Goal: Task Accomplishment & Management: Manage account settings

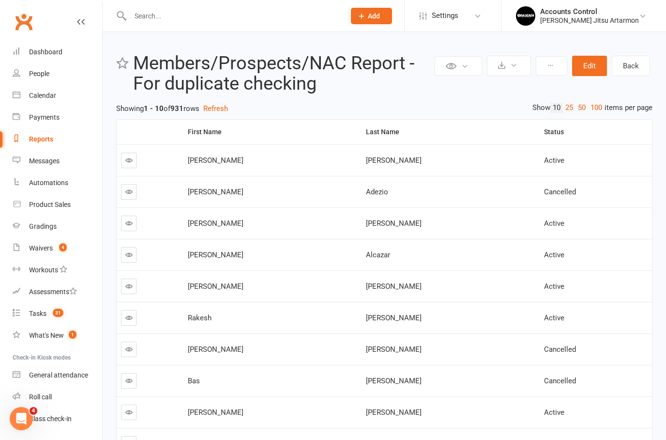
click at [46, 149] on link "Reports" at bounding box center [58, 139] width 90 height 22
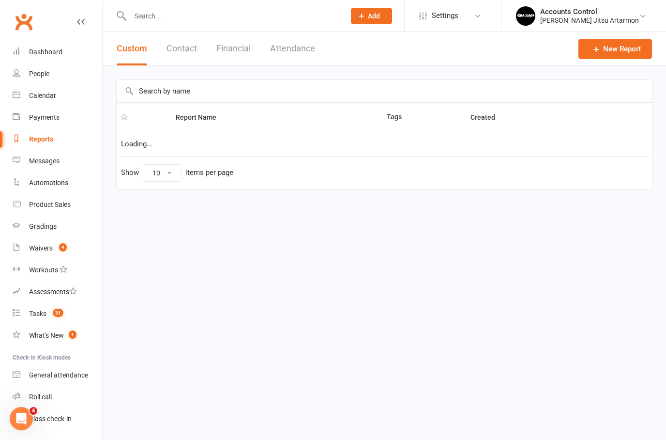
select select "100"
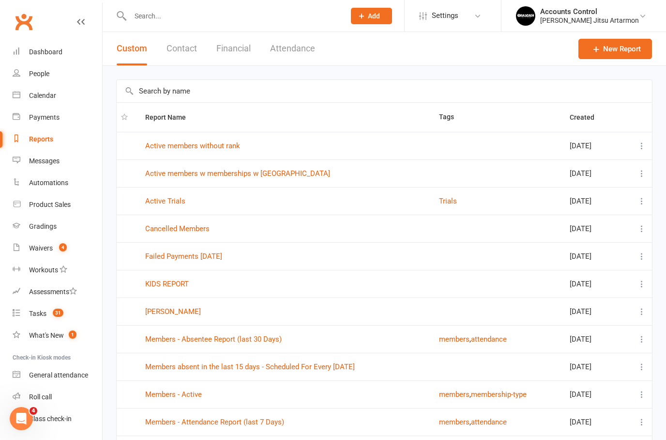
scroll to position [18, 0]
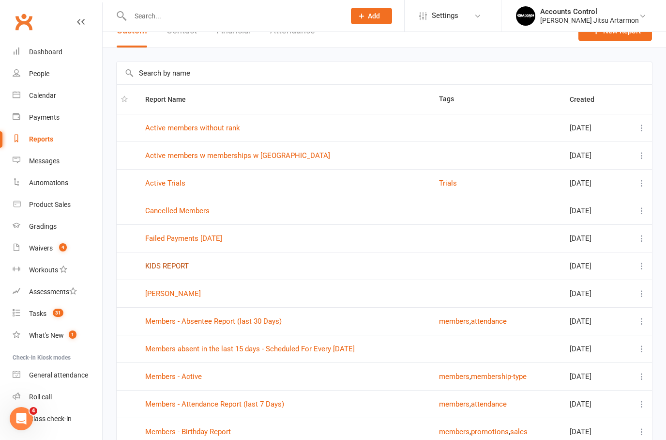
click at [162, 267] on link "KIDS REPORT" at bounding box center [167, 265] width 44 height 9
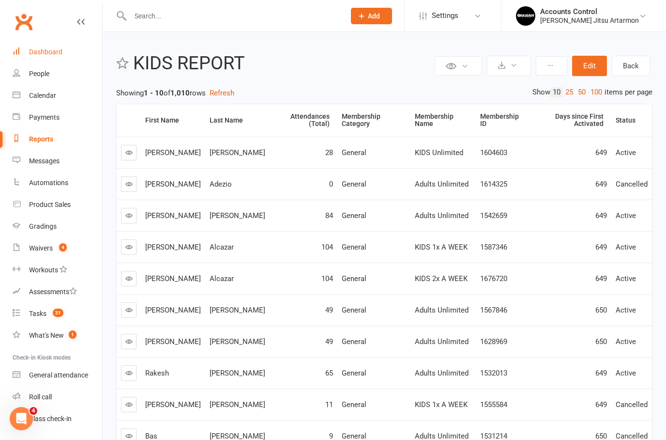
click at [50, 56] on link "Dashboard" at bounding box center [58, 52] width 90 height 22
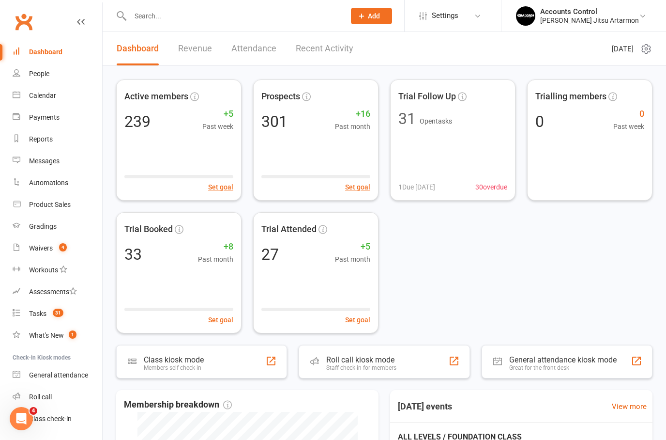
click at [610, 26] on li "Accounts Control Braddah Jiu Jitsu Artarmon Signed in as: Braddah Jiu Jitsu Art…" at bounding box center [583, 15] width 165 height 31
click at [618, 17] on div "[PERSON_NAME] Jitsu Artarmon" at bounding box center [589, 20] width 99 height 9
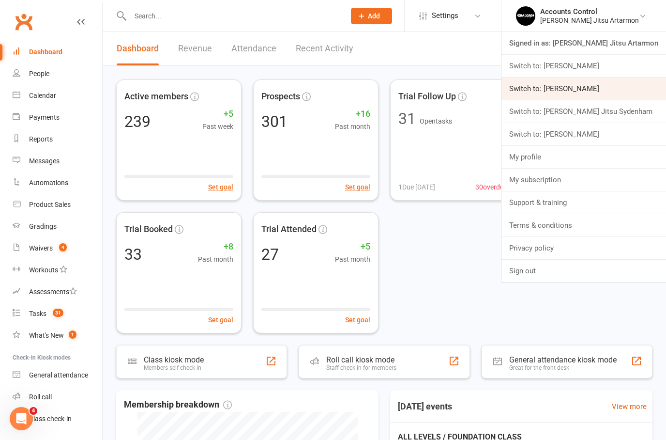
click at [610, 92] on link "Switch to: Braddah Jiu Jitsu Maroubra" at bounding box center [584, 88] width 165 height 22
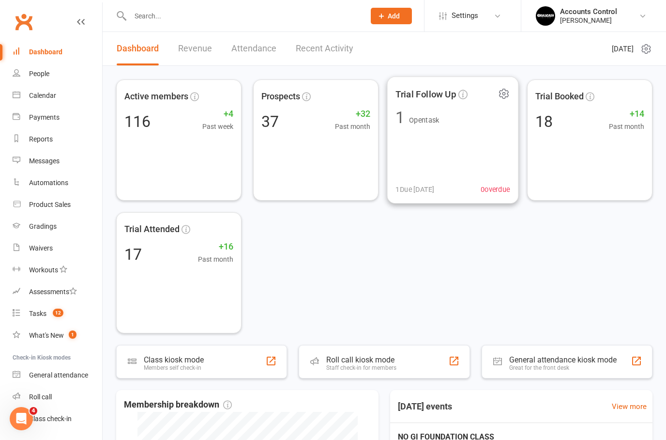
click at [466, 120] on span "1 Open task" at bounding box center [453, 117] width 114 height 16
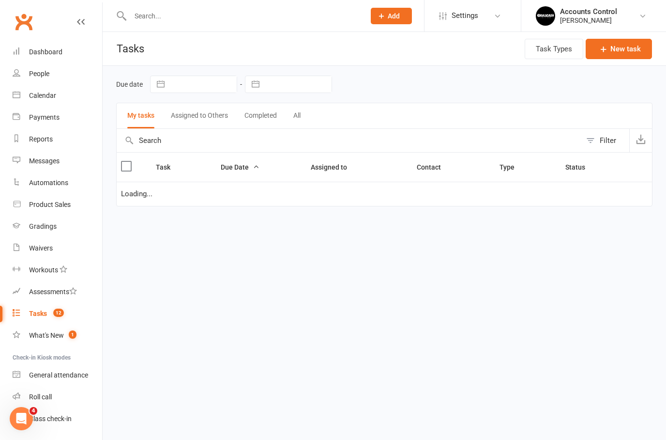
select select "started"
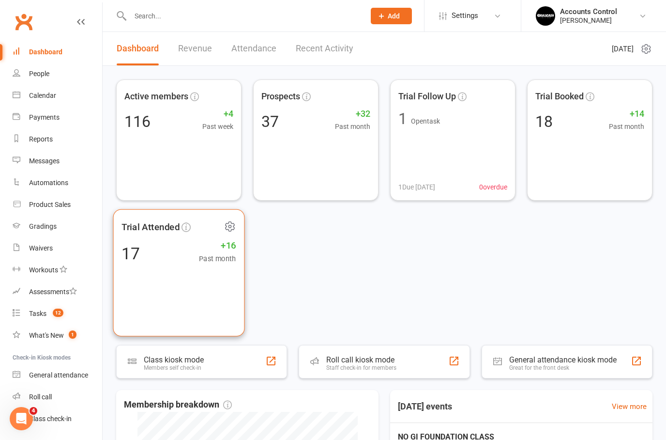
click at [169, 252] on div "17 +16 Past month" at bounding box center [179, 253] width 114 height 22
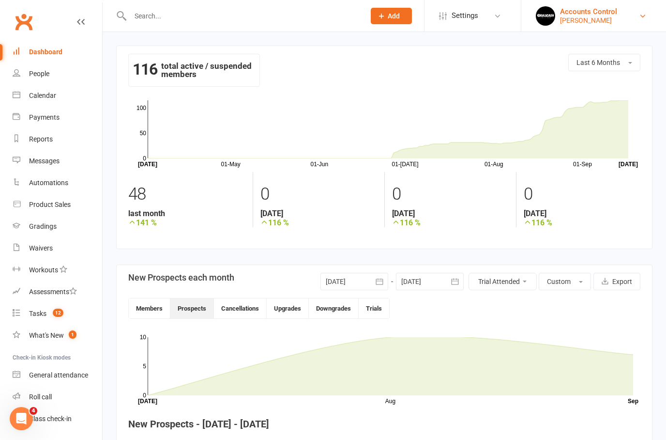
click at [596, 13] on div "Accounts Control" at bounding box center [588, 11] width 57 height 9
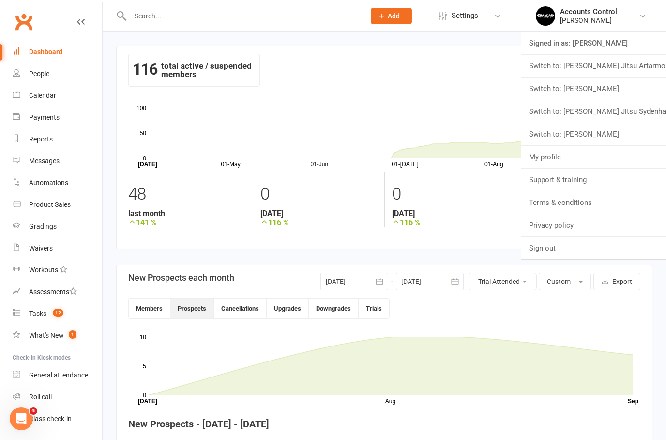
click at [610, 106] on link "Switch to: [PERSON_NAME] Jitsu Sydenham" at bounding box center [593, 111] width 145 height 22
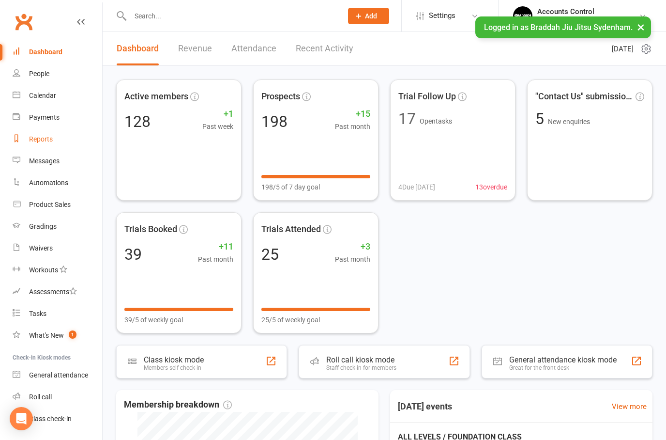
click at [45, 142] on div "Reports" at bounding box center [41, 139] width 24 height 8
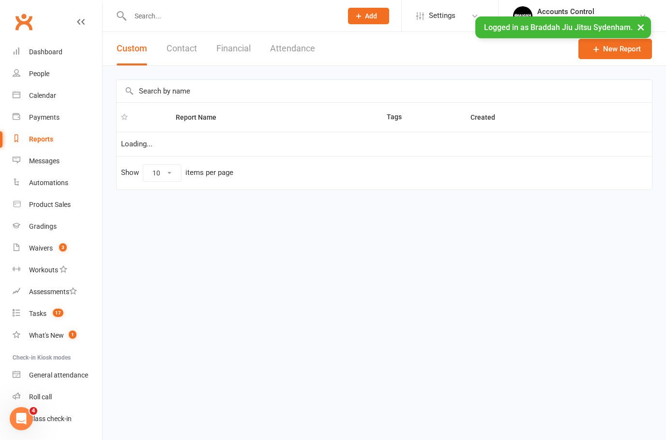
select select "100"
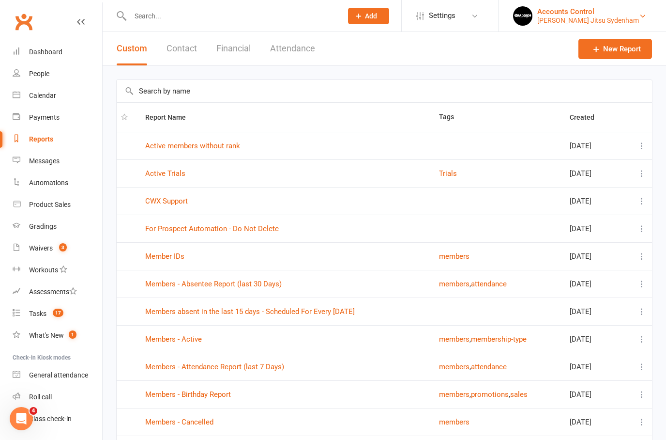
click at [599, 20] on div "Braddah Jiu Jitsu Sydenham" at bounding box center [588, 20] width 102 height 9
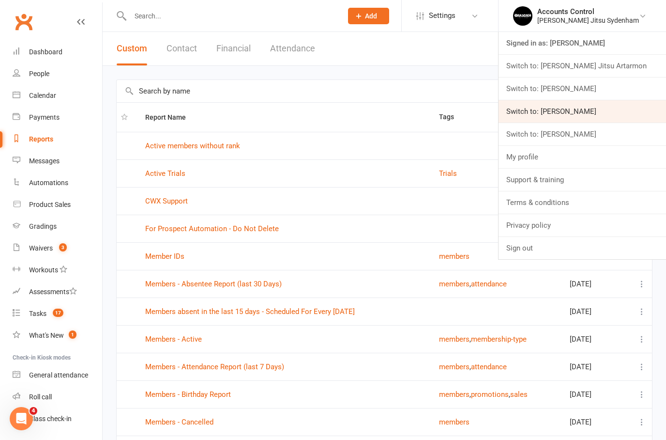
click at [629, 111] on link "Switch to: Braddah Jiu Jitsu Maroubra" at bounding box center [583, 111] width 168 height 22
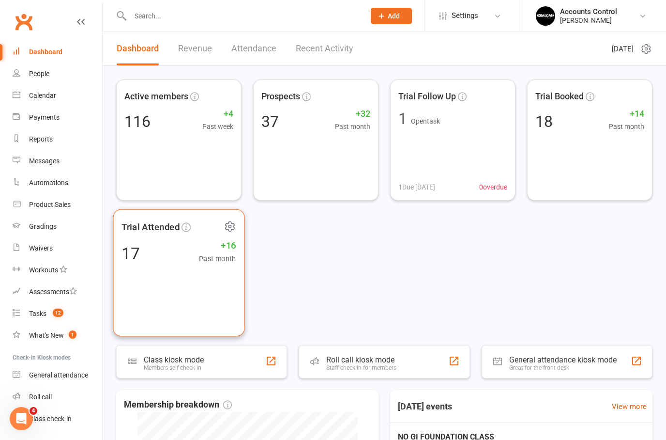
click at [162, 243] on div "17 +16 Past month" at bounding box center [179, 253] width 114 height 22
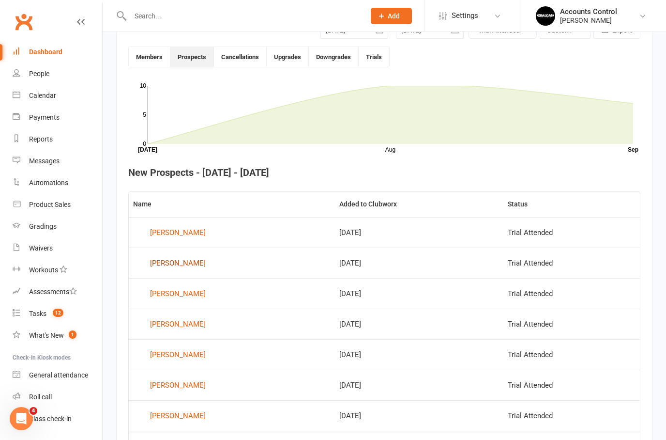
scroll to position [252, 0]
drag, startPoint x: 39, startPoint y: 54, endPoint x: 39, endPoint y: 306, distance: 251.8
click at [39, 54] on div "Dashboard" at bounding box center [45, 52] width 33 height 8
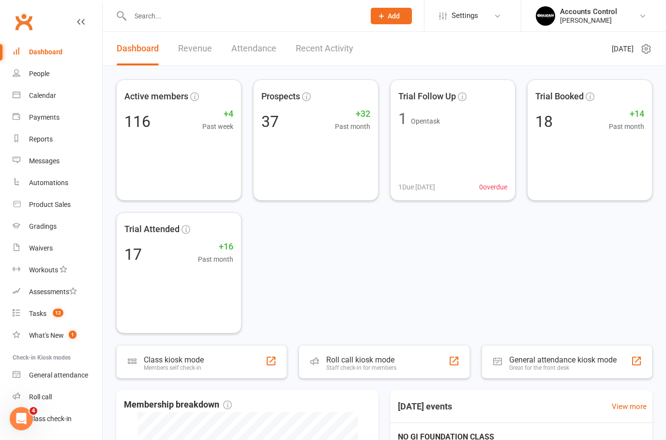
scroll to position [39, 0]
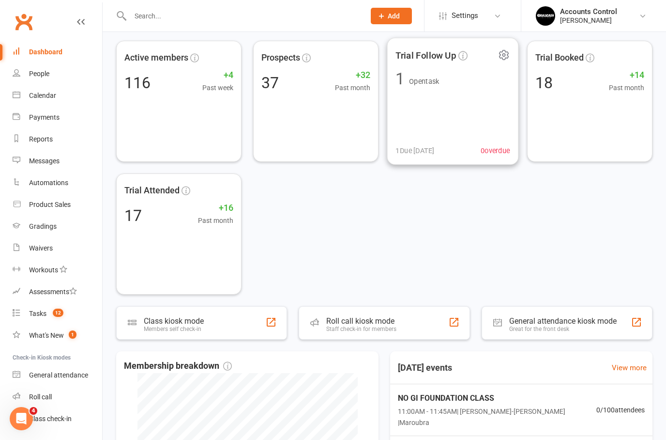
drag, startPoint x: 413, startPoint y: 112, endPoint x: 413, endPoint y: 151, distance: 38.7
click at [413, 112] on div "Trial Follow Up 1 Open task 1 Due [DATE] 0 overdue" at bounding box center [453, 101] width 132 height 127
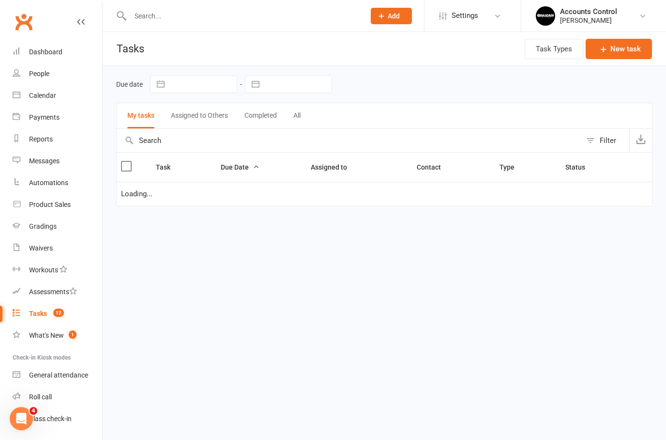
select select "started"
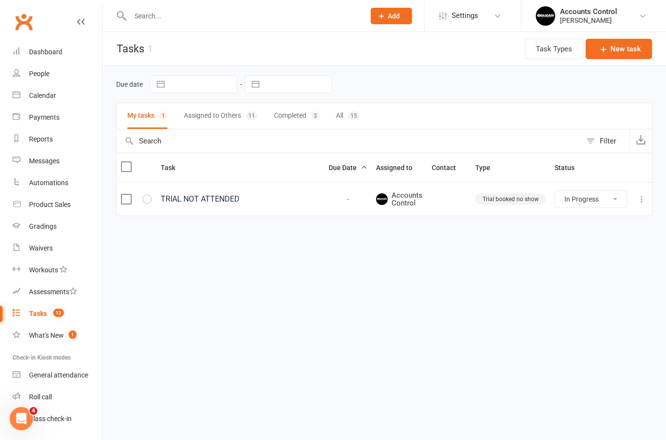
click at [225, 112] on button "Assigned to Others 11" at bounding box center [221, 116] width 74 height 26
select select "started"
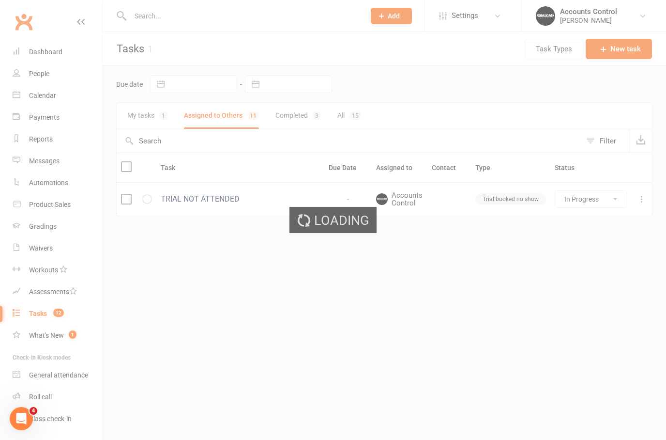
select select "started"
select select "waiting"
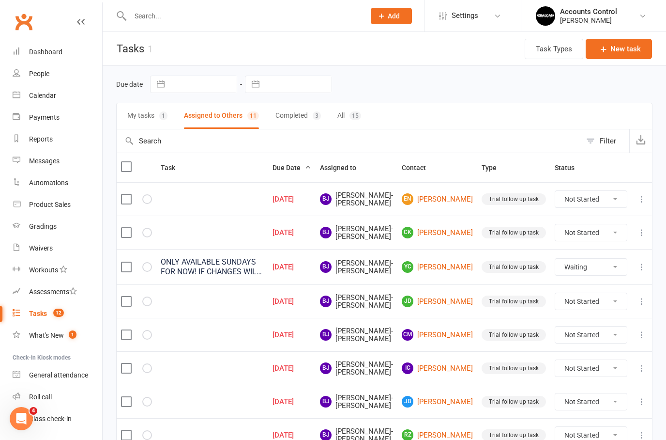
select select "waiting"
click at [135, 116] on button "My tasks 1" at bounding box center [147, 116] width 40 height 26
select select "waiting"
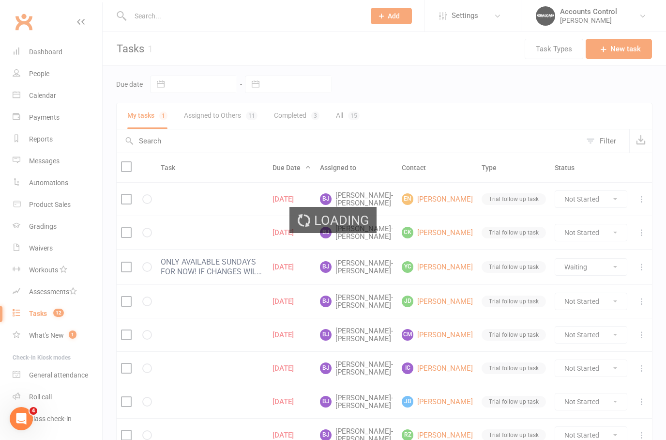
select select "waiting"
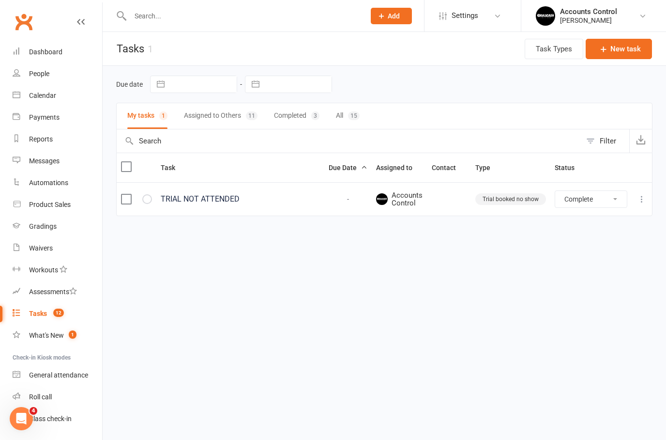
select select "started"
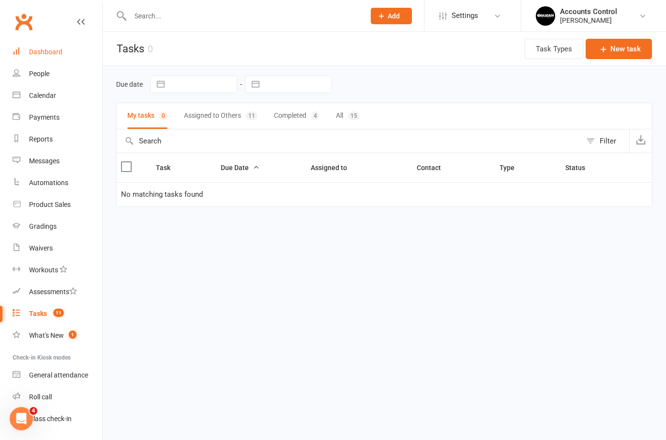
click at [55, 54] on div "Dashboard" at bounding box center [45, 52] width 33 height 8
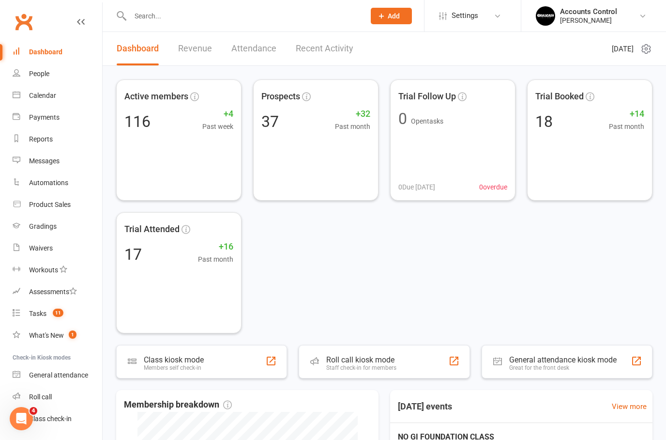
click at [52, 75] on link "People" at bounding box center [58, 74] width 90 height 22
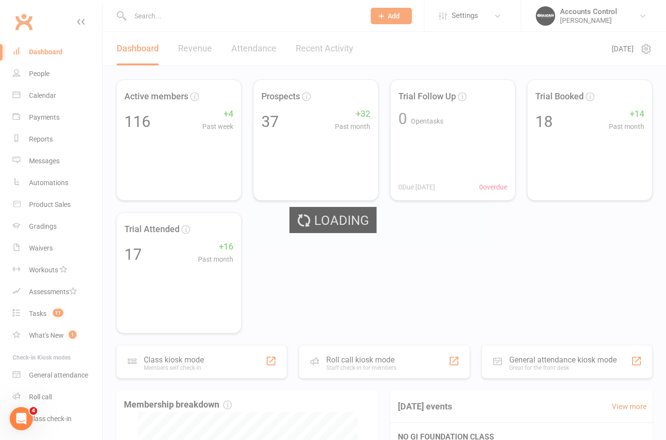
select select "100"
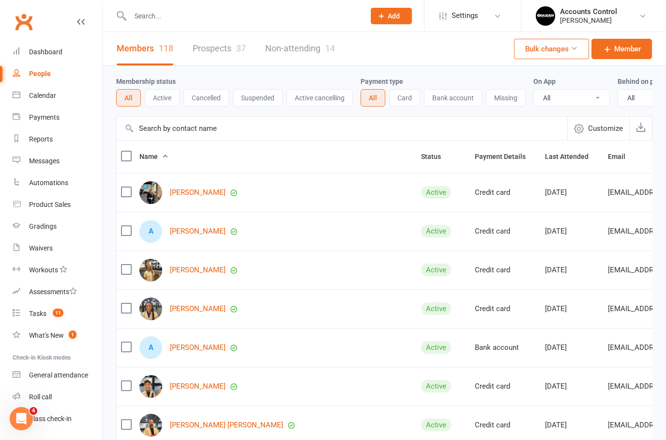
click at [200, 45] on link "Prospects 37" at bounding box center [219, 48] width 53 height 33
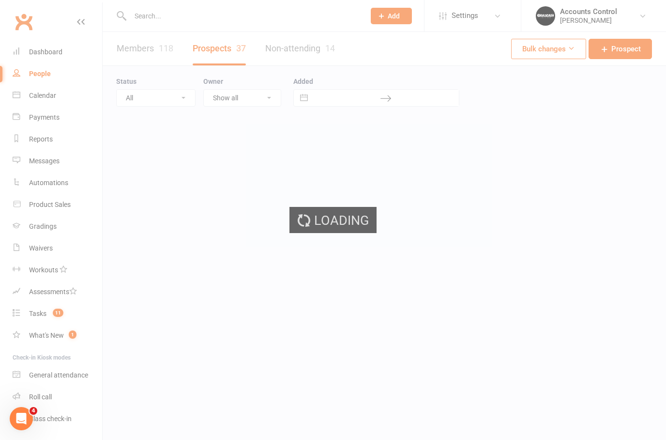
select select "100"
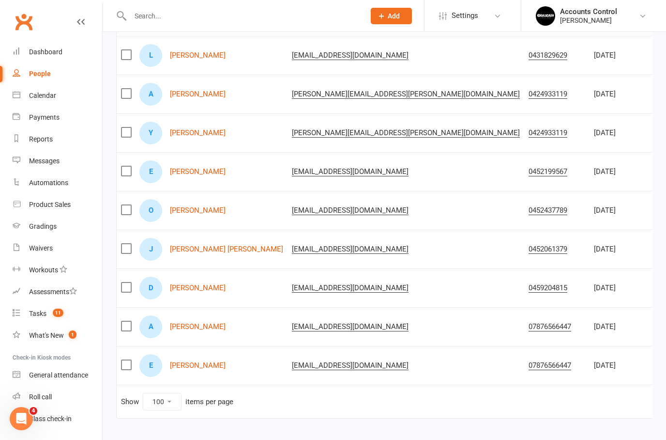
scroll to position [1257, 0]
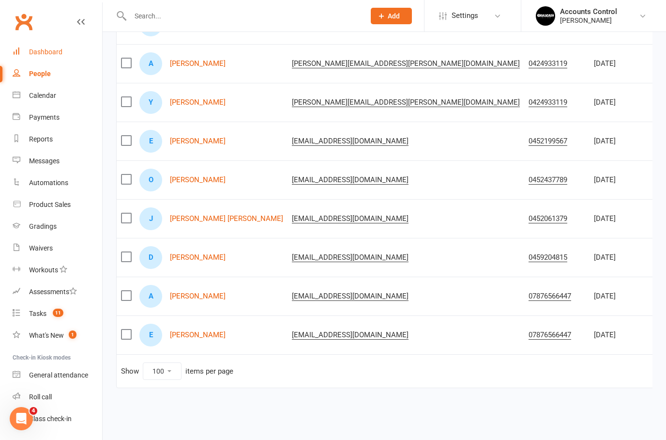
click at [42, 57] on link "Dashboard" at bounding box center [58, 52] width 90 height 22
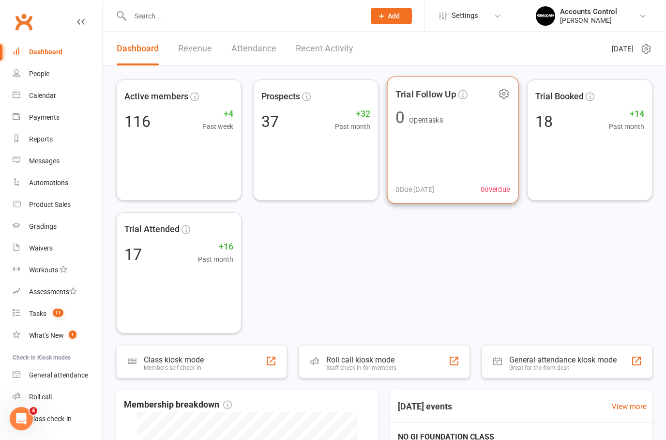
click at [427, 103] on div "Trial Follow Up" at bounding box center [453, 94] width 114 height 18
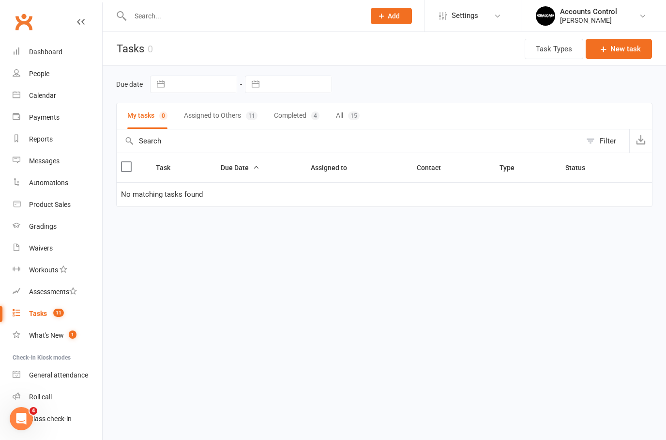
click at [225, 116] on button "Assigned to Others 11" at bounding box center [221, 116] width 74 height 26
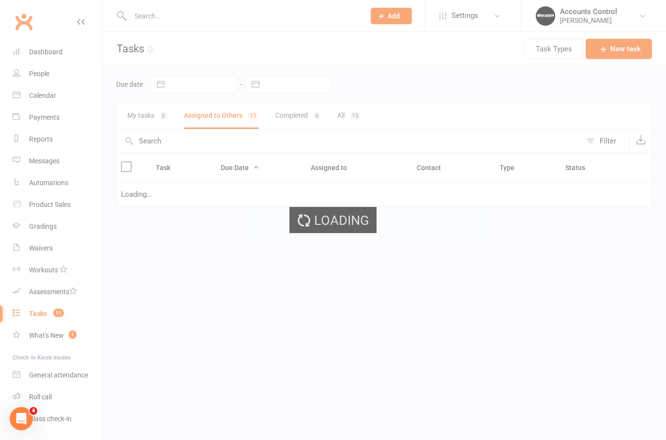
select select "waiting"
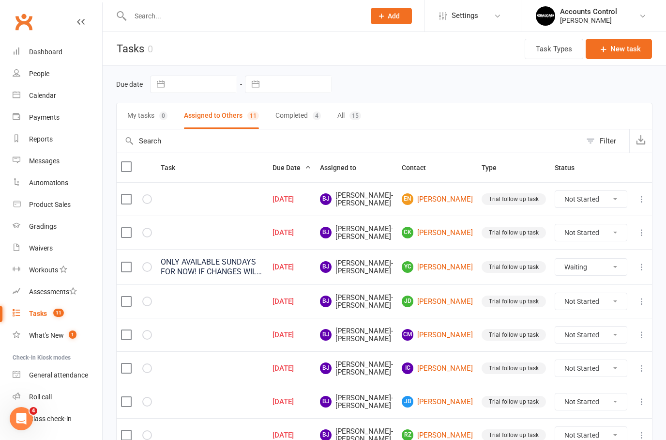
click at [148, 113] on button "My tasks 0" at bounding box center [147, 116] width 40 height 26
select select "waiting"
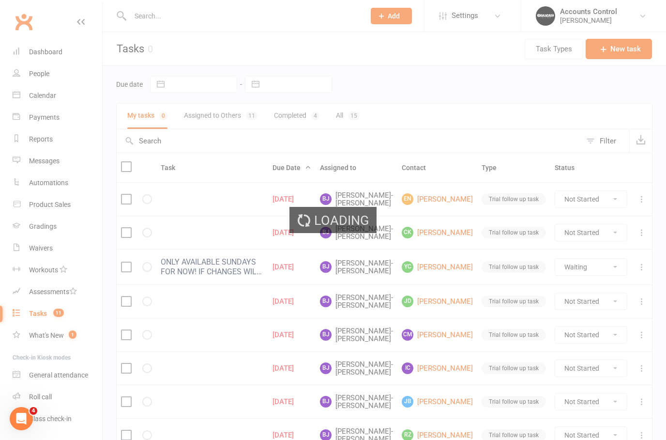
select select "waiting"
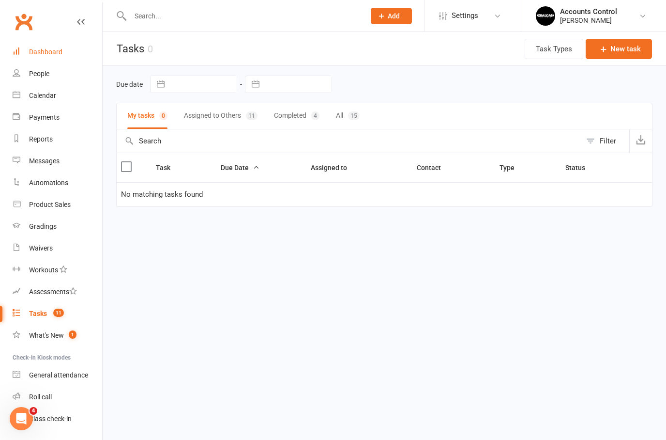
click at [47, 49] on div "Dashboard" at bounding box center [45, 52] width 33 height 8
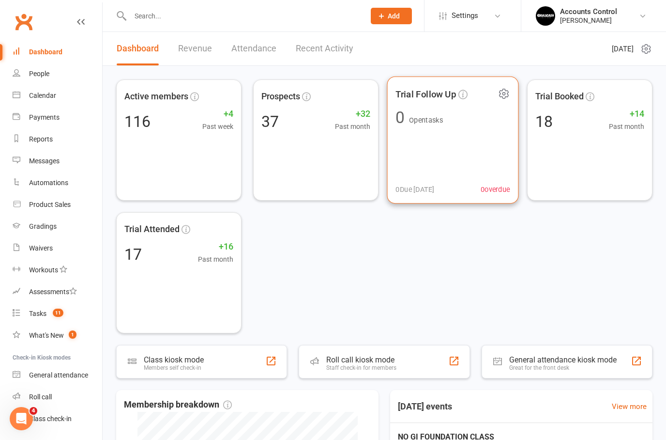
click at [427, 127] on div "Trial Follow Up 0 Open tasks 0 Due today 0 overdue" at bounding box center [453, 139] width 132 height 127
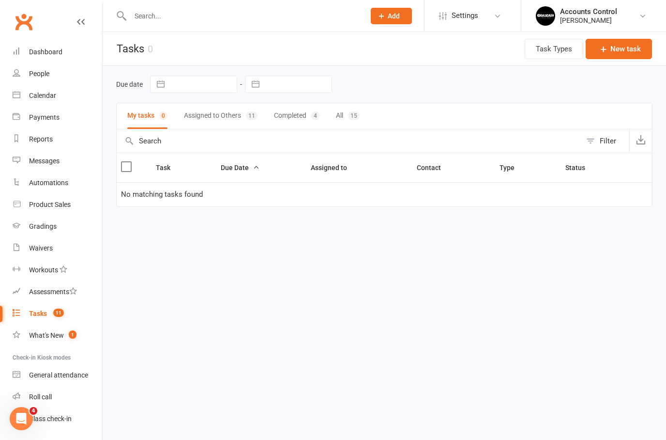
click at [232, 116] on button "Assigned to Others 11" at bounding box center [221, 116] width 74 height 26
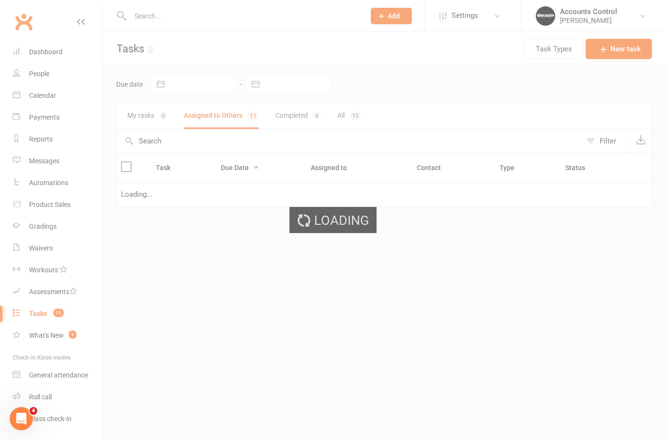
select select "waiting"
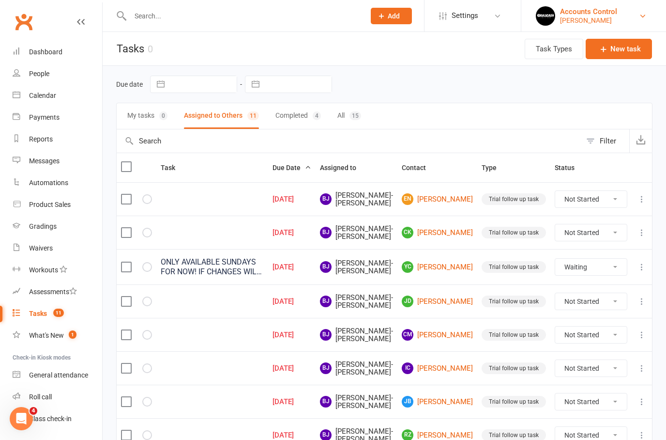
click at [585, 15] on div "Accounts Control" at bounding box center [588, 11] width 57 height 9
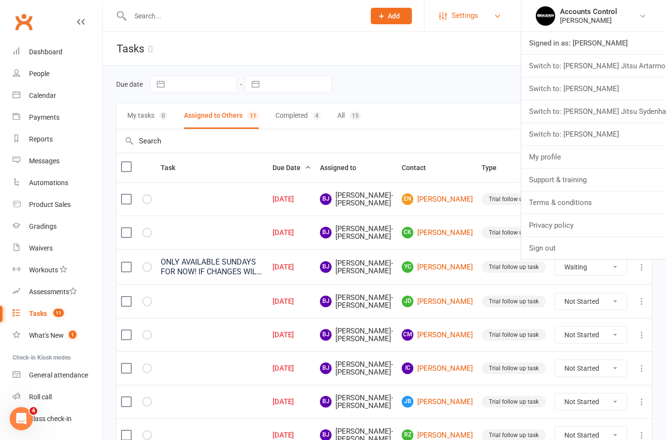
click at [473, 20] on span "Settings" at bounding box center [465, 16] width 27 height 22
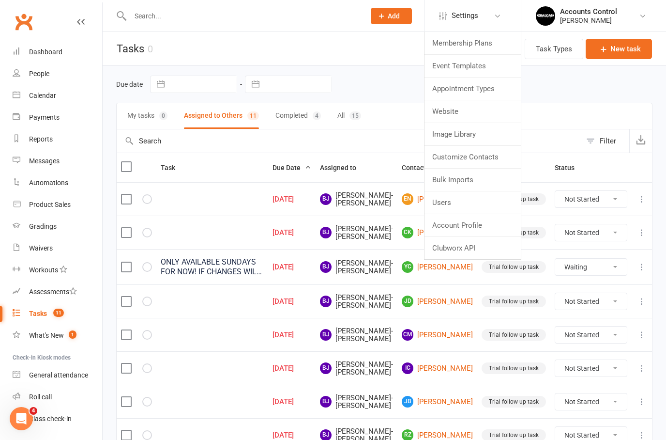
click at [391, 60] on header "Tasks 0 Task Types New task" at bounding box center [385, 49] width 564 height 34
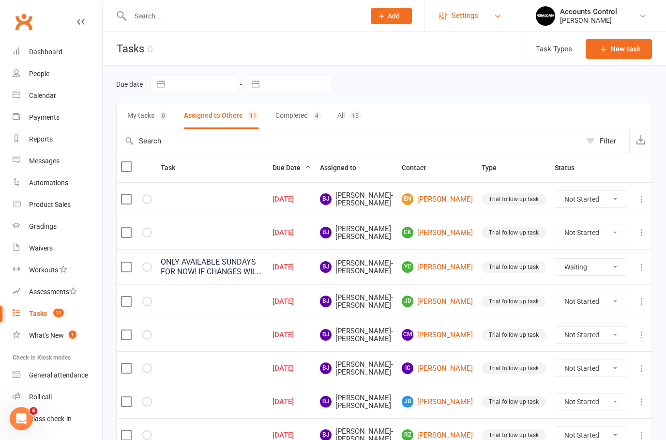
click at [463, 19] on span "Settings" at bounding box center [465, 16] width 27 height 22
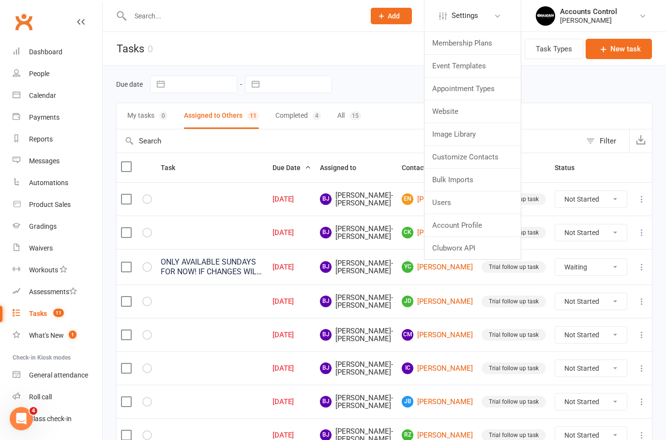
click at [536, 85] on div "Due date Navigate forward to interact with the calendar and select a date. Pres…" at bounding box center [384, 84] width 536 height 17
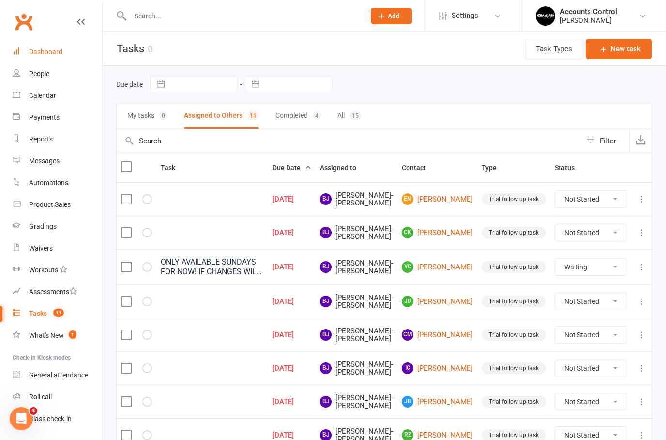
click at [29, 53] on link "Dashboard" at bounding box center [58, 52] width 90 height 22
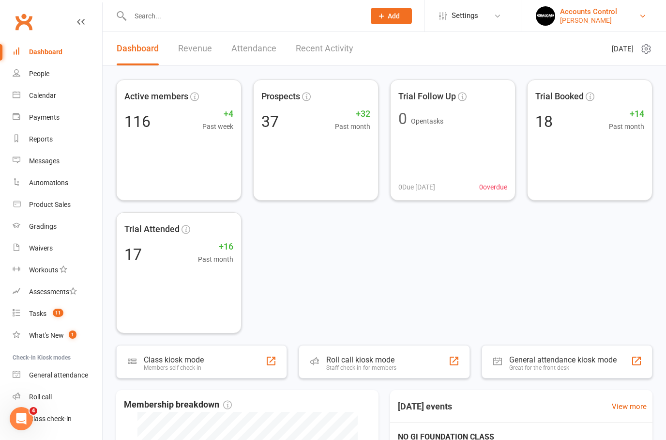
click at [614, 19] on div "Braddah Jiu Jitsu Maroubra" at bounding box center [588, 20] width 57 height 9
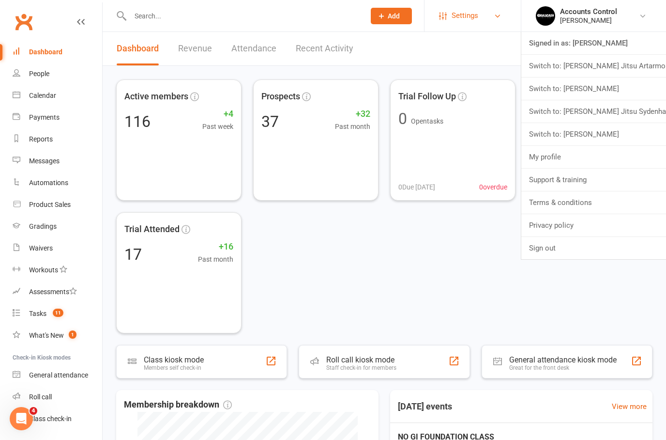
click at [480, 18] on link "Settings" at bounding box center [472, 16] width 67 height 22
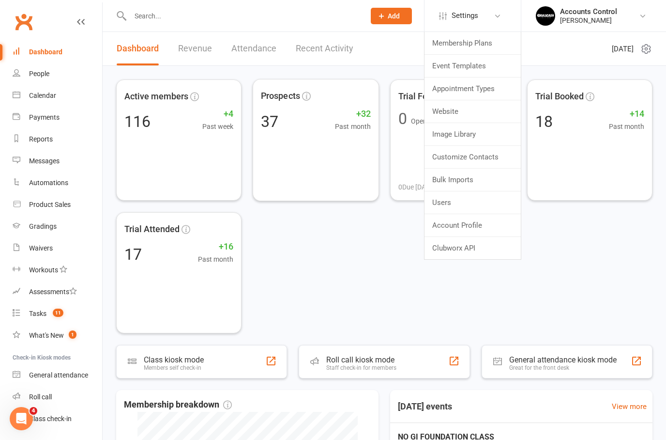
click at [372, 255] on div "Active members 116 +4 Past week Prospects 37 +32 Past month Trial Follow Up 0 O…" at bounding box center [384, 206] width 536 height 254
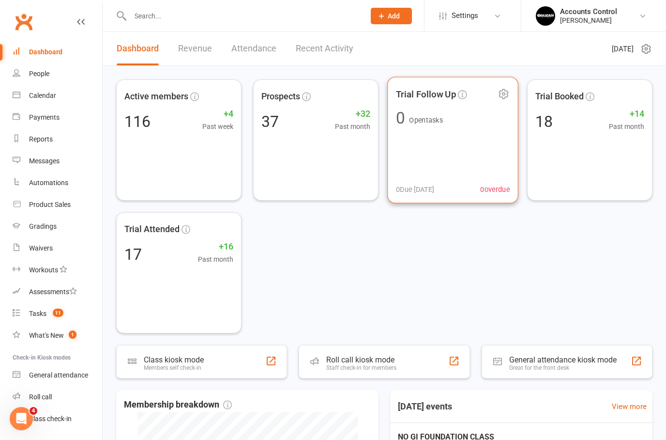
click at [441, 123] on span "Open tasks" at bounding box center [426, 120] width 34 height 8
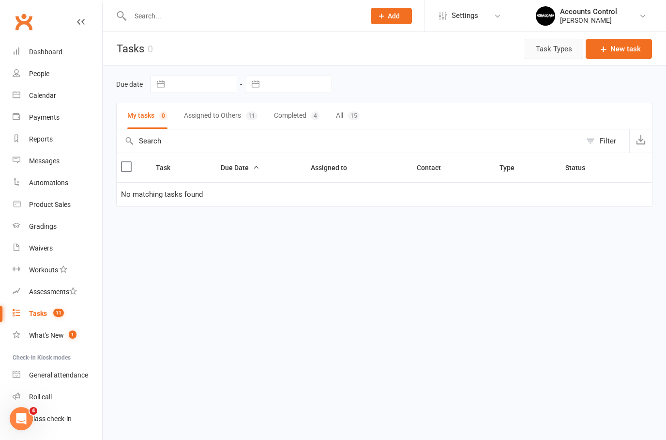
click at [556, 52] on button "Task Types" at bounding box center [554, 49] width 59 height 20
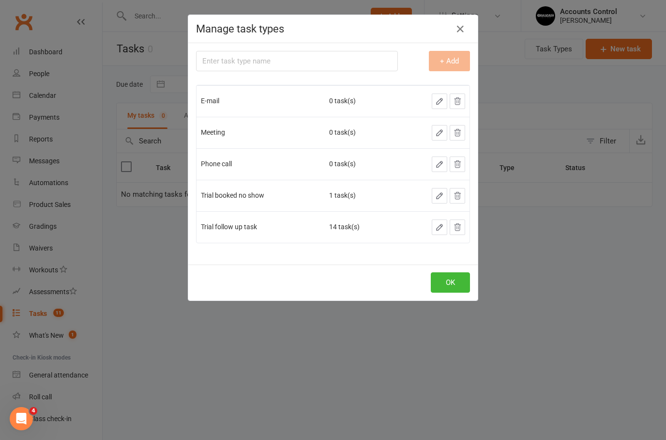
click at [459, 29] on icon "button" at bounding box center [461, 29] width 12 height 12
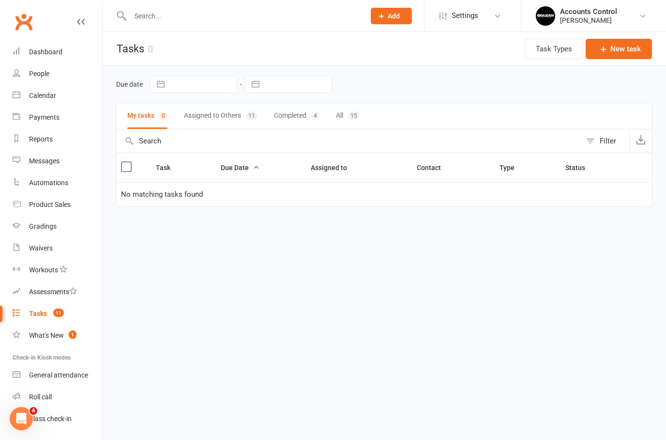
click at [454, 247] on html "Prospect Member Non-attending contact Class / event Appointment Grading event T…" at bounding box center [333, 123] width 666 height 247
click at [227, 115] on button "Assigned to Others 11" at bounding box center [221, 116] width 74 height 26
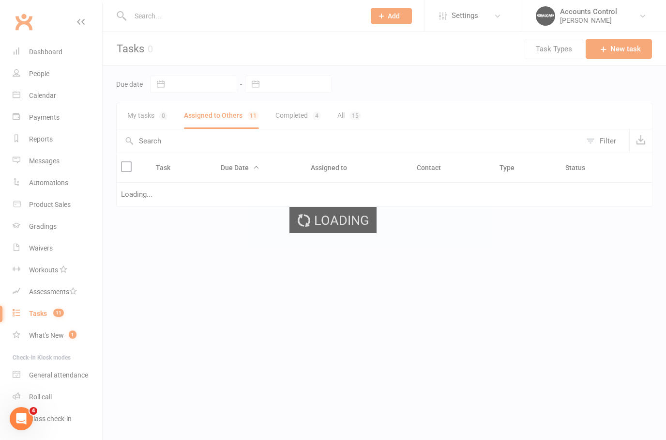
select select "waiting"
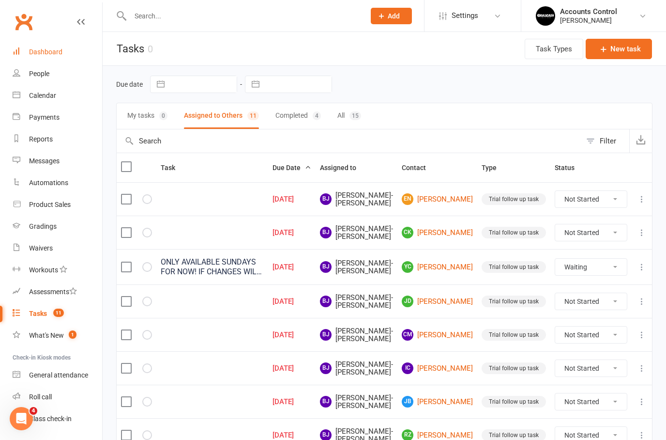
click at [44, 55] on div "Dashboard" at bounding box center [45, 52] width 33 height 8
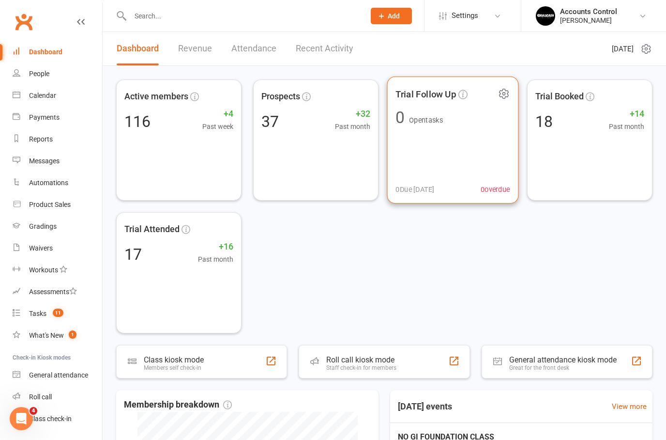
click at [422, 122] on span "Open tasks" at bounding box center [426, 120] width 34 height 8
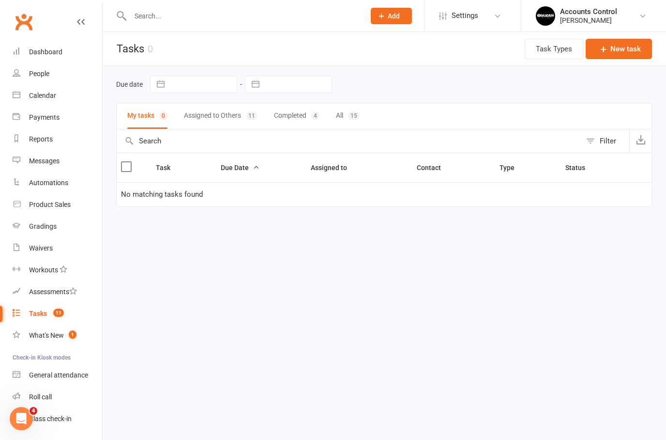
click at [640, 113] on div "My tasks 0 Assigned to Others 11 Completed 4 All 15" at bounding box center [384, 116] width 536 height 27
click at [639, 116] on div "My tasks 0 Assigned to Others 11 Completed 4 All 15" at bounding box center [384, 116] width 536 height 27
click at [214, 112] on button "Assigned to Others 11" at bounding box center [221, 116] width 74 height 26
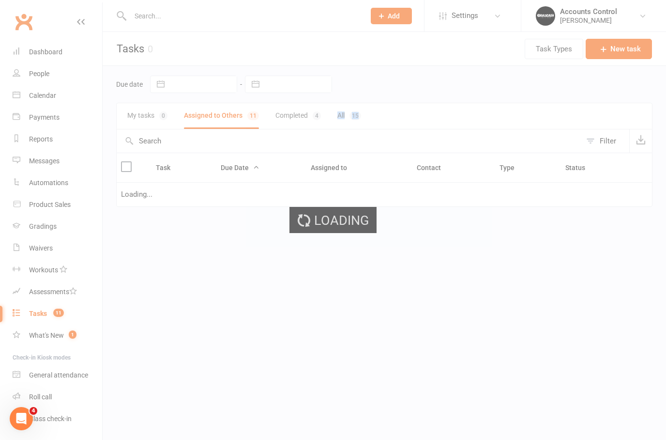
select select "waiting"
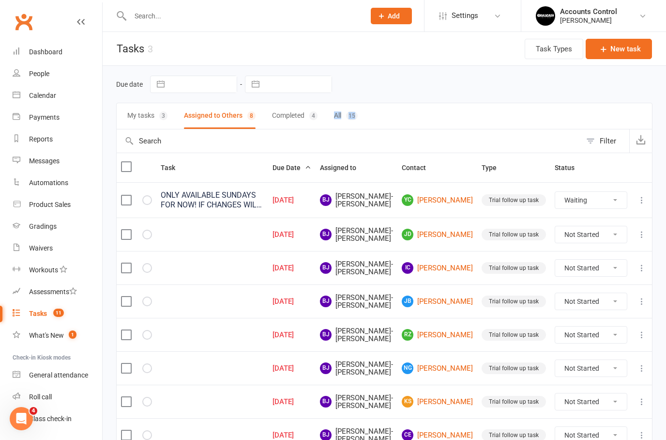
click at [641, 200] on icon at bounding box center [642, 200] width 10 height 10
click at [661, 134] on div "Due date Navigate forward to interact with the calendar and select a date. Pres…" at bounding box center [385, 272] width 564 height 413
click at [647, 199] on icon at bounding box center [642, 200] width 10 height 10
click at [584, 238] on link "Edit" at bounding box center [599, 238] width 96 height 19
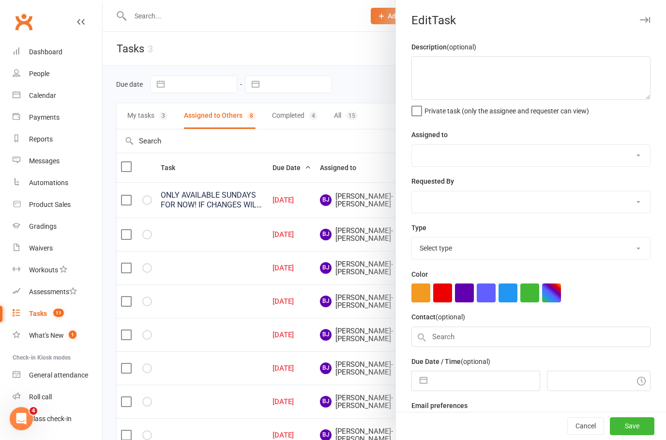
type textarea "ONLY AVAILABLE SUNDAYS FOR NOW! IF CHANGES WILL LET US KNOW"
select select "49086"
type input "02 Sep 2025"
type input "12:45am"
checkbox input "true"
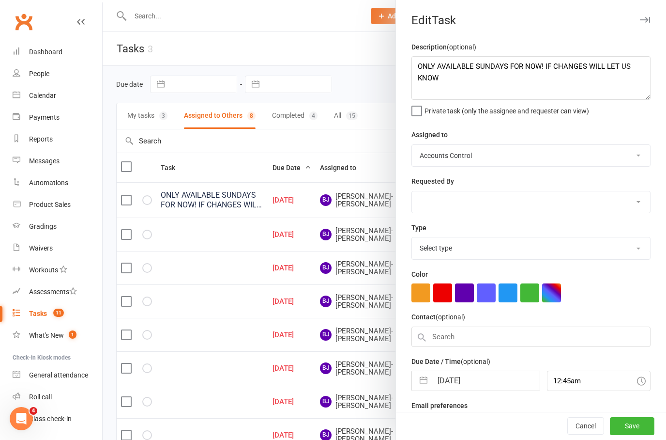
select select "34432"
click at [581, 428] on button "Cancel" at bounding box center [585, 425] width 37 height 17
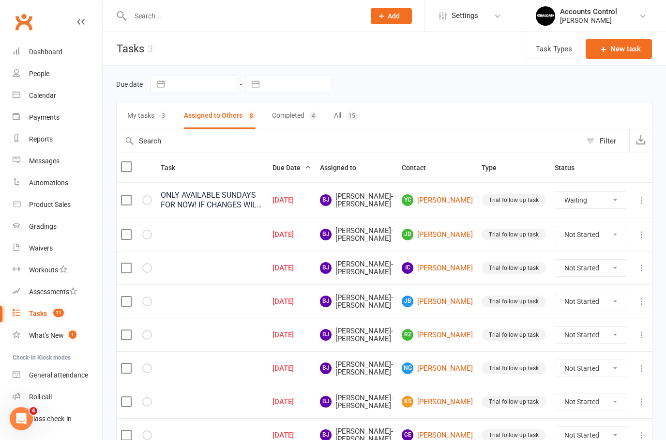
click at [644, 374] on button at bounding box center [642, 368] width 12 height 12
click at [581, 439] on link "Edit" at bounding box center [599, 435] width 96 height 19
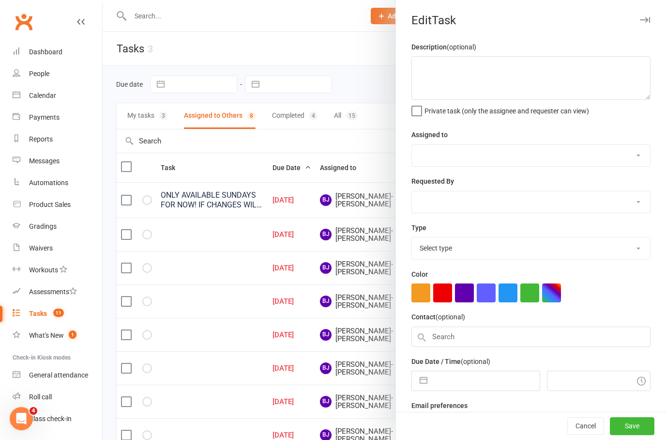
select select "53064"
type input "09 Sep 2025"
type input "12:45am"
checkbox input "true"
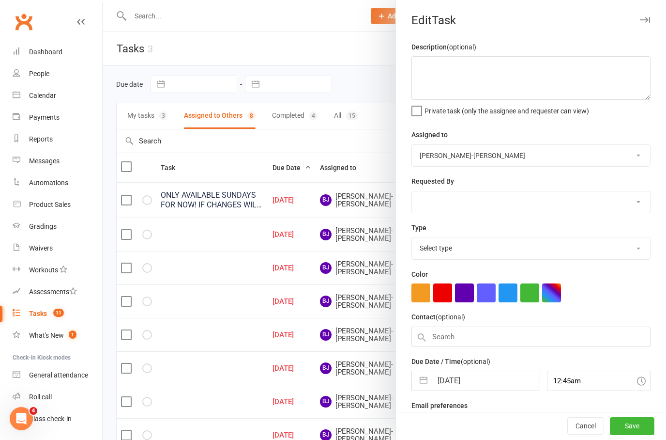
select select "34432"
select select "49086"
click at [635, 435] on button "Save" at bounding box center [632, 425] width 45 height 17
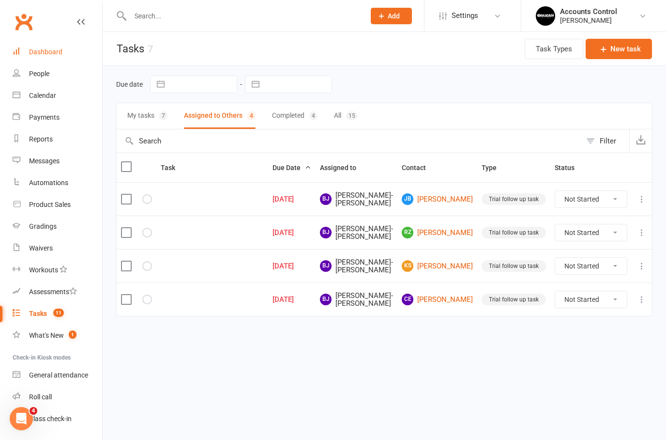
click at [53, 51] on div "Dashboard" at bounding box center [45, 52] width 33 height 8
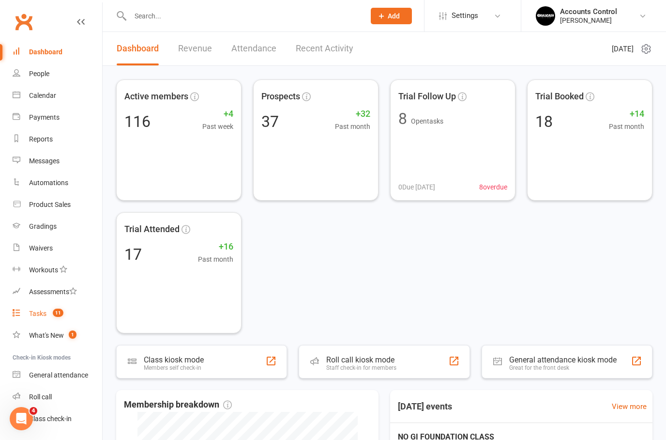
click at [39, 317] on div "Tasks" at bounding box center [37, 313] width 17 height 8
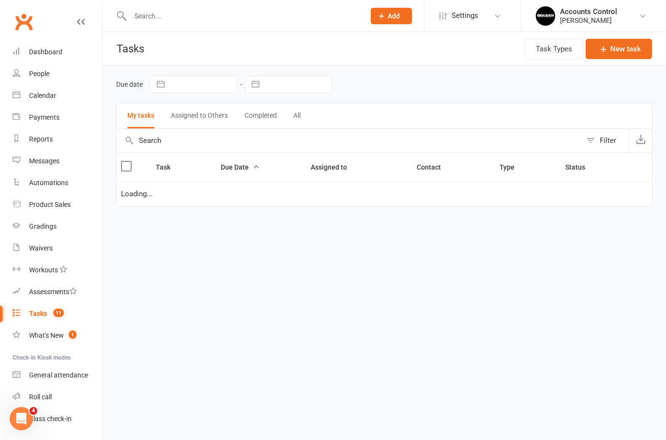
select select "waiting"
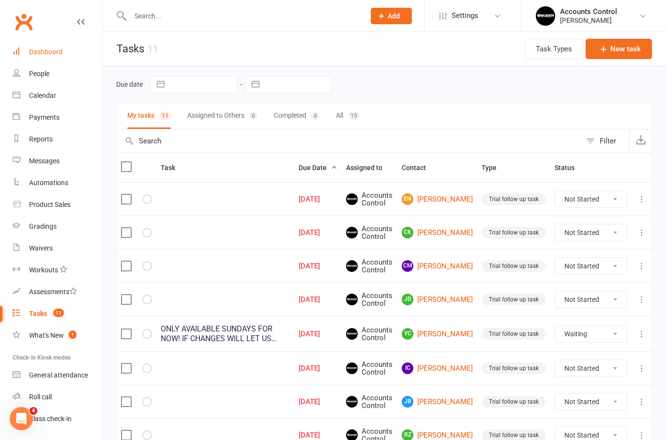
click at [46, 56] on div "Dashboard" at bounding box center [45, 52] width 33 height 8
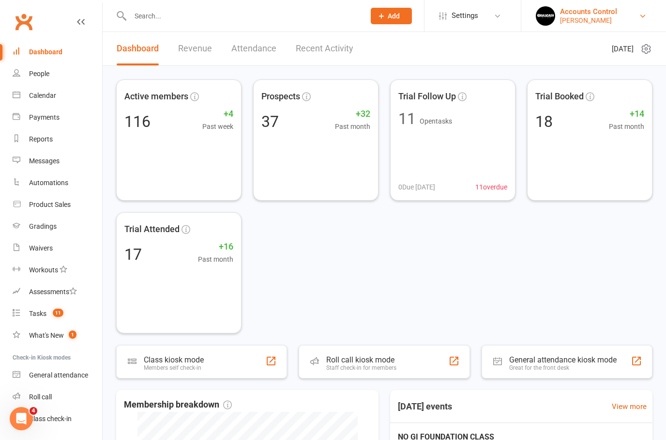
click at [617, 20] on div "Braddah Jiu Jitsu Maroubra" at bounding box center [588, 20] width 57 height 9
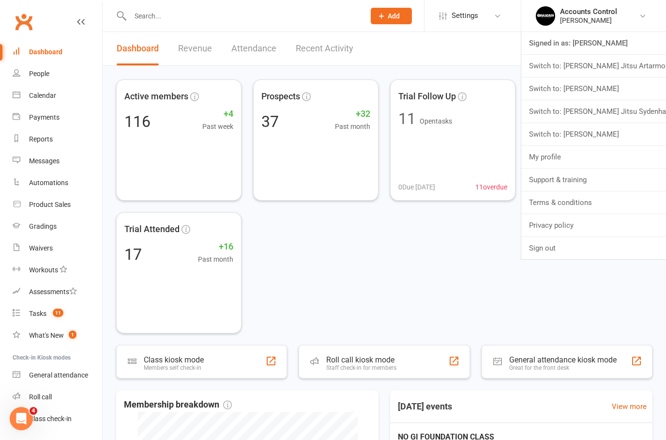
click at [630, 108] on link "Switch to: [PERSON_NAME] Jitsu Sydenham" at bounding box center [593, 111] width 145 height 22
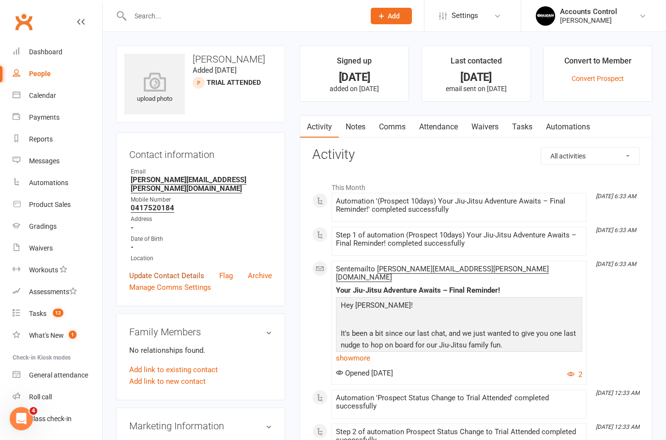
click at [142, 270] on link "Update Contact Details" at bounding box center [166, 276] width 75 height 12
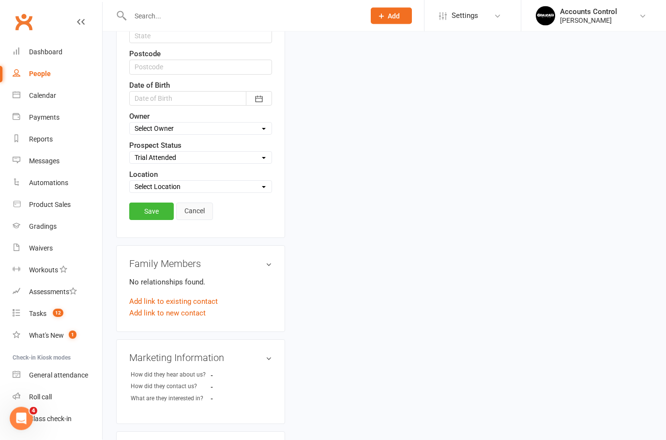
click at [195, 204] on link "Cancel" at bounding box center [194, 211] width 37 height 17
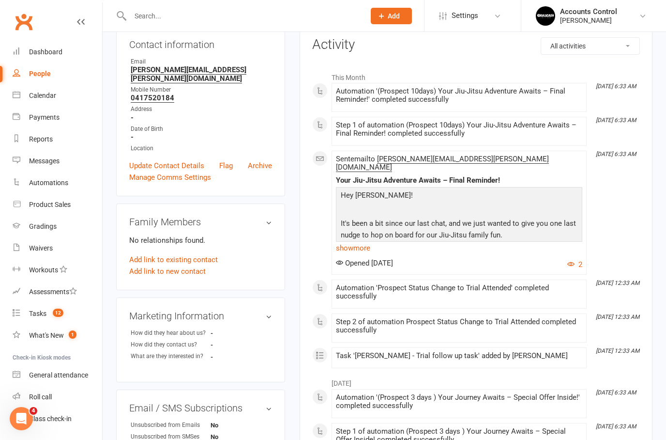
scroll to position [107, 0]
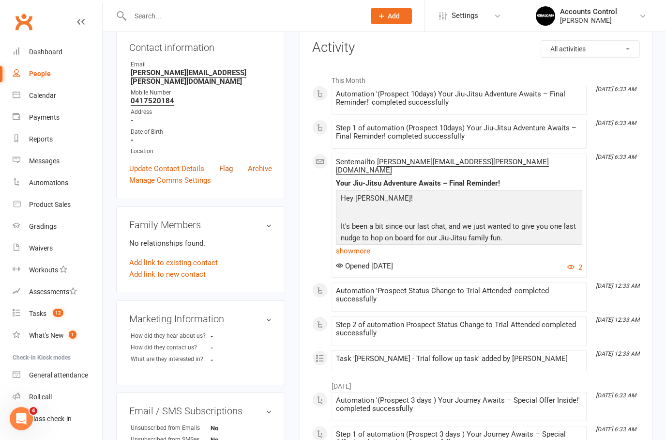
click at [227, 163] on link "Flag" at bounding box center [226, 169] width 14 height 12
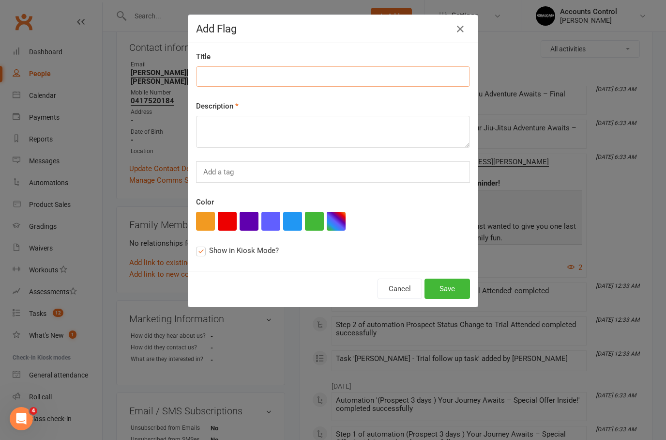
click at [239, 77] on input at bounding box center [333, 76] width 274 height 20
type input "TRIAL"
click at [252, 152] on div "Title TRIAL Description Add a tag Color Show in Kiosk Mode?" at bounding box center [333, 157] width 290 height 228
click at [257, 138] on textarea at bounding box center [333, 132] width 274 height 32
type textarea "DIDN’T SIGN UP"
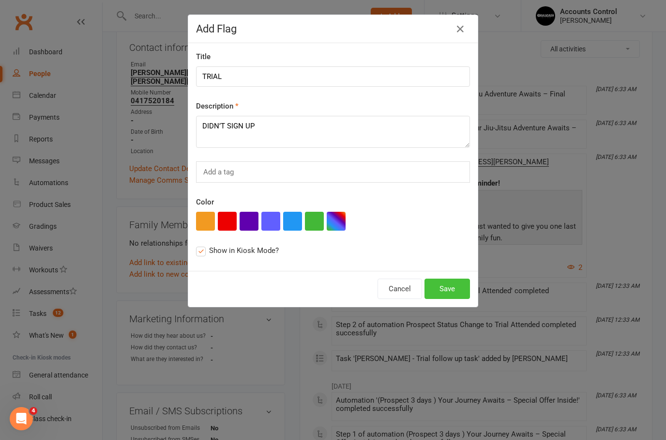
click at [458, 283] on button "Save" at bounding box center [448, 288] width 46 height 20
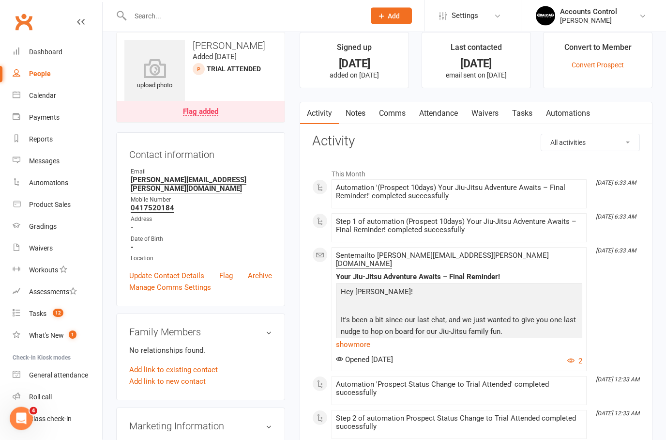
scroll to position [0, 0]
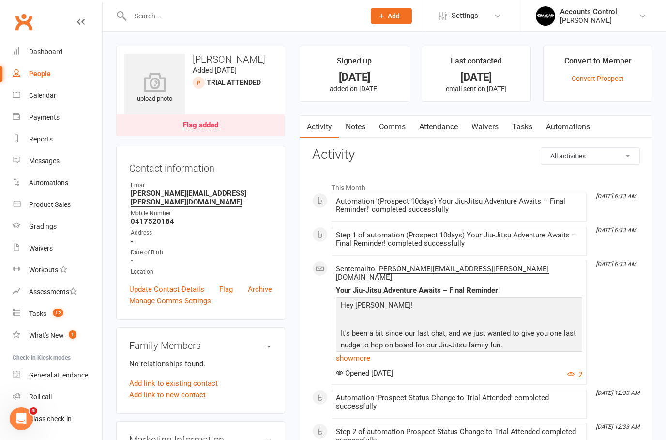
click at [200, 127] on div "Flag added" at bounding box center [200, 126] width 35 height 8
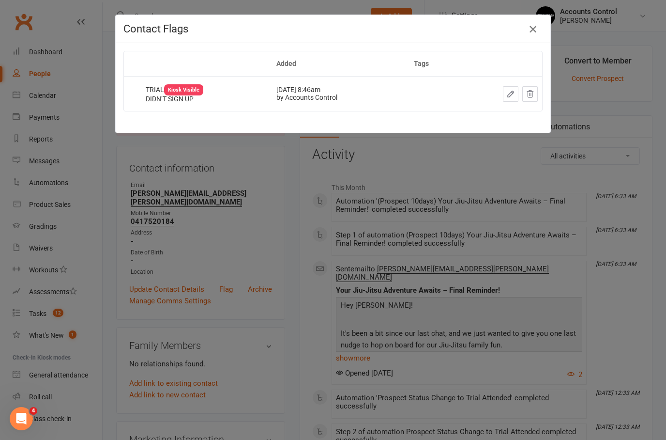
click at [535, 30] on icon "button" at bounding box center [533, 29] width 12 height 12
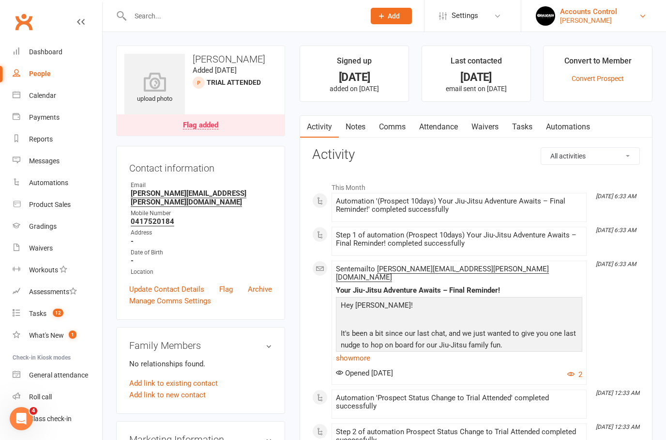
click at [587, 13] on div "Accounts Control" at bounding box center [588, 11] width 57 height 9
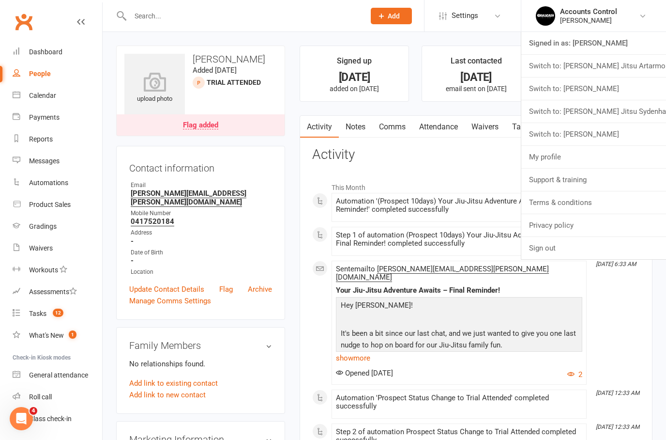
click at [587, 69] on link "Switch to: Braddah Jiu Jitsu Artarmon" at bounding box center [593, 66] width 145 height 22
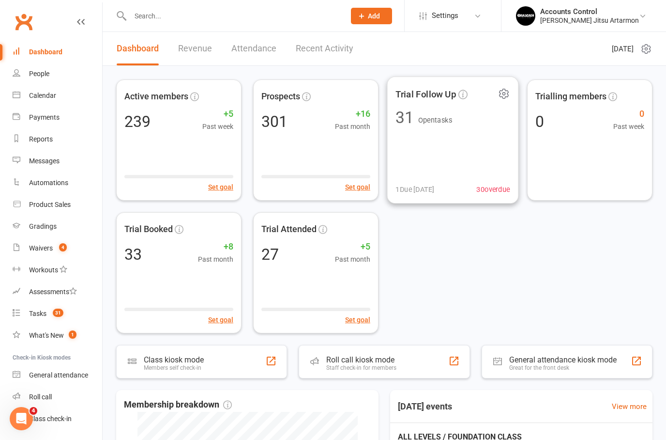
click at [430, 142] on div "Trial Follow Up 31 Open tasks 1 Due [DATE] 30 overdue" at bounding box center [453, 139] width 132 height 127
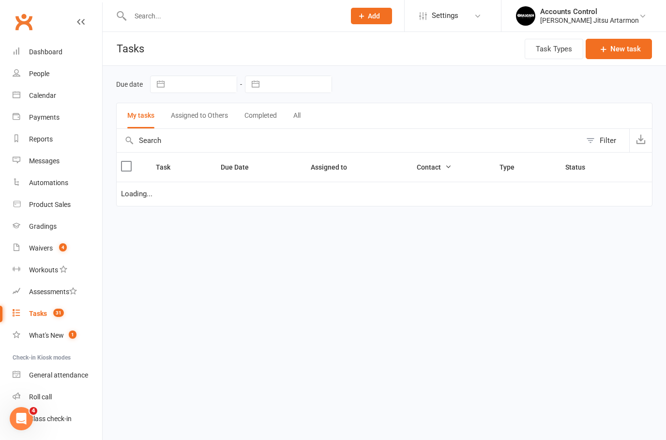
select select "started"
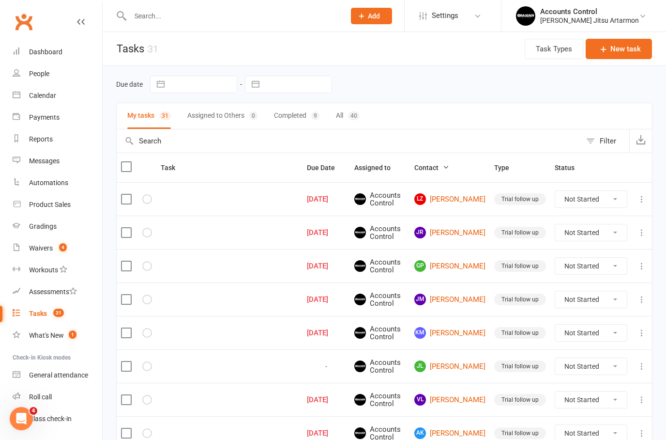
select select "started"
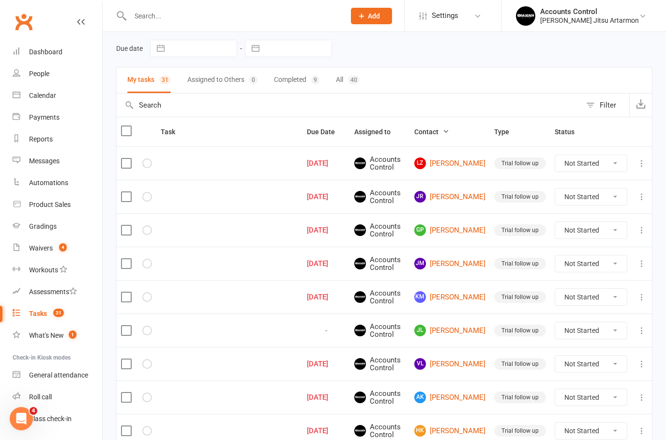
scroll to position [27, 0]
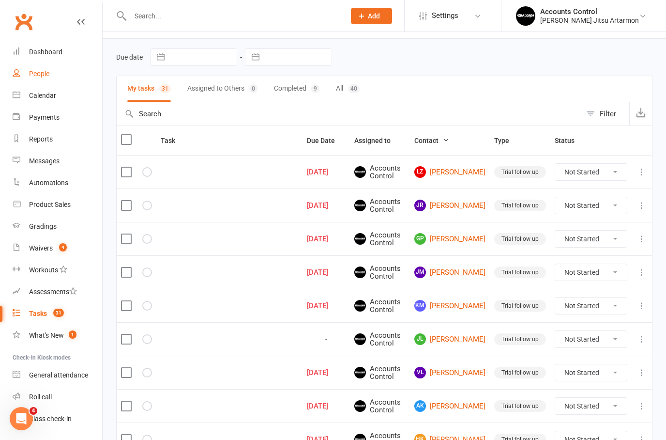
drag, startPoint x: 50, startPoint y: 56, endPoint x: 50, endPoint y: 84, distance: 27.6
click at [50, 56] on link "Dashboard" at bounding box center [58, 52] width 90 height 22
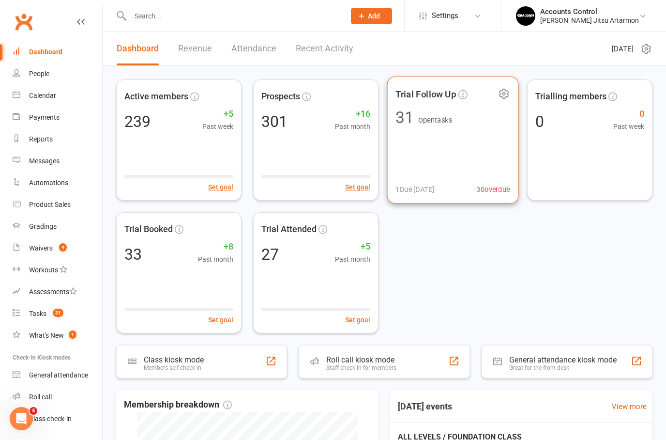
click at [423, 98] on span "Trial Follow Up" at bounding box center [426, 94] width 61 height 15
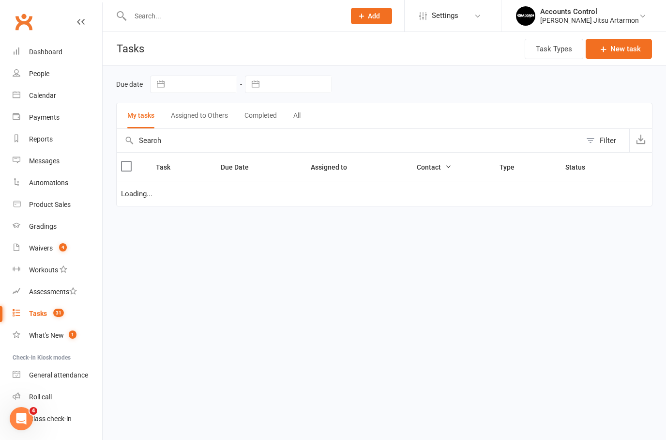
select select "started"
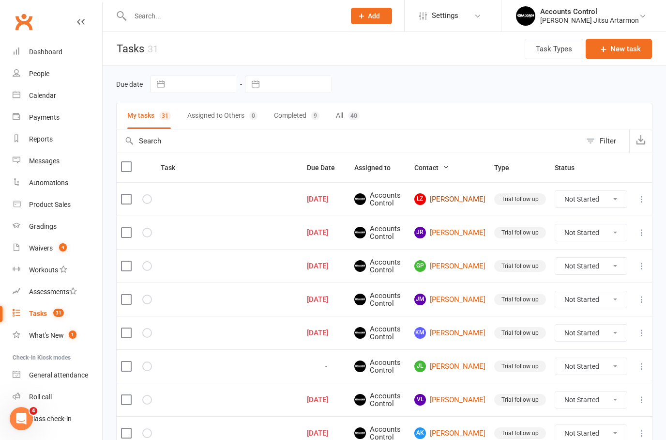
click at [453, 199] on link "[PERSON_NAME] Zhai" at bounding box center [449, 199] width 71 height 12
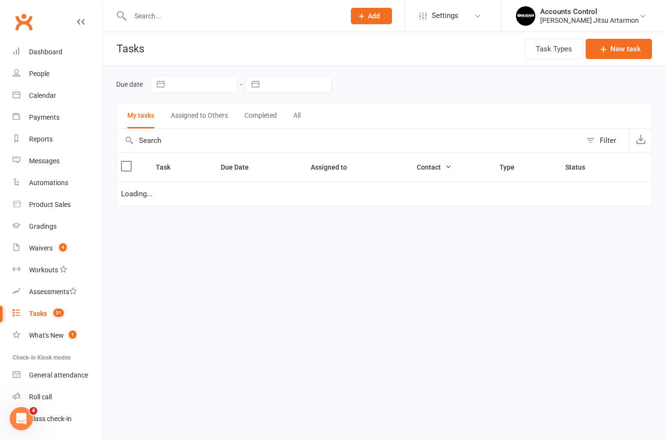
select select "started"
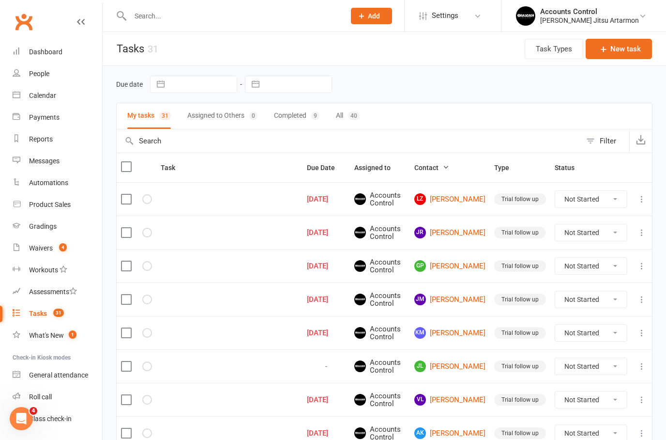
click at [457, 198] on link "[PERSON_NAME] Zhai" at bounding box center [449, 199] width 71 height 12
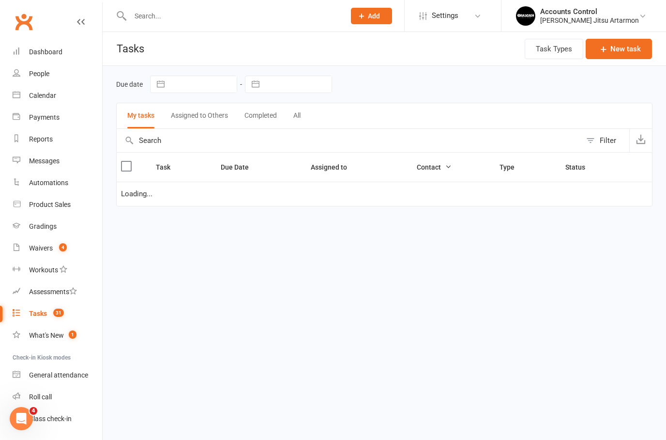
select select "started"
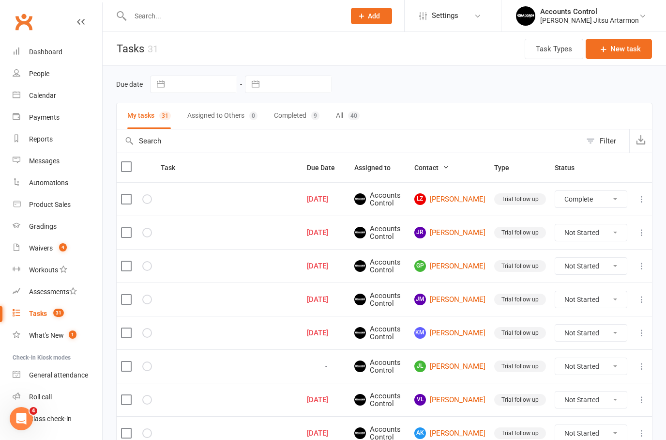
select select "unstarted"
select select "started"
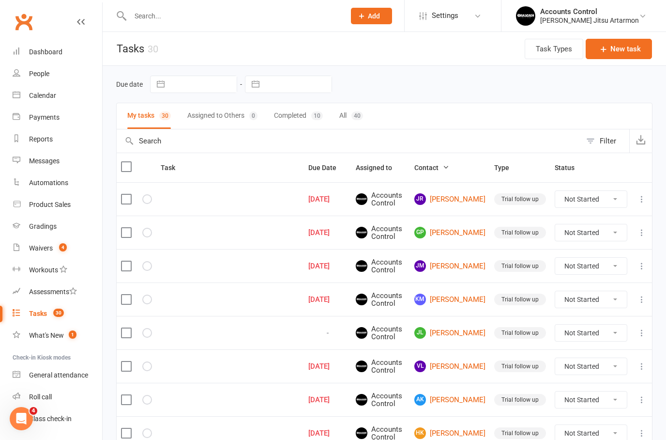
click at [452, 194] on link "JR [PERSON_NAME]" at bounding box center [449, 199] width 71 height 12
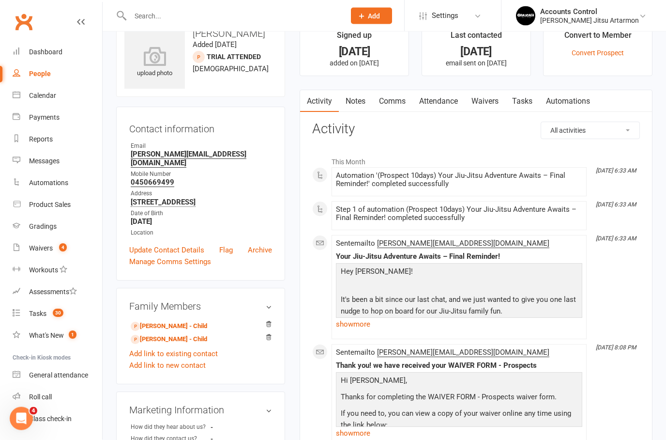
scroll to position [4, 0]
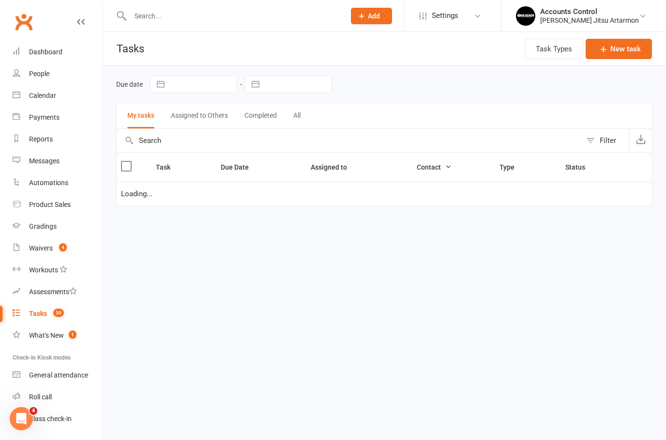
select select "started"
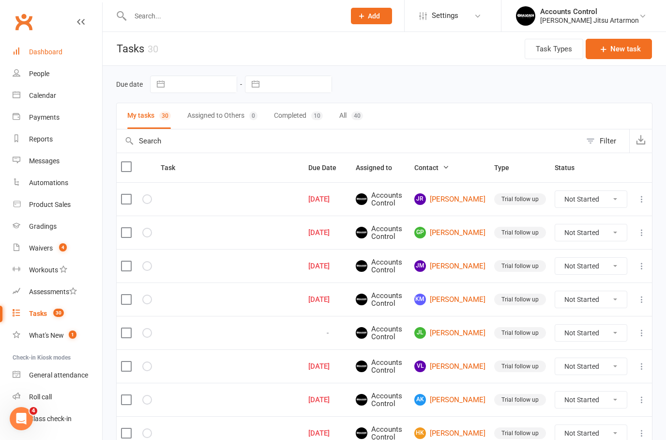
click at [38, 55] on div "Dashboard" at bounding box center [45, 52] width 33 height 8
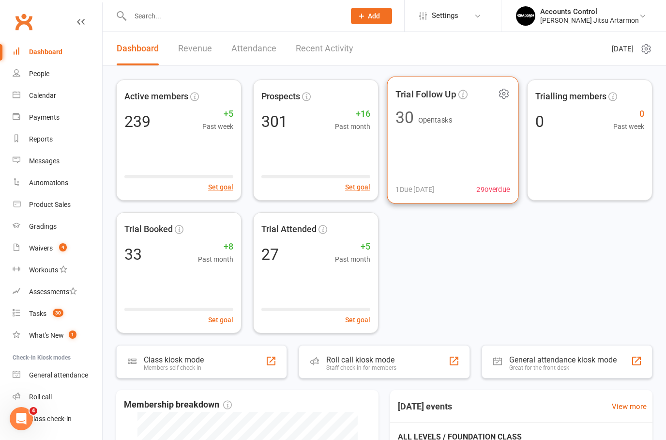
click at [418, 114] on span "30 Open tasks" at bounding box center [453, 117] width 114 height 16
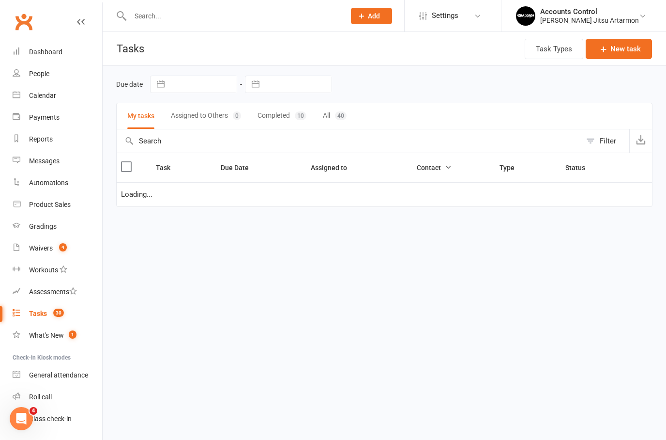
select select "started"
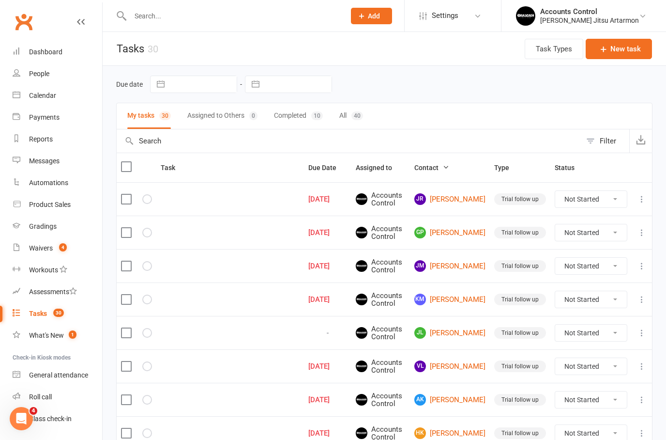
click at [452, 233] on link "GP Greg Parker" at bounding box center [449, 233] width 71 height 12
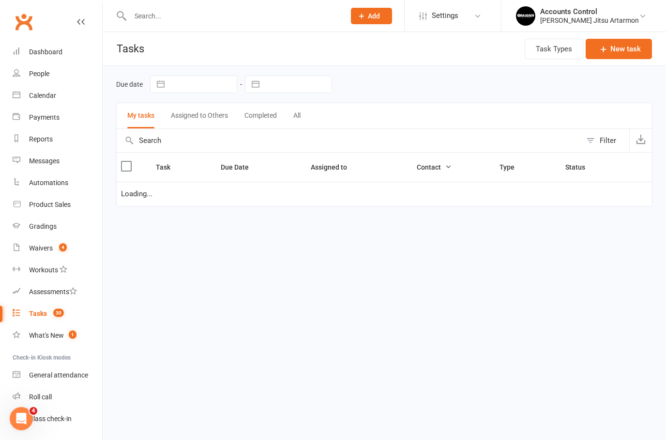
select select "started"
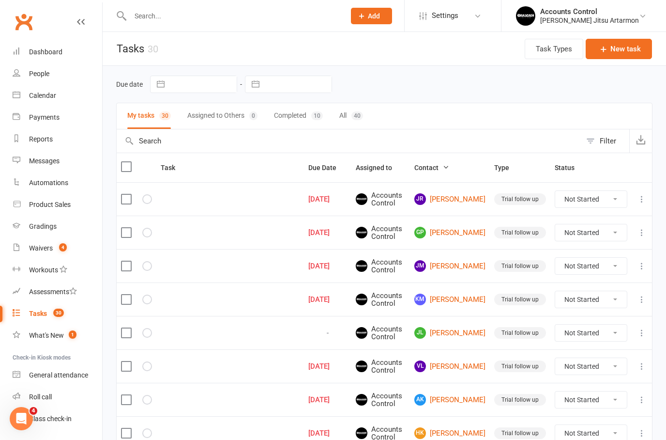
click at [454, 267] on link "JM Joey Mui" at bounding box center [449, 266] width 71 height 12
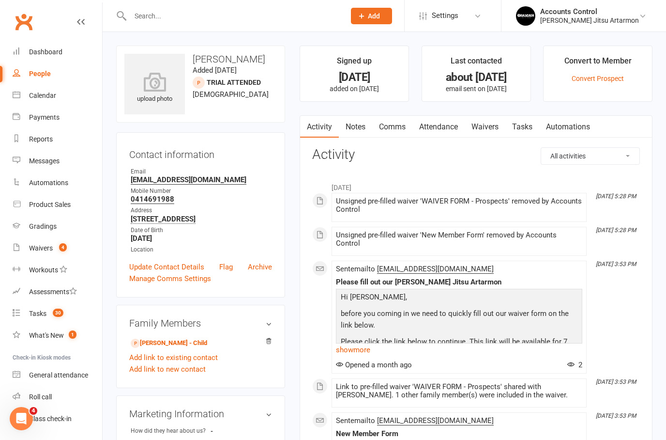
click at [484, 124] on link "Waivers" at bounding box center [485, 127] width 41 height 22
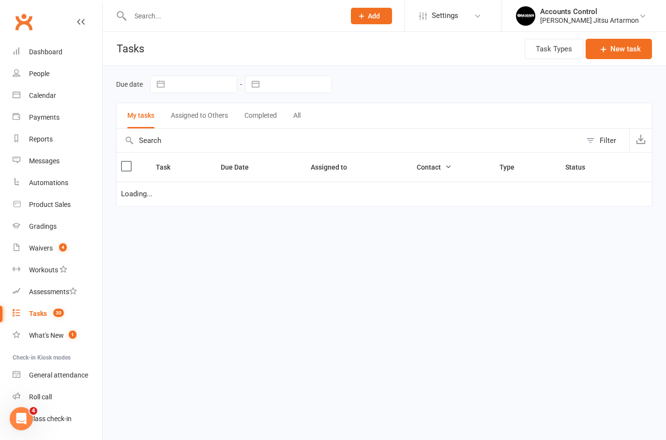
select select "started"
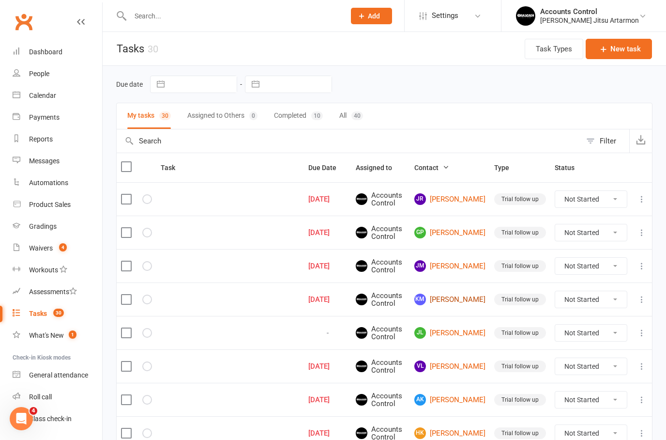
click at [454, 303] on link "KM Karina Martinez" at bounding box center [449, 299] width 71 height 12
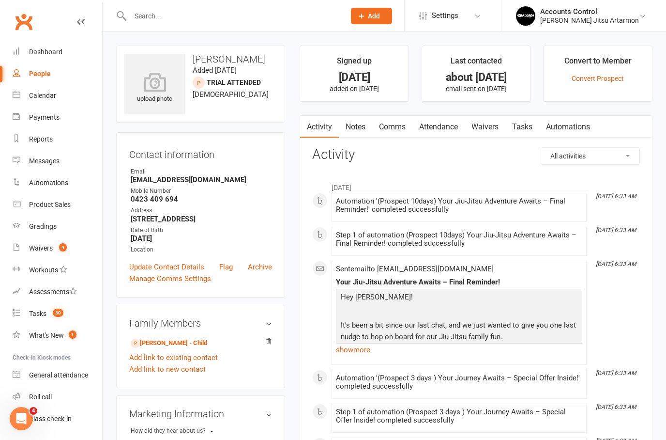
scroll to position [13, 0]
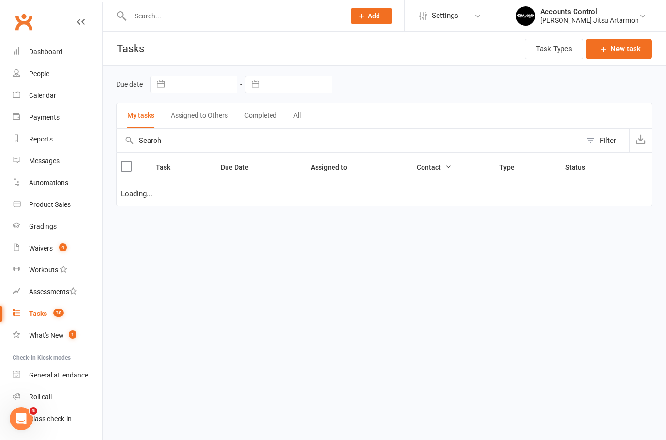
select select "started"
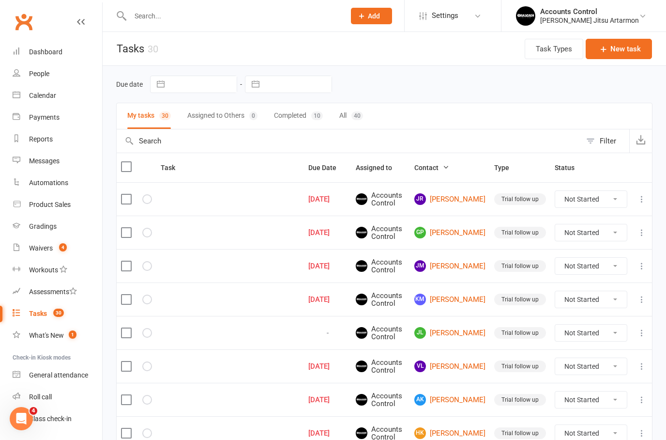
click at [148, 24] on div at bounding box center [227, 15] width 222 height 31
click at [621, 21] on div "Braddah Jiu Jitsu Artarmon" at bounding box center [589, 20] width 99 height 9
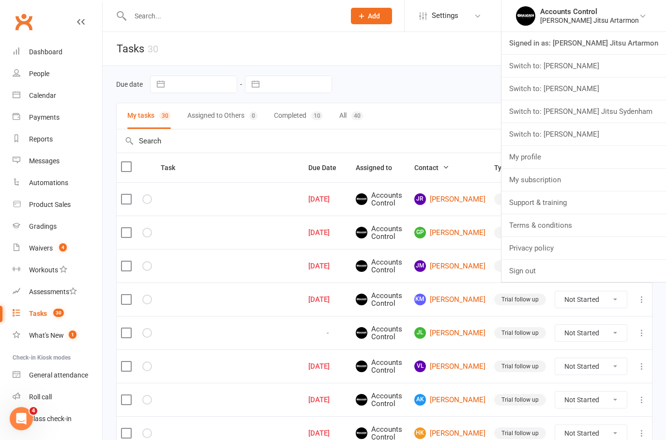
click at [621, 94] on link "Switch to: [PERSON_NAME]" at bounding box center [584, 88] width 165 height 22
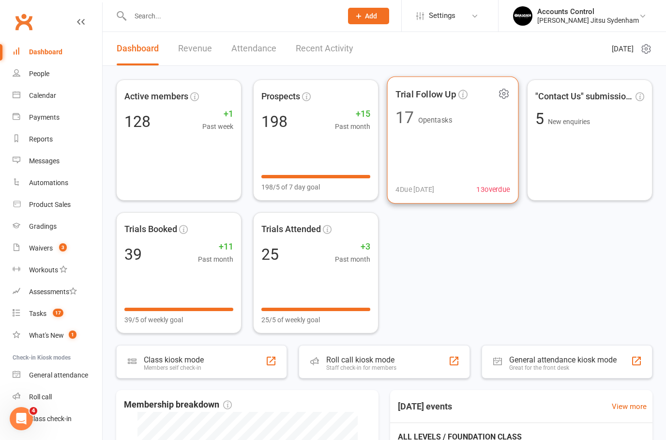
click at [468, 146] on div "Trial Follow Up 17 Open tasks 4 Due [DATE] 13 overdue" at bounding box center [453, 139] width 132 height 127
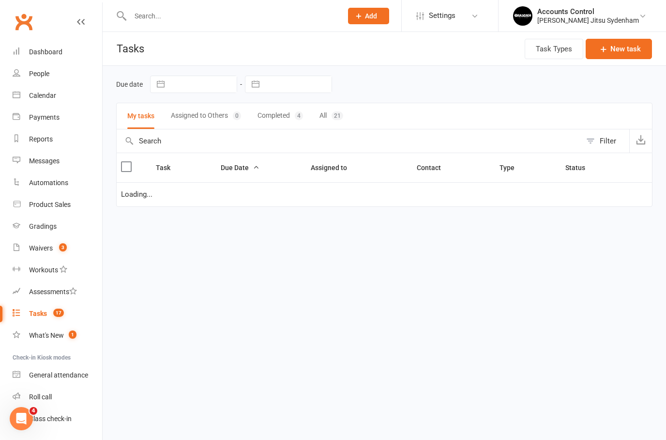
select select "started"
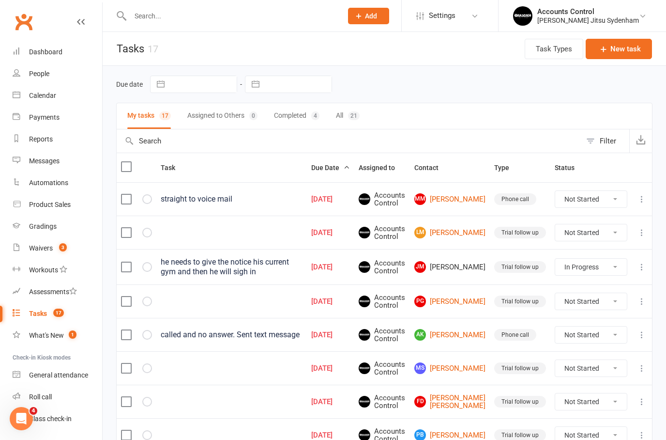
click at [645, 199] on icon at bounding box center [642, 199] width 10 height 10
click at [580, 239] on link "Edit" at bounding box center [599, 236] width 96 height 19
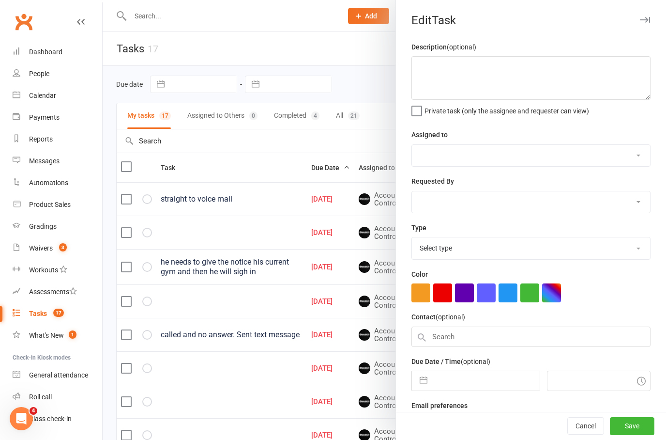
type textarea "straight to voice mail"
select select "49086"
type input "[DATE]"
type input "8:00am"
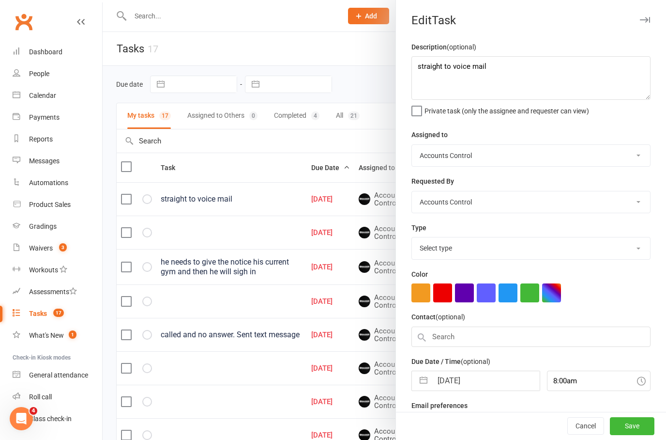
select select "29308"
click at [589, 426] on button "Cancel" at bounding box center [585, 425] width 37 height 17
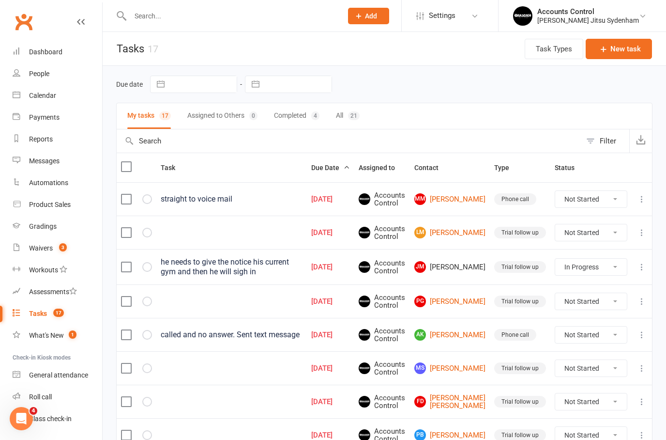
click at [642, 232] on icon at bounding box center [642, 233] width 10 height 10
click at [592, 269] on link "Edit" at bounding box center [599, 269] width 96 height 19
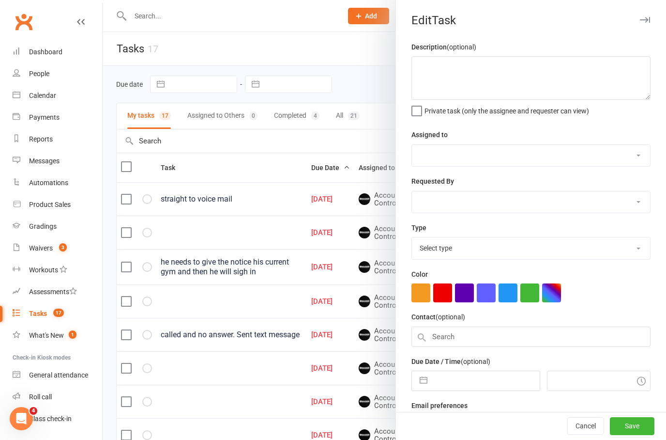
select select "49086"
type input "[DATE]"
type input "5:45am"
checkbox input "true"
select select "34081"
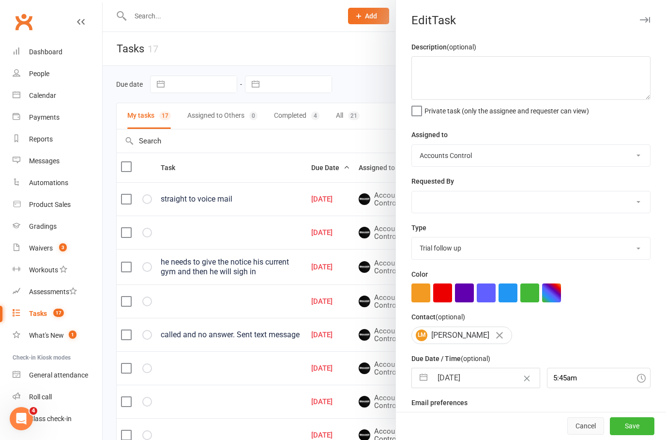
click at [588, 428] on button "Cancel" at bounding box center [585, 425] width 37 height 17
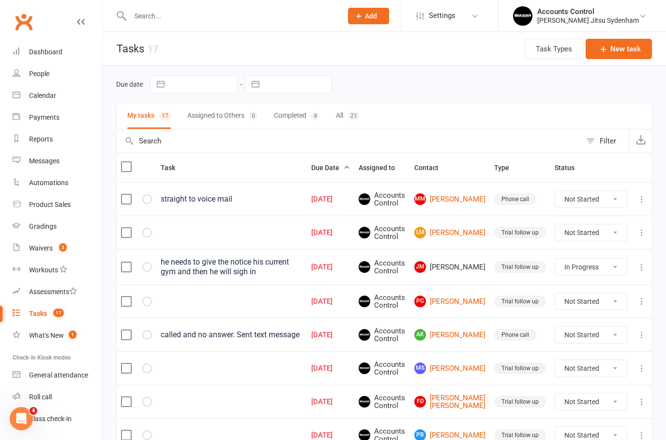
click at [642, 264] on icon at bounding box center [642, 267] width 10 height 10
click at [580, 308] on link "Edit" at bounding box center [599, 303] width 96 height 19
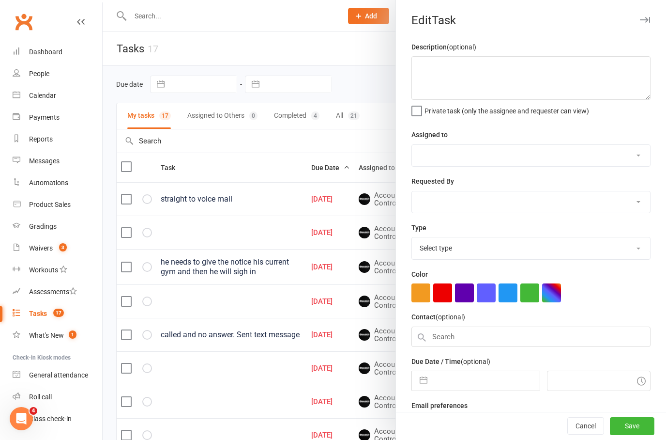
type textarea "he needs to give the notice his current gym and then he will sigh in"
select select "49086"
type input "[DATE]"
type input "10:45pm"
checkbox input "true"
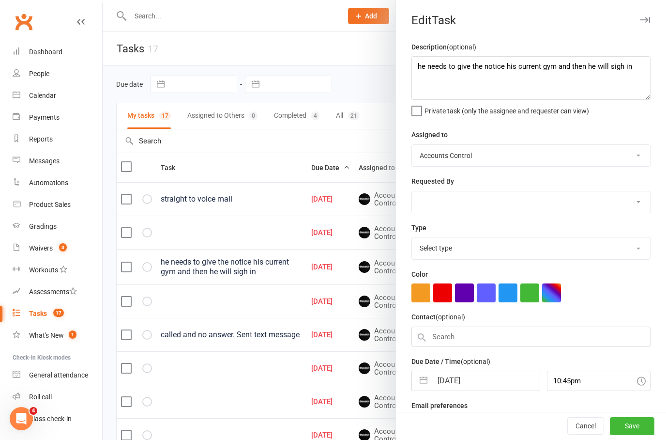
select select "34081"
click at [581, 432] on button "Cancel" at bounding box center [585, 425] width 37 height 17
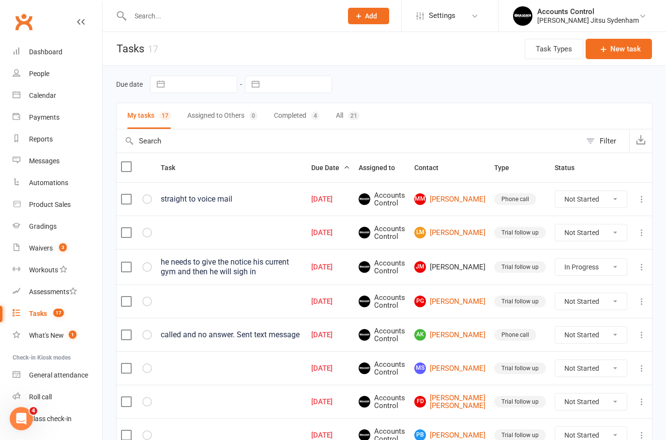
click at [642, 304] on icon at bounding box center [642, 301] width 10 height 10
click at [581, 344] on link "Edit" at bounding box center [599, 338] width 96 height 19
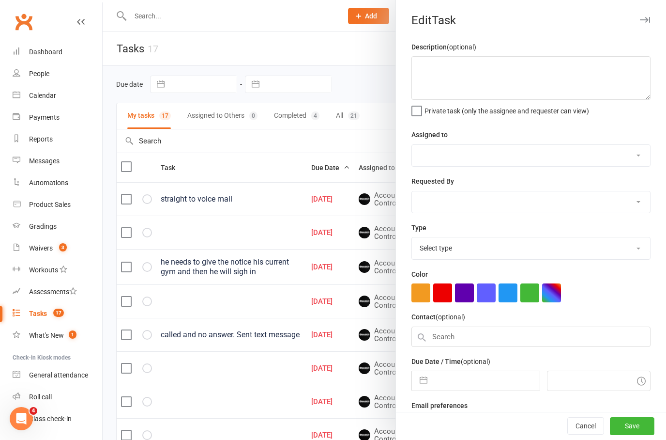
select select "49086"
type input "16 Jul 2025"
type input "4:45pm"
checkbox input "true"
select select "34081"
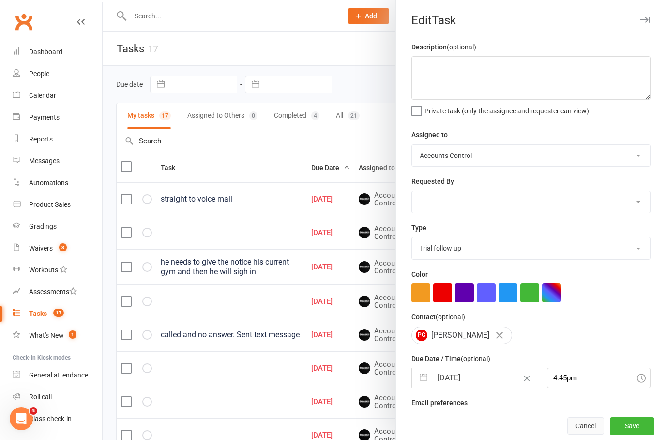
click at [584, 430] on button "Cancel" at bounding box center [585, 425] width 37 height 17
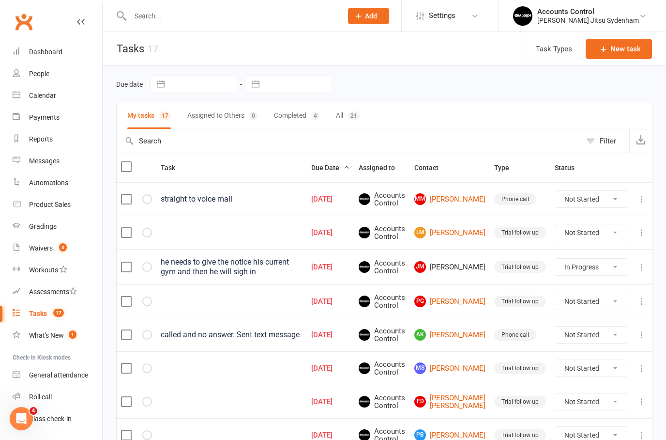
click at [648, 329] on td at bounding box center [642, 334] width 20 height 33
click at [643, 335] on icon at bounding box center [642, 335] width 10 height 10
click at [583, 371] on link "Edit" at bounding box center [599, 371] width 96 height 19
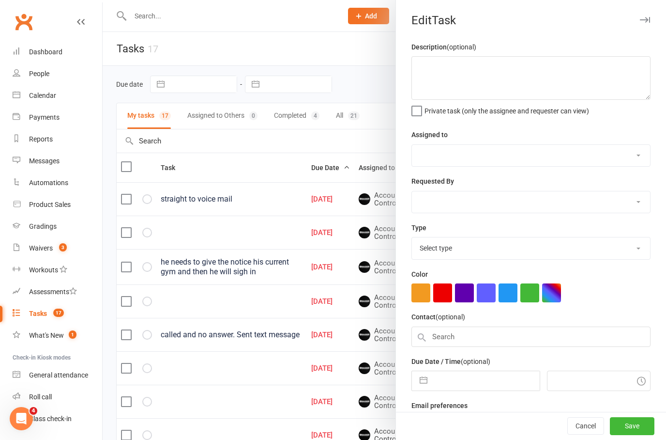
type textarea "called and no answer. Sent text message"
select select "49086"
type input "23 Jul 2025"
type input "6:00pm"
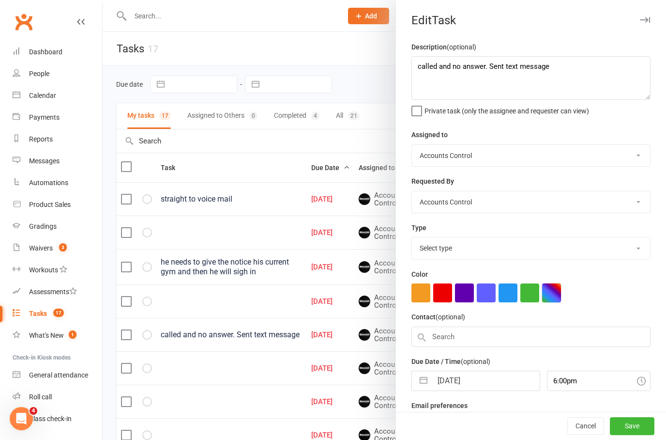
select select "29308"
click at [590, 430] on button "Cancel" at bounding box center [585, 425] width 37 height 17
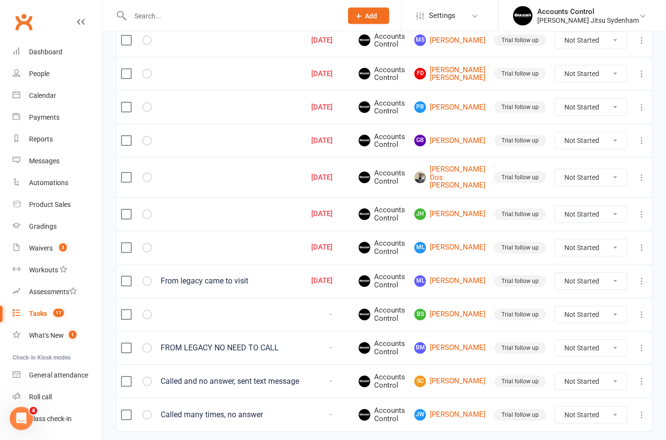
click at [646, 321] on button at bounding box center [642, 315] width 12 height 12
click at [584, 361] on link "Edit" at bounding box center [599, 358] width 96 height 19
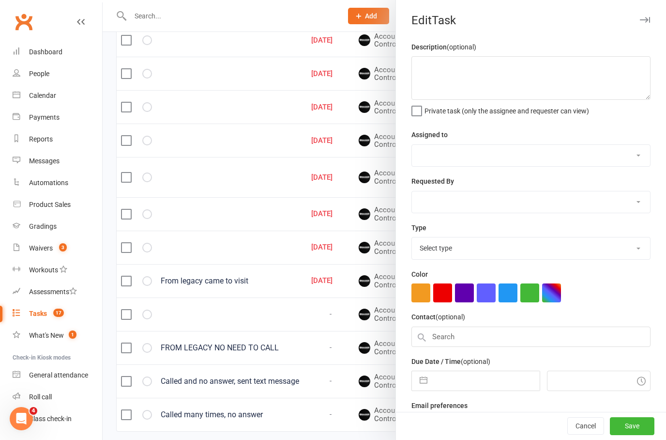
select select "49086"
select select "34081"
click at [579, 435] on button "Cancel" at bounding box center [585, 425] width 37 height 17
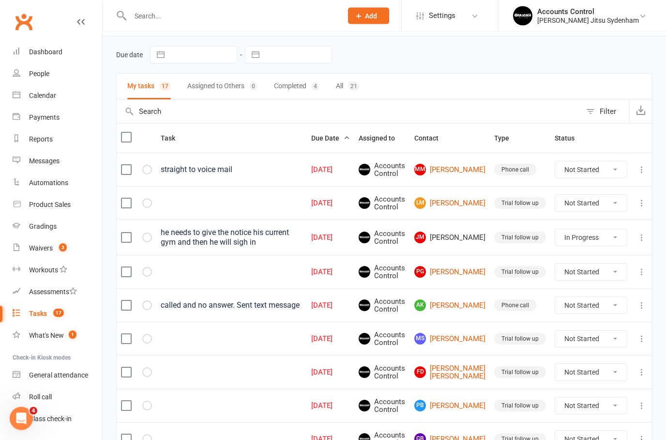
scroll to position [0, 0]
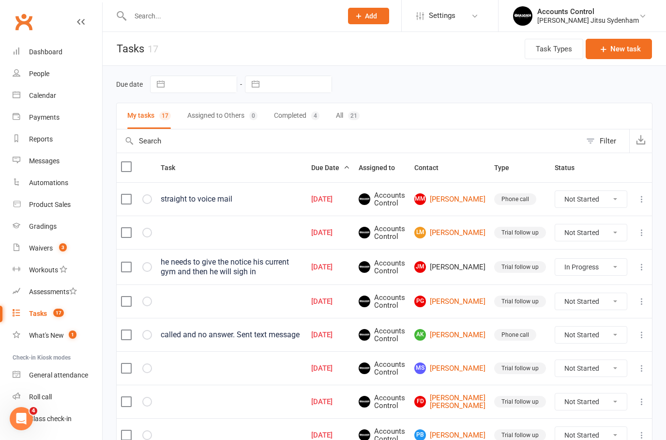
click at [611, 26] on li "Accounts Control Braddah Jiu Jitsu Sydenham Signed in as: Braddah Jiu Jitsu Syd…" at bounding box center [582, 15] width 168 height 31
click at [612, 21] on div "Braddah Jiu Jitsu Sydenham" at bounding box center [588, 20] width 102 height 9
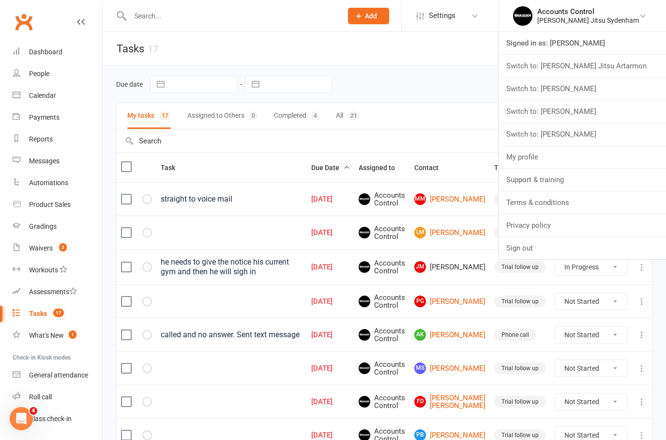
click at [624, 97] on link "Switch to: Braddah Jiu Jitsu Eastwood" at bounding box center [583, 88] width 168 height 22
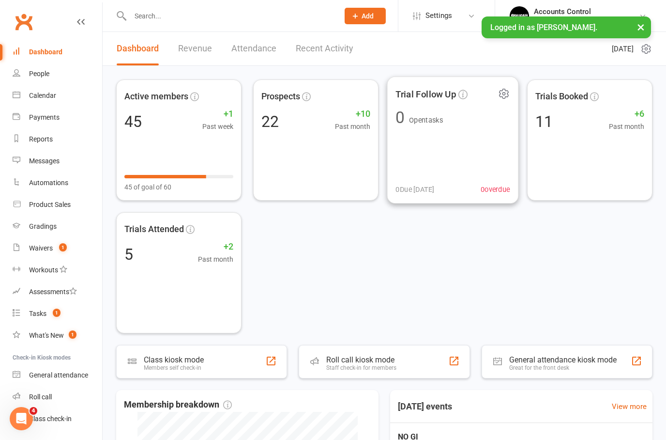
click at [446, 152] on div "Trial Follow Up 0 Open tasks 0 Due [DATE] 0 overdue" at bounding box center [453, 139] width 132 height 127
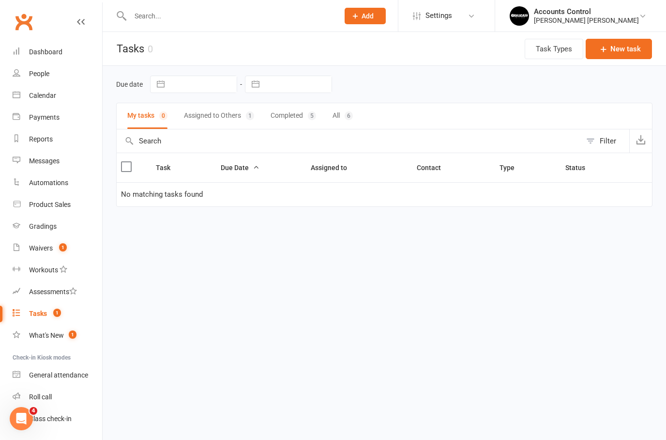
click at [209, 117] on button "Assigned to Others 1" at bounding box center [219, 116] width 70 height 26
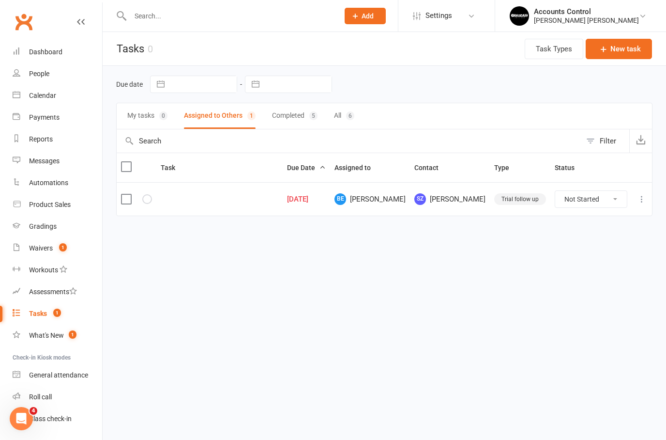
click at [645, 202] on icon at bounding box center [642, 199] width 10 height 10
click at [607, 235] on link "Edit" at bounding box center [599, 236] width 96 height 19
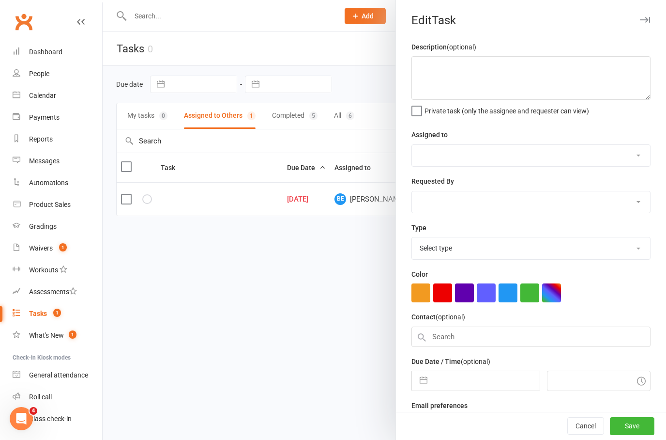
select select "53236"
type input "14 Sep 2025"
type input "12:45am"
checkbox input "true"
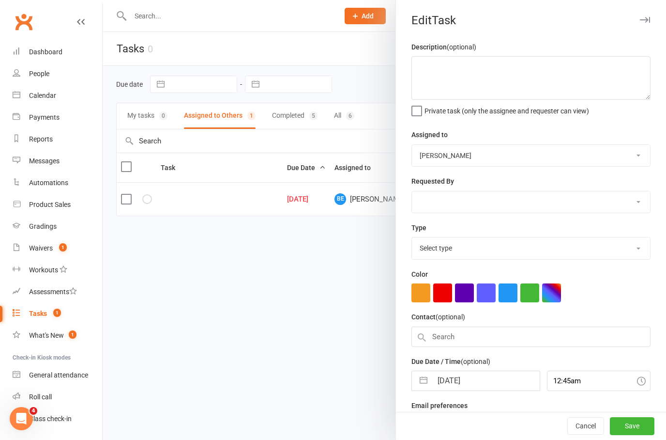
select select "34852"
click at [284, 323] on div at bounding box center [385, 220] width 564 height 440
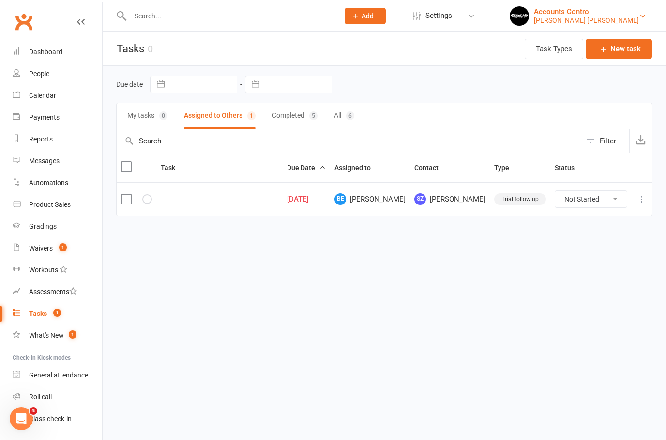
click at [597, 14] on div "Accounts Control" at bounding box center [586, 11] width 105 height 9
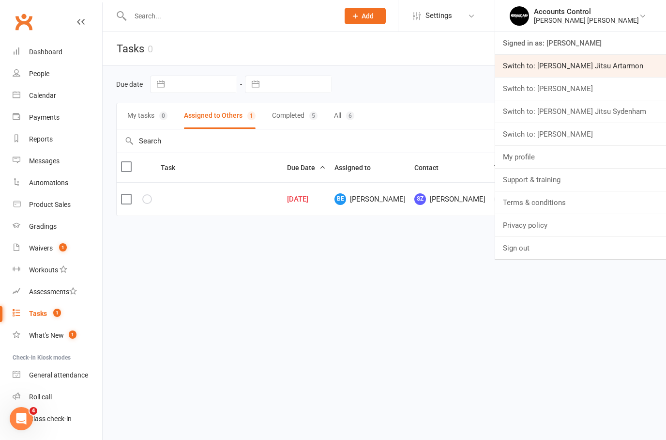
click at [630, 70] on link "Switch to: Braddah Jiu Jitsu Artarmon" at bounding box center [580, 66] width 171 height 22
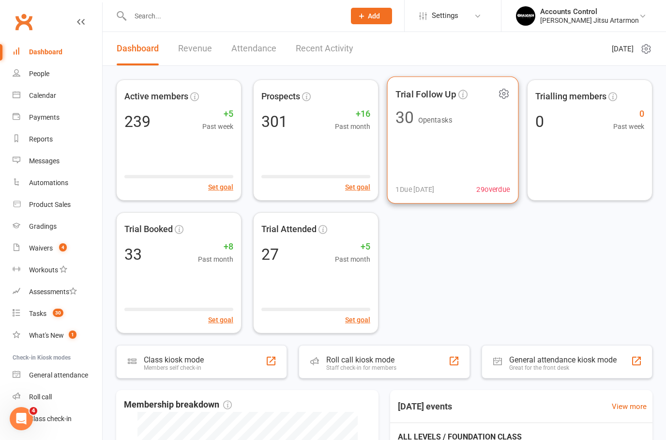
click at [452, 123] on span "Open tasks" at bounding box center [435, 120] width 34 height 8
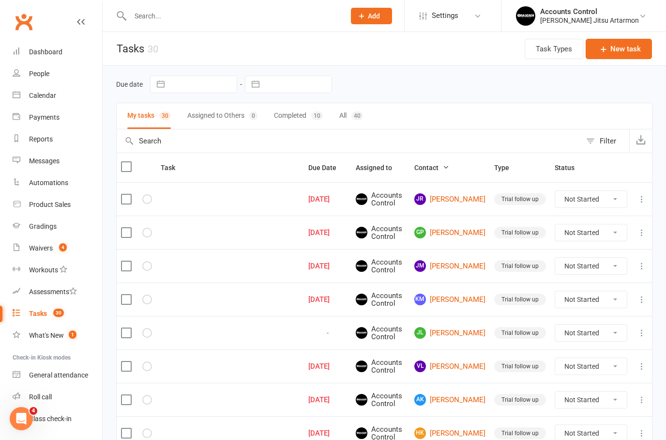
select select "started"
click at [642, 199] on icon at bounding box center [642, 199] width 10 height 10
click at [598, 242] on link "Edit" at bounding box center [599, 236] width 96 height 19
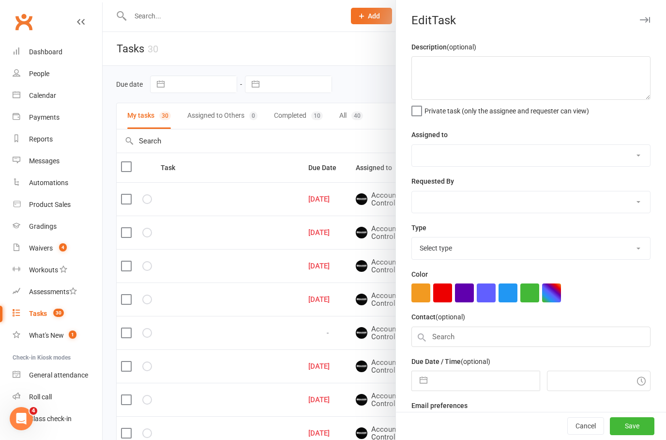
select select "49086"
type input "06 Sep 2025"
type input "6:45pm"
checkbox input "true"
select select "34082"
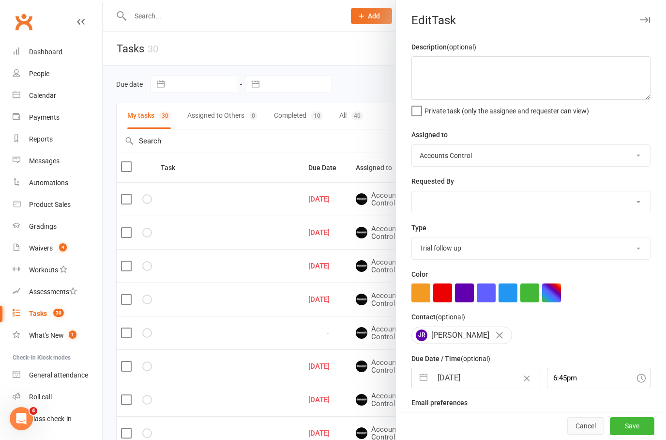
click at [583, 431] on button "Cancel" at bounding box center [585, 425] width 37 height 17
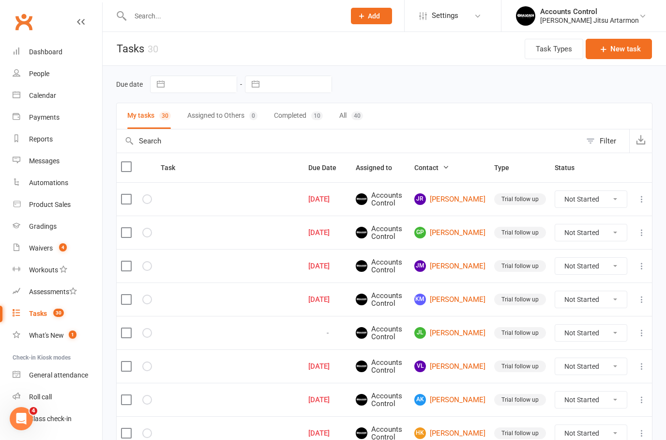
click at [643, 230] on icon at bounding box center [642, 233] width 10 height 10
click at [590, 274] on link "Edit" at bounding box center [599, 269] width 96 height 19
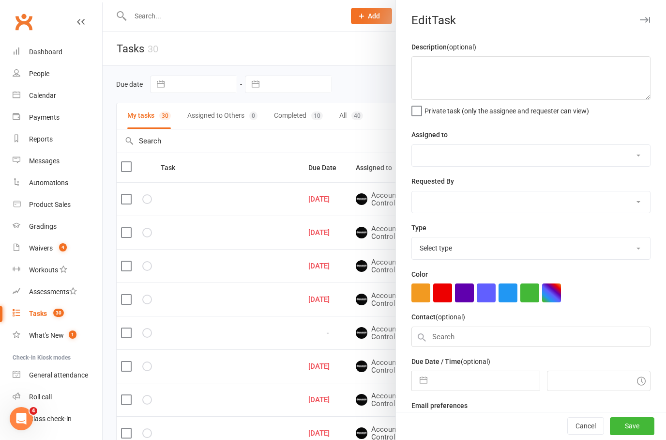
select select "49086"
type input "27 Aug 2025"
type input "5:45am"
checkbox input "true"
select select "34082"
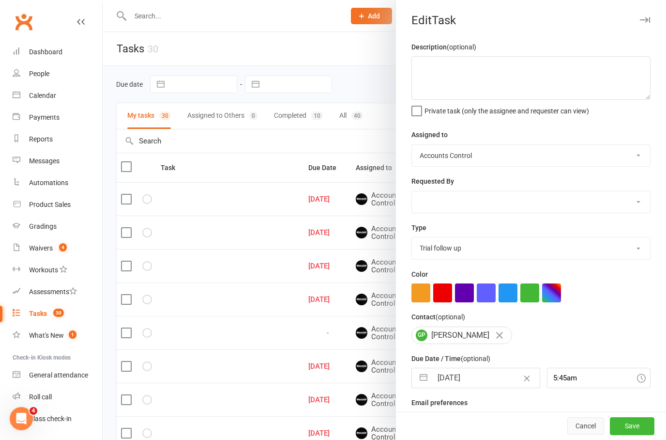
click at [586, 430] on button "Cancel" at bounding box center [585, 425] width 37 height 17
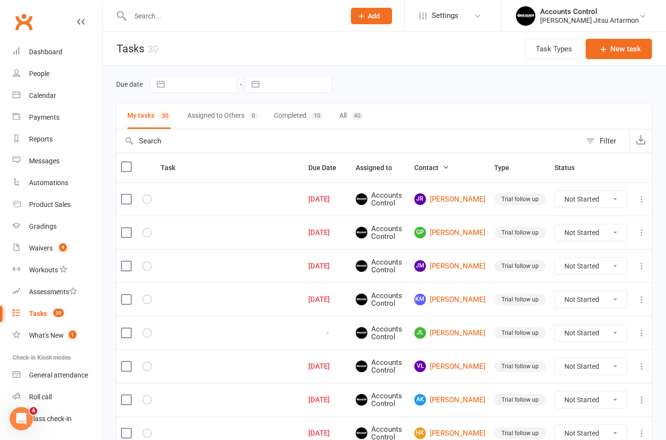
click at [642, 337] on td at bounding box center [642, 332] width 20 height 33
click at [646, 329] on icon at bounding box center [642, 333] width 10 height 10
click at [581, 374] on link "Edit" at bounding box center [599, 369] width 96 height 19
select select "34082"
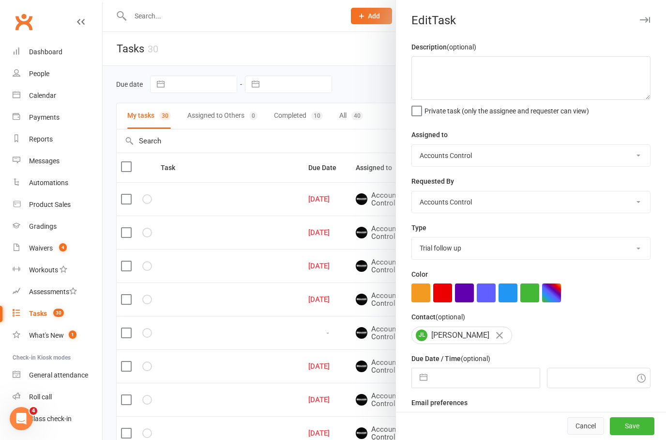
click at [582, 429] on button "Cancel" at bounding box center [585, 425] width 37 height 17
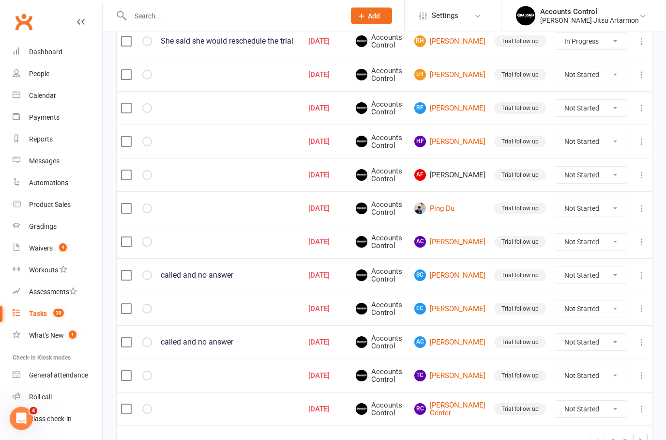
scroll to position [619, 0]
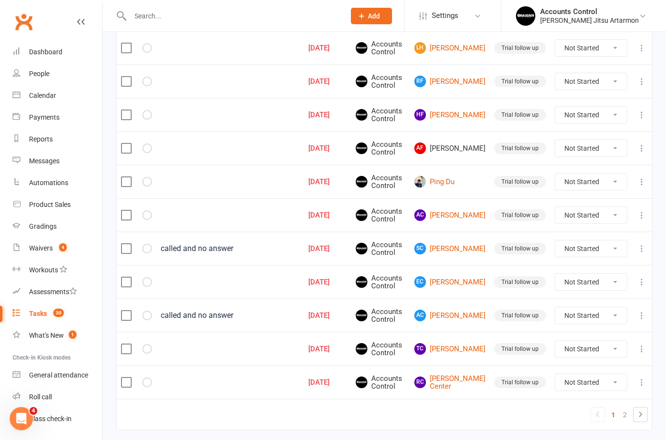
click at [645, 180] on icon at bounding box center [642, 182] width 10 height 10
click at [585, 218] on link "Edit" at bounding box center [599, 218] width 96 height 19
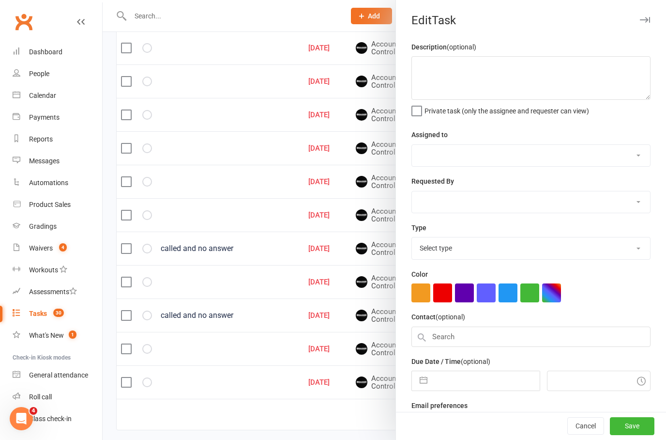
select select "49086"
type input "23 Aug 2025"
type input "6:45pm"
checkbox input "true"
select select "34082"
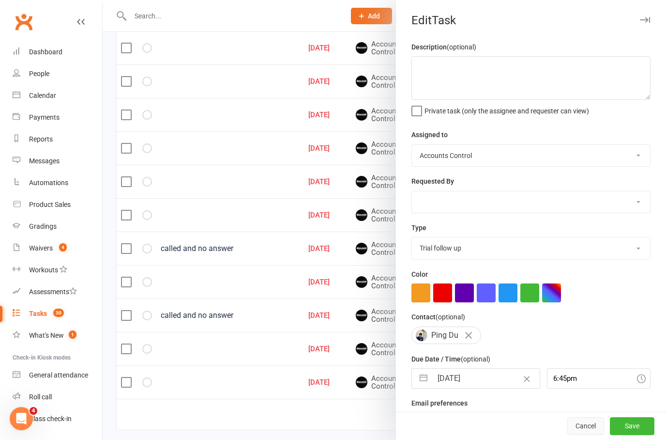
click at [588, 435] on button "Cancel" at bounding box center [585, 425] width 37 height 17
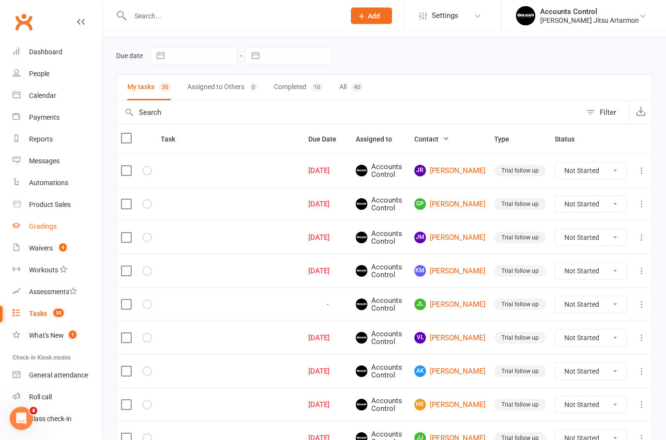
scroll to position [0, 0]
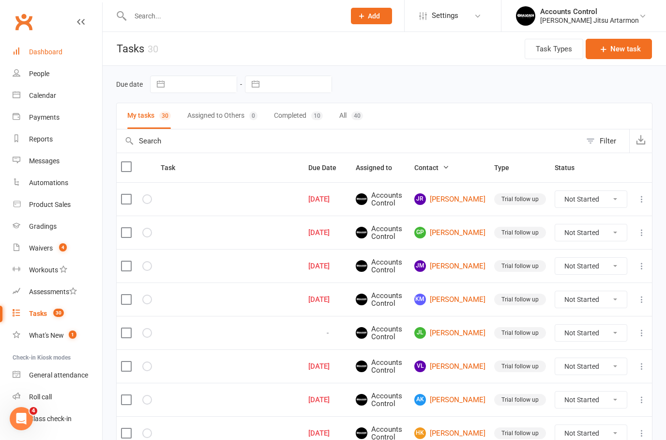
click at [52, 54] on div "Dashboard" at bounding box center [45, 52] width 33 height 8
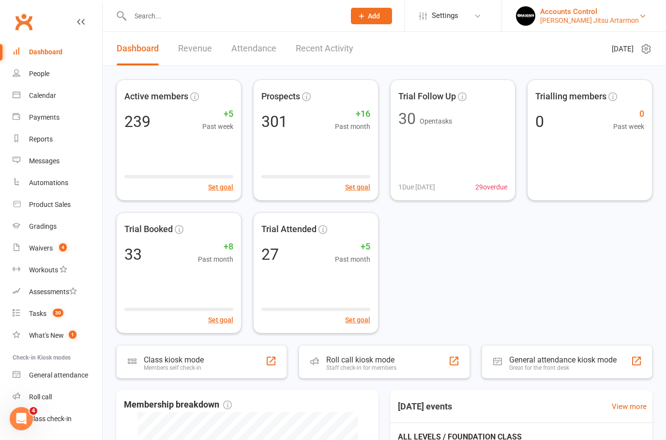
click at [616, 9] on div "Accounts Control" at bounding box center [589, 11] width 99 height 9
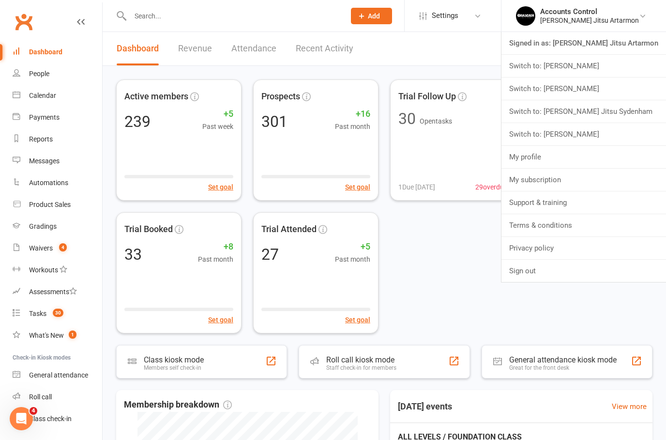
click at [598, 91] on link "Switch to: [PERSON_NAME]" at bounding box center [584, 88] width 165 height 22
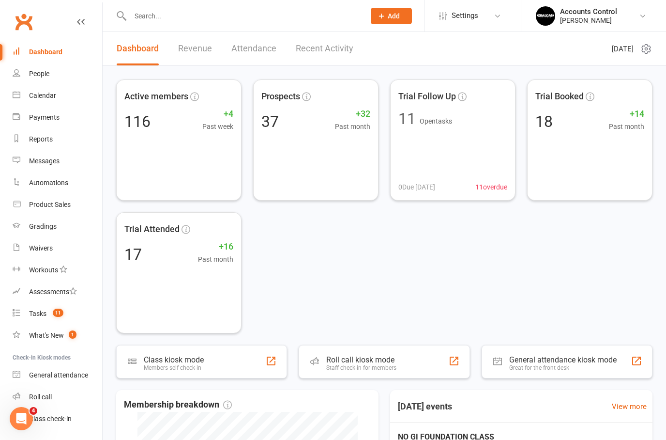
click at [600, 309] on div "Active members 116 +4 Past week Prospects 37 +32 Past month Trial Follow Up 11 …" at bounding box center [384, 206] width 536 height 254
click at [617, 16] on div "Braddah Jiu Jitsu Maroubra" at bounding box center [588, 20] width 57 height 9
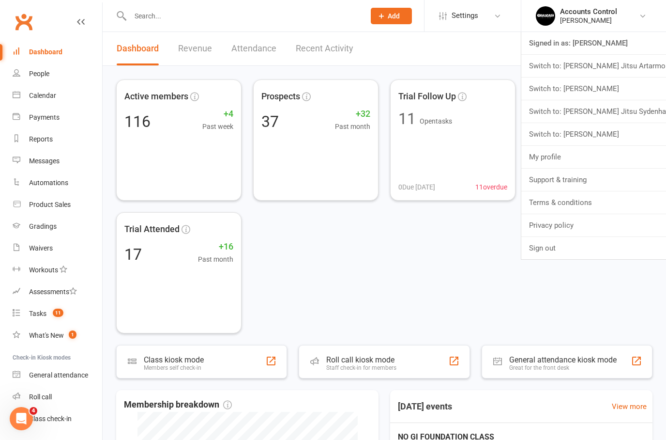
click at [622, 102] on link "Switch to: [PERSON_NAME] Jitsu Sydenham" at bounding box center [593, 111] width 145 height 22
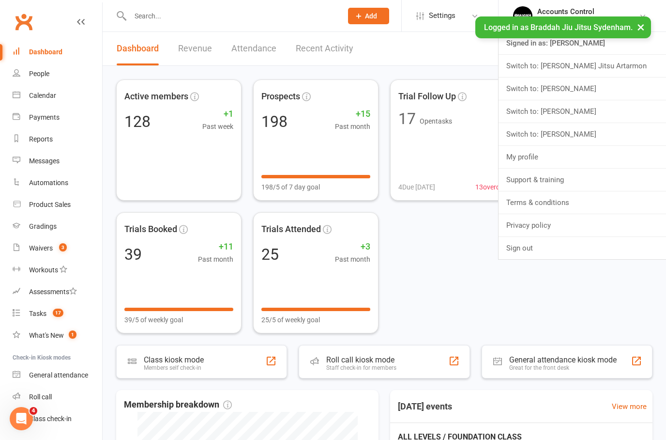
click at [635, 90] on link "Switch to: Braddah Jiu Jitsu Eastwood" at bounding box center [583, 88] width 168 height 22
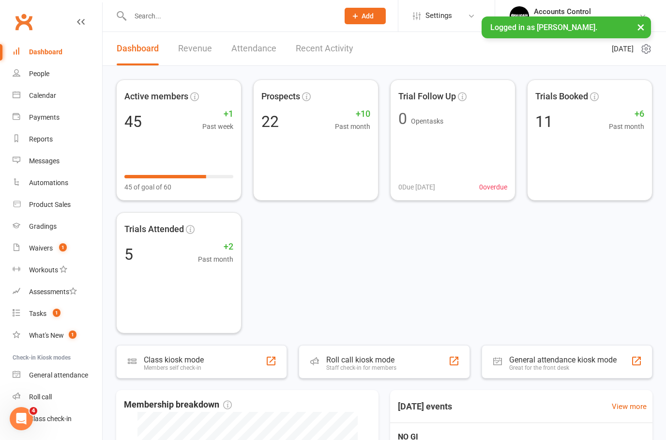
click at [30, 77] on div "People" at bounding box center [39, 74] width 20 height 8
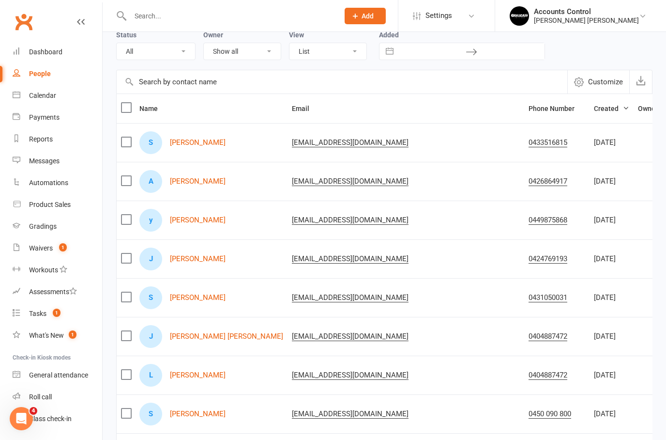
scroll to position [62, 0]
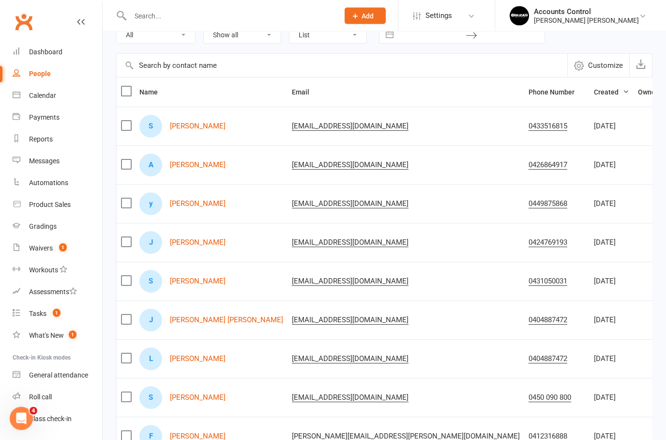
drag, startPoint x: 201, startPoint y: 241, endPoint x: 201, endPoint y: 202, distance: 38.7
click at [201, 241] on link "João Peluso Milan" at bounding box center [198, 243] width 56 height 8
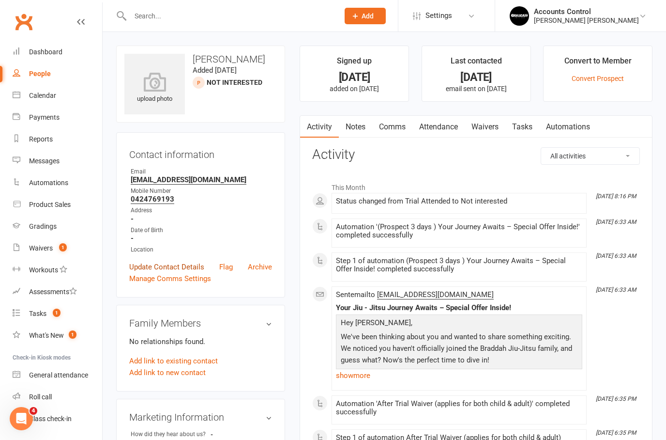
click at [179, 265] on link "Update Contact Details" at bounding box center [166, 267] width 75 height 12
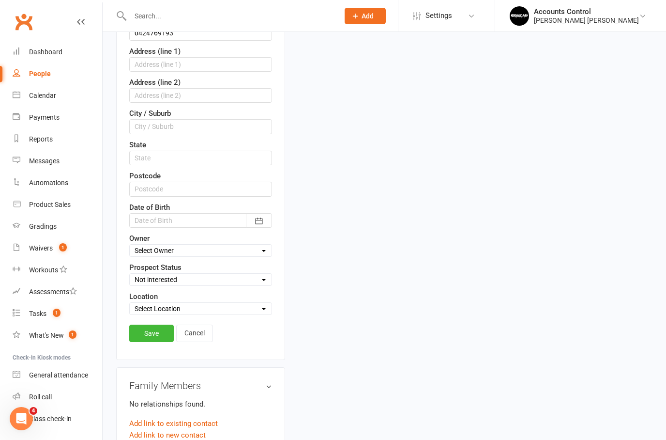
scroll to position [302, 0]
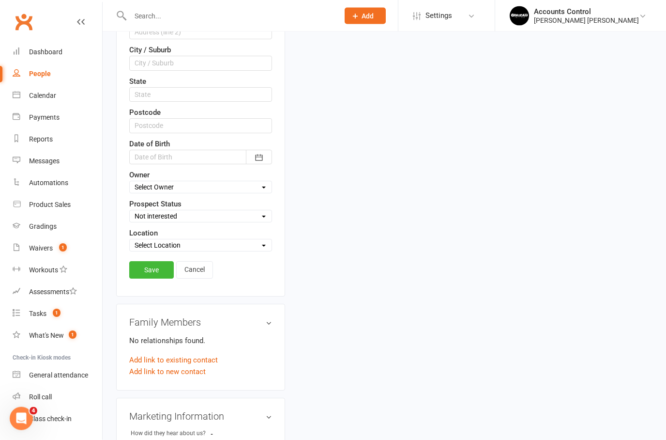
click at [188, 266] on link "Cancel" at bounding box center [194, 269] width 37 height 17
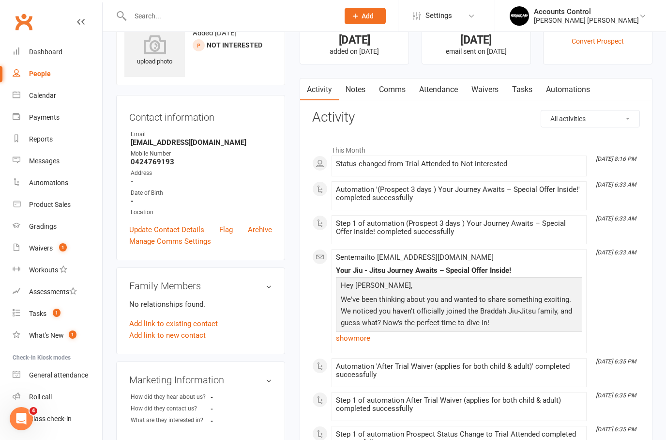
scroll to position [0, 0]
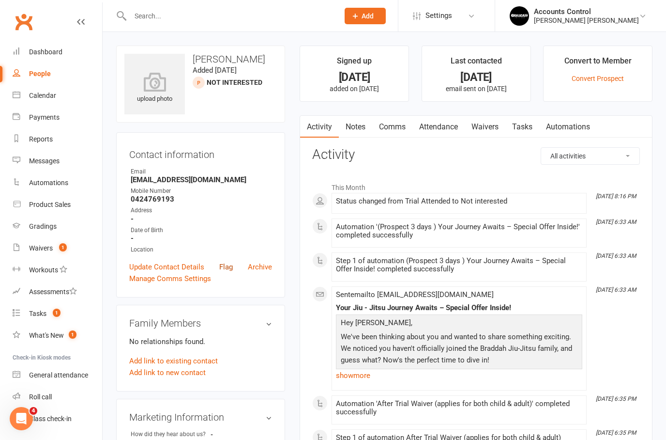
click at [229, 266] on link "Flag" at bounding box center [226, 267] width 14 height 12
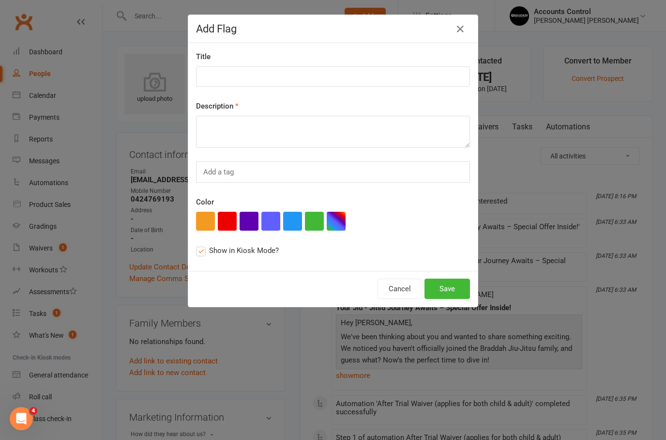
click at [236, 55] on div "Title" at bounding box center [333, 69] width 274 height 36
click at [236, 68] on input at bounding box center [333, 76] width 274 height 20
click at [226, 82] on input at bounding box center [333, 76] width 274 height 20
type input "FRI"
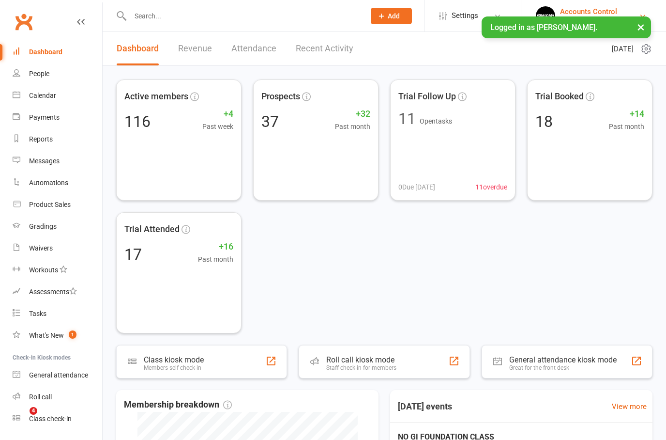
click at [589, 13] on div "Accounts Control" at bounding box center [588, 11] width 57 height 9
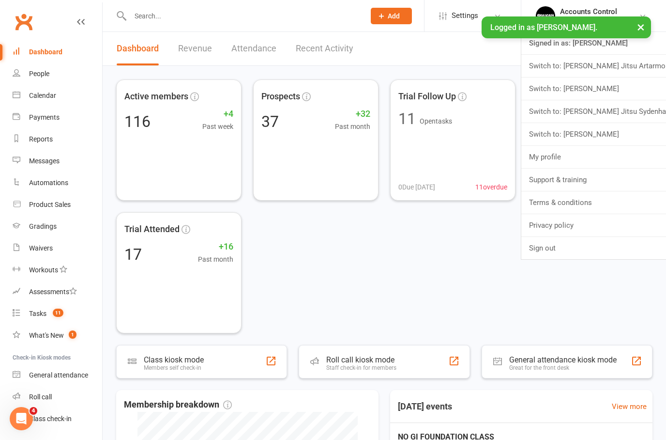
click at [455, 50] on header "Dashboard Revenue Attendance Recent Activity [DATE]" at bounding box center [385, 49] width 564 height 34
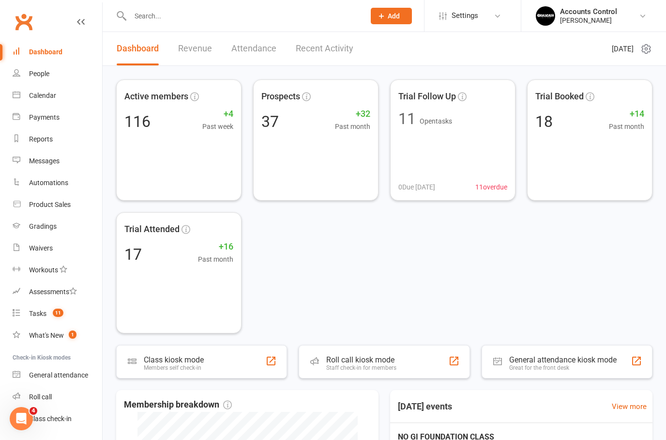
click at [612, 32] on div "[DATE]" at bounding box center [632, 48] width 40 height 33
click at [617, 16] on div "[PERSON_NAME]" at bounding box center [588, 20] width 57 height 9
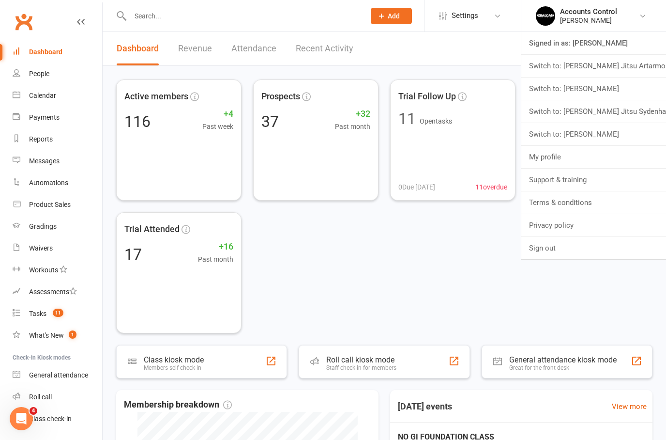
click at [617, 114] on link "Switch to: [PERSON_NAME] Jitsu Sydenham" at bounding box center [593, 111] width 145 height 22
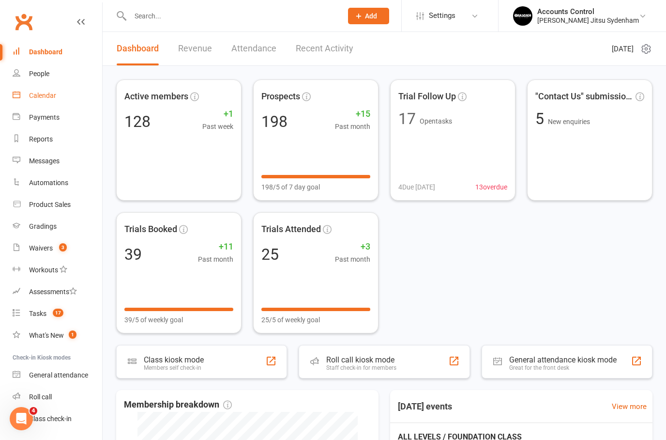
click at [42, 95] on div "Calendar" at bounding box center [42, 96] width 27 height 8
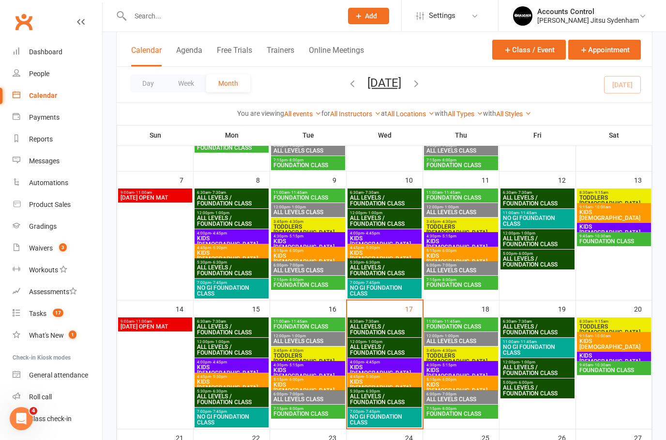
scroll to position [185, 0]
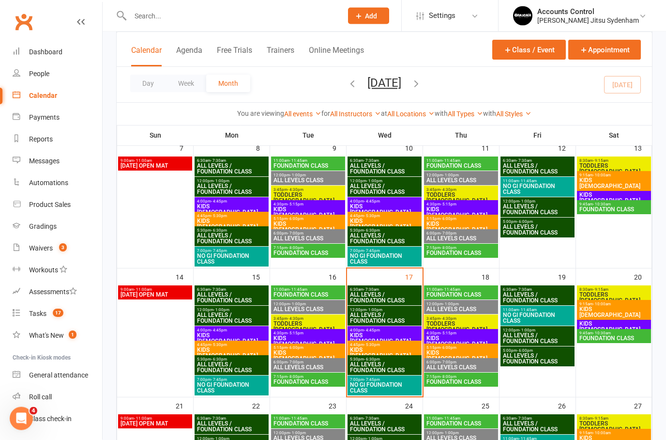
click at [315, 379] on span "FOUNDATION CLASS" at bounding box center [308, 382] width 70 height 6
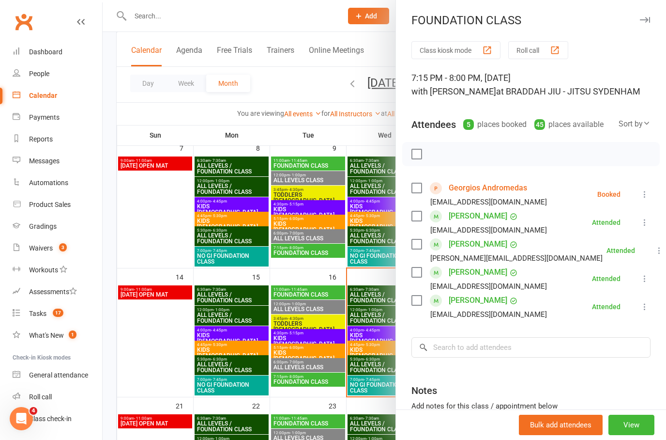
click at [315, 366] on div at bounding box center [385, 220] width 564 height 440
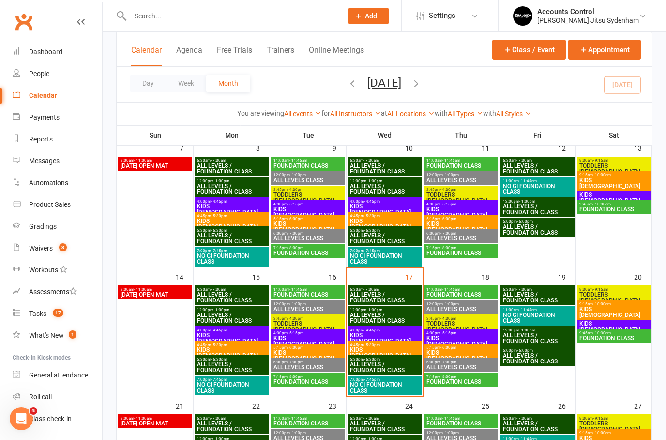
click at [315, 366] on span "ALL LEVELS CLASS" at bounding box center [308, 367] width 70 height 6
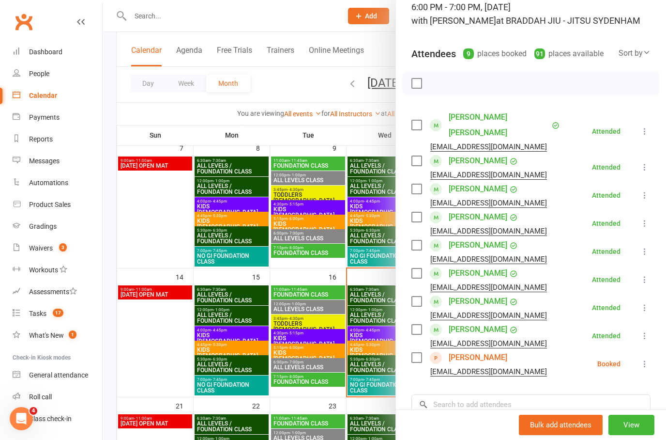
scroll to position [75, 0]
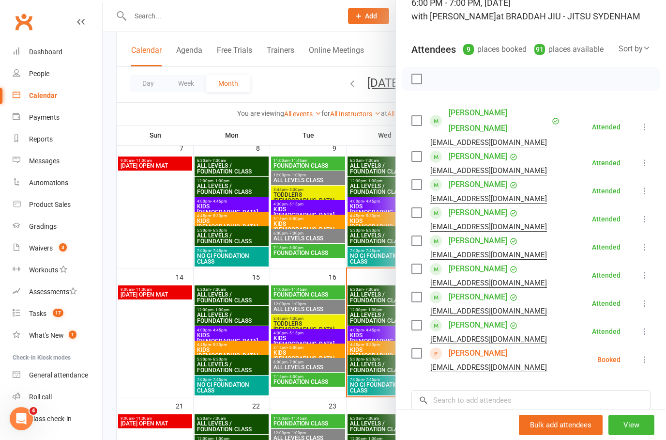
click at [647, 354] on icon at bounding box center [645, 359] width 10 height 10
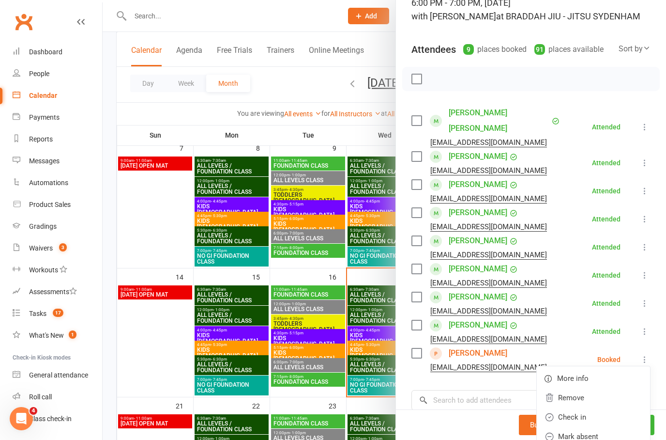
click at [592, 407] on link "Check in" at bounding box center [593, 416] width 113 height 19
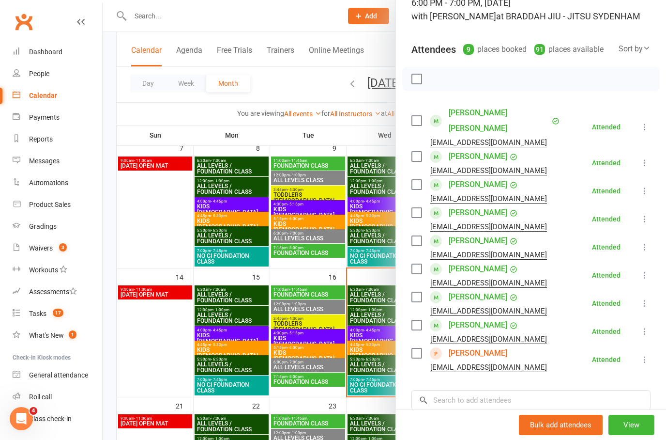
click at [327, 398] on div at bounding box center [385, 220] width 564 height 440
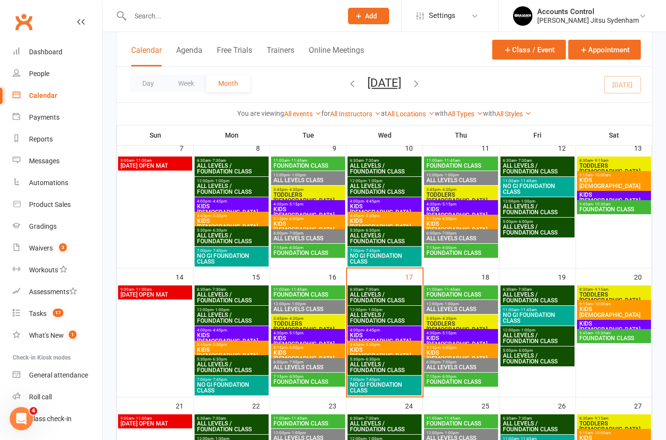
click at [328, 385] on div "7:15pm - 8:00pm FOUNDATION CLASS" at bounding box center [308, 379] width 74 height 14
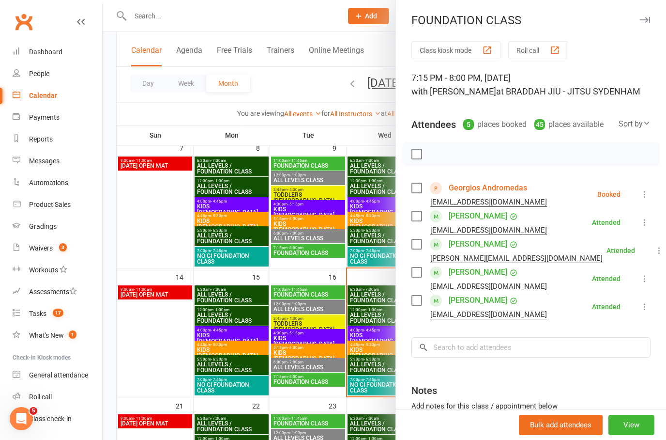
drag, startPoint x: 63, startPoint y: 249, endPoint x: 63, endPoint y: 435, distance: 185.9
click at [63, 249] on span "3" at bounding box center [63, 247] width 8 height 8
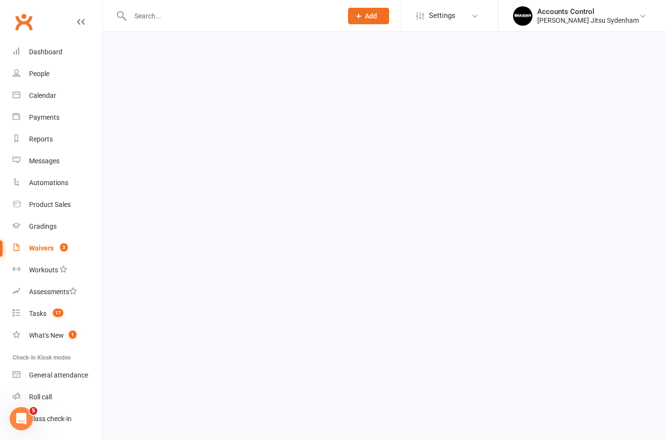
select select "25"
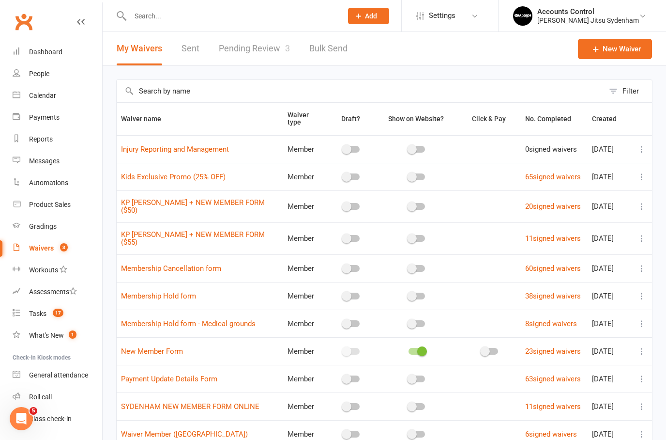
click at [253, 44] on link "Pending Review 3" at bounding box center [254, 48] width 71 height 33
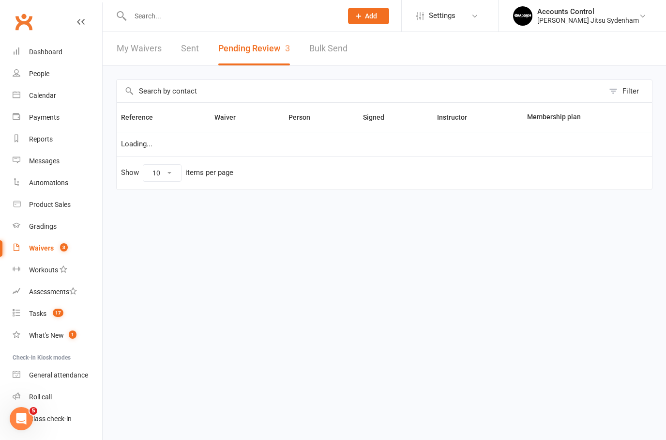
select select "25"
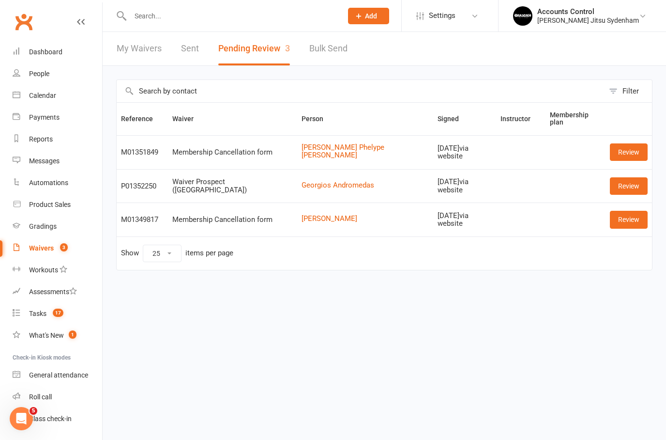
drag, startPoint x: 227, startPoint y: 22, endPoint x: 227, endPoint y: 14, distance: 8.2
click at [227, 22] on input "text" at bounding box center [231, 16] width 208 height 14
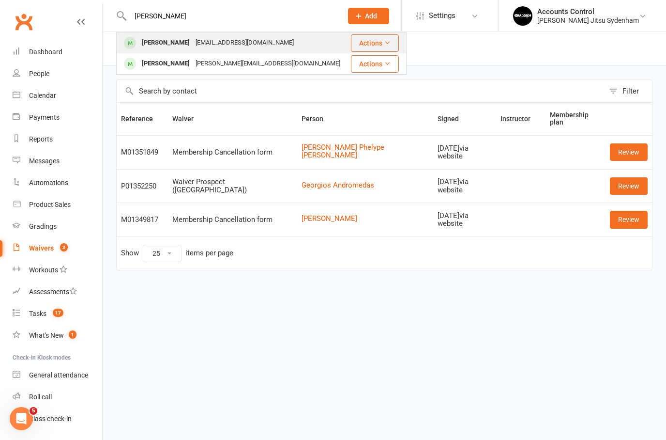
type input "[PERSON_NAME]"
click at [153, 46] on div "[PERSON_NAME]" at bounding box center [166, 43] width 54 height 14
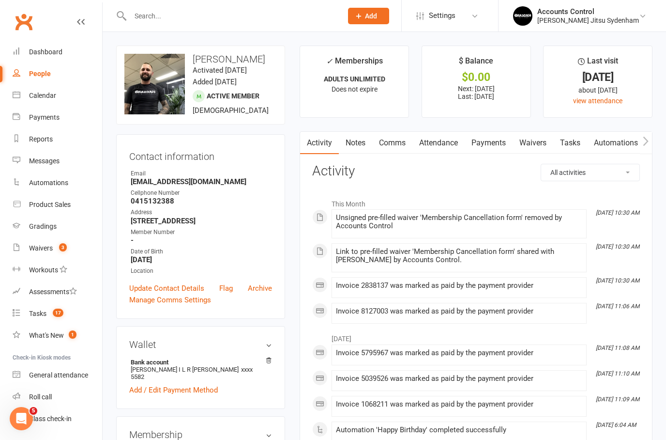
scroll to position [15, 0]
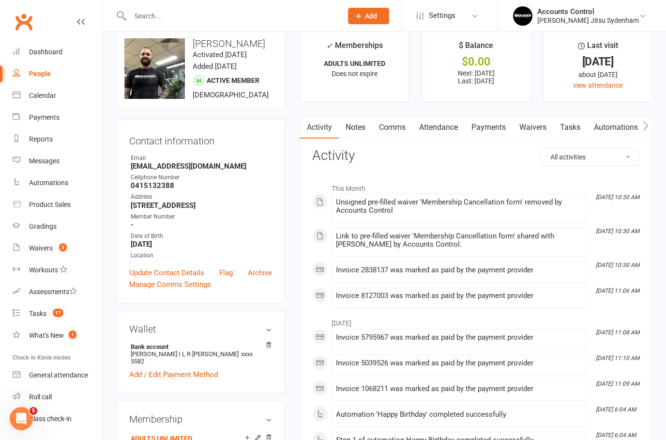
click at [524, 127] on link "Waivers" at bounding box center [533, 127] width 41 height 22
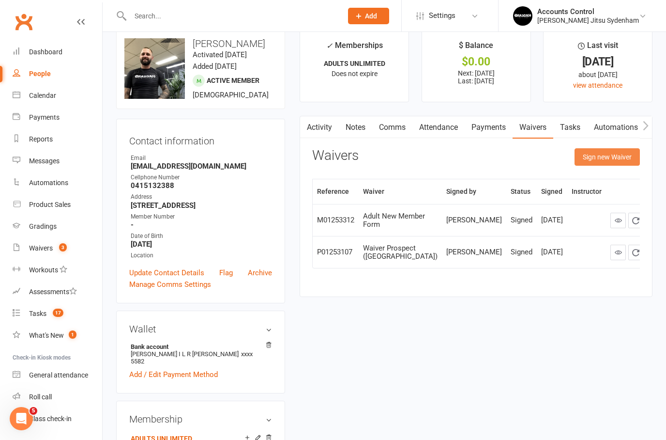
click at [600, 154] on button "Sign new Waiver" at bounding box center [607, 156] width 65 height 17
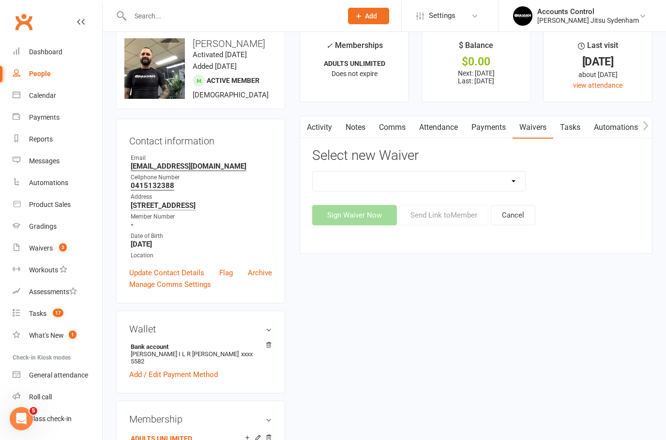
select select "13589"
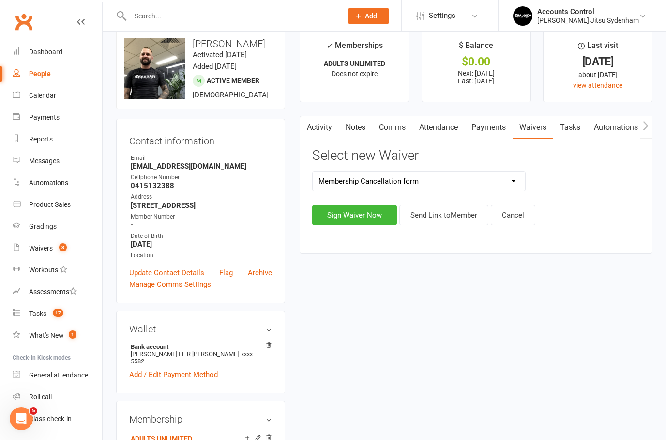
click at [426, 213] on button "Send Link to Member" at bounding box center [443, 215] width 89 height 20
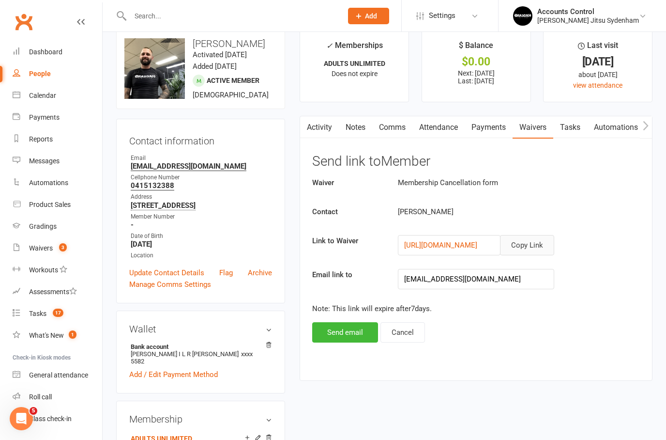
click at [527, 235] on button "Copy Link" at bounding box center [527, 245] width 54 height 20
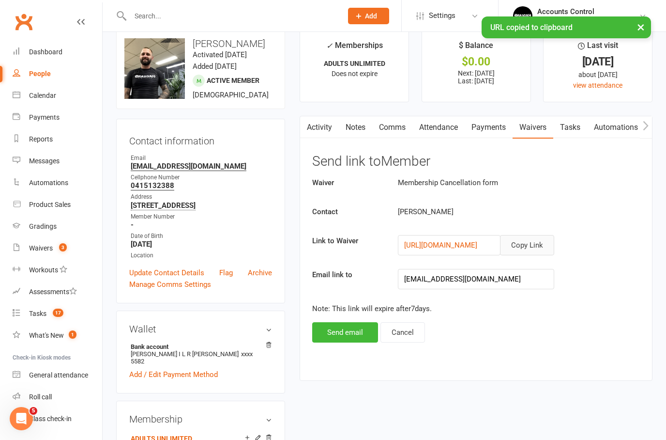
click at [526, 243] on button "Copy Link" at bounding box center [527, 245] width 54 height 20
click at [340, 337] on button "Send email" at bounding box center [345, 332] width 66 height 20
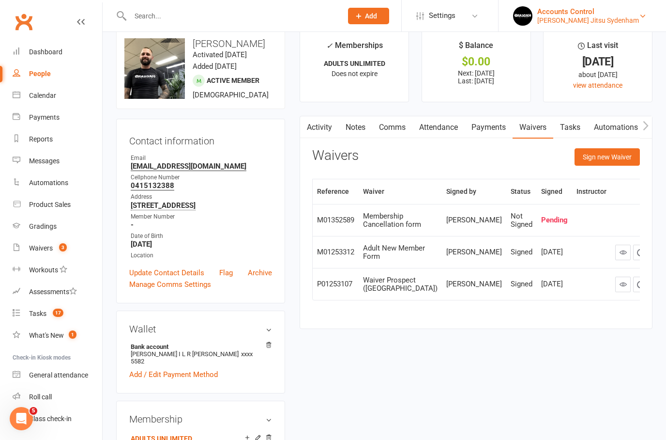
click at [623, 20] on div "[PERSON_NAME] Jitsu Sydenham" at bounding box center [588, 20] width 102 height 9
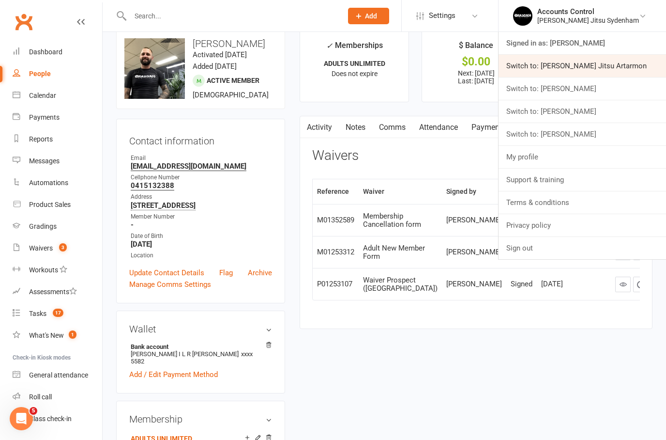
click at [619, 59] on link "Switch to: [PERSON_NAME] Jitsu Artarmon" at bounding box center [583, 66] width 168 height 22
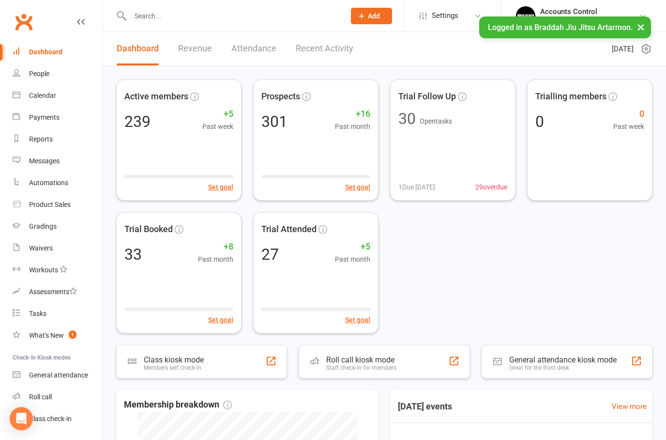
drag, startPoint x: 0, startPoint y: 0, endPoint x: 182, endPoint y: 15, distance: 182.7
click at [182, 14] on input "text" at bounding box center [232, 16] width 211 height 14
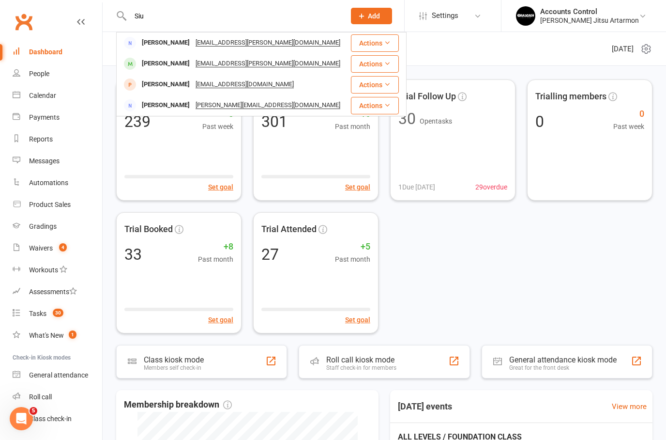
type input "Siu"
drag, startPoint x: 182, startPoint y: 15, endPoint x: 155, endPoint y: 70, distance: 61.1
click at [0, 0] on html "[PERSON_NAME] Siu [EMAIL_ADDRESS][PERSON_NAME][DOMAIN_NAME] Actions [PERSON_NAM…" at bounding box center [333, 359] width 666 height 718
click at [155, 70] on div "[PERSON_NAME]" at bounding box center [166, 64] width 54 height 14
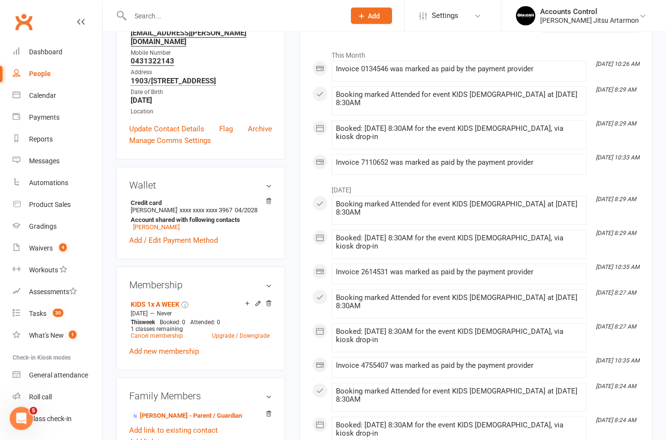
scroll to position [187, 0]
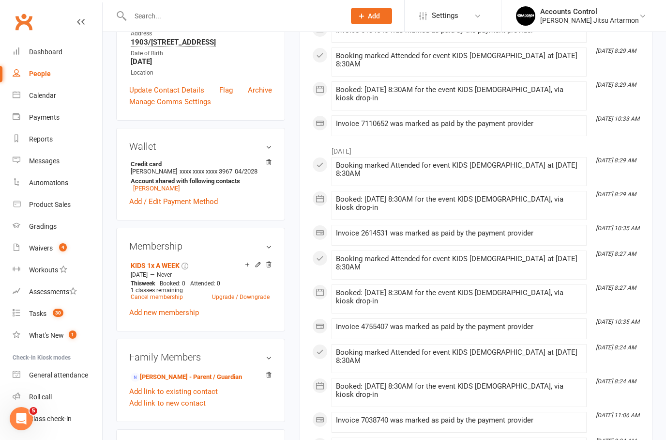
click at [204, 15] on input "text" at bounding box center [232, 16] width 211 height 14
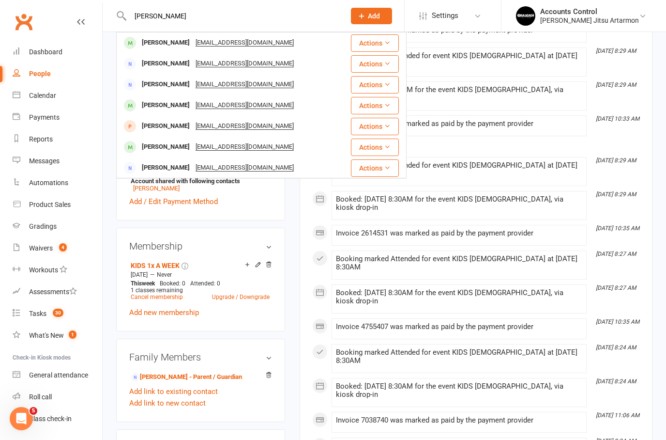
scroll to position [187, 0]
type input "[PERSON_NAME]"
click at [153, 147] on div "[PERSON_NAME]" at bounding box center [166, 147] width 54 height 14
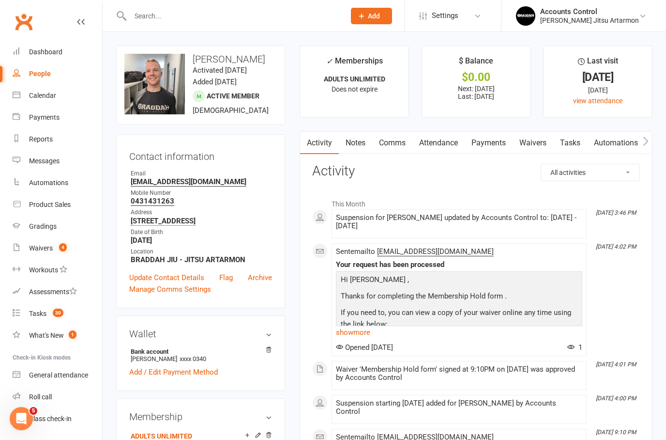
click at [45, 100] on link "Calendar" at bounding box center [58, 96] width 90 height 22
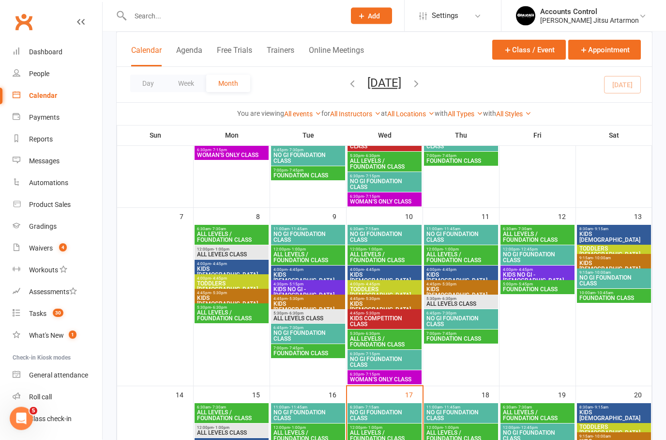
scroll to position [188, 0]
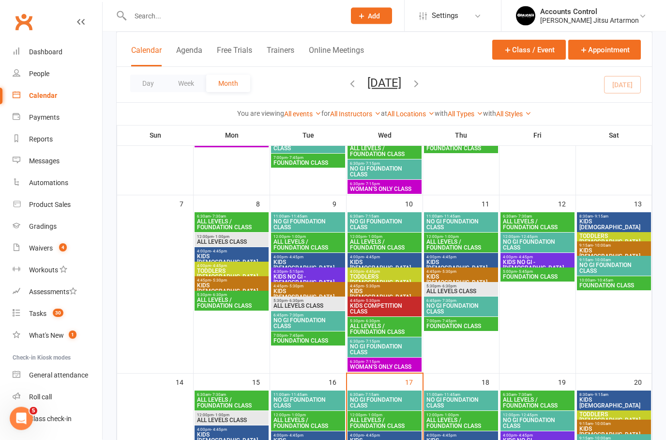
click at [397, 281] on div "4:00pm - 4:45pm TODDLERS [DEMOGRAPHIC_DATA]" at bounding box center [385, 278] width 74 height 20
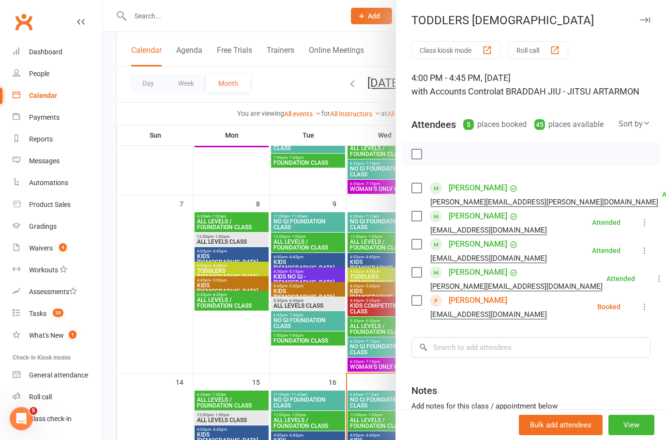
click at [305, 370] on div at bounding box center [385, 220] width 564 height 440
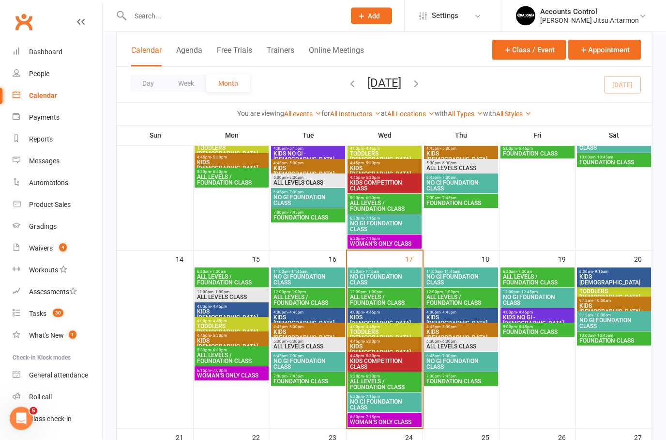
scroll to position [318, 0]
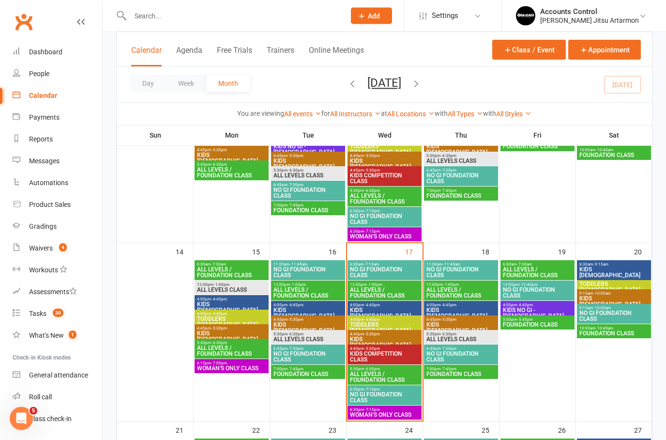
click at [387, 322] on span "TODDLERS [DEMOGRAPHIC_DATA]" at bounding box center [385, 328] width 70 height 12
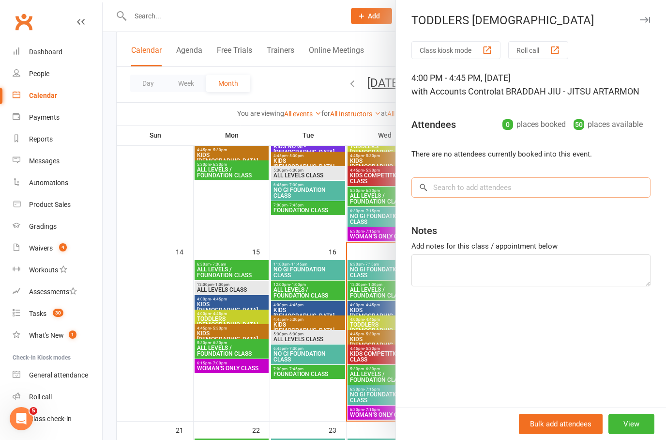
click at [465, 189] on input "search" at bounding box center [531, 187] width 239 height 20
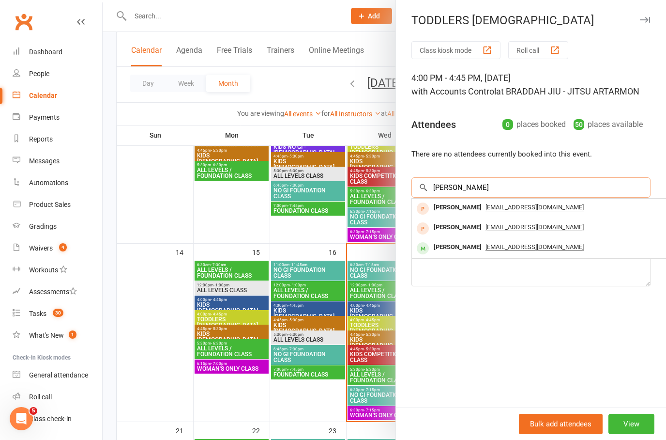
type input "erin"
drag, startPoint x: 465, startPoint y: 187, endPoint x: 456, endPoint y: 205, distance: 19.9
click at [0, 0] on html "Prospect Member Non-attending contact Class / event Appointment Grading event T…" at bounding box center [333, 332] width 666 height 1300
click at [456, 205] on div "Erin Zammit" at bounding box center [458, 207] width 56 height 14
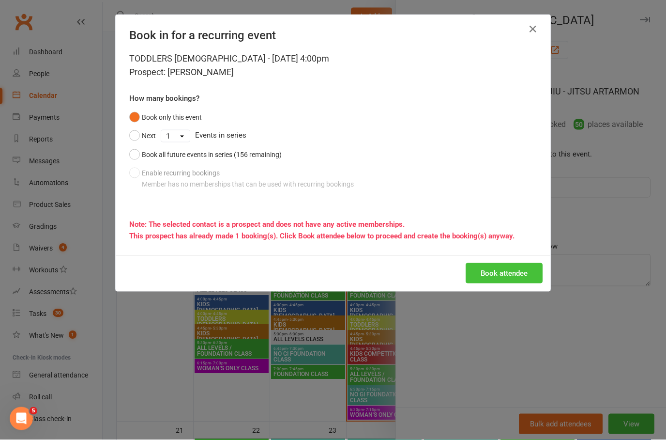
click at [486, 281] on button "Book attendee" at bounding box center [504, 273] width 77 height 20
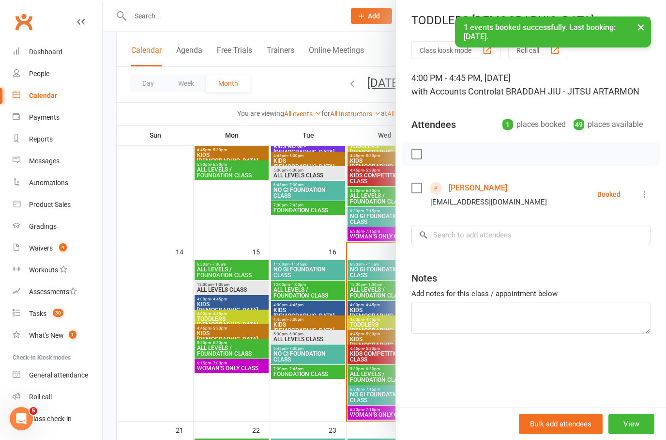
click at [262, 240] on div at bounding box center [385, 220] width 564 height 440
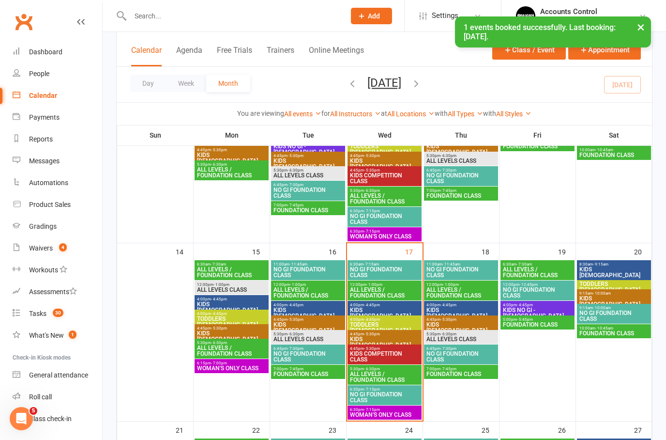
scroll to position [311, 0]
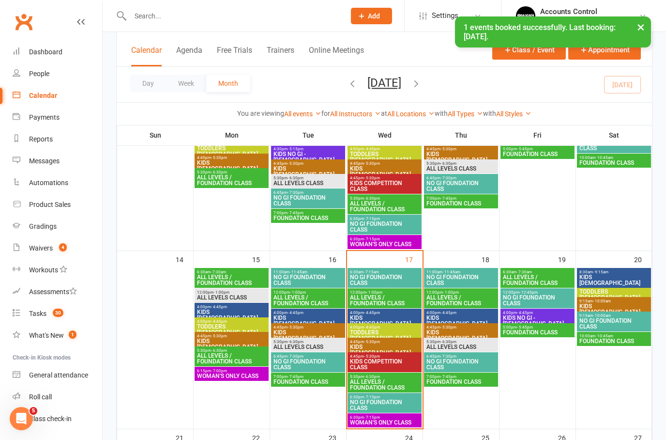
click at [386, 153] on span "TODDLERS 3 TO 5 YO" at bounding box center [385, 157] width 70 height 12
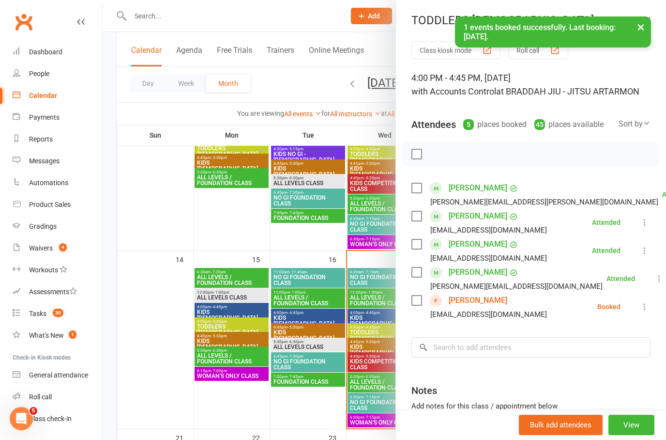
click at [649, 311] on icon at bounding box center [645, 307] width 10 height 10
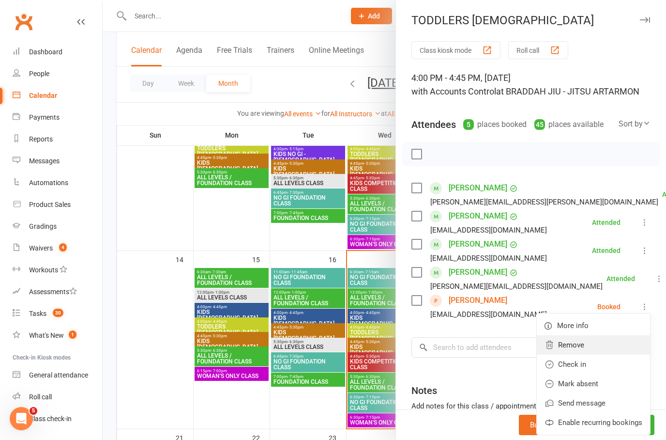
click at [598, 349] on link "Remove" at bounding box center [593, 344] width 113 height 19
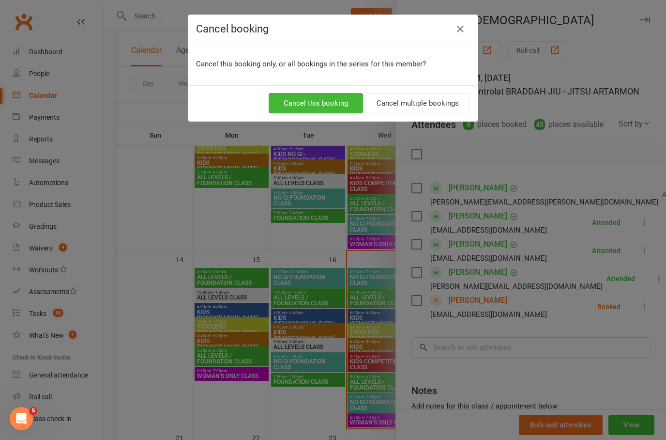
click at [317, 109] on button "Cancel this booking" at bounding box center [316, 103] width 94 height 20
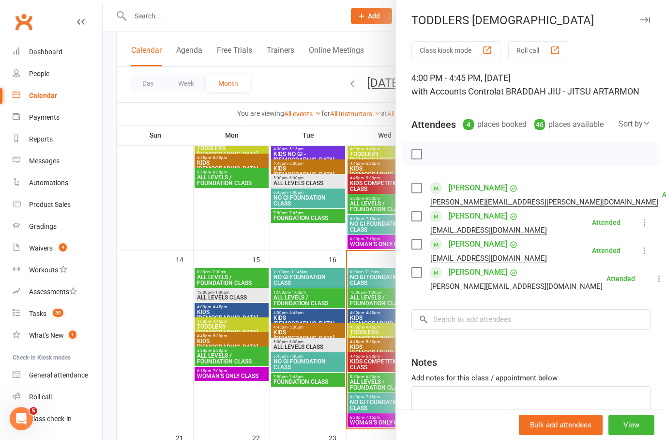
click at [263, 234] on div at bounding box center [385, 220] width 564 height 440
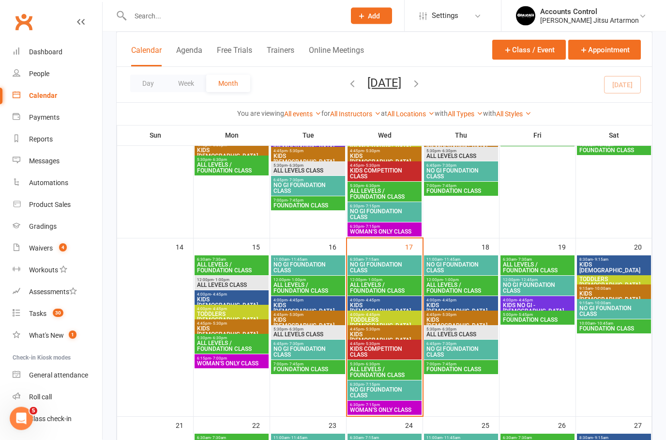
click at [364, 318] on span "TODDLERS [DEMOGRAPHIC_DATA]" at bounding box center [385, 323] width 70 height 12
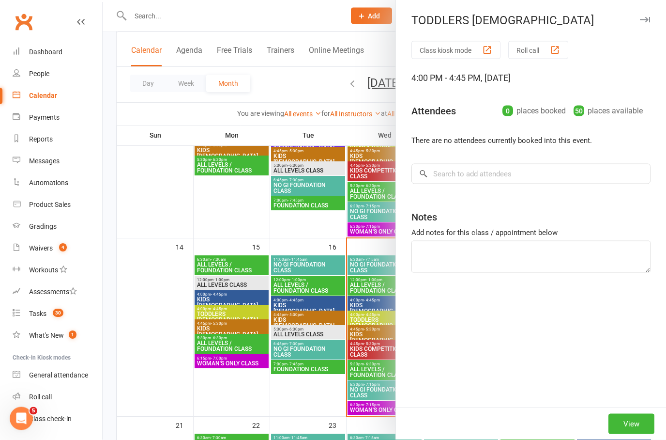
scroll to position [323, 0]
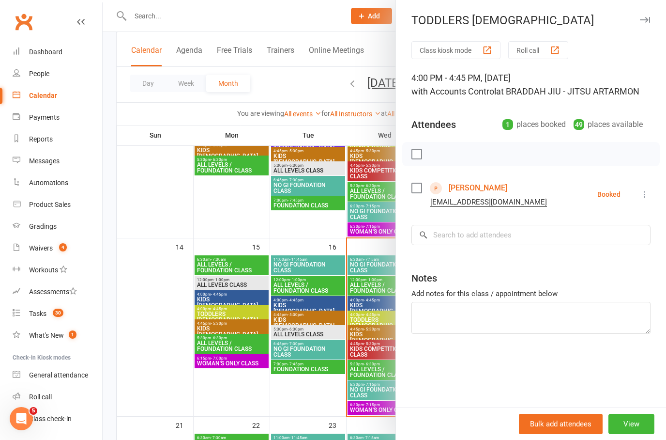
click at [271, 238] on div at bounding box center [385, 220] width 564 height 440
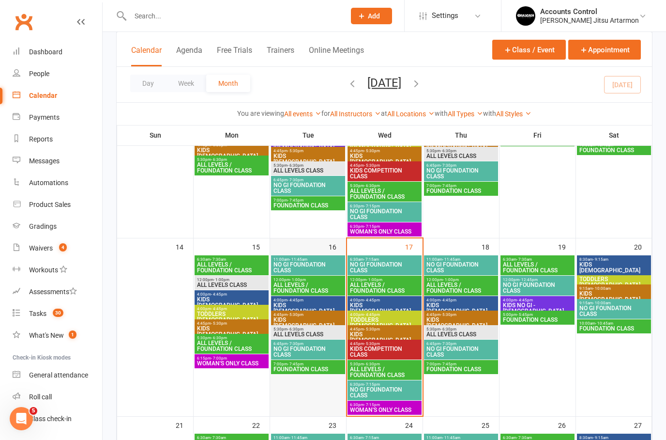
scroll to position [362, 0]
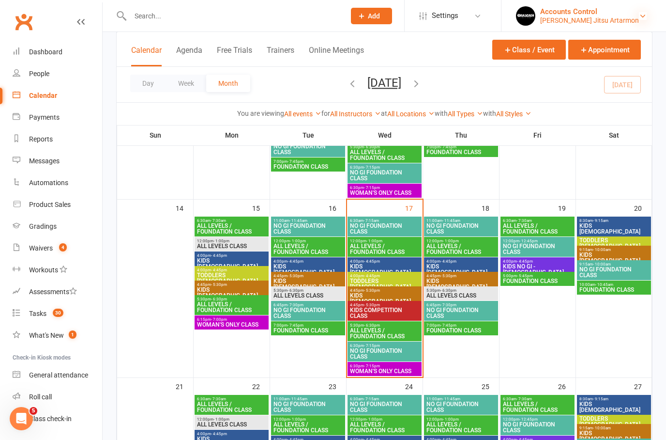
click at [642, 15] on icon at bounding box center [643, 16] width 8 height 8
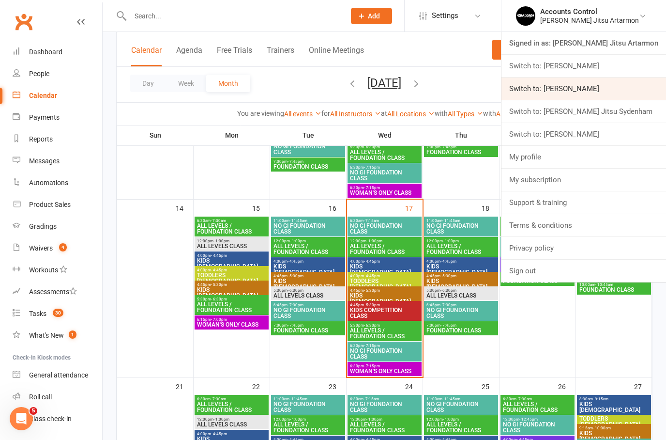
click at [625, 91] on link "Switch to: Braddah Jiu Jitsu Maroubra" at bounding box center [584, 88] width 165 height 22
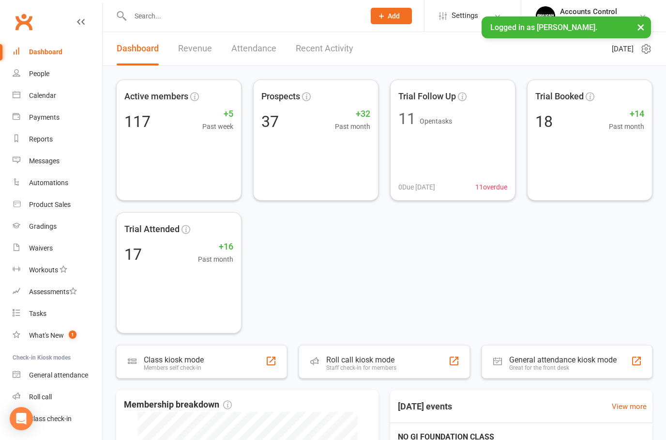
click at [190, 10] on input "text" at bounding box center [242, 16] width 231 height 14
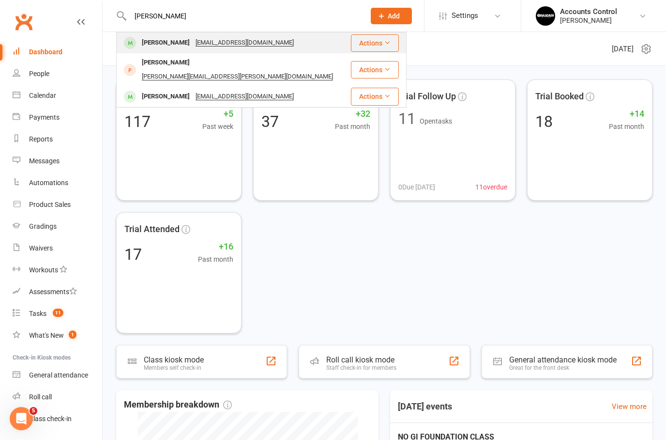
type input "[PERSON_NAME]"
click at [158, 46] on div "Ana Botelho" at bounding box center [166, 43] width 54 height 14
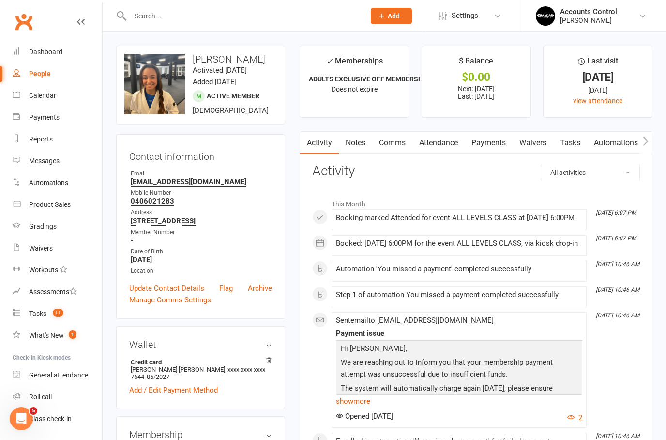
click at [481, 140] on link "Payments" at bounding box center [489, 143] width 48 height 22
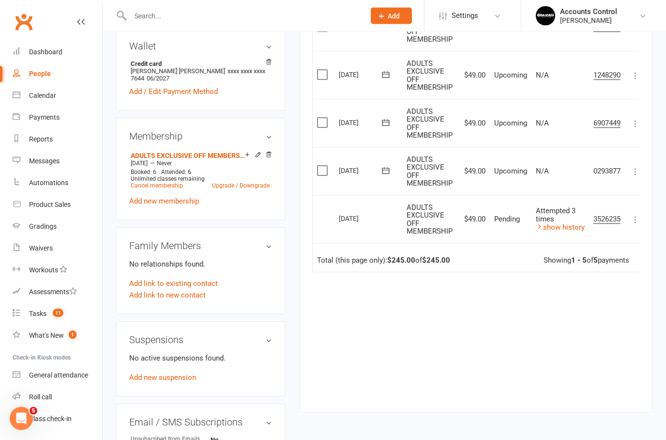
scroll to position [295, 0]
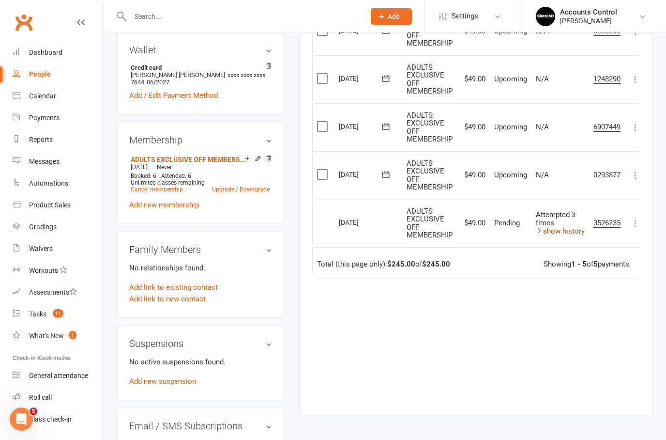
click at [570, 228] on link "show history" at bounding box center [560, 230] width 49 height 9
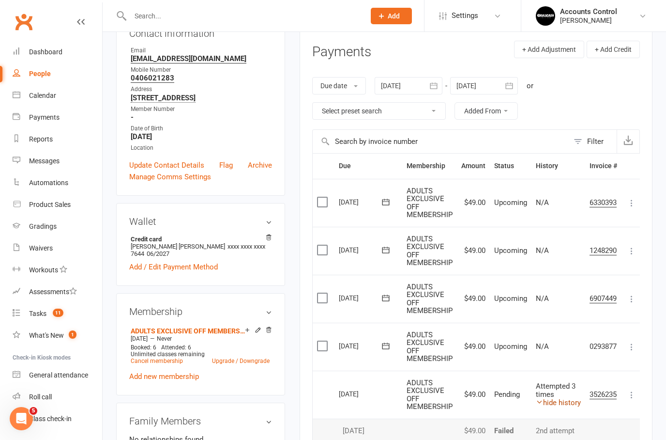
scroll to position [0, 0]
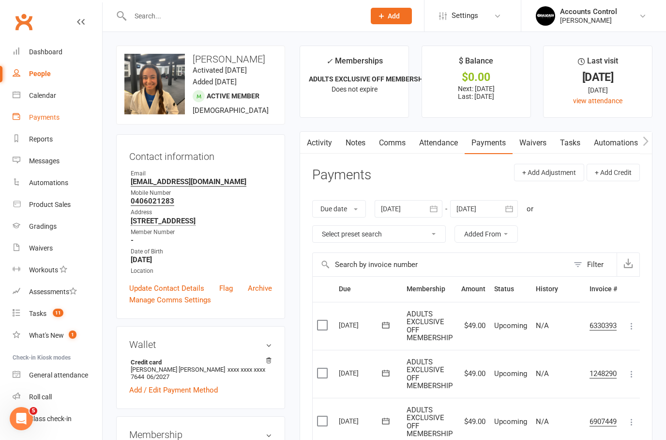
click at [43, 121] on div "Payments" at bounding box center [44, 117] width 31 height 8
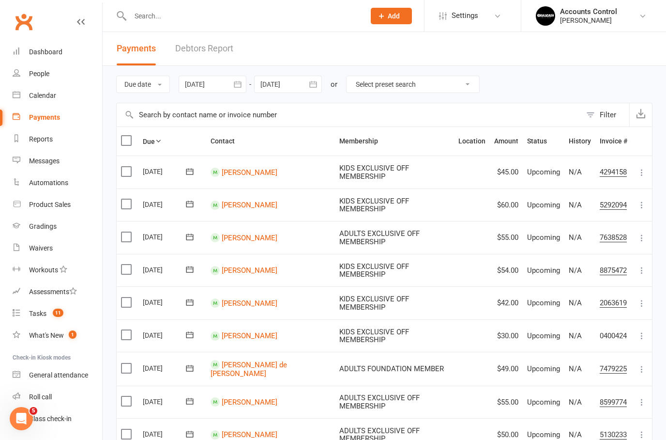
click at [422, 91] on select "Select preset search All failures All skipped payments All pending payments Suc…" at bounding box center [413, 84] width 133 height 16
select select "0"
type input "17 Sep 2025"
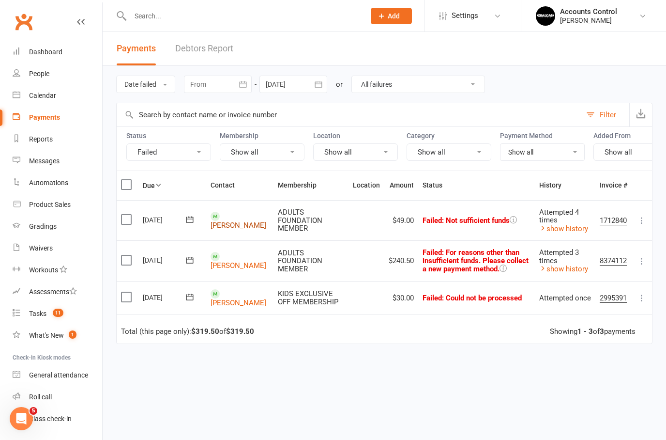
click at [231, 227] on link "Italo Santos" at bounding box center [239, 225] width 56 height 9
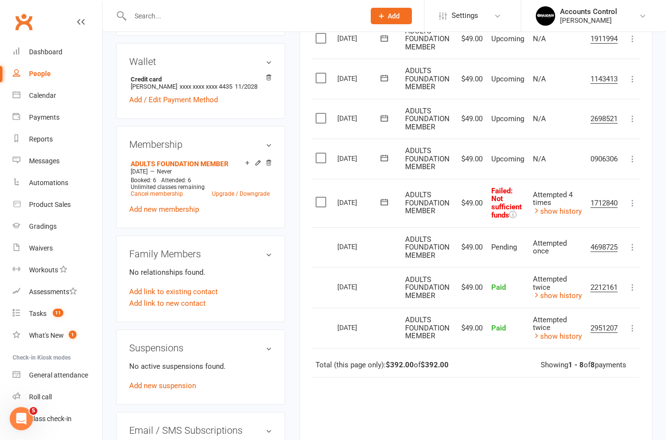
scroll to position [282, 0]
click at [385, 198] on icon at bounding box center [385, 203] width 10 height 10
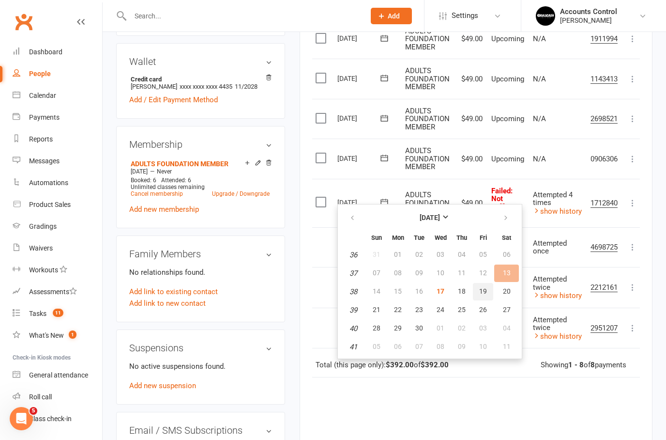
click at [486, 291] on span "19" at bounding box center [483, 291] width 8 height 8
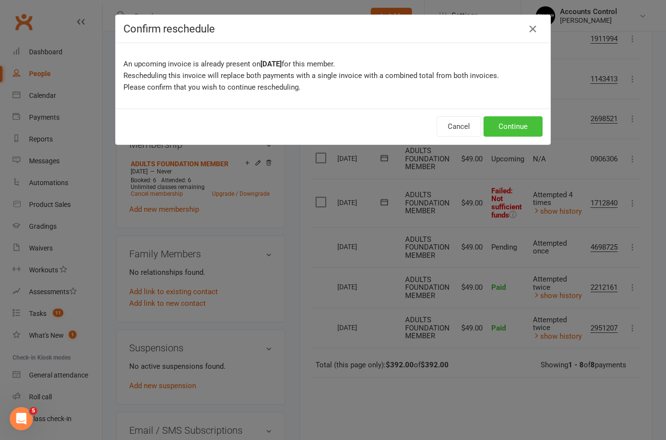
click at [498, 118] on button "Continue" at bounding box center [513, 126] width 59 height 20
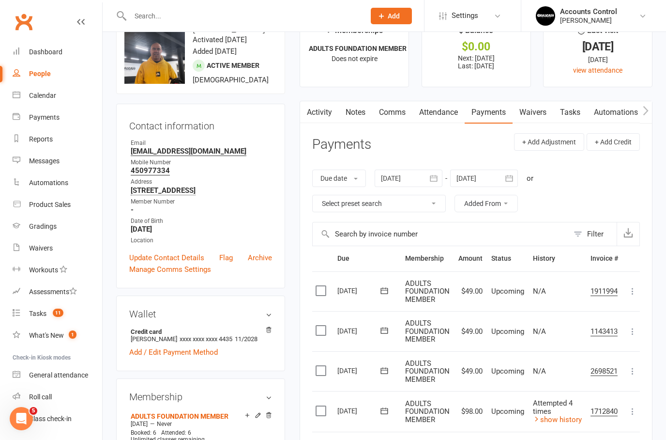
scroll to position [0, 0]
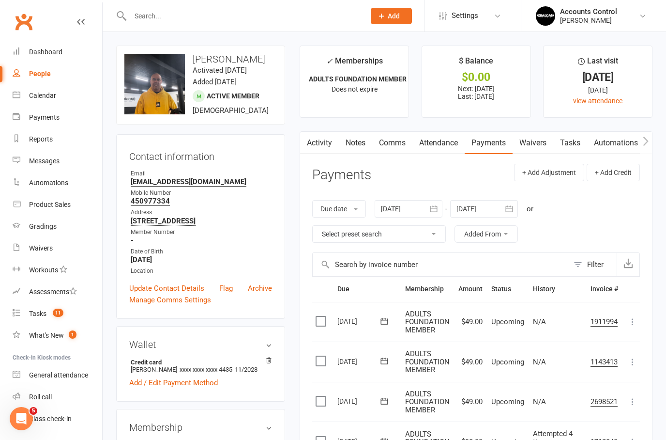
click at [322, 143] on link "Activity" at bounding box center [319, 143] width 39 height 22
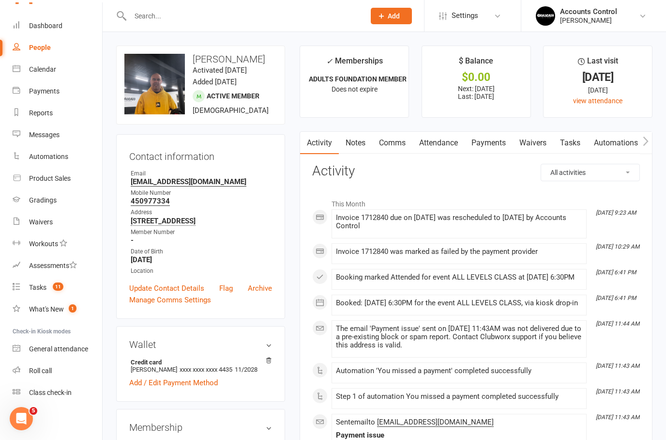
scroll to position [26, 0]
click at [50, 394] on div "Class check-in" at bounding box center [50, 392] width 43 height 8
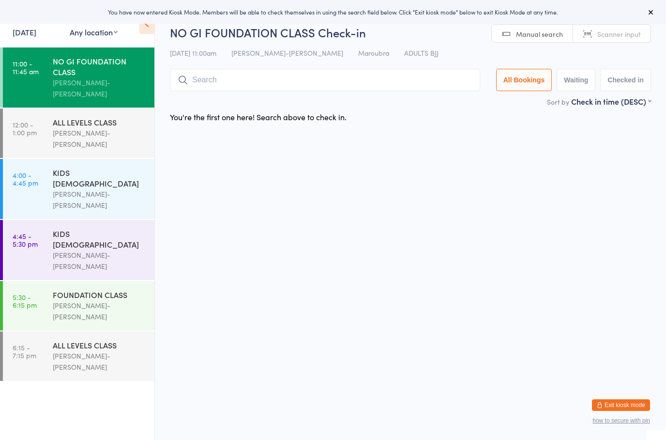
click at [17, 30] on link "[DATE]" at bounding box center [25, 32] width 24 height 11
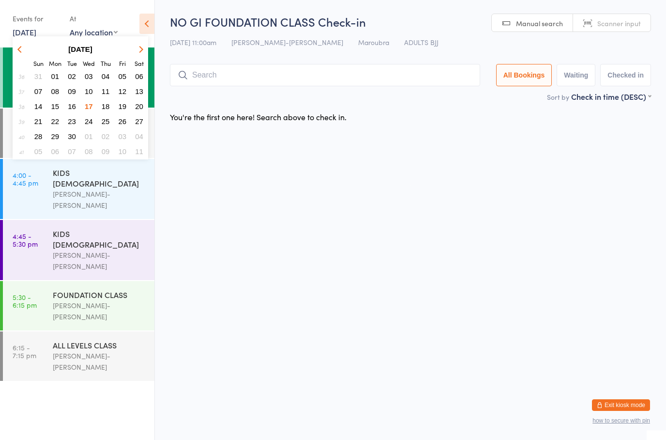
click at [56, 107] on span "15" at bounding box center [55, 106] width 8 height 8
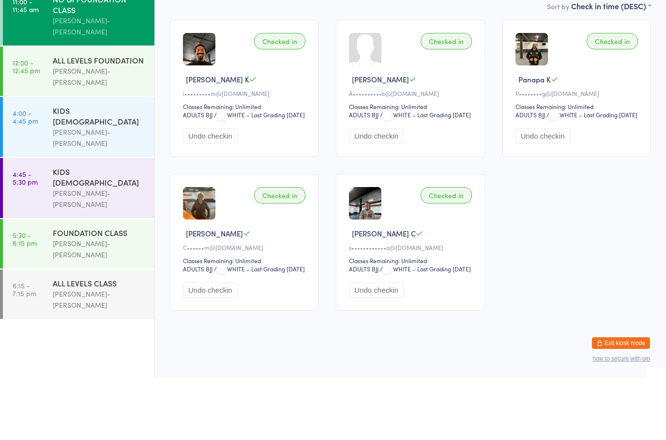
scroll to position [66, 0]
click at [66, 289] on div "FOUNDATION CLASS" at bounding box center [99, 294] width 93 height 11
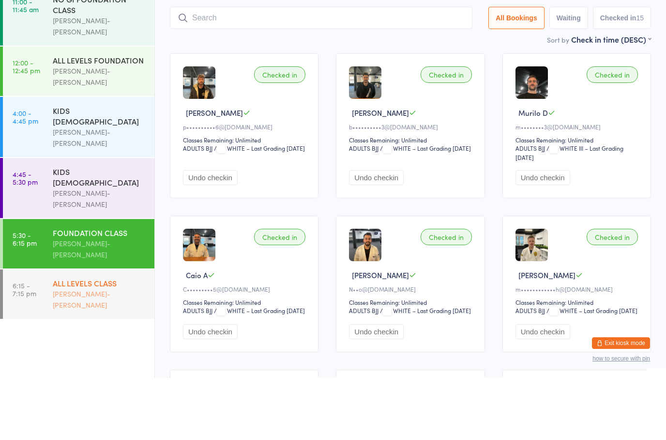
click at [46, 331] on link "6:15 - 7:15 pm ALL LEVELS CLASS [PERSON_NAME]-[PERSON_NAME]" at bounding box center [79, 355] width 152 height 49
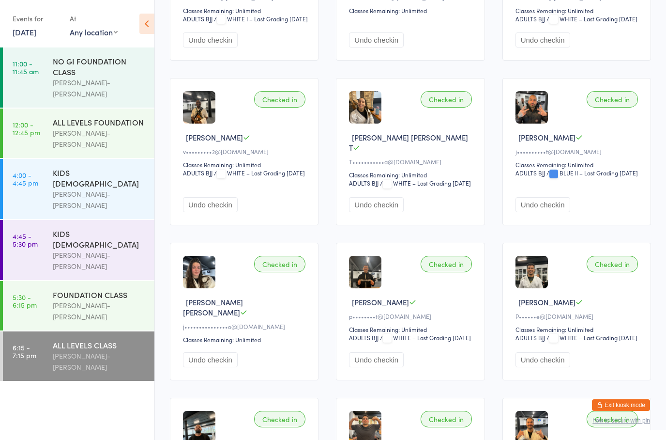
scroll to position [319, 0]
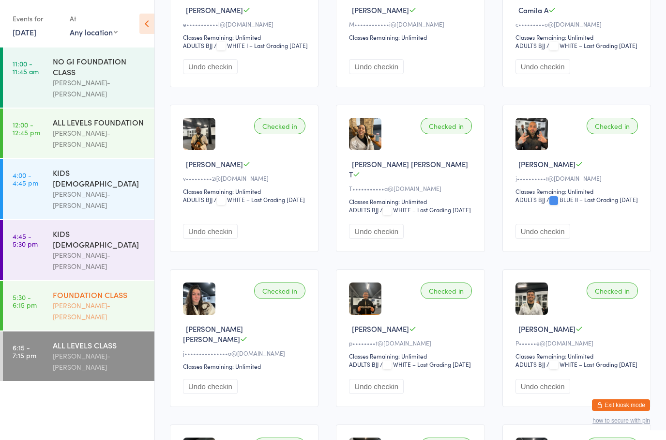
click at [49, 281] on link "5:30 - 6:15 pm FOUNDATION CLASS [PERSON_NAME]-[PERSON_NAME]" at bounding box center [79, 305] width 152 height 49
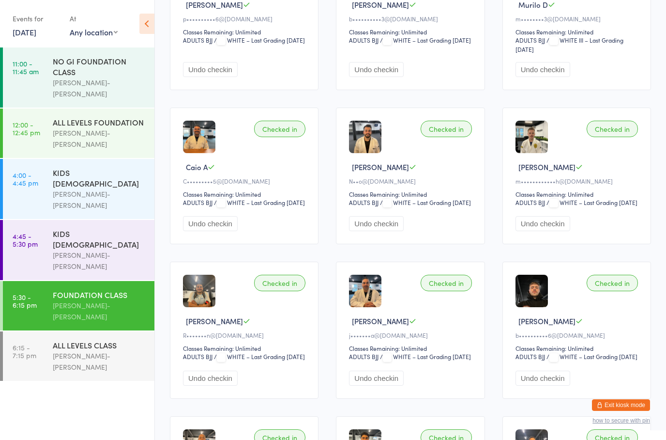
scroll to position [118, 0]
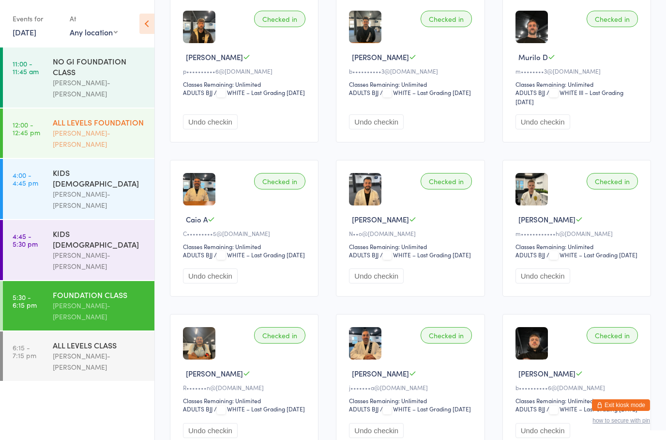
click at [46, 120] on link "12:00 - 12:45 pm ALL LEVELS FOUNDATION [PERSON_NAME]-[PERSON_NAME]" at bounding box center [79, 132] width 152 height 49
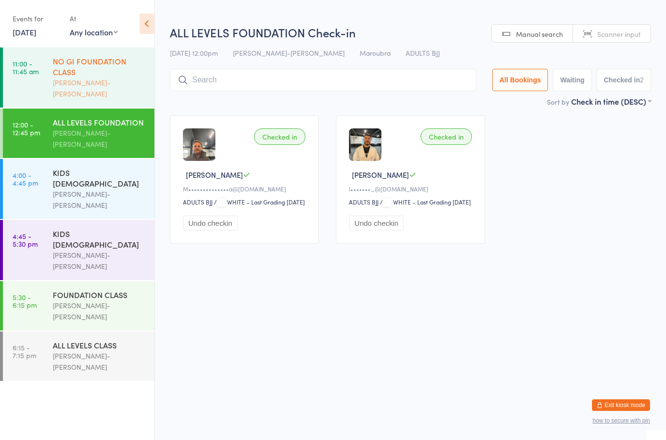
click at [27, 81] on link "11:00 - 11:45 am NO GI FOUNDATION CLASS [PERSON_NAME]-[PERSON_NAME]" at bounding box center [79, 77] width 152 height 60
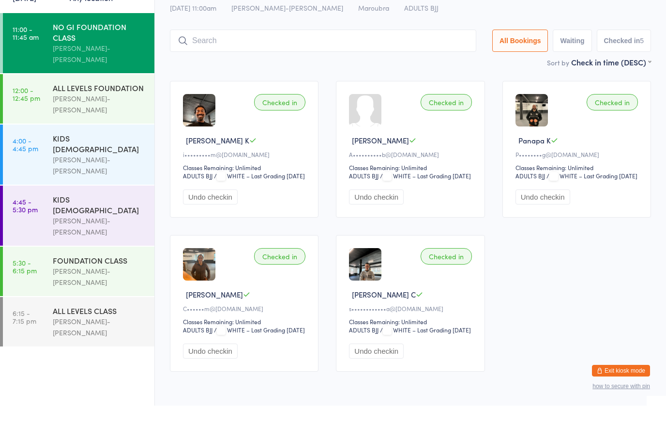
scroll to position [66, 0]
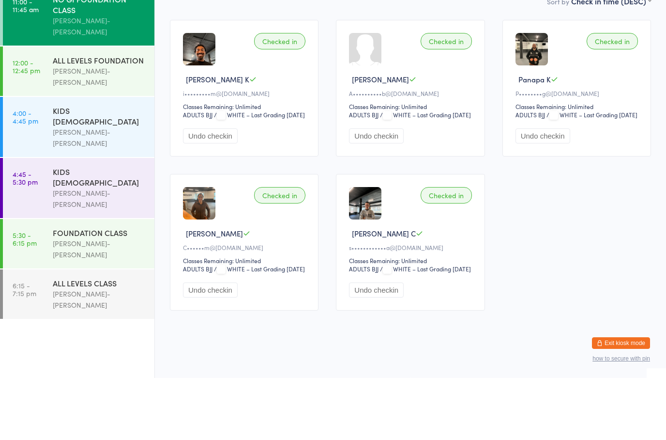
click at [635, 399] on button "Exit kiosk mode" at bounding box center [621, 405] width 58 height 12
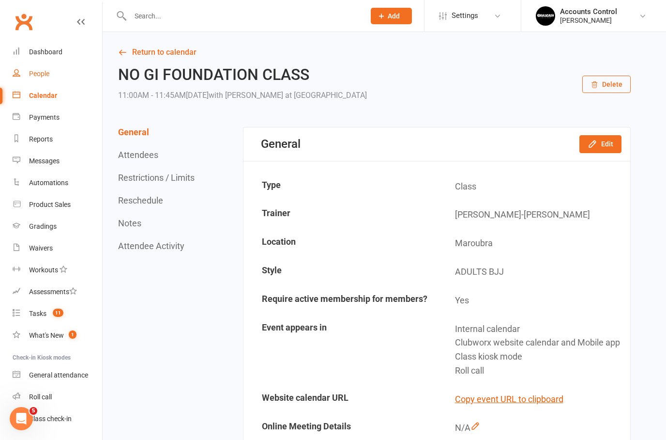
click at [40, 77] on div "People" at bounding box center [39, 74] width 20 height 8
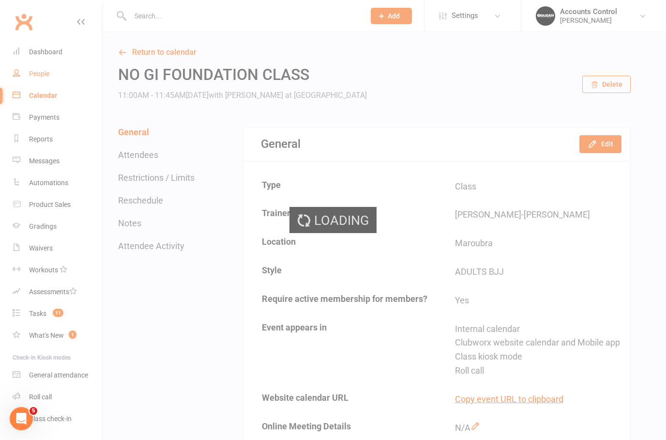
select select "100"
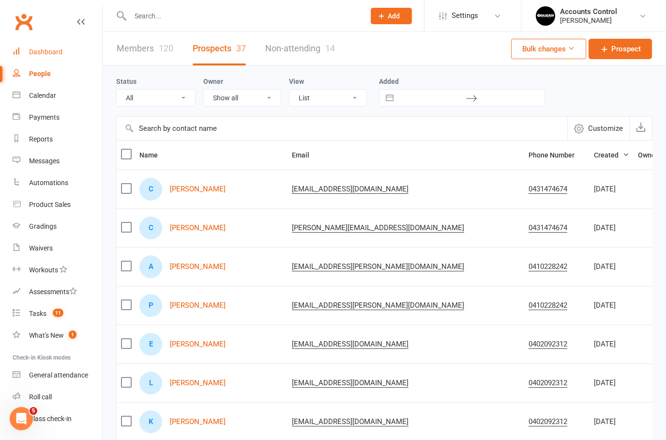
click at [47, 47] on link "Dashboard" at bounding box center [58, 52] width 90 height 22
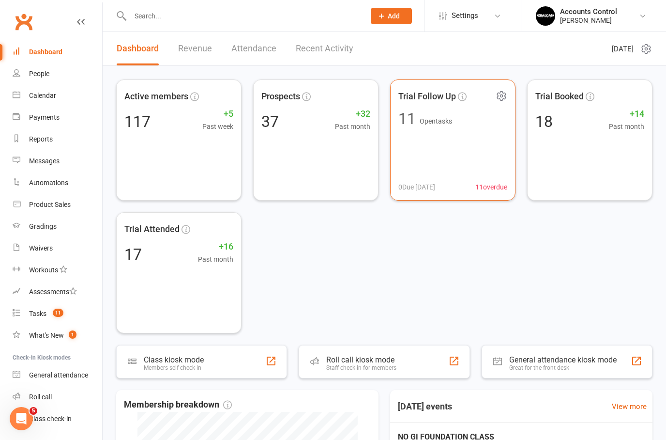
click at [443, 155] on div "Trial Follow Up 11 Open tasks 0 Due [DATE] 11 overdue" at bounding box center [452, 139] width 125 height 121
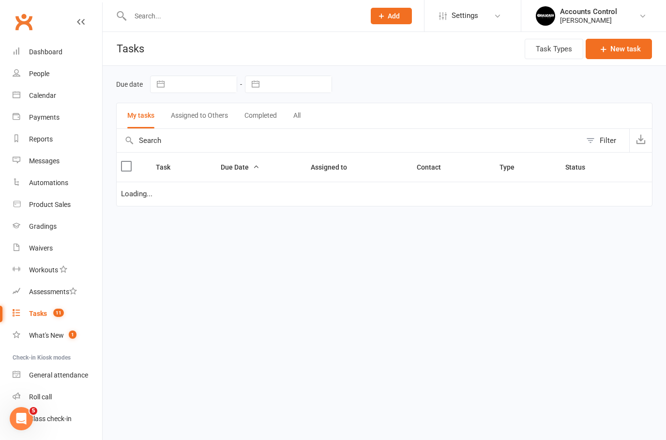
select select "waiting"
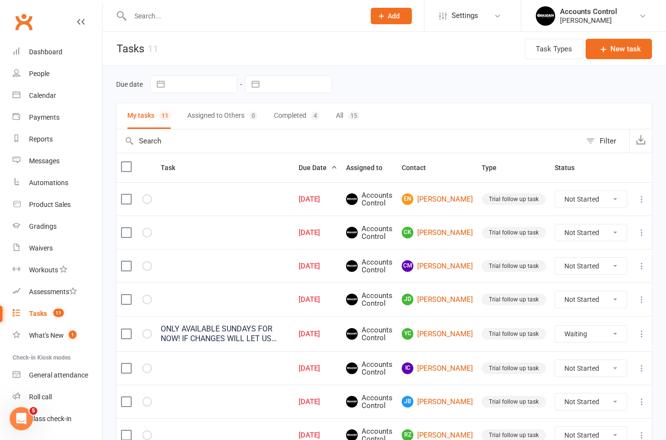
select select "waiting"
click at [42, 76] on div "People" at bounding box center [39, 74] width 20 height 8
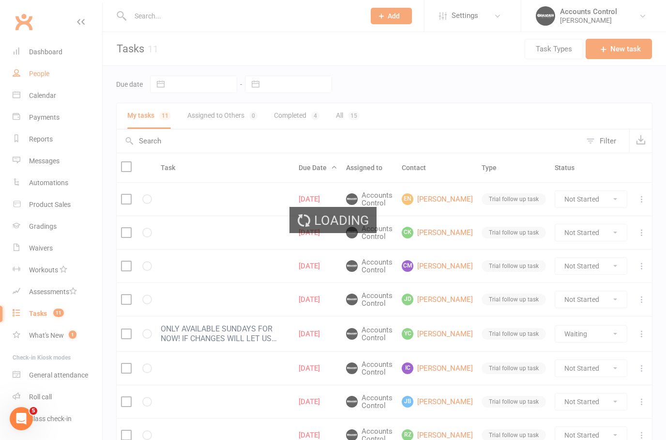
select select "100"
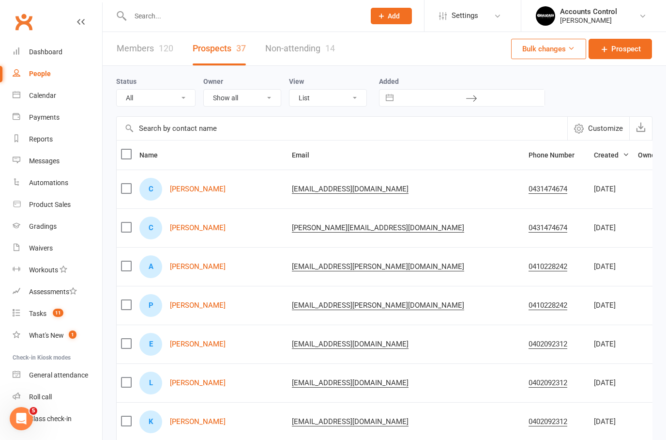
click at [162, 14] on input "text" at bounding box center [242, 16] width 231 height 14
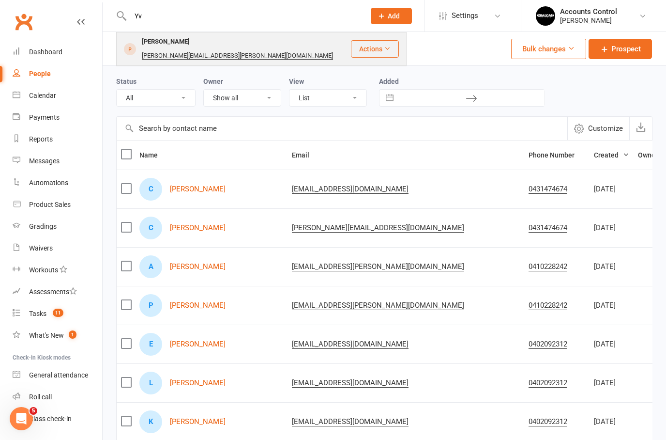
type input "Yv"
click at [156, 41] on div "Yvette Chin" at bounding box center [166, 42] width 54 height 14
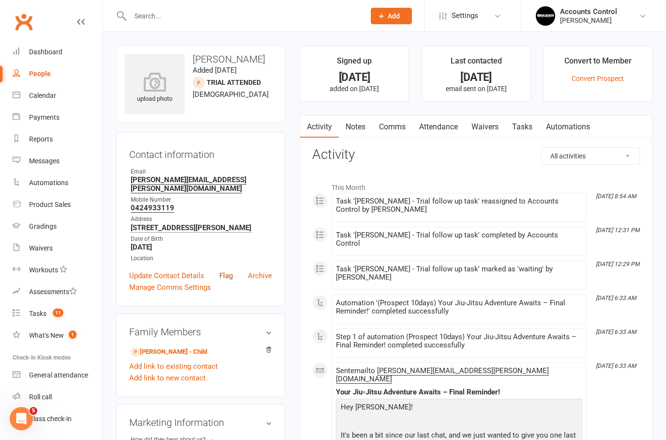
click at [225, 270] on link "Flag" at bounding box center [226, 276] width 14 height 12
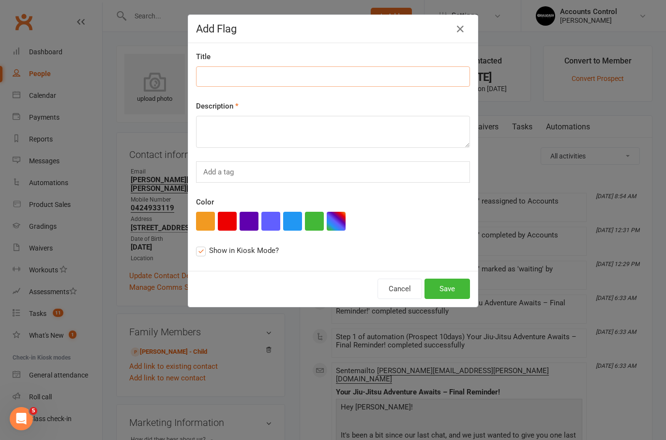
click at [255, 77] on input at bounding box center [333, 76] width 274 height 20
type input "I"
type input "ONLY AVAILABLE SUNDAYS FOR NOW"
click at [452, 282] on button "Save" at bounding box center [448, 288] width 46 height 20
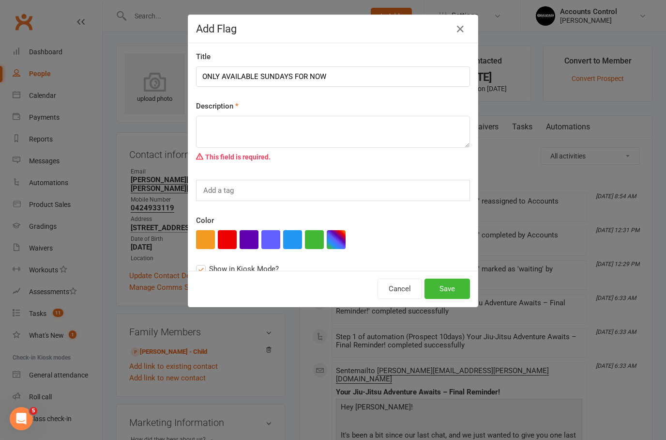
click at [304, 132] on textarea at bounding box center [333, 132] width 274 height 32
click at [256, 78] on input "ONLY AVAILABLE SUNDAYS FOR NOW" at bounding box center [333, 76] width 274 height 20
click at [255, 150] on div "This field is required." at bounding box center [333, 157] width 274 height 18
click at [259, 138] on textarea at bounding box center [333, 132] width 274 height 32
paste textarea "ONLY AVAILABLE SUNDAYS FOR NOW"
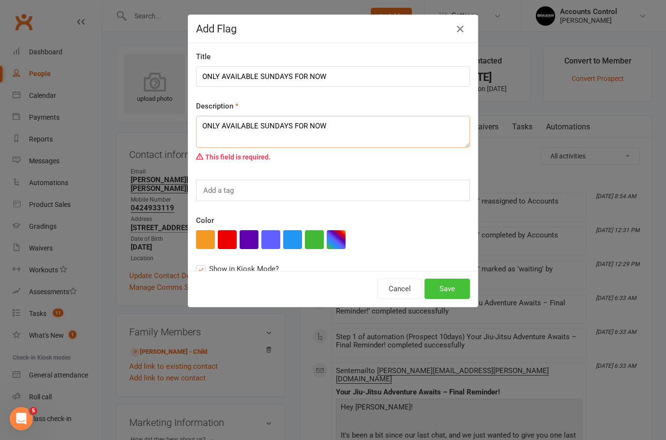
type textarea "ONLY AVAILABLE SUNDAYS FOR NOW"
click at [449, 291] on button "Save" at bounding box center [448, 288] width 46 height 20
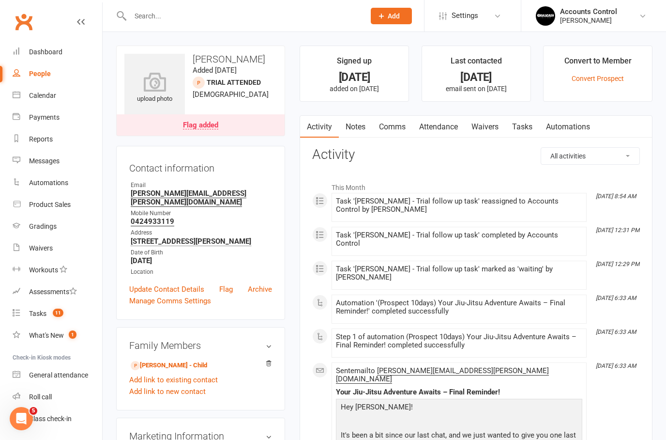
click at [198, 128] on div "Flag added" at bounding box center [200, 126] width 35 height 8
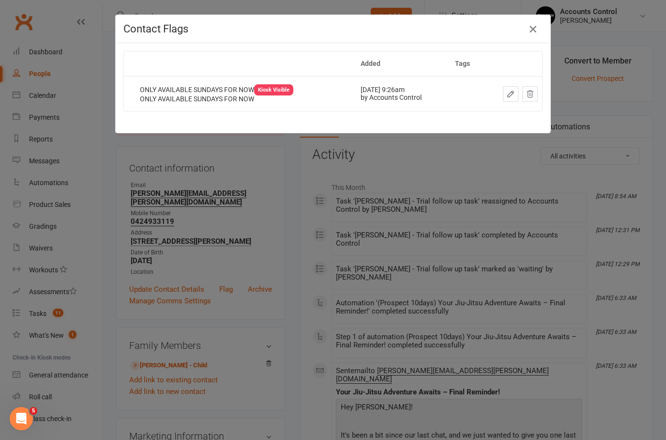
click at [535, 31] on icon "button" at bounding box center [533, 29] width 12 height 12
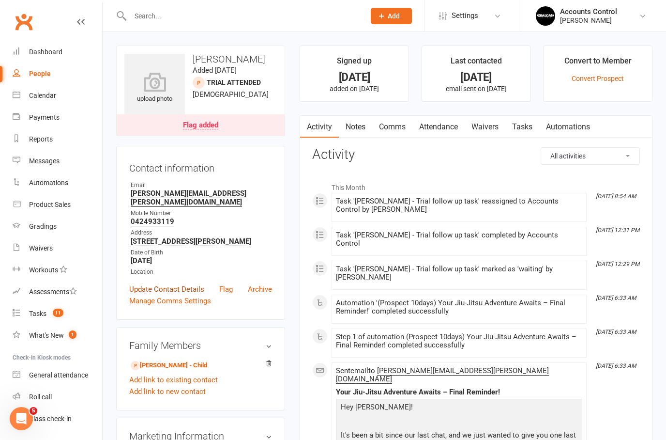
click at [157, 283] on link "Update Contact Details" at bounding box center [166, 289] width 75 height 12
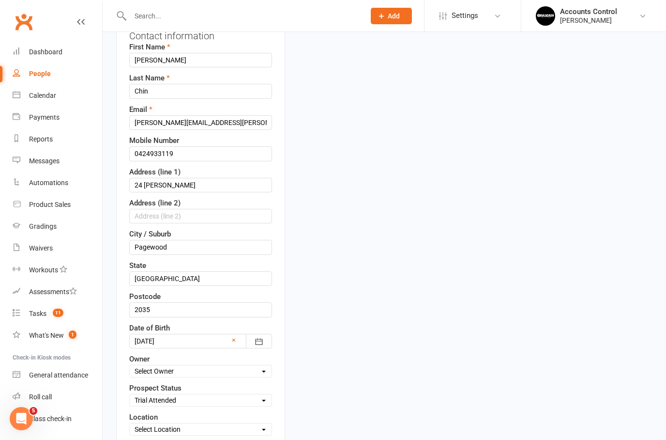
scroll to position [157, 0]
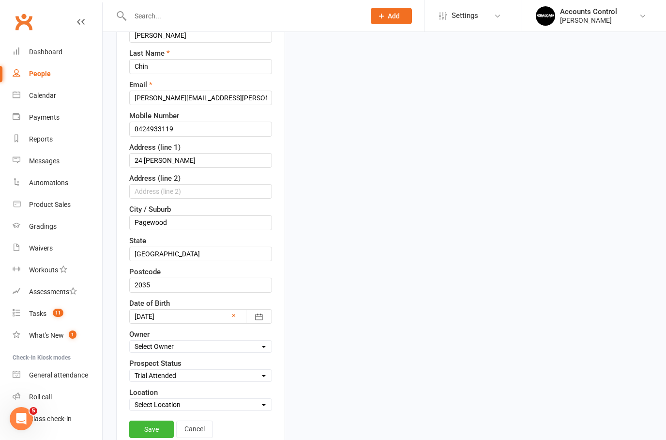
select select "Not Ready"
click at [143, 433] on link "Save" at bounding box center [151, 428] width 45 height 17
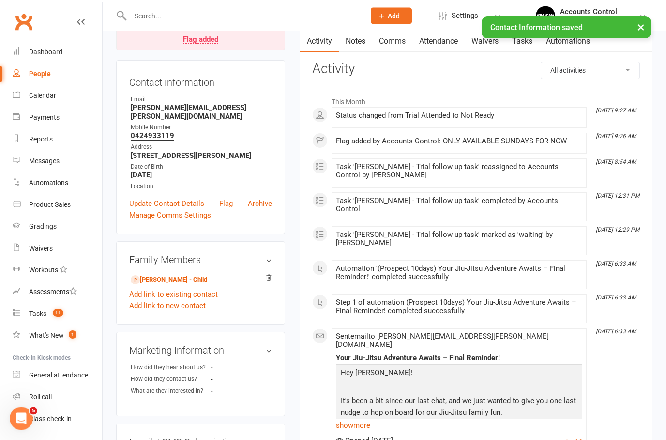
scroll to position [0, 0]
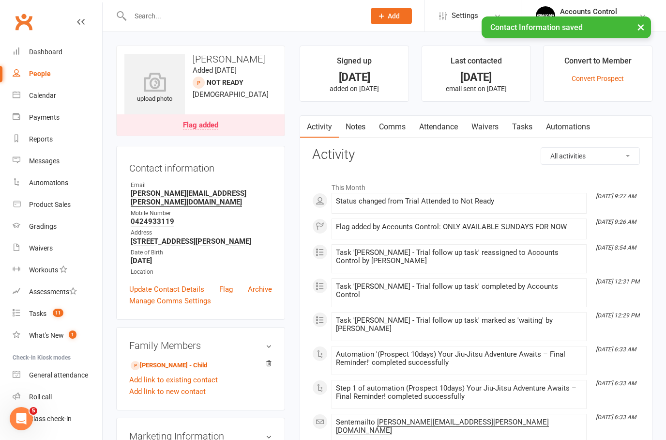
click at [174, 360] on link "Annabellr Harris - Child" at bounding box center [169, 365] width 76 height 10
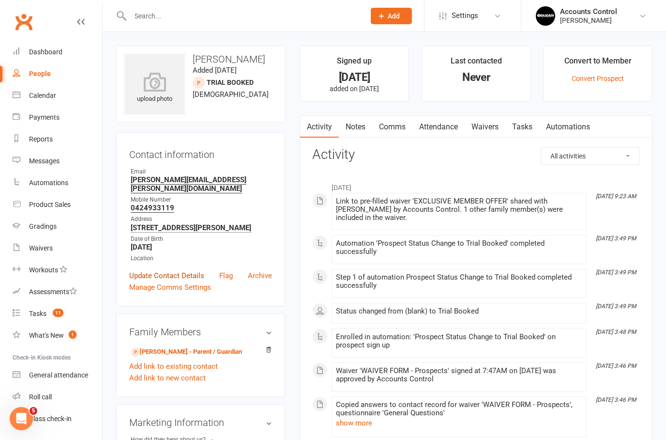
click at [167, 270] on link "Update Contact Details" at bounding box center [166, 276] width 75 height 12
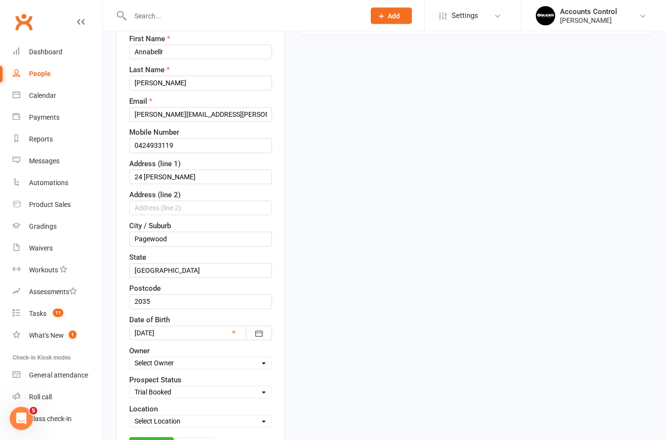
scroll to position [127, 0]
select select "Not Ready"
click at [157, 439] on link "Save" at bounding box center [151, 445] width 45 height 17
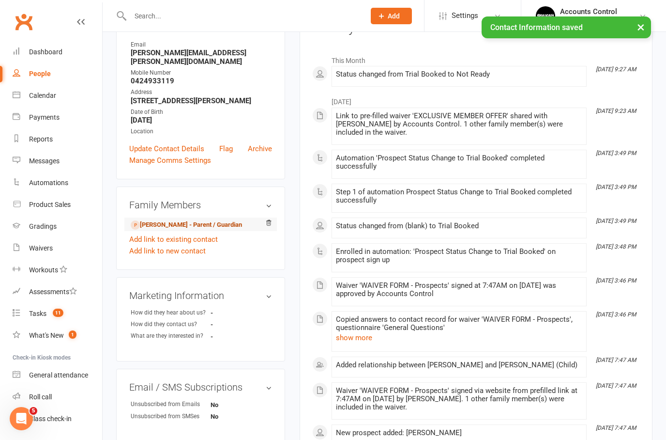
scroll to position [111, 0]
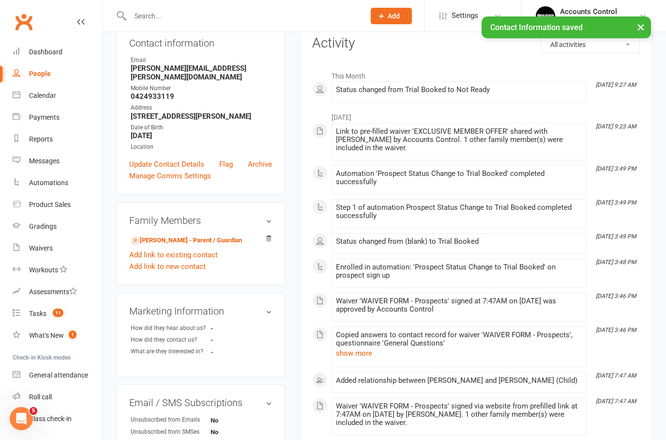
click at [193, 235] on link "Yvette Chin - Parent / Guardian" at bounding box center [186, 240] width 111 height 10
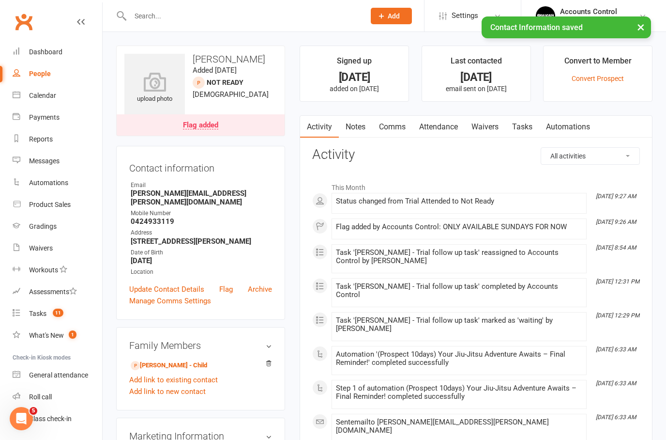
scroll to position [19, 0]
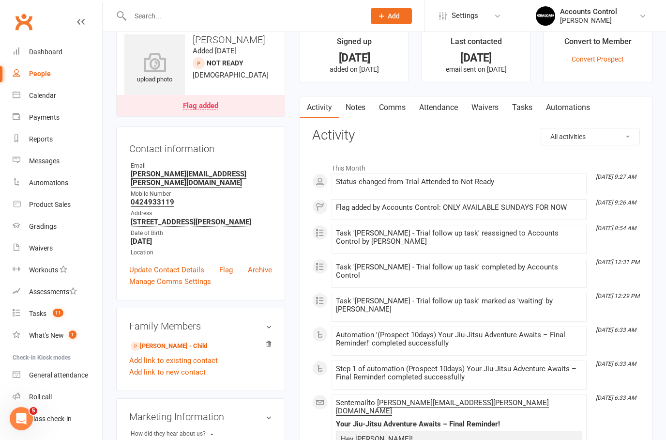
click at [200, 6] on div at bounding box center [237, 15] width 242 height 31
click at [192, 15] on input "text" at bounding box center [242, 16] width 231 height 14
drag, startPoint x: 50, startPoint y: 79, endPoint x: 50, endPoint y: 99, distance: 19.4
click at [50, 79] on link "People" at bounding box center [58, 74] width 90 height 22
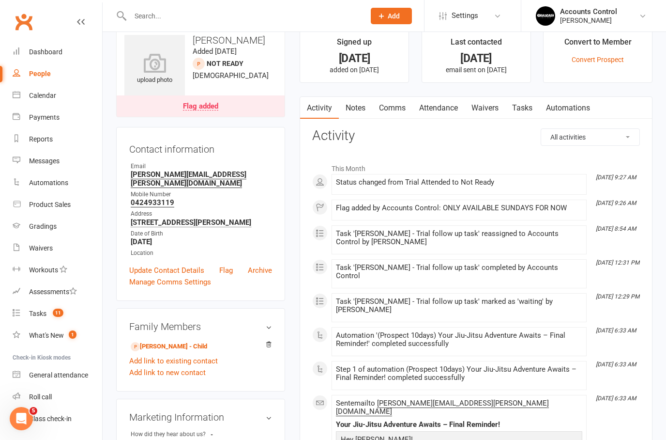
select select "100"
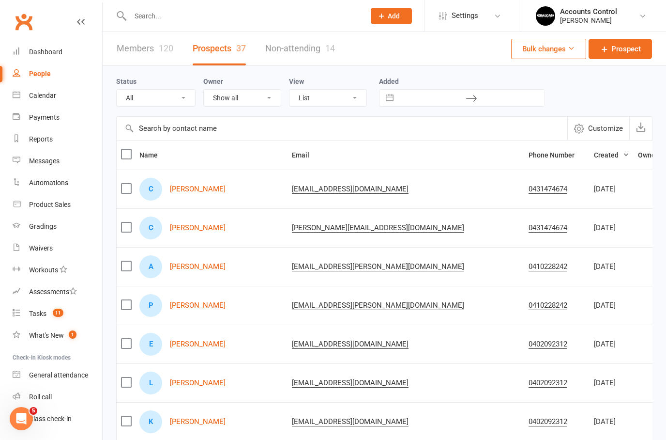
click at [162, 8] on div at bounding box center [237, 15] width 242 height 31
click at [157, 24] on div at bounding box center [237, 15] width 242 height 31
click at [157, 20] on input "text" at bounding box center [242, 16] width 231 height 14
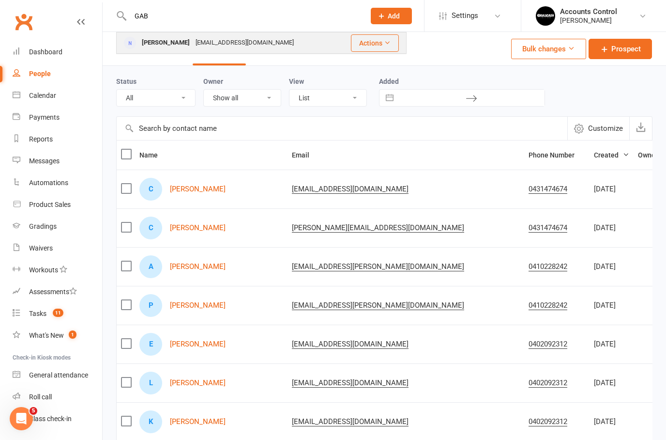
type input "GAB"
click at [155, 46] on div "Gaby Ajaka" at bounding box center [166, 43] width 54 height 14
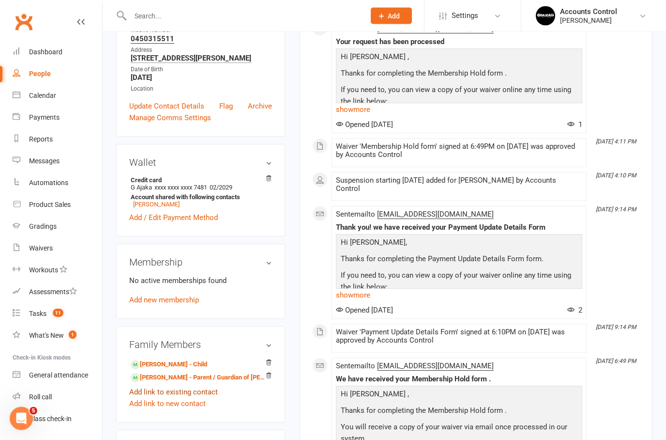
scroll to position [180, 0]
click at [172, 369] on link "Anthony Ajaka - Child" at bounding box center [169, 364] width 76 height 10
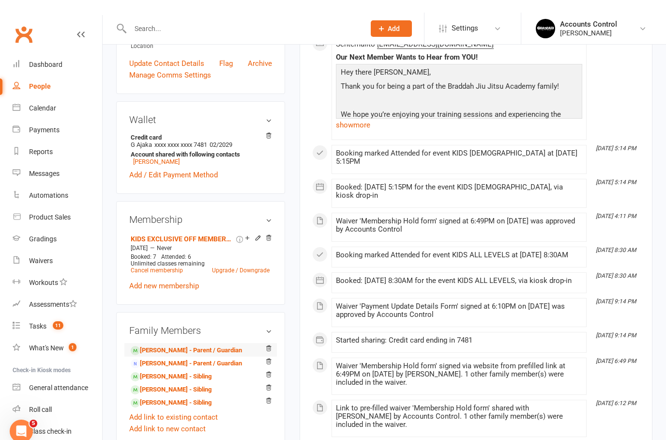
scroll to position [225, 0]
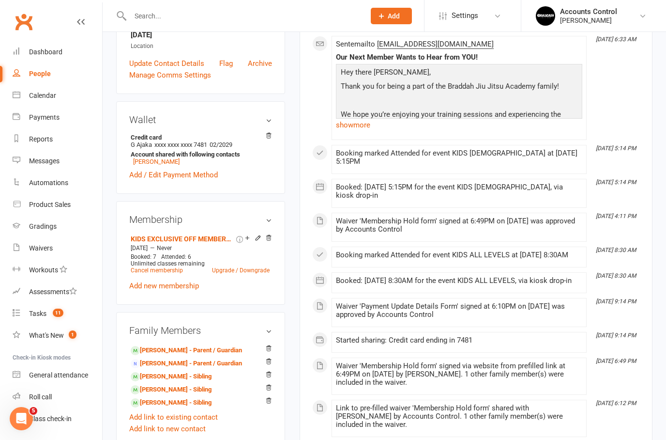
drag, startPoint x: 270, startPoint y: 362, endPoint x: 341, endPoint y: 203, distance: 174.7
click at [270, 351] on icon at bounding box center [269, 347] width 5 height 5
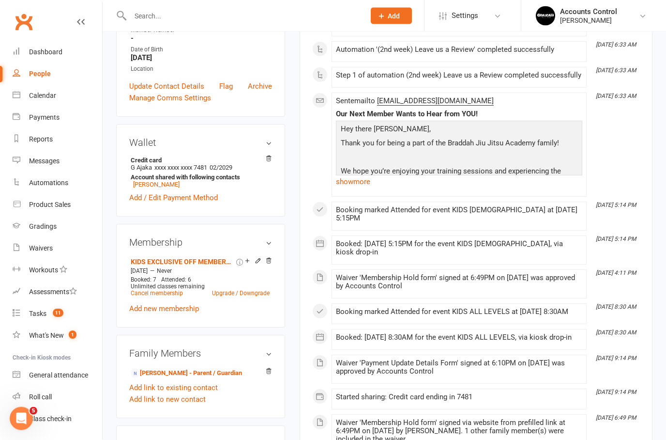
scroll to position [0, 0]
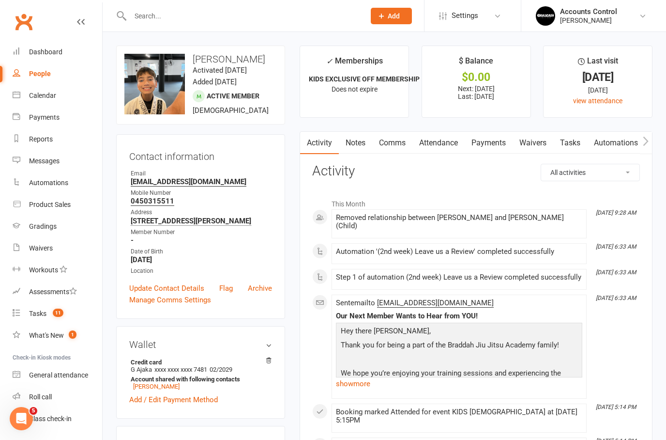
click at [479, 145] on link "Payments" at bounding box center [489, 143] width 48 height 22
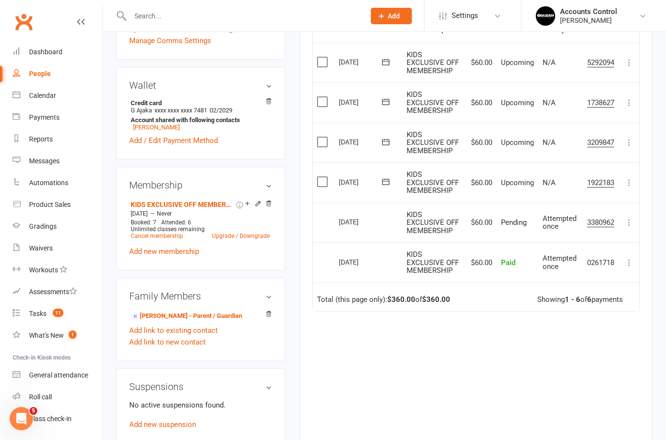
scroll to position [359, 0]
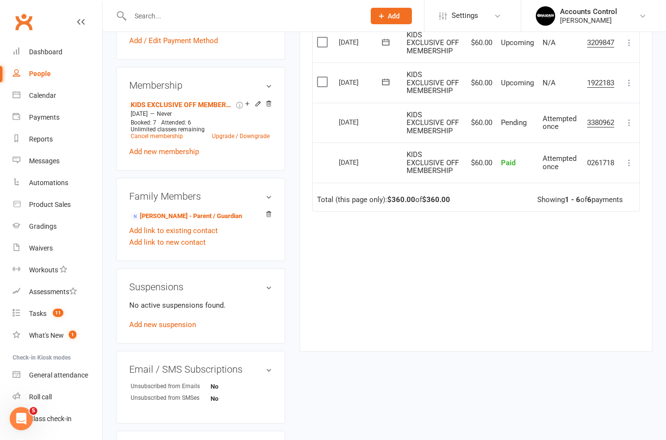
click at [182, 221] on link "Gaby Ajaka - Parent / Guardian" at bounding box center [186, 216] width 111 height 10
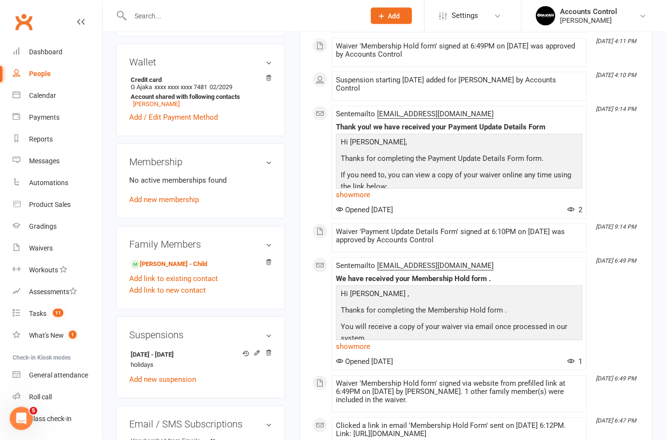
scroll to position [287, 0]
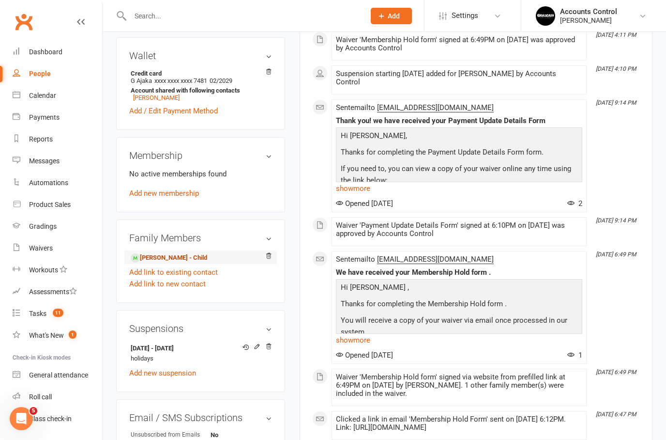
click at [172, 261] on link "Anthony Ajaka - Child" at bounding box center [169, 258] width 76 height 10
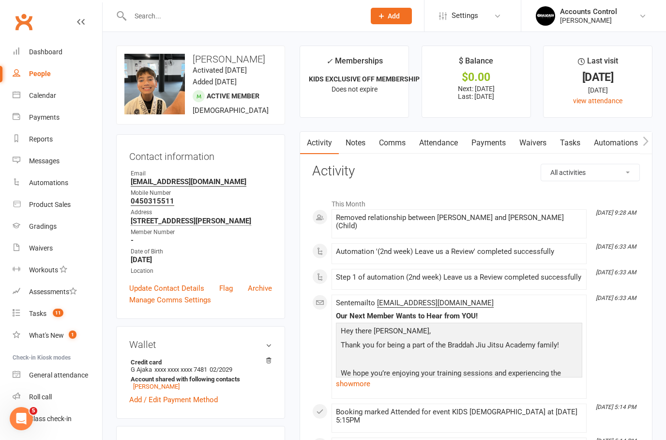
click at [35, 74] on div "People" at bounding box center [40, 74] width 22 height 8
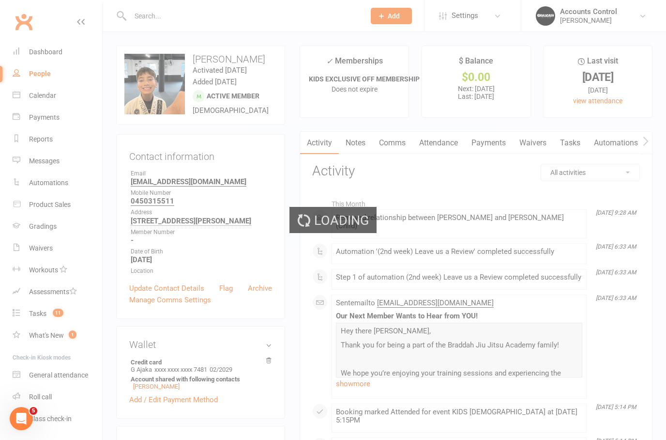
select select "100"
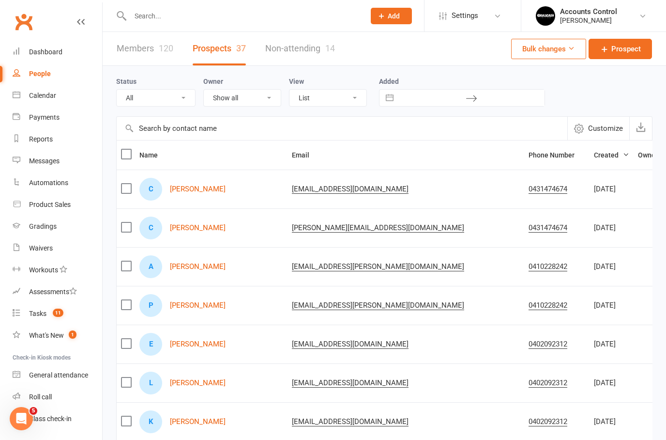
click at [190, 190] on link "Catherine Ajaka" at bounding box center [198, 189] width 56 height 8
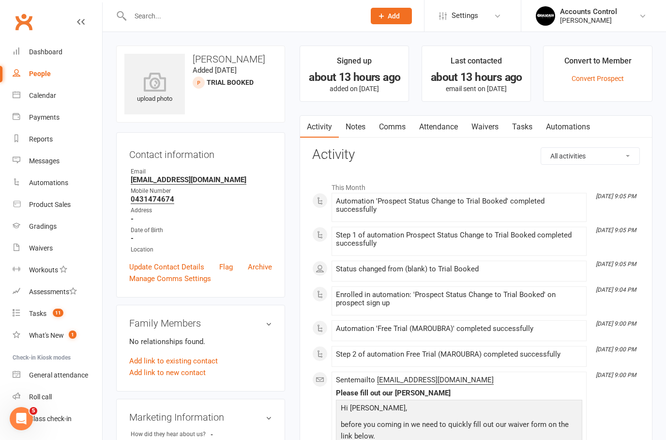
click at [30, 80] on link "People" at bounding box center [58, 74] width 90 height 22
select select "100"
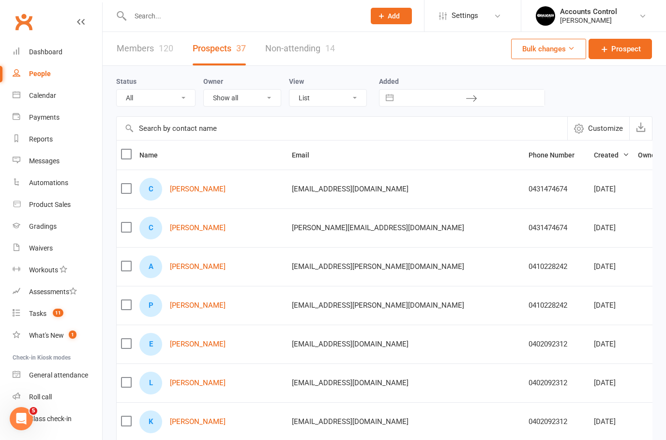
click at [205, 231] on link "Catherine Ajaka" at bounding box center [198, 228] width 56 height 8
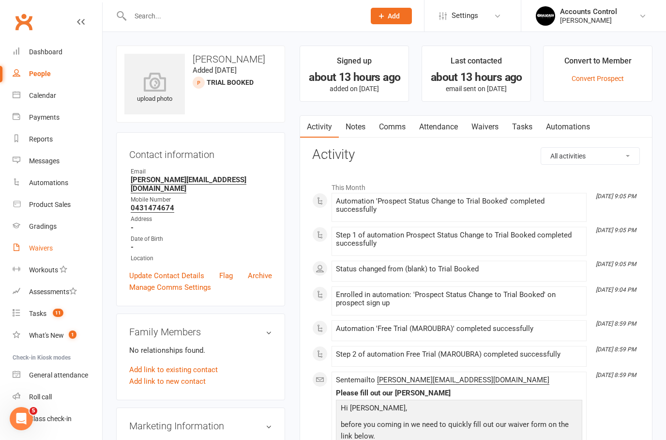
click at [41, 248] on div "Waivers" at bounding box center [41, 248] width 24 height 8
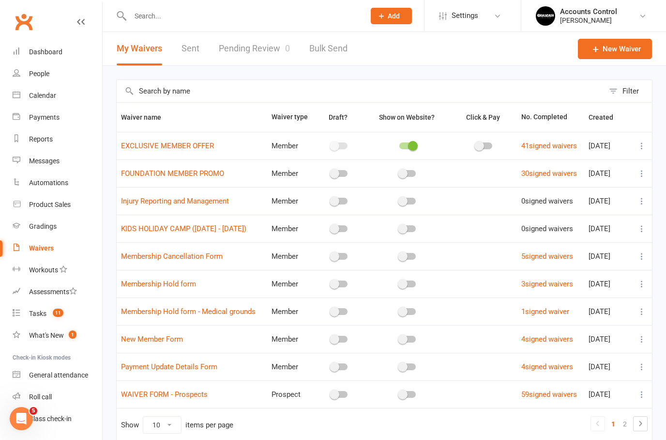
click at [46, 75] on div "People" at bounding box center [39, 74] width 20 height 8
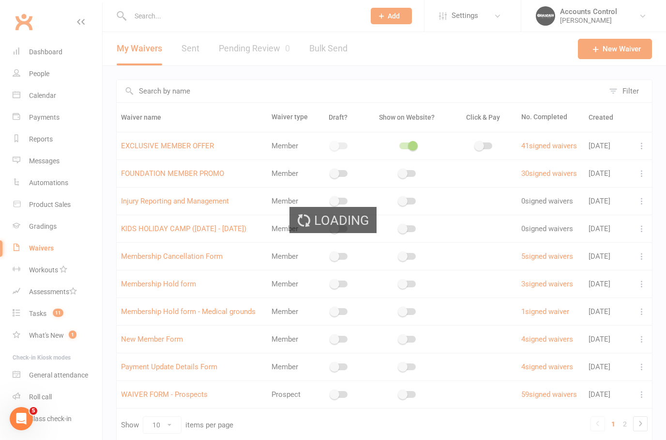
select select "100"
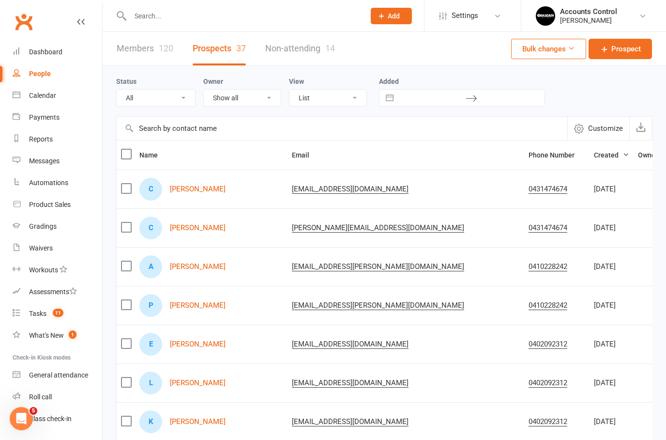
click at [45, 97] on div "Calendar" at bounding box center [42, 96] width 27 height 8
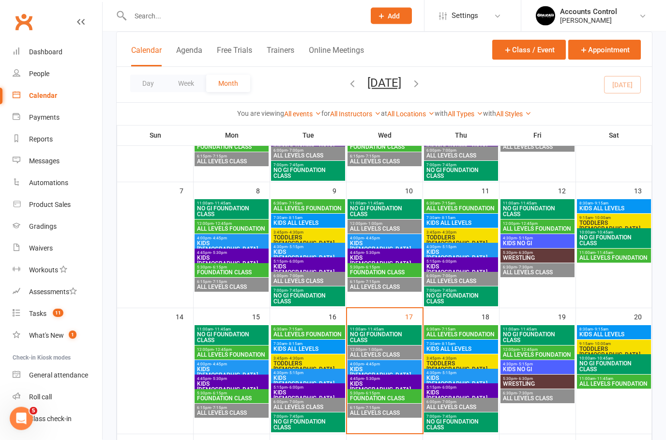
click at [624, 335] on span "KIDS ALL LEVELS" at bounding box center [614, 335] width 70 height 6
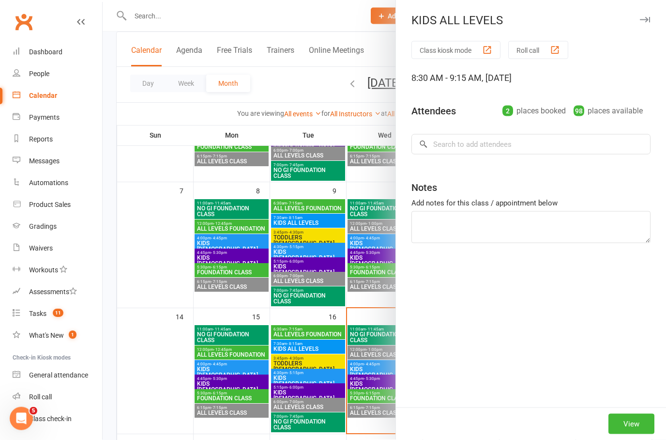
scroll to position [149, 0]
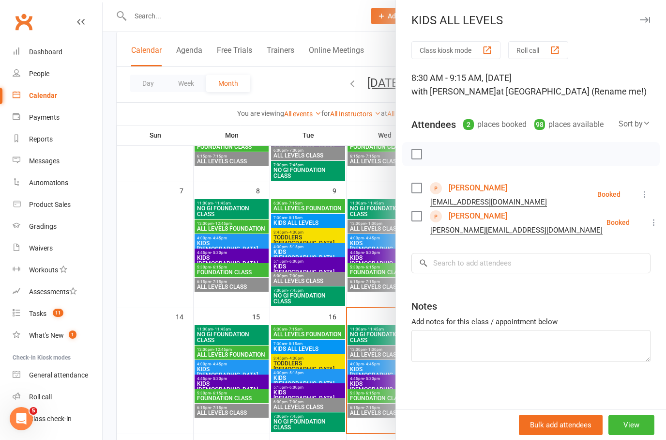
click at [493, 224] on link "Catherine Ajaka" at bounding box center [478, 215] width 59 height 15
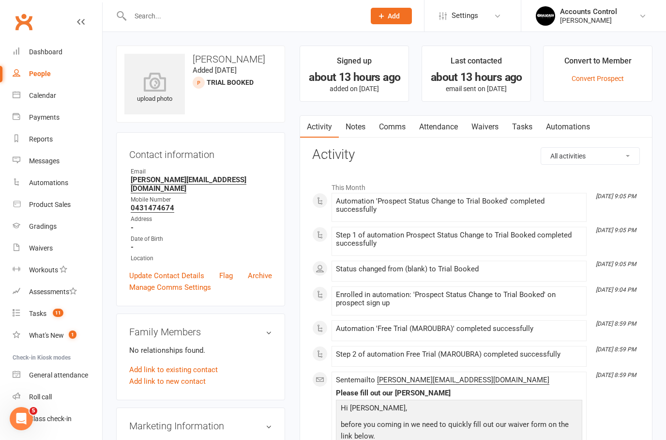
click at [482, 129] on link "Waivers" at bounding box center [485, 127] width 41 height 22
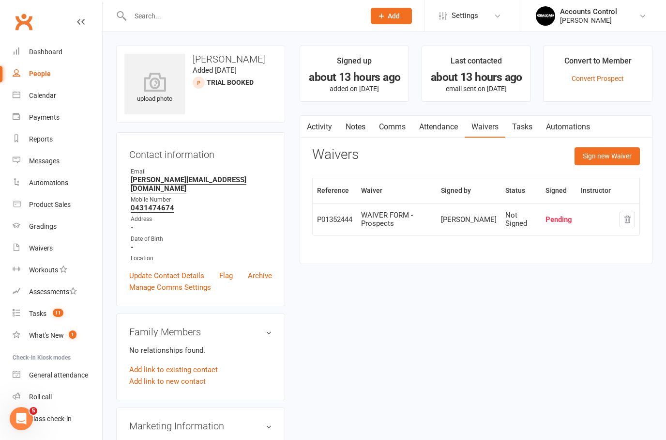
click at [31, 83] on link "People" at bounding box center [58, 74] width 90 height 22
select select "100"
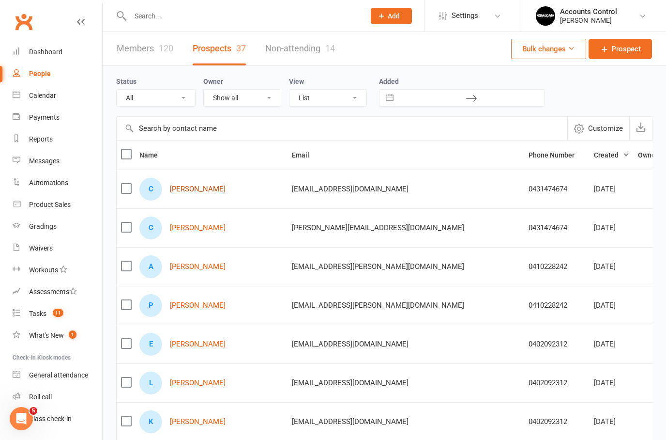
click at [192, 189] on link "Catherine Ajaka" at bounding box center [198, 189] width 56 height 8
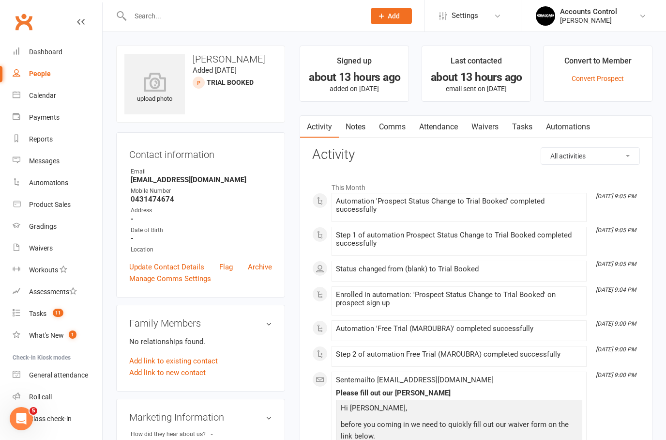
click at [487, 128] on link "Waivers" at bounding box center [485, 127] width 41 height 22
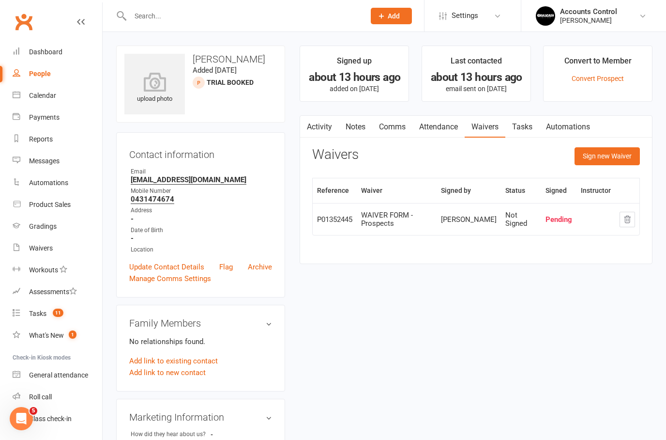
drag, startPoint x: 266, startPoint y: 268, endPoint x: 329, endPoint y: 190, distance: 100.5
click at [266, 268] on link "Archive" at bounding box center [260, 267] width 24 height 12
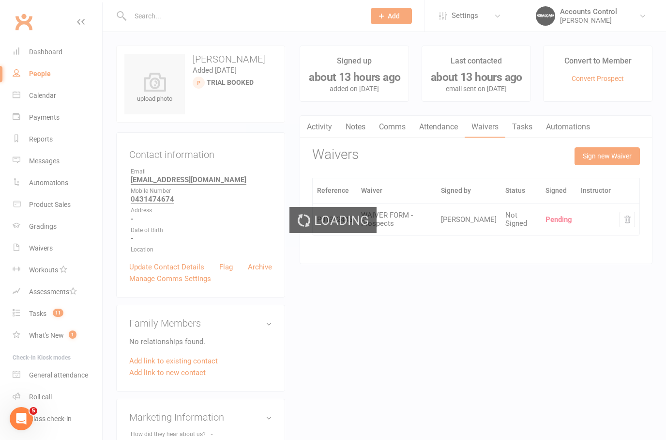
select select "100"
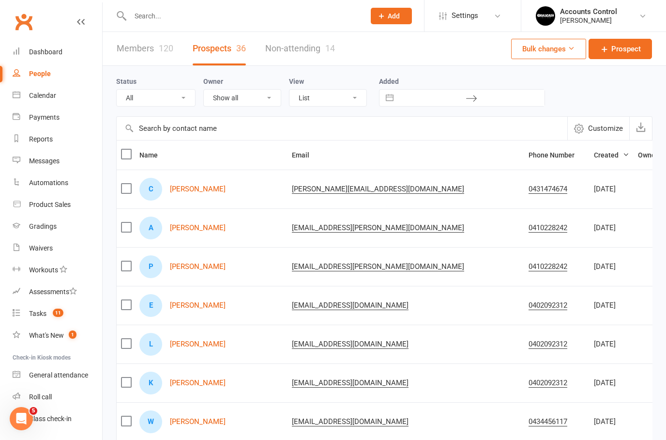
click at [36, 100] on link "Calendar" at bounding box center [58, 96] width 90 height 22
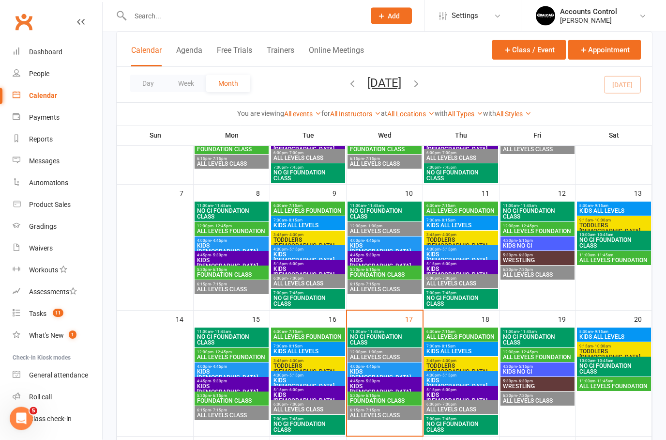
click at [608, 336] on span "KIDS ALL LEVELS" at bounding box center [614, 337] width 70 height 6
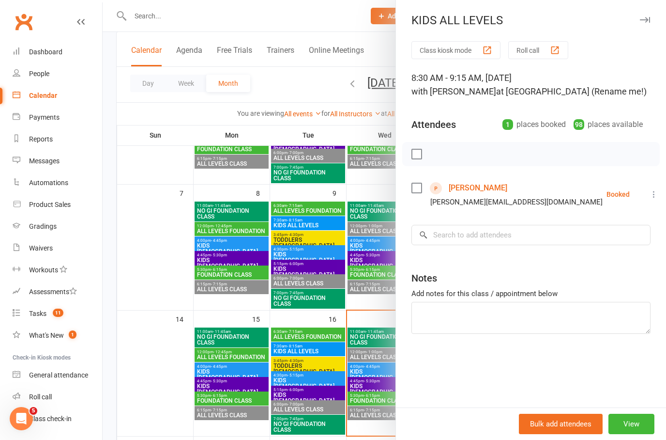
click at [138, 229] on div at bounding box center [385, 220] width 564 height 440
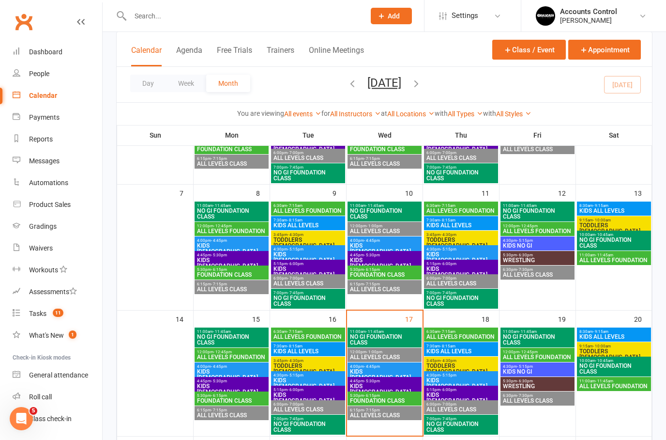
scroll to position [0, 0]
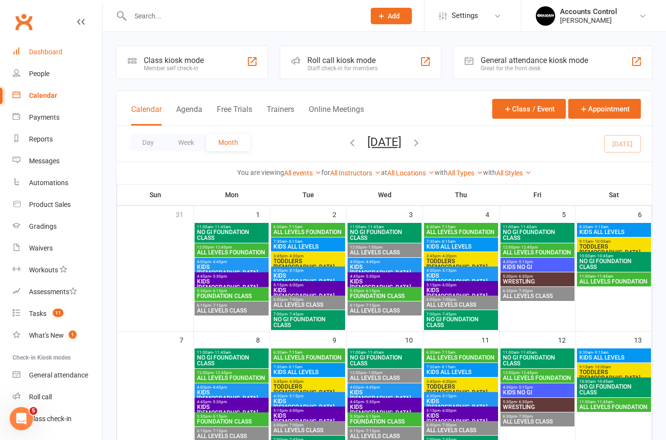
click at [32, 51] on div "Dashboard" at bounding box center [45, 52] width 33 height 8
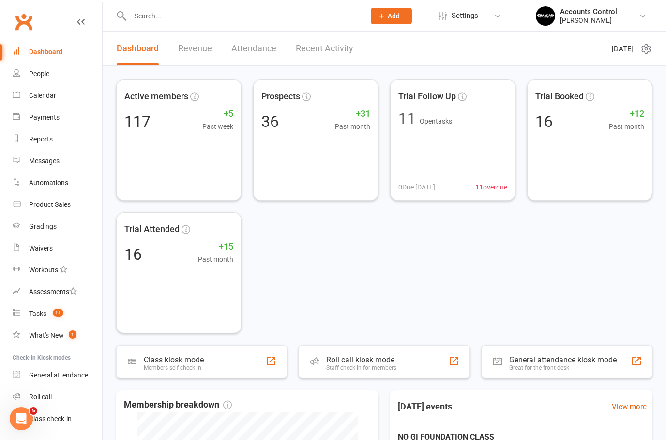
click at [152, 12] on input "text" at bounding box center [242, 16] width 231 height 14
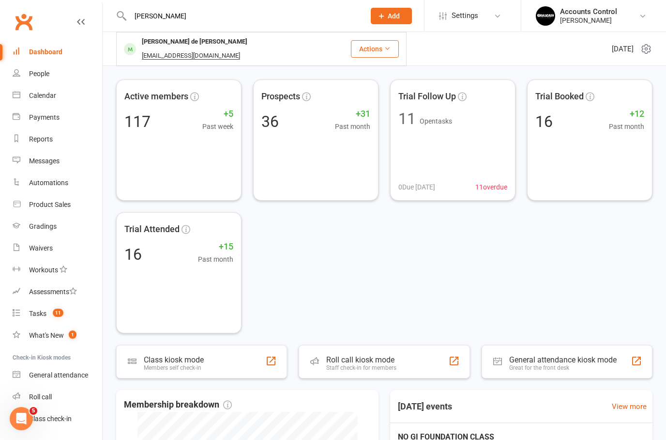
click at [161, 17] on input "ruda" at bounding box center [242, 16] width 231 height 14
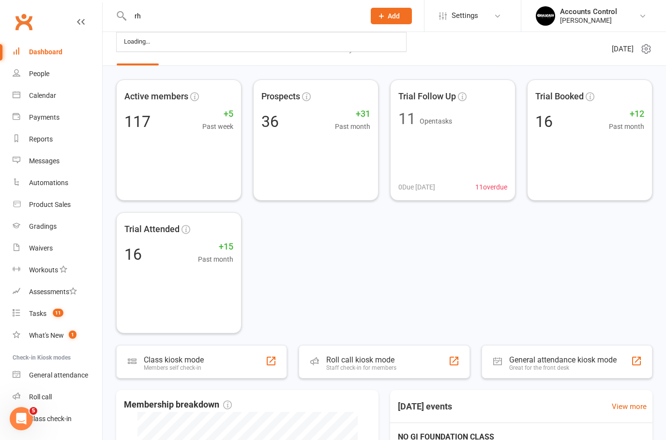
type input "r"
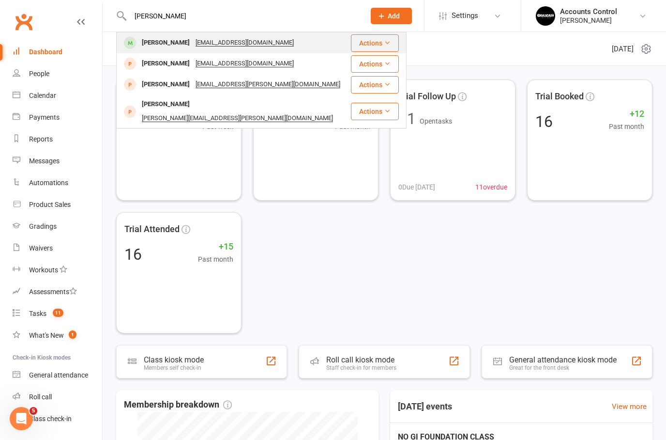
type input "Hannah"
click at [155, 44] on div "Hannah James" at bounding box center [166, 43] width 54 height 14
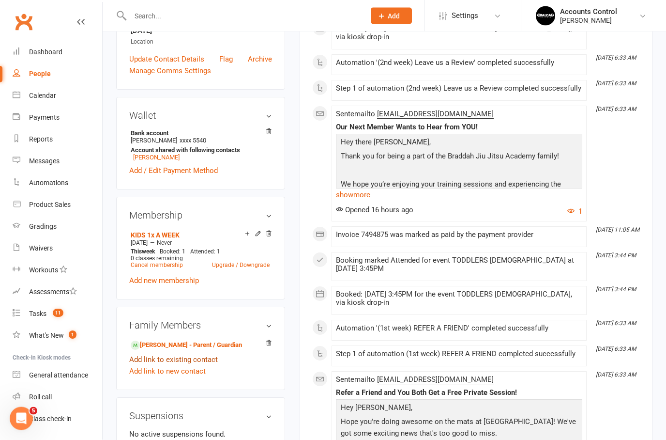
scroll to position [248, 0]
click at [176, 350] on link "Allen James - Parent / Guardian" at bounding box center [186, 345] width 111 height 10
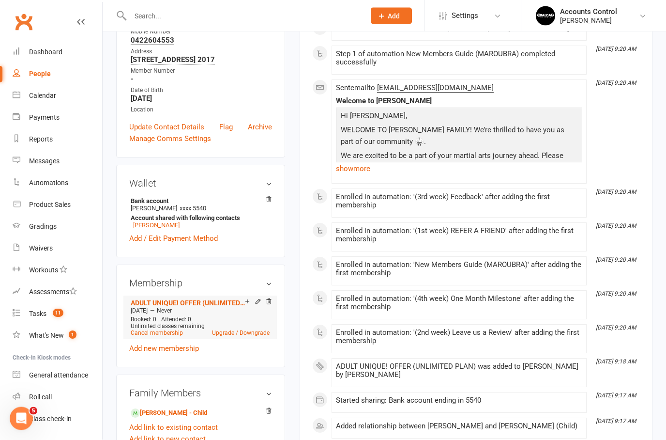
scroll to position [181, 0]
click at [257, 304] on icon at bounding box center [258, 301] width 4 height 4
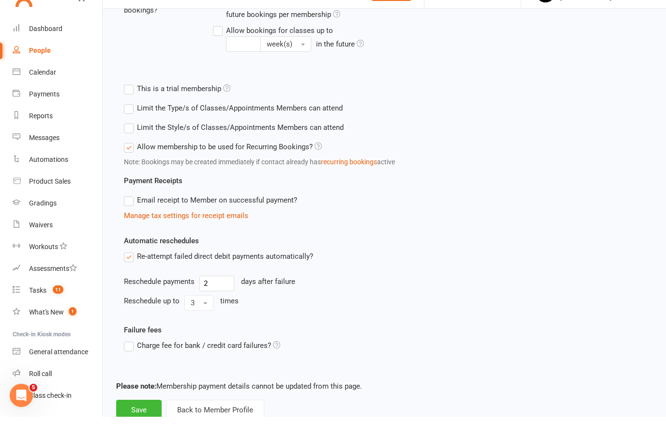
scroll to position [343, 0]
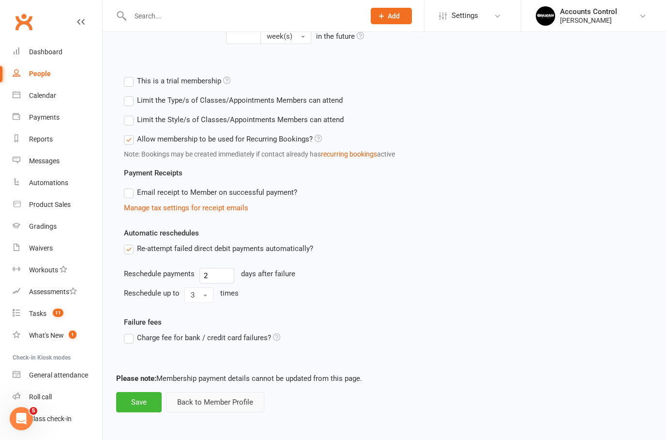
click at [183, 397] on button "Back to Member Profile" at bounding box center [215, 402] width 98 height 20
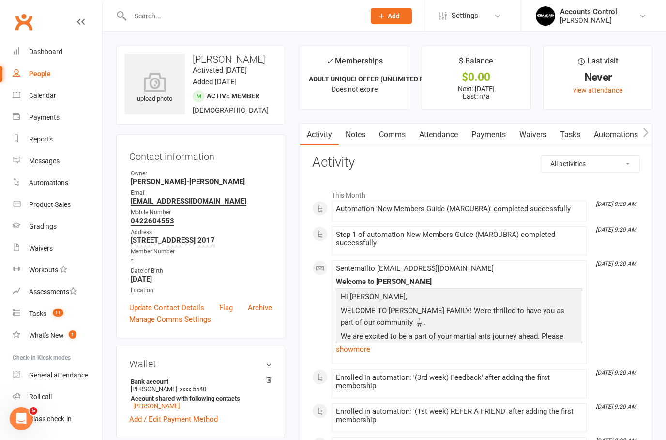
click at [494, 134] on link "Payments" at bounding box center [489, 134] width 48 height 22
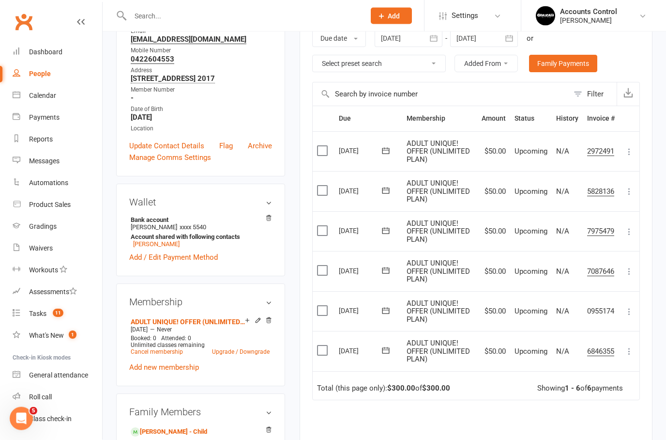
scroll to position [159, 0]
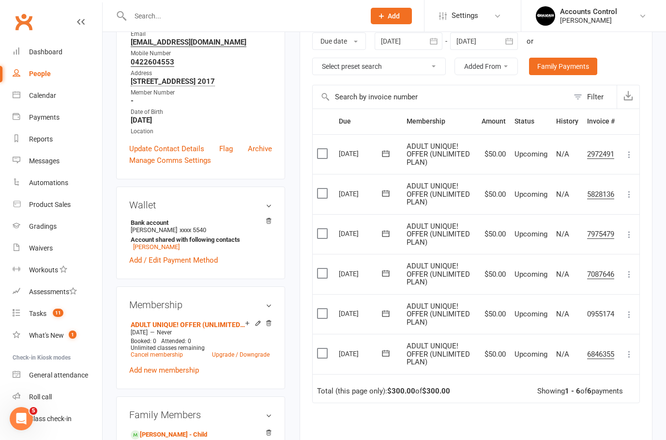
click at [628, 352] on icon at bounding box center [630, 354] width 10 height 10
click at [390, 351] on icon at bounding box center [386, 353] width 10 height 10
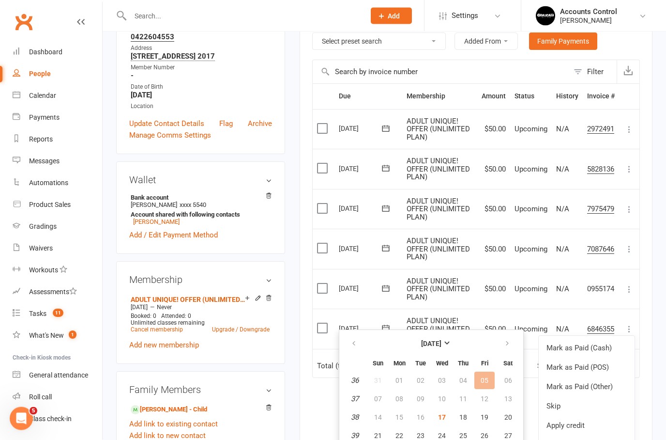
scroll to position [214, 0]
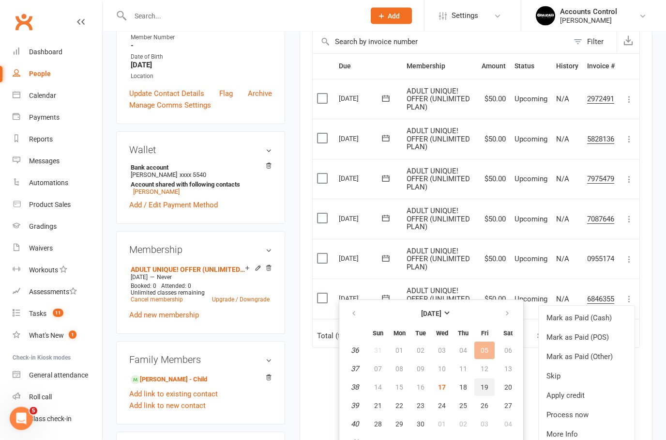
click at [485, 390] on span "19" at bounding box center [485, 387] width 8 height 8
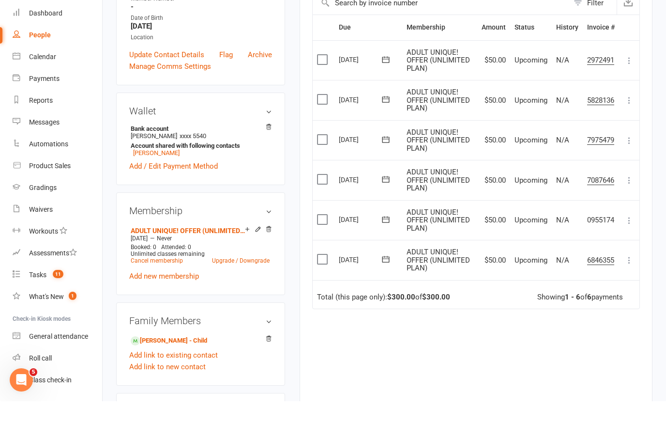
scroll to position [253, 0]
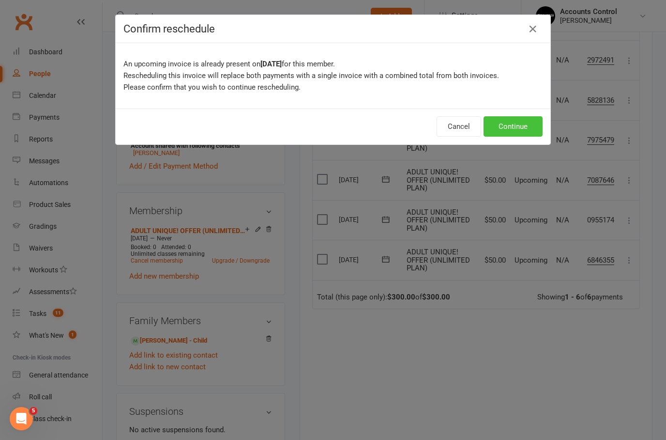
click at [500, 128] on button "Continue" at bounding box center [513, 126] width 59 height 20
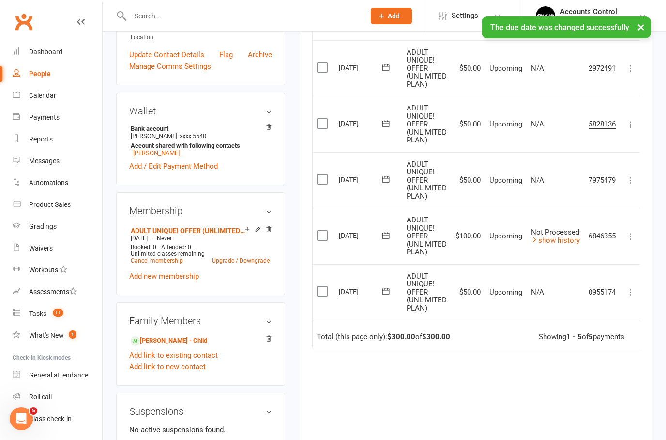
click at [385, 287] on icon at bounding box center [386, 291] width 10 height 10
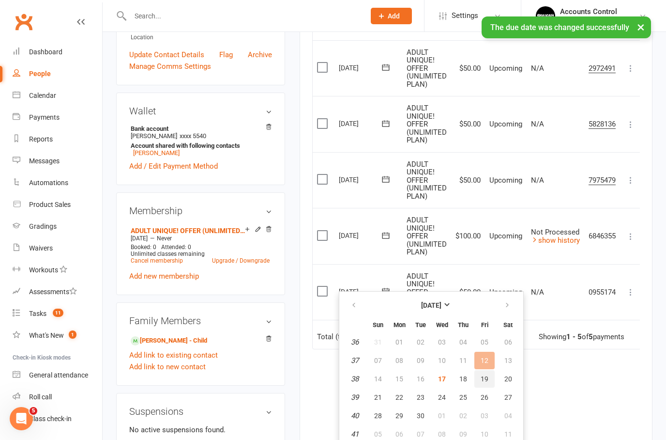
drag, startPoint x: 484, startPoint y: 378, endPoint x: 340, endPoint y: 191, distance: 235.9
click at [484, 378] on span "19" at bounding box center [485, 379] width 8 height 8
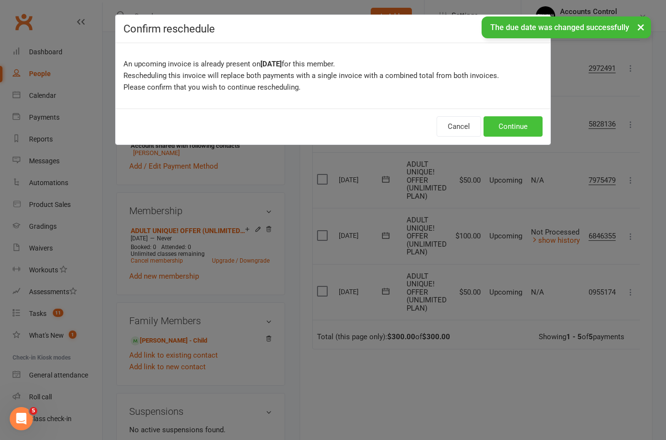
click at [507, 127] on button "Continue" at bounding box center [513, 126] width 59 height 20
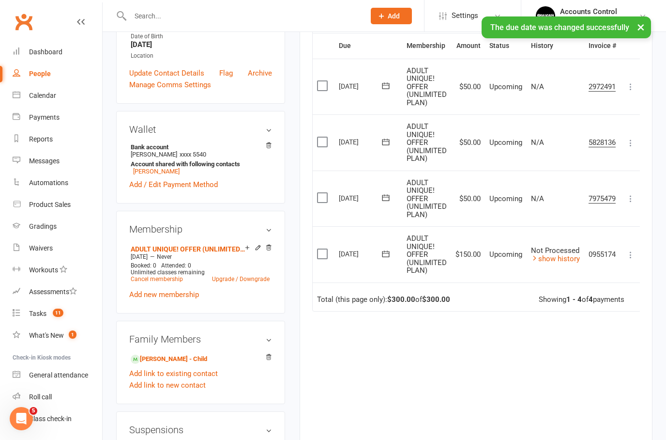
scroll to position [232, 0]
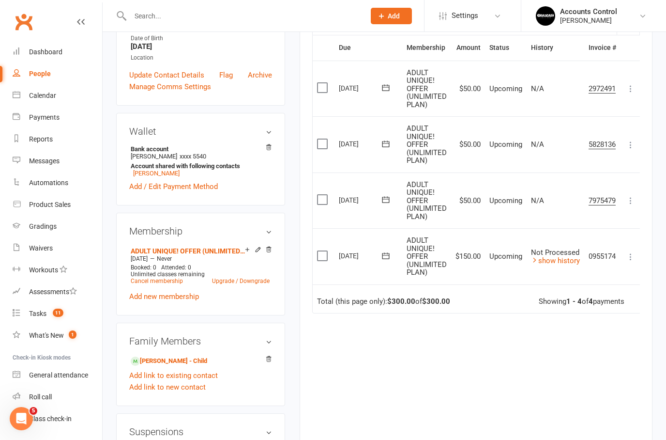
click at [598, 275] on td "0955174" at bounding box center [602, 256] width 36 height 56
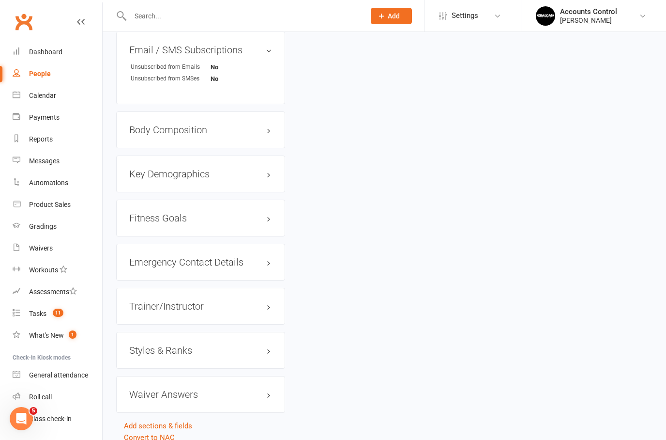
scroll to position [733, 0]
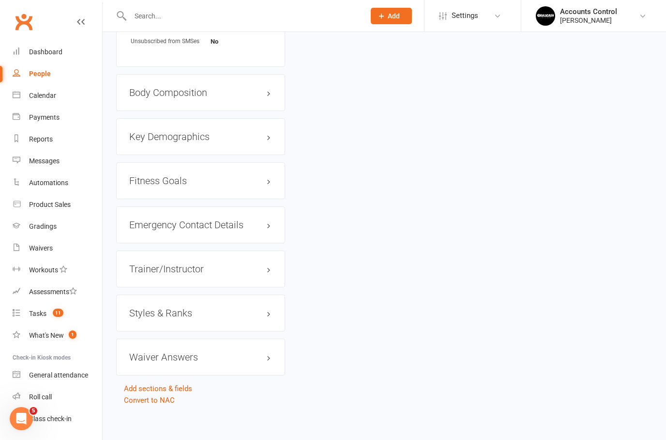
click at [258, 331] on div "Styles & Ranks" at bounding box center [200, 312] width 169 height 37
click at [269, 318] on h3 "Styles & Ranks" at bounding box center [200, 312] width 143 height 11
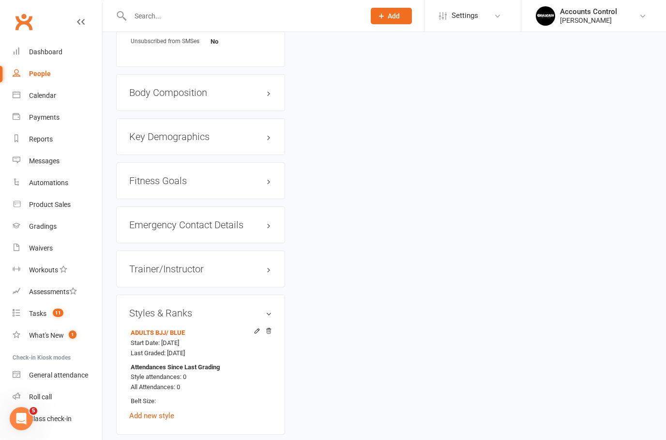
click at [269, 318] on h3 "Styles & Ranks" at bounding box center [200, 312] width 143 height 11
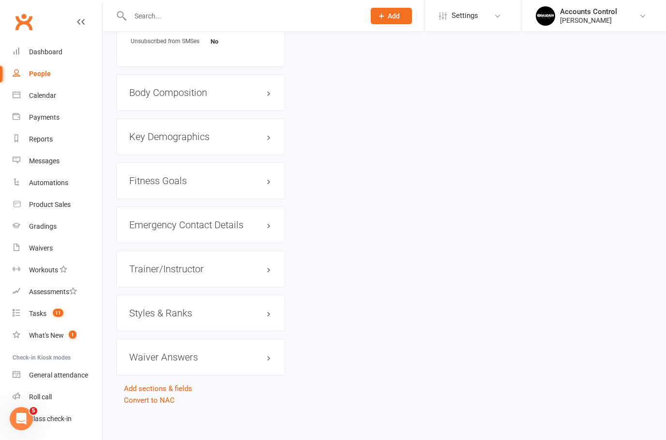
click at [269, 318] on h3 "Styles & Ranks" at bounding box center [200, 312] width 143 height 11
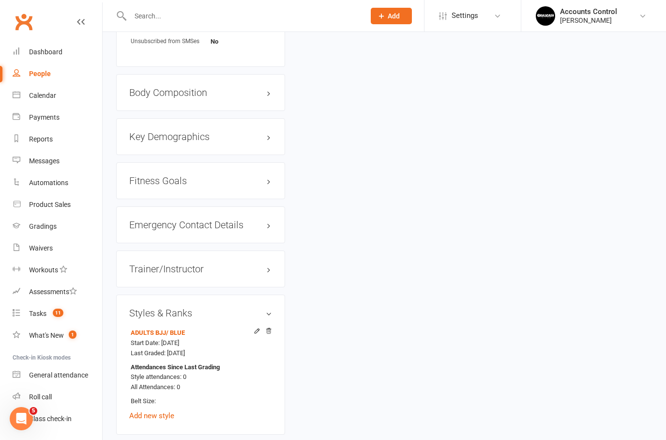
click at [269, 318] on h3 "Styles & Ranks" at bounding box center [200, 312] width 143 height 11
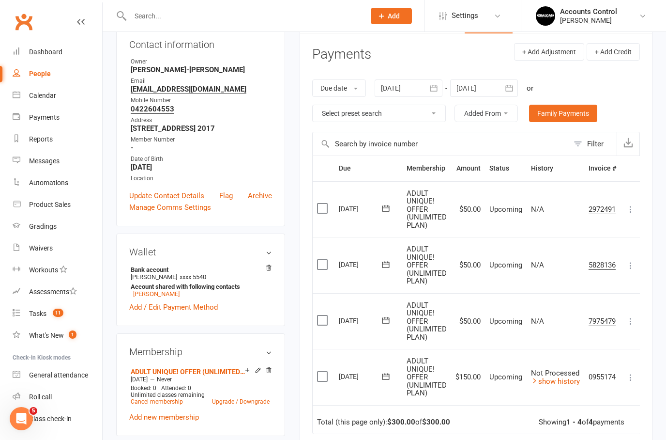
scroll to position [0, 0]
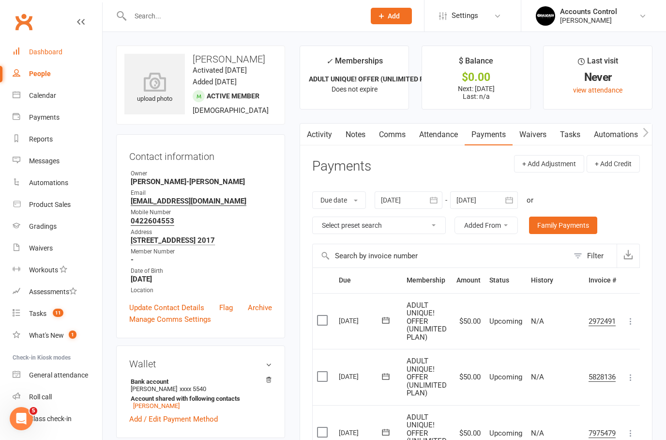
click at [47, 54] on div "Dashboard" at bounding box center [45, 52] width 33 height 8
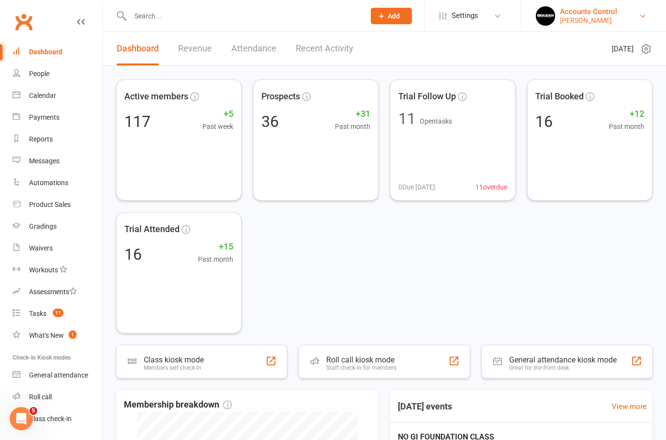
click at [615, 7] on div "Accounts Control" at bounding box center [588, 11] width 57 height 9
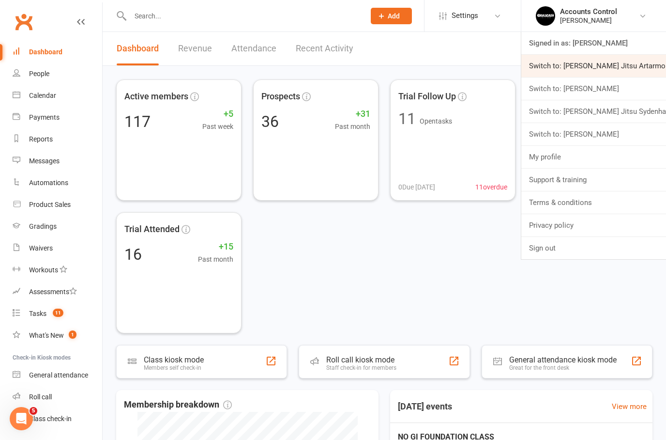
click at [604, 70] on link "Switch to: [PERSON_NAME] Jitsu Artarmon" at bounding box center [593, 66] width 145 height 22
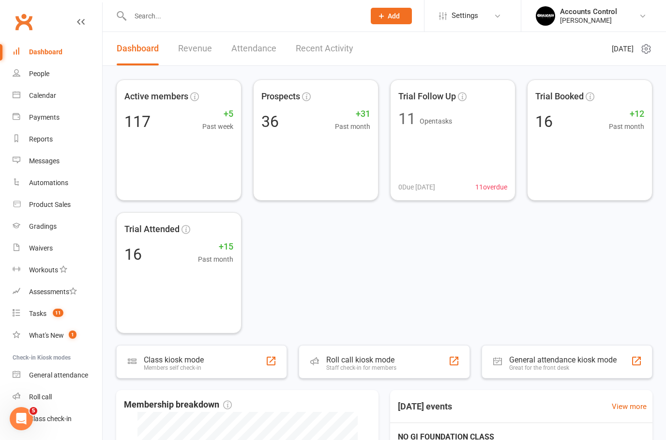
click at [177, 19] on input "text" at bounding box center [242, 16] width 231 height 14
type input "H"
type input "Huang"
click at [602, 21] on div "[PERSON_NAME]" at bounding box center [588, 20] width 57 height 9
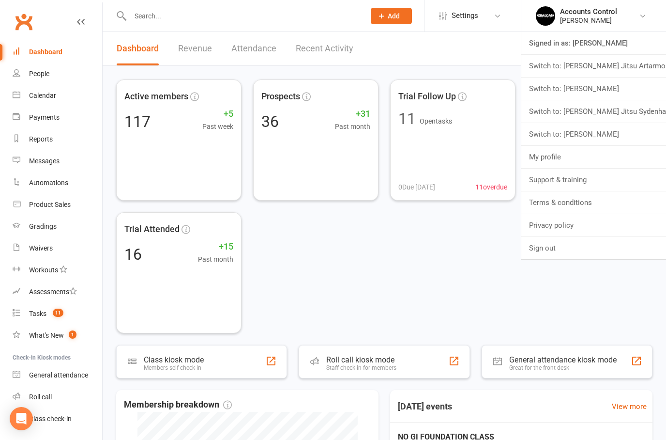
click at [605, 120] on link "Switch to: [PERSON_NAME] Jitsu Sydenham" at bounding box center [593, 111] width 145 height 22
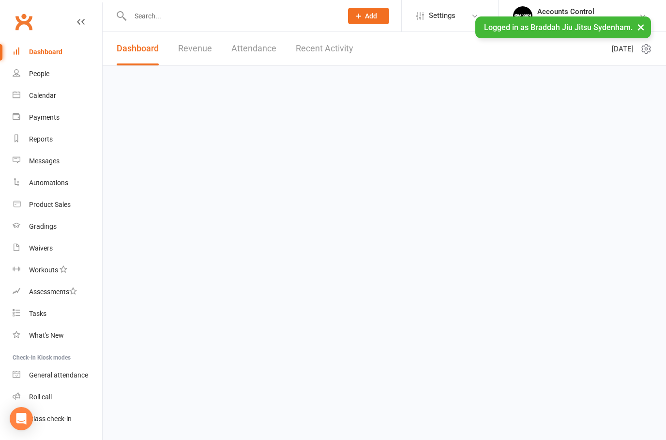
click at [196, 16] on input "text" at bounding box center [231, 16] width 208 height 14
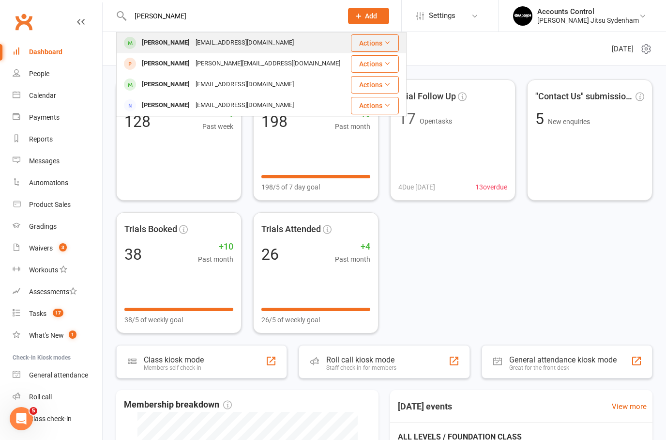
type input "[PERSON_NAME]"
click at [147, 42] on div "[PERSON_NAME]" at bounding box center [166, 43] width 54 height 14
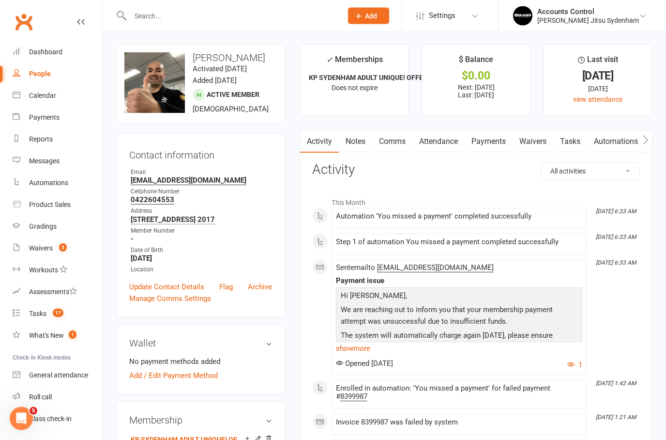
scroll to position [20, 0]
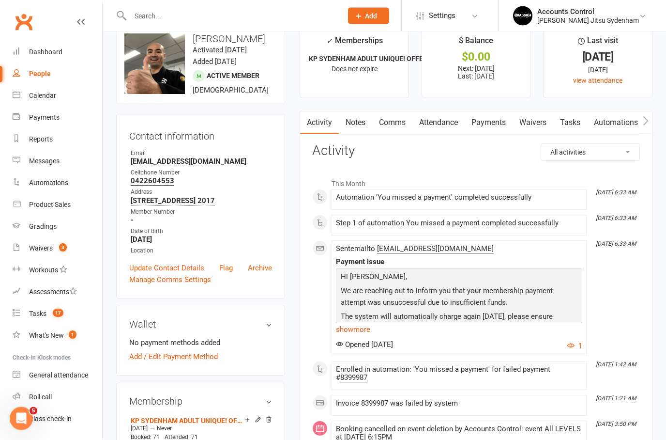
click at [488, 118] on link "Payments" at bounding box center [489, 123] width 48 height 22
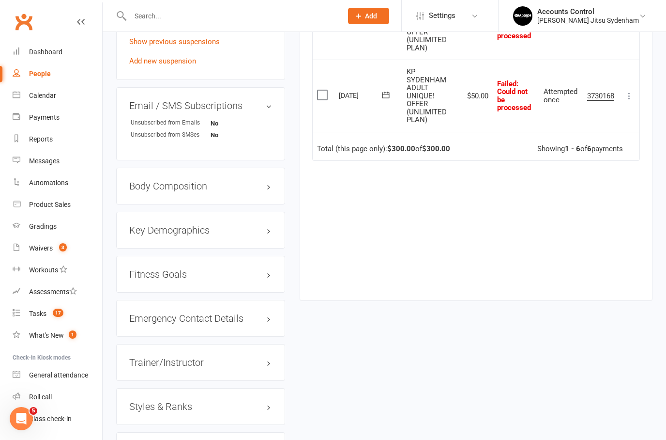
scroll to position [668, 0]
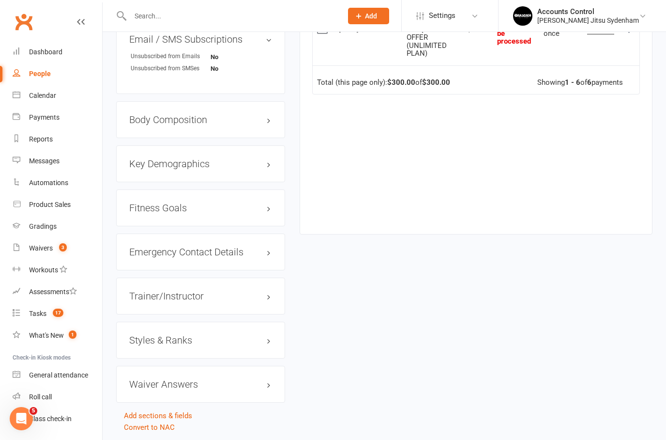
click at [265, 342] on h3 "Styles & Ranks" at bounding box center [200, 340] width 143 height 11
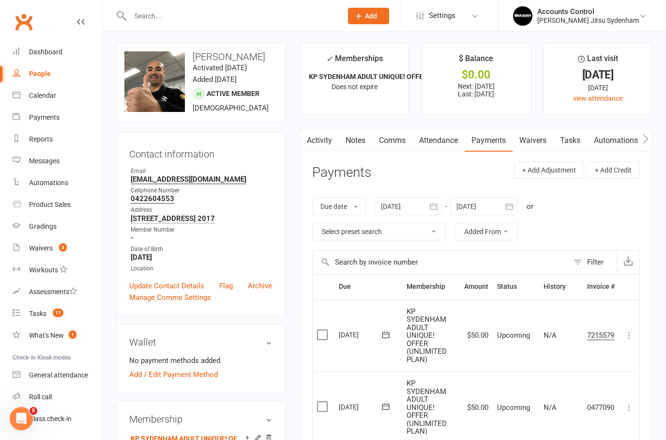
scroll to position [0, 0]
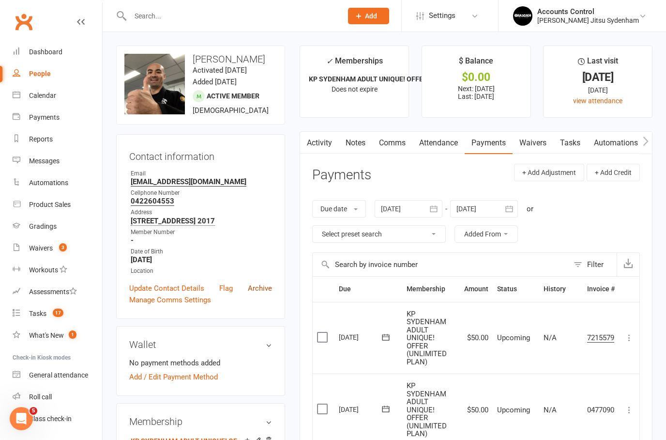
click at [263, 287] on link "Archive" at bounding box center [260, 288] width 24 height 12
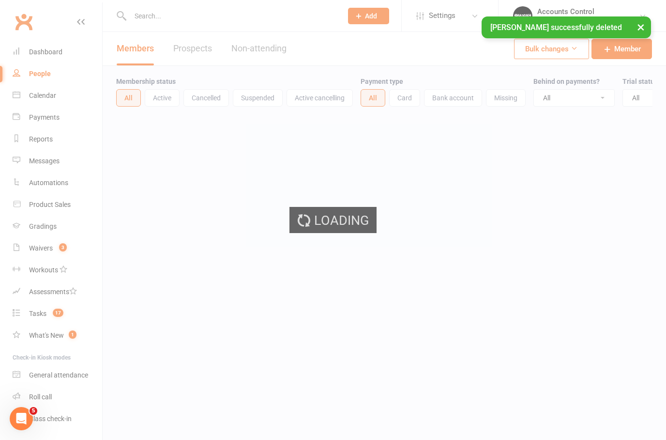
select select "100"
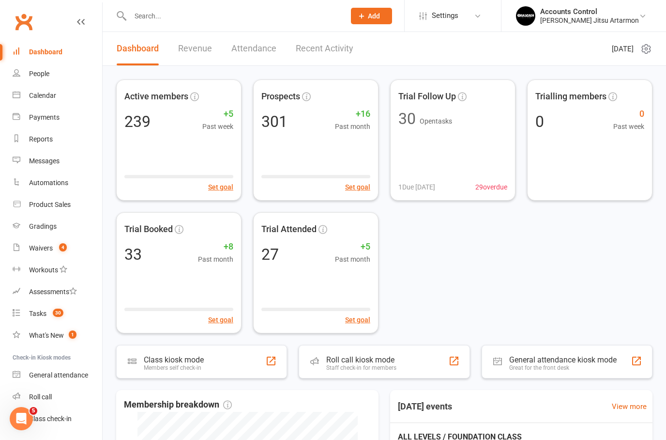
click at [208, 7] on div at bounding box center [227, 15] width 222 height 31
click at [200, 17] on input "text" at bounding box center [232, 16] width 211 height 14
click at [200, 15] on input "text" at bounding box center [232, 16] width 211 height 14
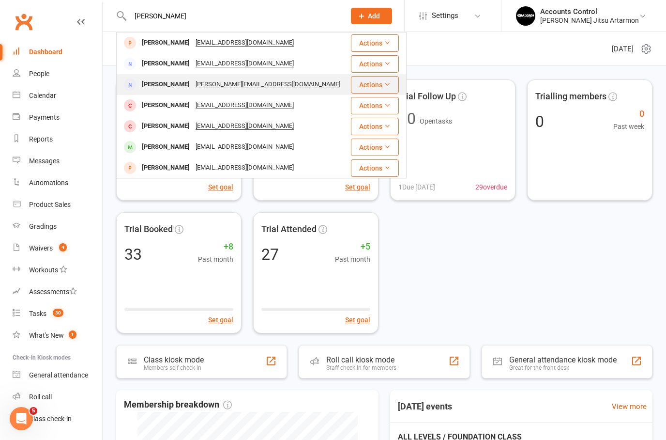
type input "[PERSON_NAME]"
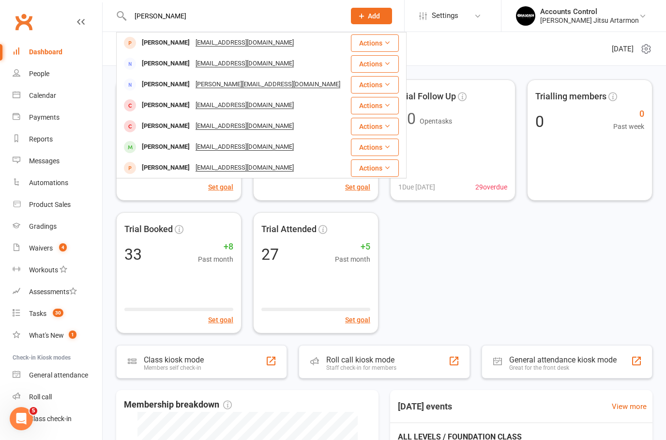
click at [153, 89] on div "[PERSON_NAME]" at bounding box center [166, 84] width 54 height 14
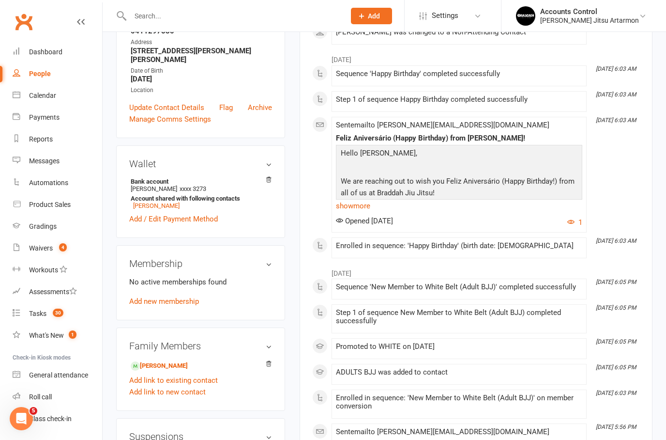
scroll to position [181, 0]
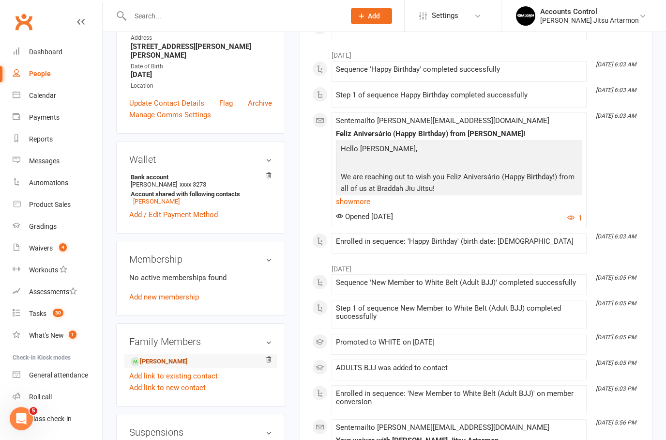
click at [175, 356] on link "[PERSON_NAME]" at bounding box center [159, 361] width 57 height 10
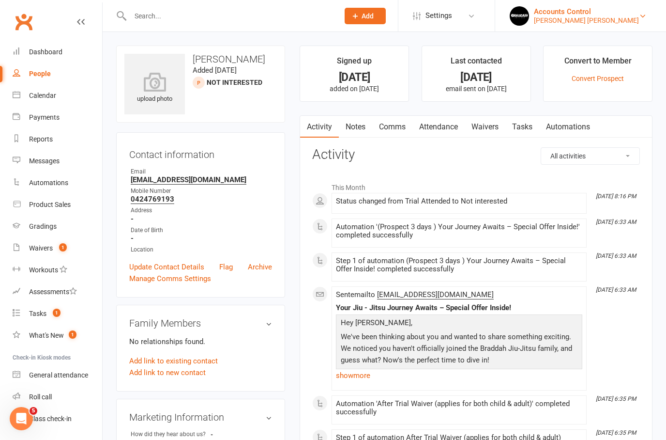
click at [611, 24] on div "[PERSON_NAME] [PERSON_NAME]" at bounding box center [586, 20] width 105 height 9
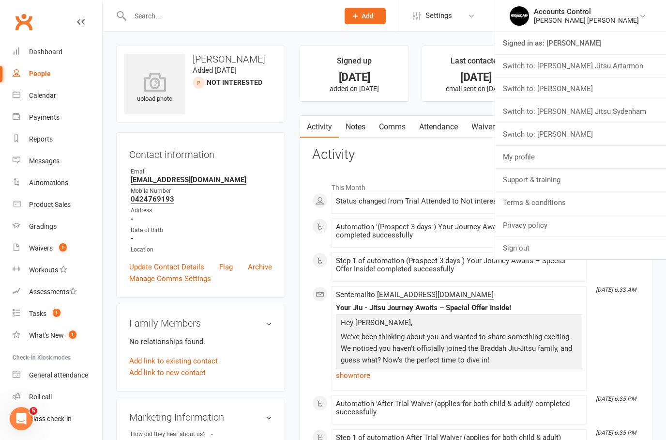
click at [612, 74] on link "Switch to: [PERSON_NAME] Jitsu Artarmon" at bounding box center [580, 66] width 171 height 22
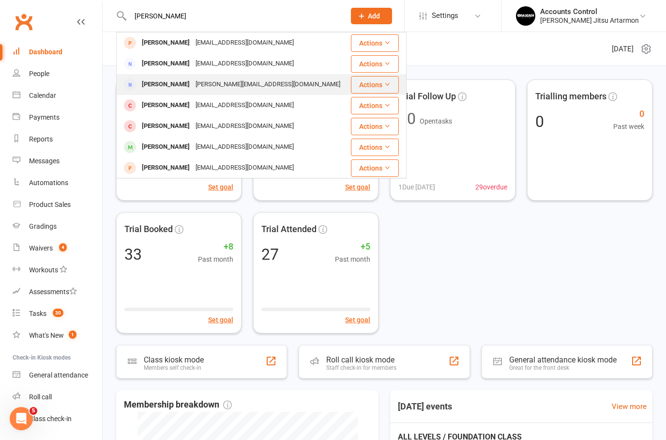
type input "Huang"
click at [156, 86] on div "Jennifer Huang" at bounding box center [166, 84] width 54 height 14
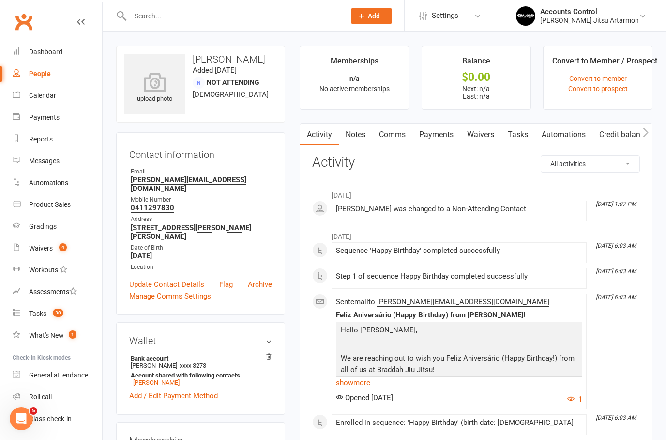
click at [490, 137] on link "Waivers" at bounding box center [480, 134] width 41 height 22
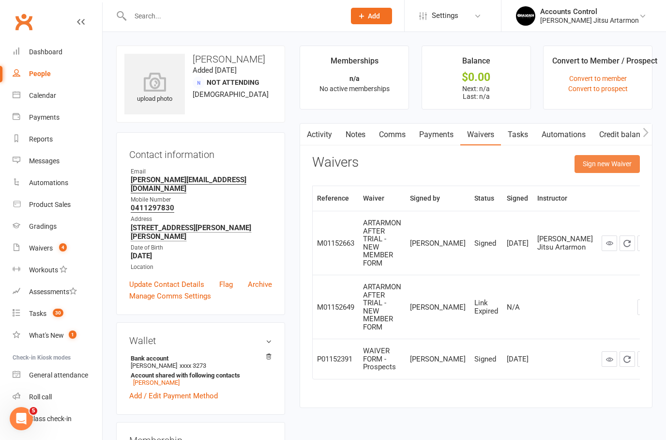
click at [609, 159] on button "Sign new Waiver" at bounding box center [607, 163] width 65 height 17
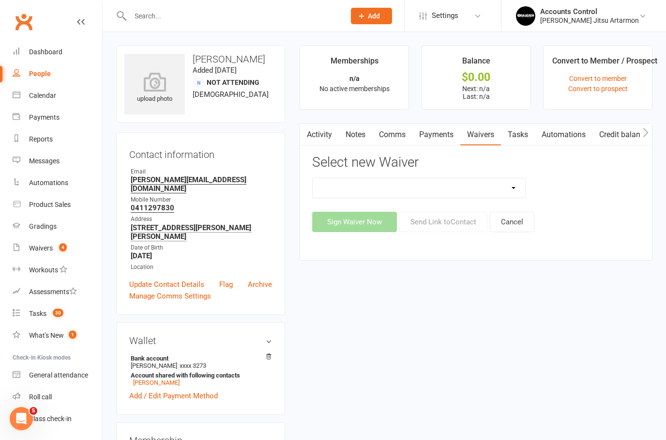
select select "13587"
click at [432, 223] on button "Send Link to Contact" at bounding box center [443, 222] width 88 height 20
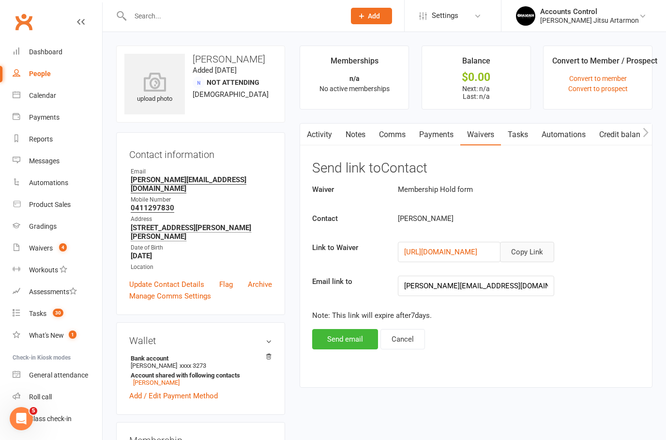
click at [540, 252] on button "Copy Link" at bounding box center [527, 252] width 54 height 20
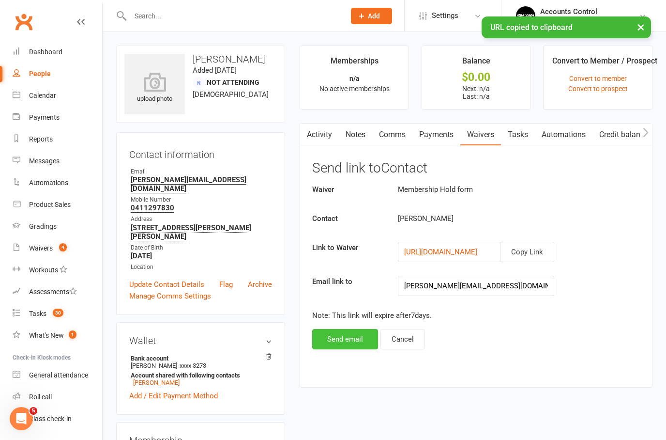
click at [360, 346] on button "Send email" at bounding box center [345, 339] width 66 height 20
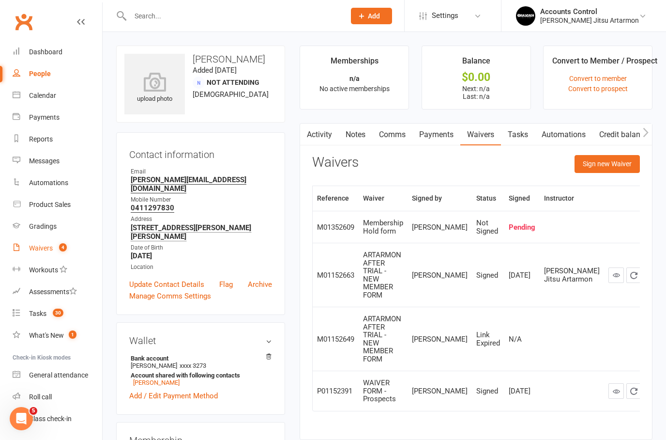
click at [46, 245] on div "Waivers" at bounding box center [41, 248] width 24 height 8
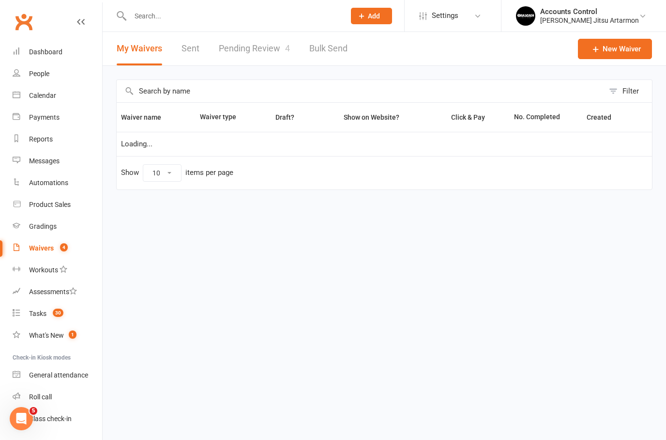
select select "50"
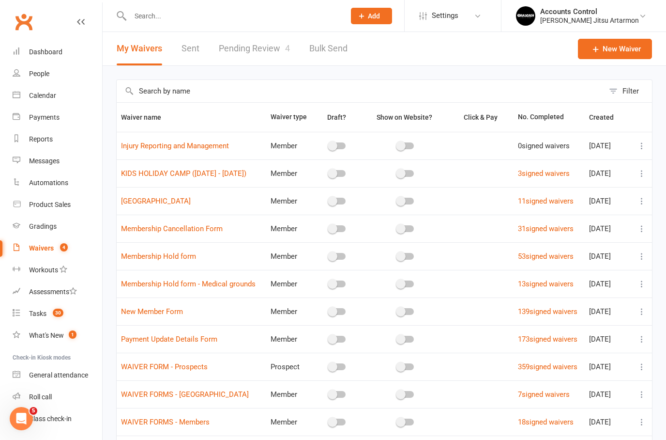
click at [274, 48] on link "Pending Review 4" at bounding box center [254, 48] width 71 height 33
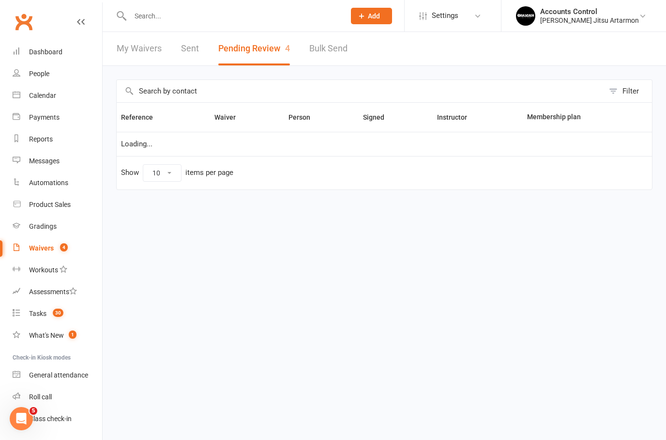
select select "50"
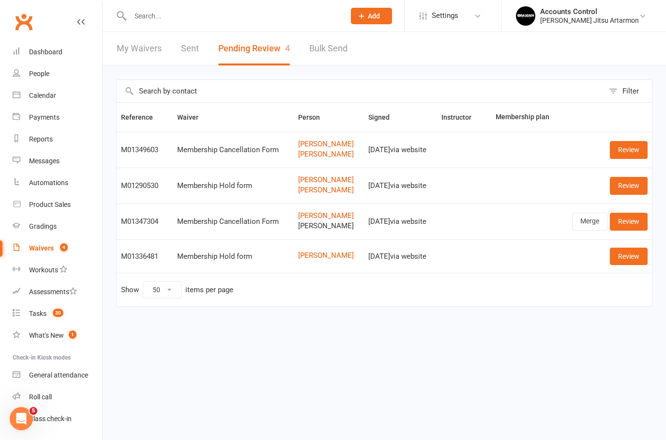
click at [626, 184] on link "Review" at bounding box center [629, 185] width 38 height 17
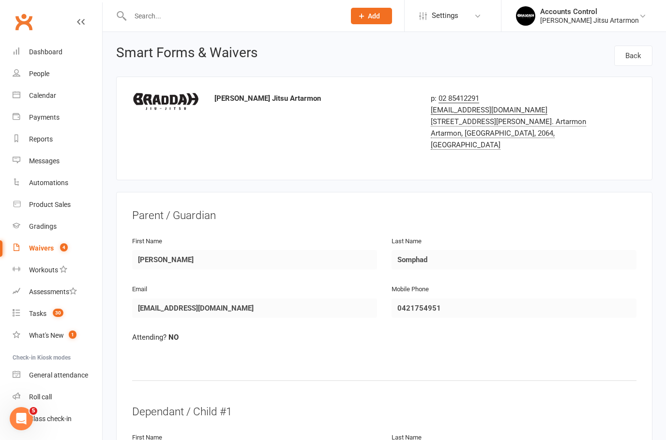
select select "50"
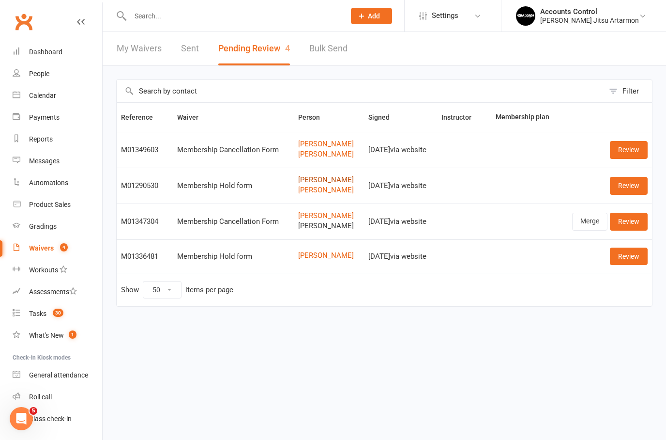
click at [301, 177] on link "Marisa Somphad" at bounding box center [329, 180] width 62 height 8
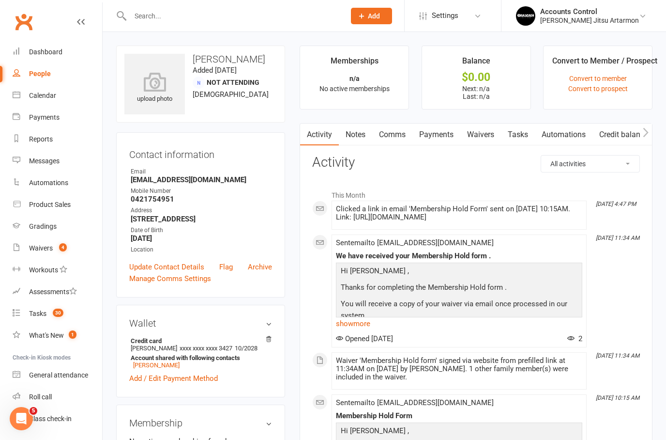
scroll to position [2, 0]
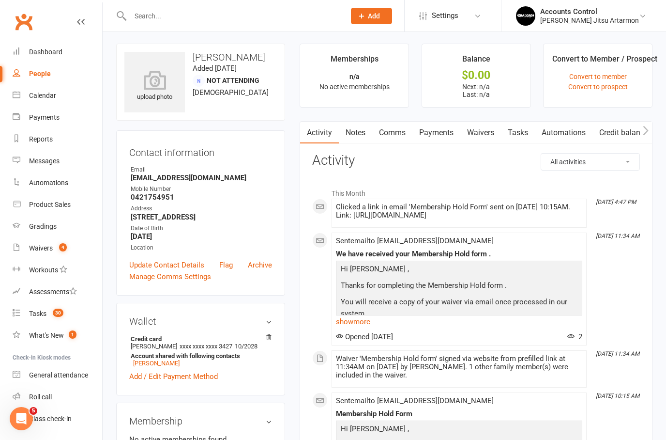
click at [482, 133] on link "Waivers" at bounding box center [480, 133] width 41 height 22
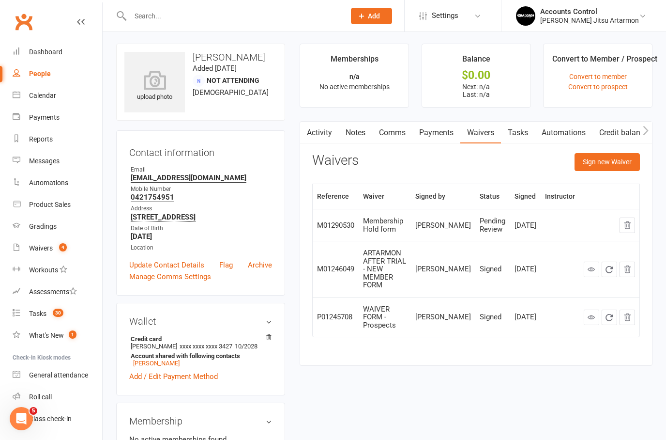
click at [326, 132] on link "Activity" at bounding box center [319, 133] width 39 height 22
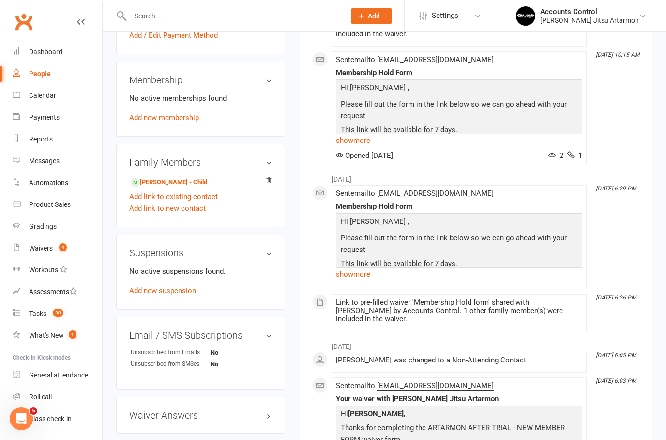
scroll to position [342, 0]
click at [359, 282] on link "show more" at bounding box center [459, 275] width 246 height 14
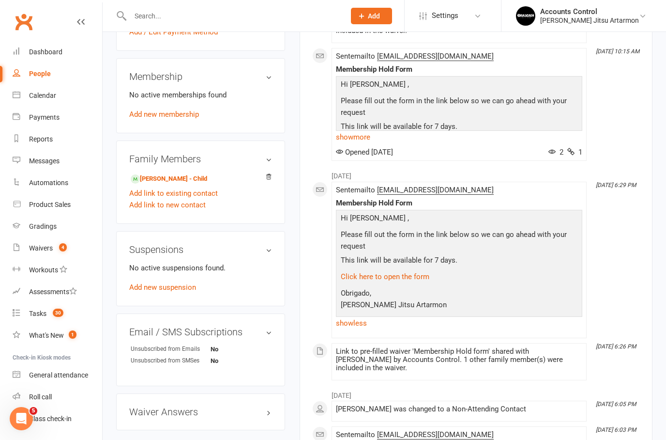
scroll to position [385, 0]
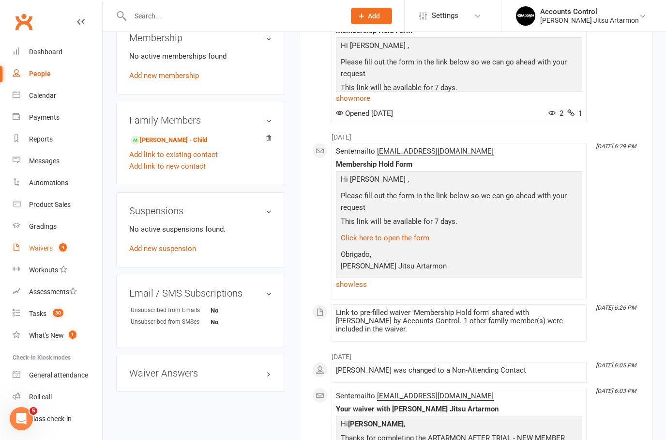
click at [34, 249] on div "Waivers" at bounding box center [41, 248] width 24 height 8
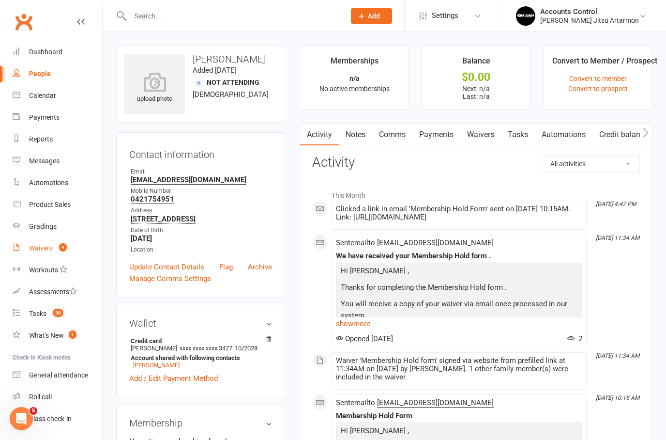
select select "50"
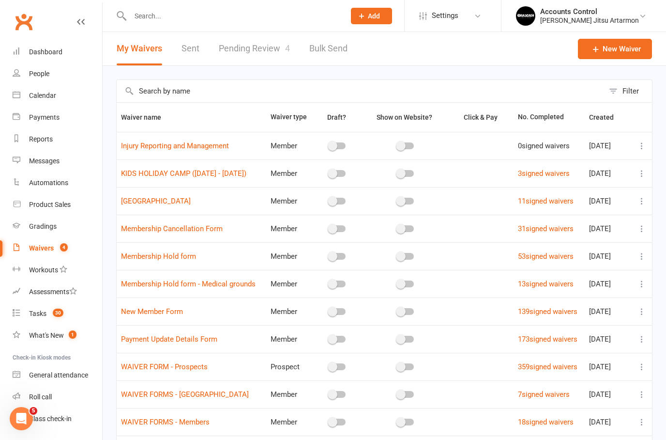
click at [241, 55] on link "Pending Review 4" at bounding box center [254, 48] width 71 height 33
select select "50"
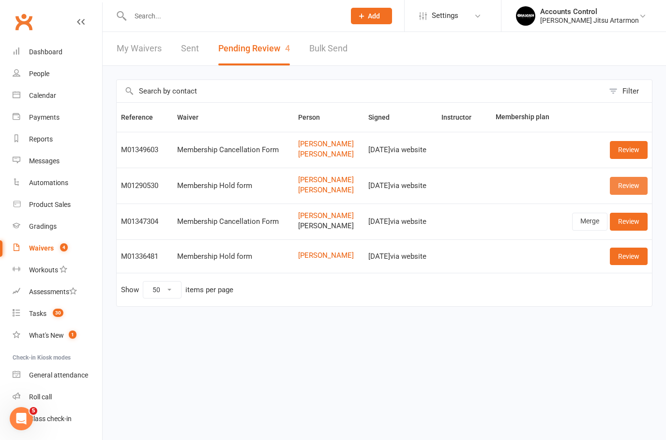
click at [630, 186] on link "Review" at bounding box center [629, 185] width 38 height 17
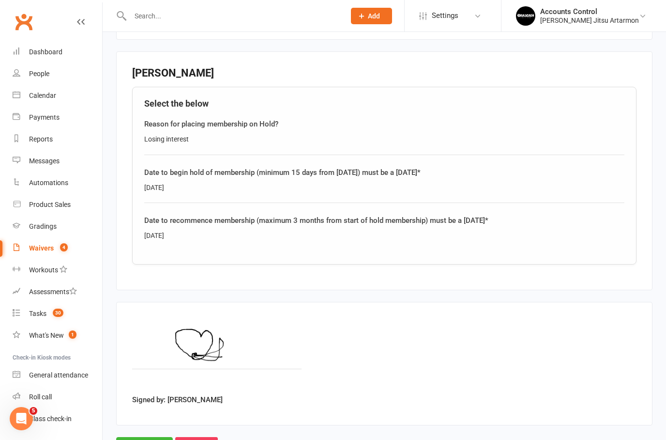
scroll to position [542, 0]
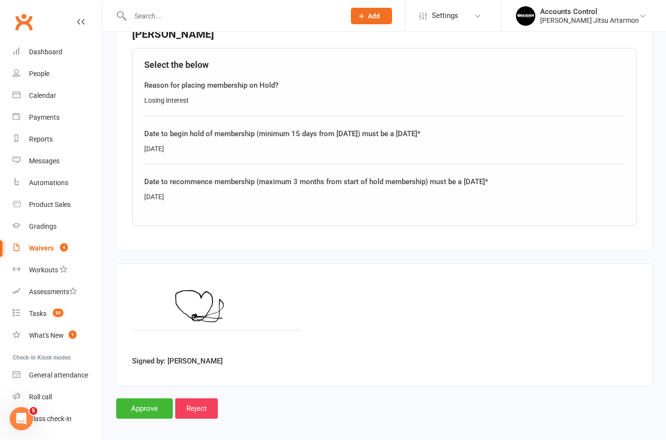
click at [174, 398] on div "Approve Reject" at bounding box center [384, 408] width 536 height 20
click at [183, 398] on input "Reject" at bounding box center [196, 408] width 43 height 20
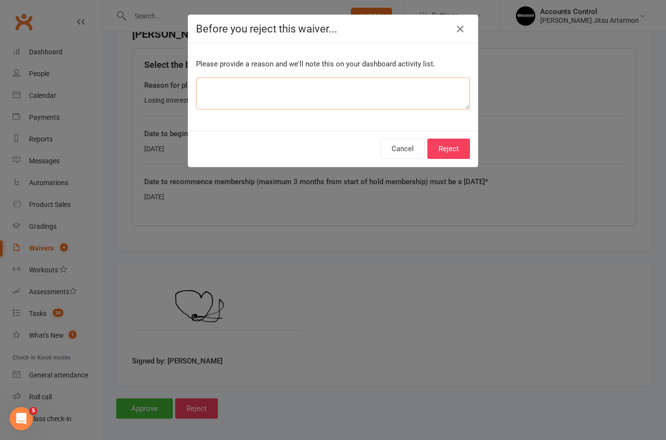
click at [256, 81] on textarea at bounding box center [333, 93] width 274 height 32
type textarea "Wrong dates"
click at [450, 152] on button "Reject" at bounding box center [449, 148] width 43 height 20
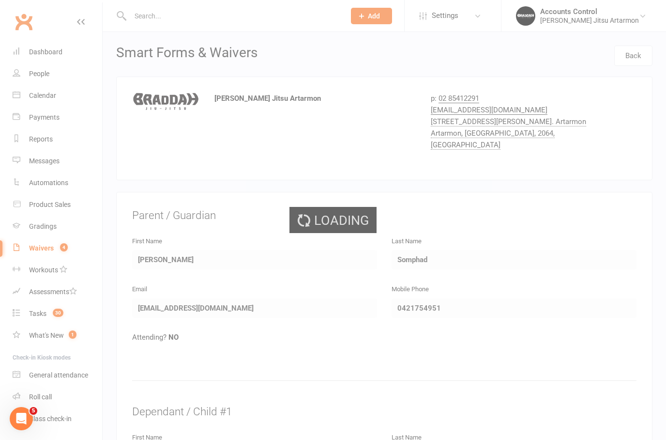
select select "50"
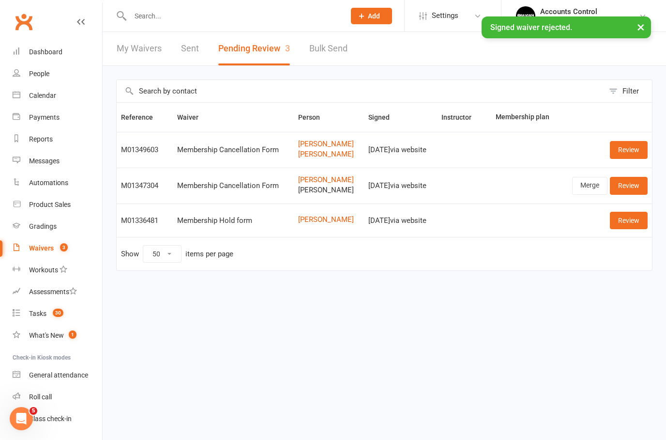
click at [160, 13] on input "text" at bounding box center [232, 16] width 211 height 14
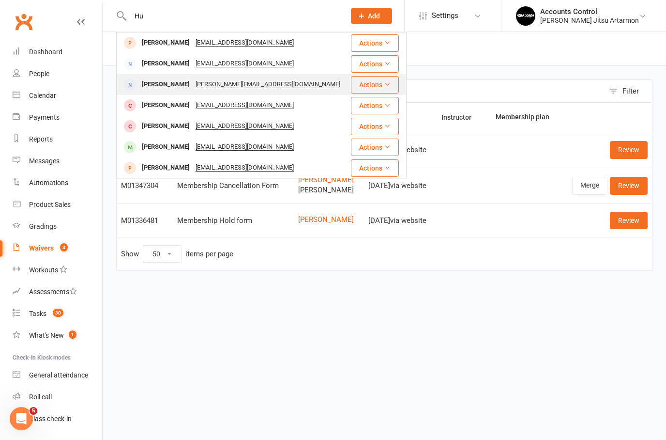
type input "H"
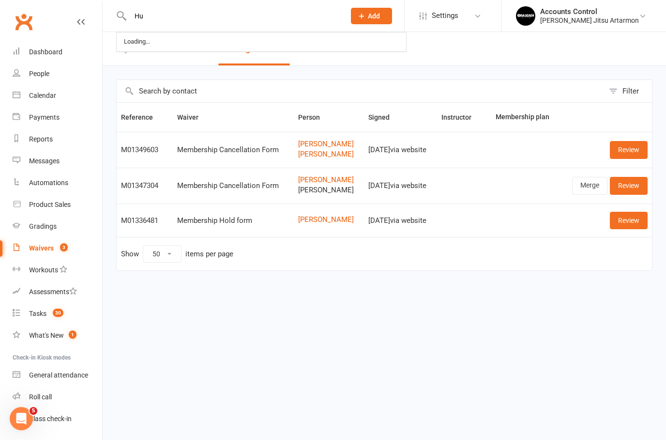
type input "H"
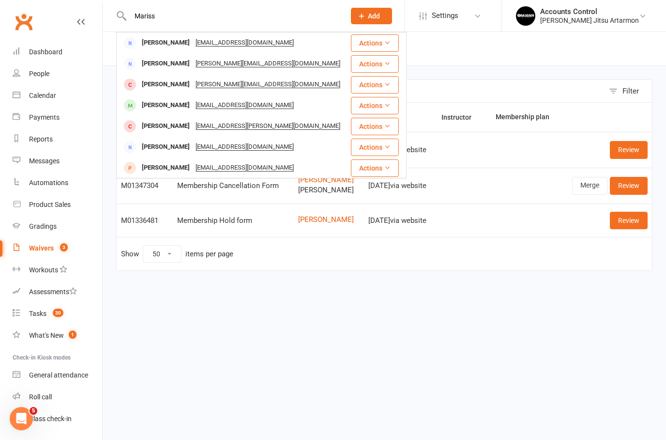
type input "Mariss"
drag, startPoint x: 161, startPoint y: 101, endPoint x: 157, endPoint y: 40, distance: 61.2
click at [0, 0] on html "Mariss Marisa Somphad msomphad@yahoo.com Actions Marisa Michaels Marisajmichael…" at bounding box center [333, 155] width 666 height 311
click at [157, 40] on div "Marisa Somphad" at bounding box center [166, 43] width 54 height 14
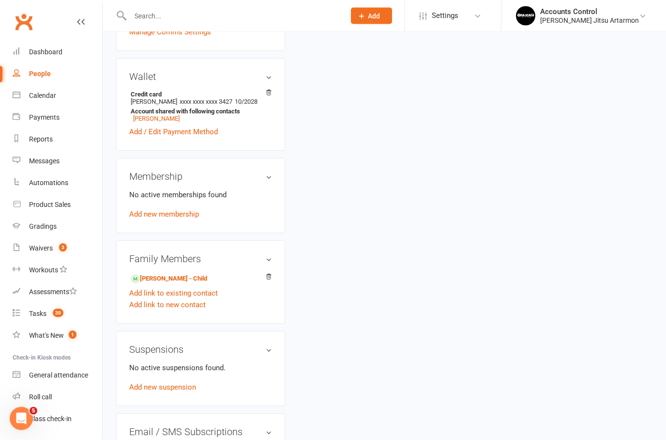
scroll to position [259, 0]
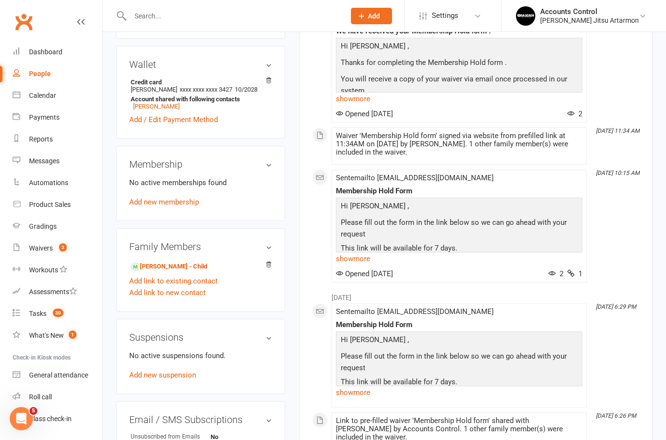
click at [158, 272] on link "Tanwa Collins - Child" at bounding box center [169, 266] width 76 height 10
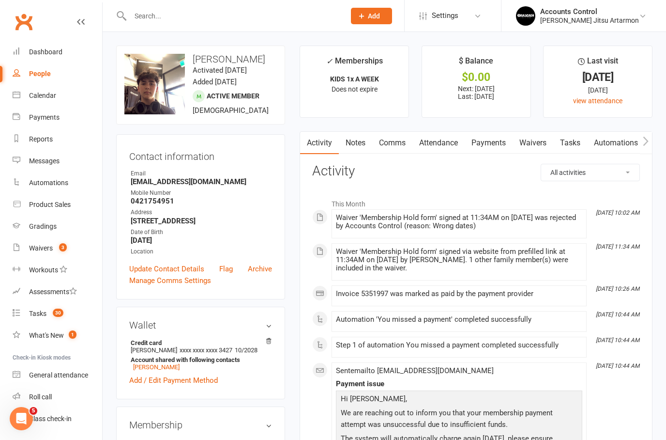
click at [500, 145] on link "Payments" at bounding box center [489, 143] width 48 height 22
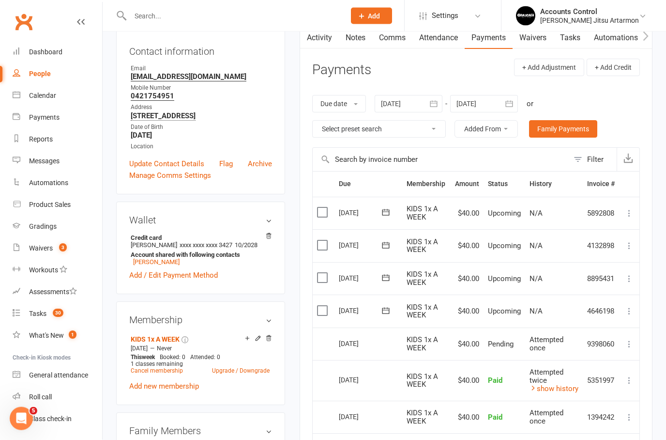
scroll to position [109, 0]
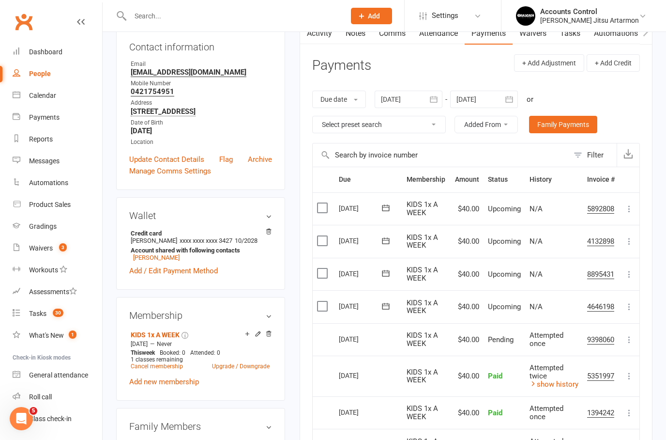
click at [630, 304] on icon at bounding box center [630, 307] width 10 height 10
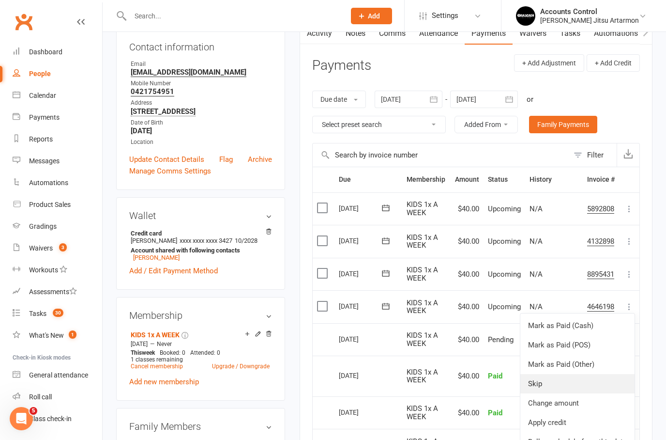
click at [560, 384] on link "Skip" at bounding box center [577, 383] width 114 height 19
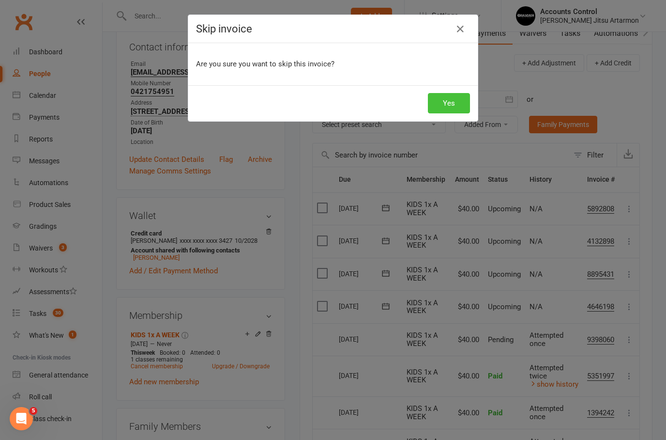
click at [438, 101] on button "Yes" at bounding box center [449, 103] width 42 height 20
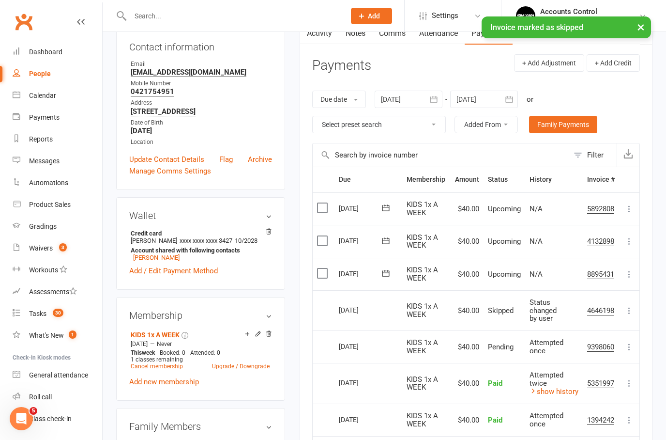
click at [632, 271] on icon at bounding box center [630, 274] width 10 height 10
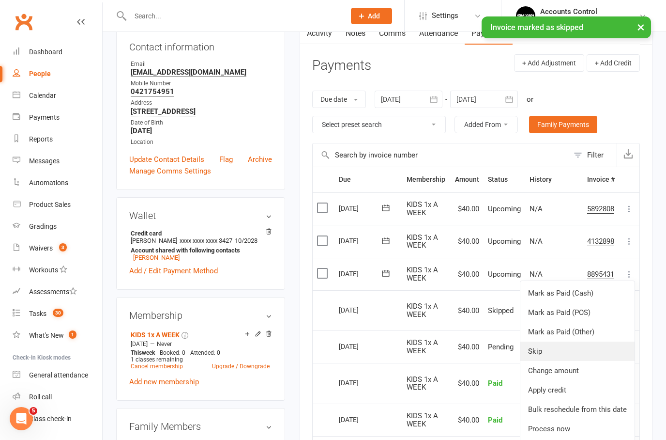
click at [556, 348] on link "Skip" at bounding box center [577, 350] width 114 height 19
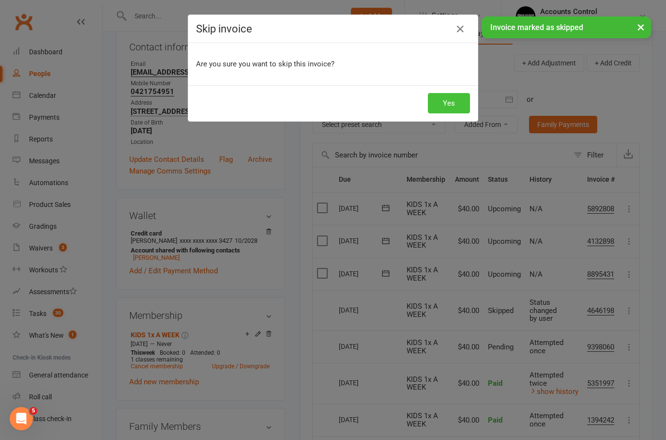
click at [443, 99] on button "Yes" at bounding box center [449, 103] width 42 height 20
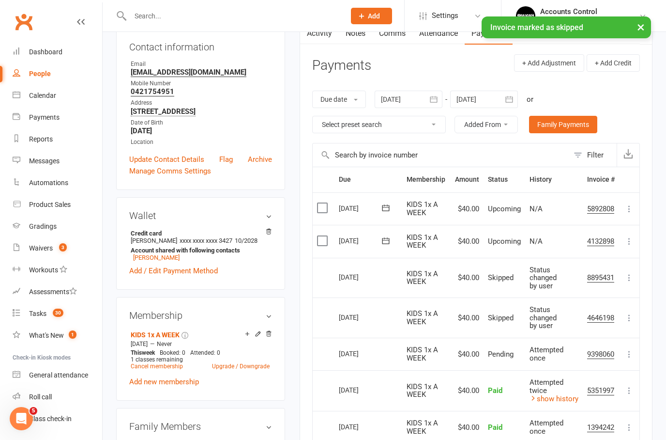
click at [631, 242] on icon at bounding box center [630, 241] width 10 height 10
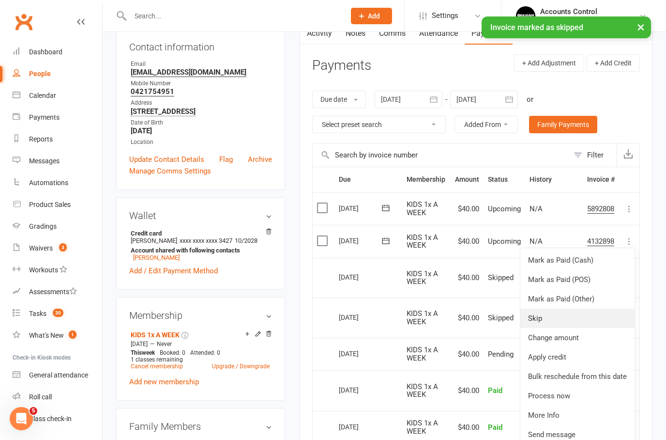
click at [560, 311] on link "Skip" at bounding box center [577, 317] width 114 height 19
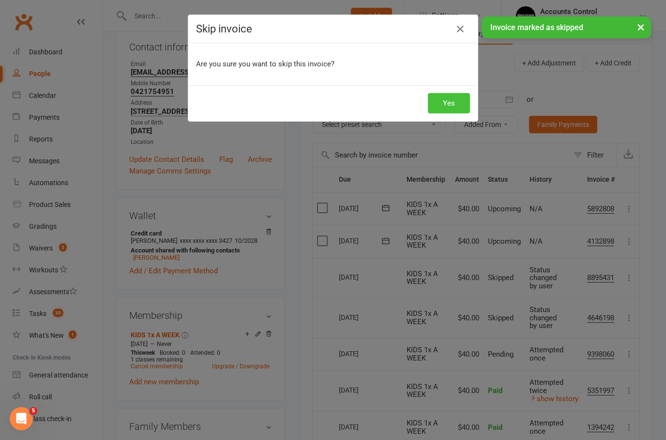
click at [439, 102] on button "Yes" at bounding box center [449, 103] width 42 height 20
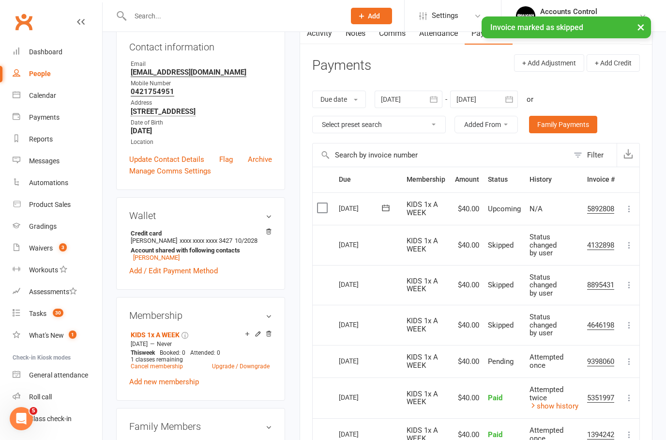
click at [632, 207] on icon at bounding box center [630, 209] width 10 height 10
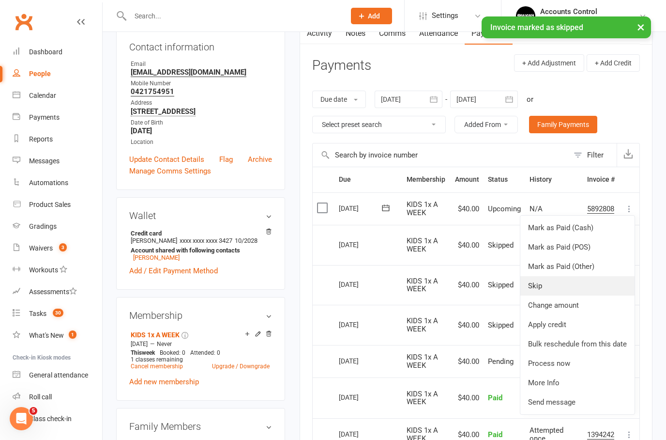
click at [553, 280] on link "Skip" at bounding box center [577, 285] width 114 height 19
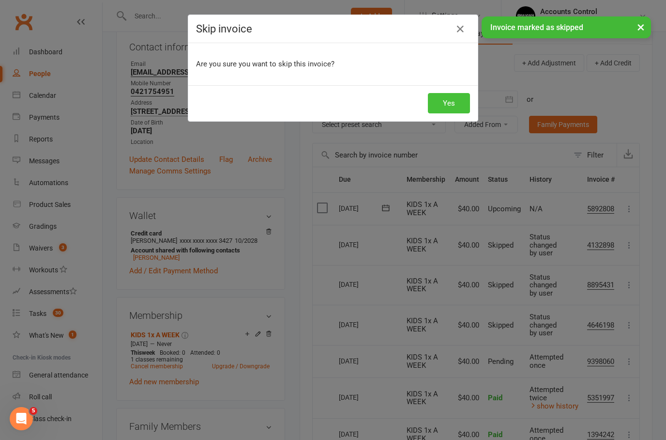
click at [437, 103] on button "Yes" at bounding box center [449, 103] width 42 height 20
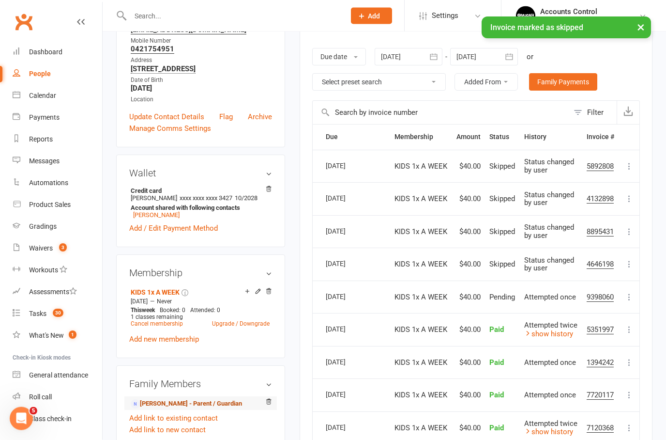
scroll to position [0, 0]
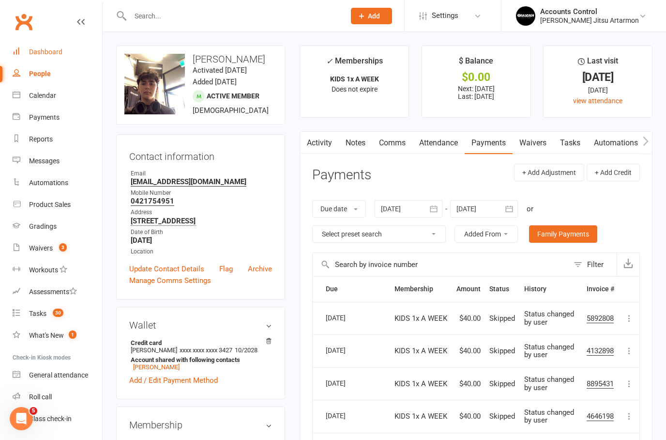
click at [44, 51] on div "Dashboard" at bounding box center [45, 52] width 33 height 8
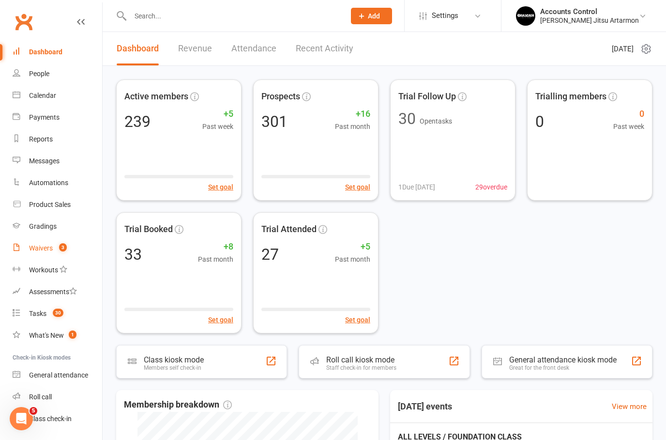
click at [40, 248] on div "Waivers" at bounding box center [41, 248] width 24 height 8
select select "50"
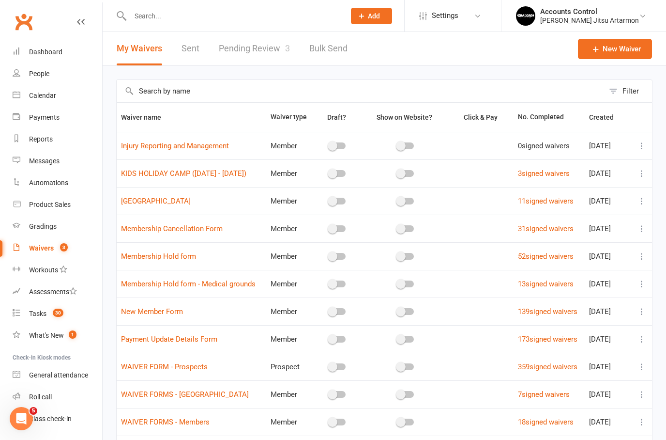
click at [262, 50] on link "Pending Review 3" at bounding box center [254, 48] width 71 height 33
select select "50"
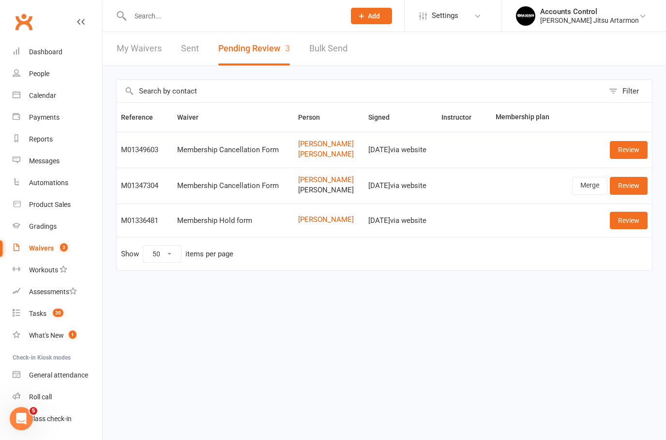
click at [311, 177] on link "Benjamin Caruana" at bounding box center [329, 180] width 62 height 8
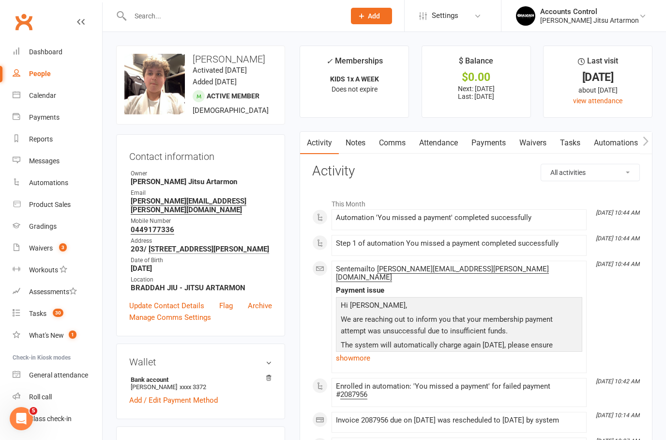
click at [536, 143] on link "Waivers" at bounding box center [533, 143] width 41 height 22
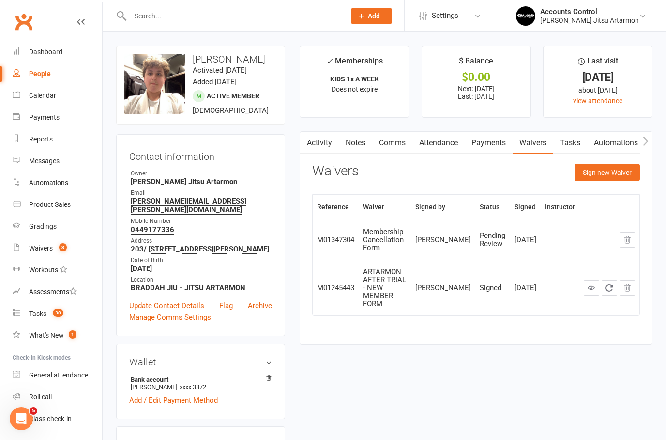
click at [192, 15] on input "text" at bounding box center [232, 16] width 211 height 14
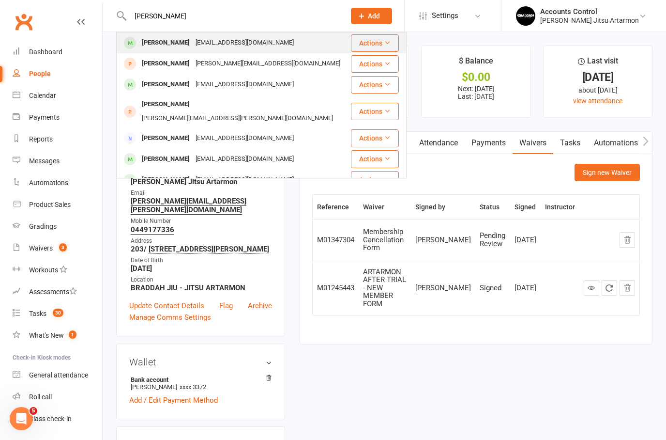
type input "Jose"
click at [160, 45] on div "Jose Antonio Magos" at bounding box center [166, 43] width 54 height 14
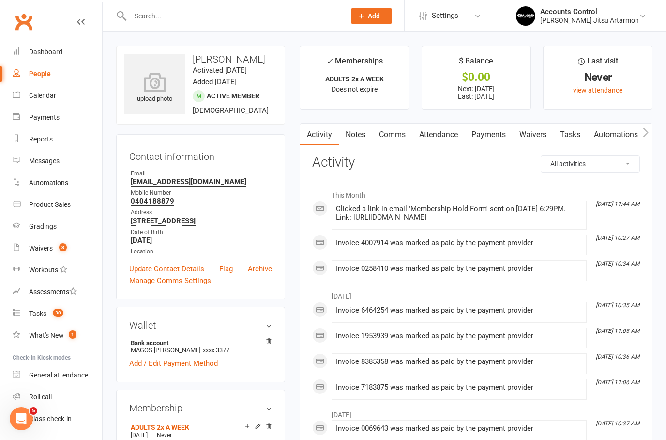
click at [535, 131] on link "Waivers" at bounding box center [533, 134] width 41 height 22
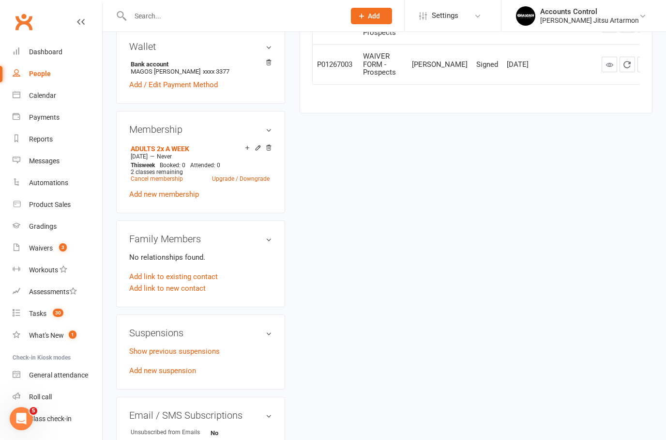
scroll to position [279, 0]
click at [198, 354] on link "Show previous suspensions" at bounding box center [174, 350] width 91 height 9
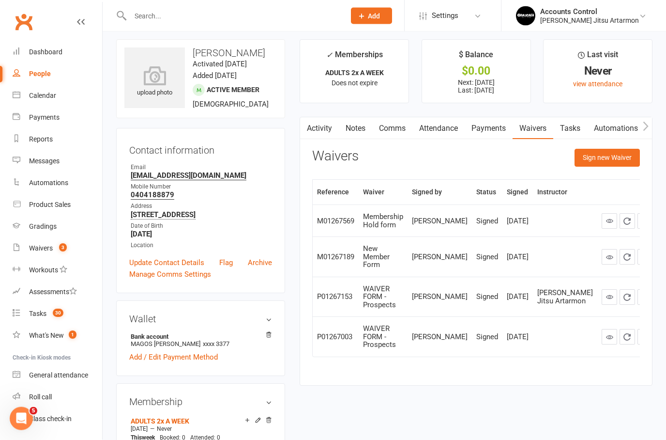
scroll to position [0, 0]
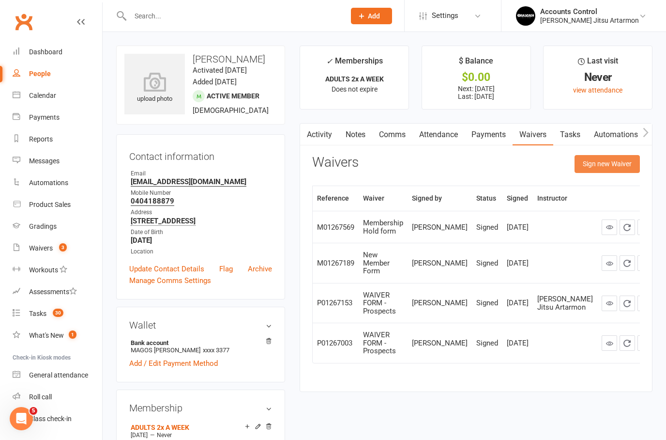
click at [608, 164] on button "Sign new Waiver" at bounding box center [607, 163] width 65 height 17
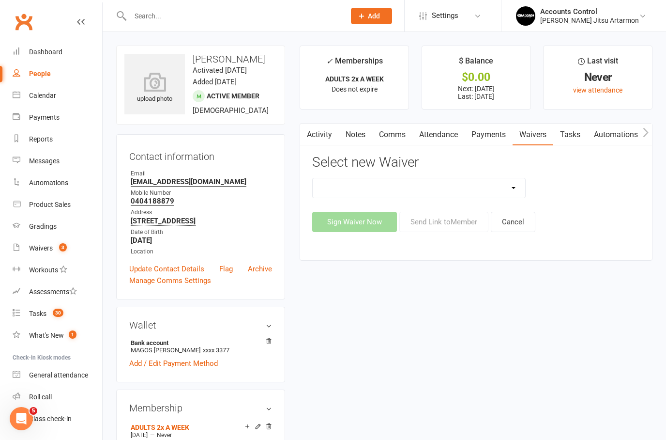
select select "13587"
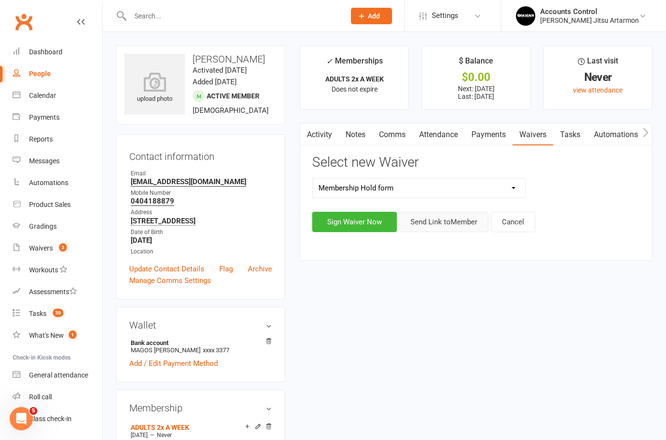
click at [439, 226] on button "Send Link to Member" at bounding box center [443, 222] width 89 height 20
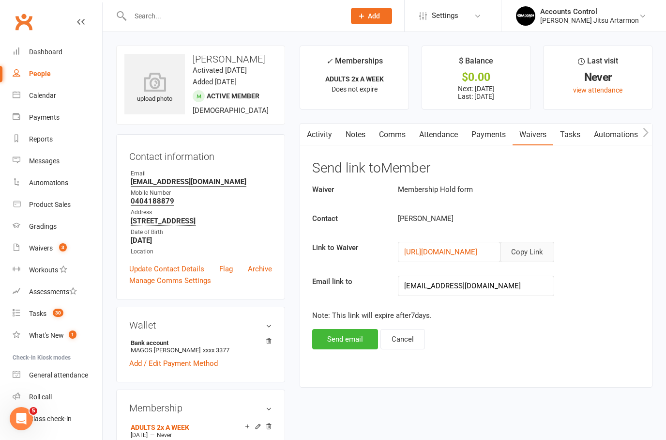
click at [535, 251] on button "Copy Link" at bounding box center [527, 252] width 54 height 20
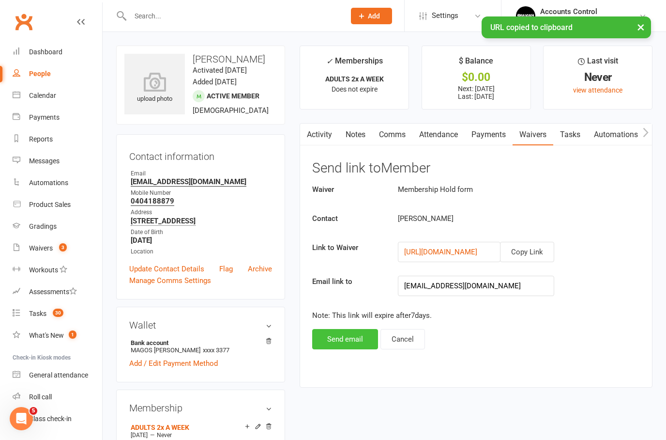
click at [357, 342] on button "Send email" at bounding box center [345, 339] width 66 height 20
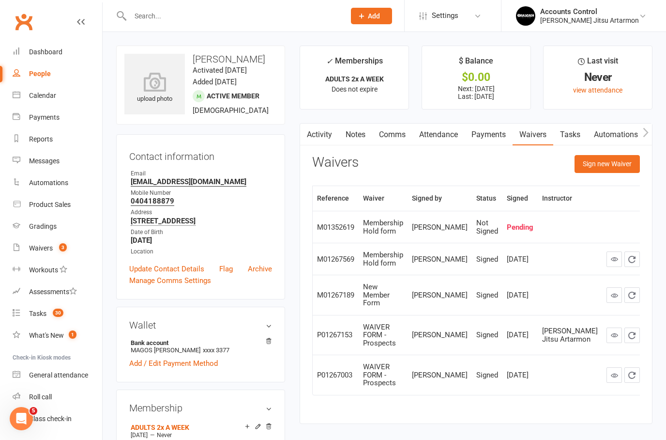
click at [168, 20] on input "text" at bounding box center [232, 16] width 211 height 14
click at [573, 25] on link "Accounts Control Braddah Jiu Jitsu Artarmon" at bounding box center [584, 15] width 136 height 19
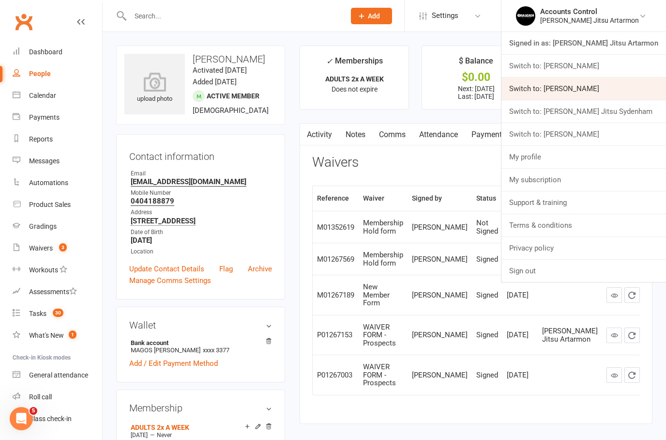
click at [582, 93] on link "Switch to: [PERSON_NAME]" at bounding box center [584, 88] width 165 height 22
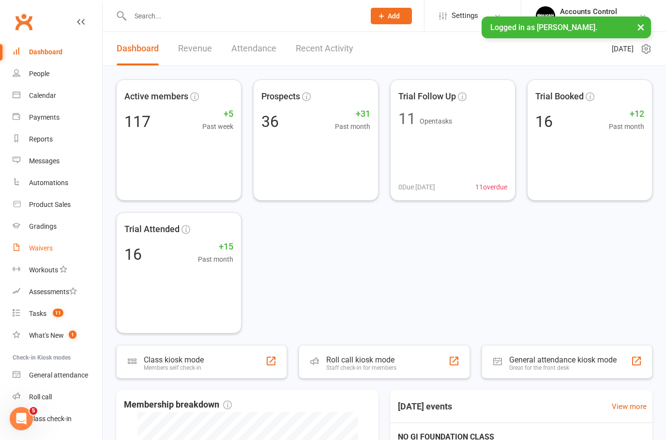
click at [42, 249] on div "Waivers" at bounding box center [41, 248] width 24 height 8
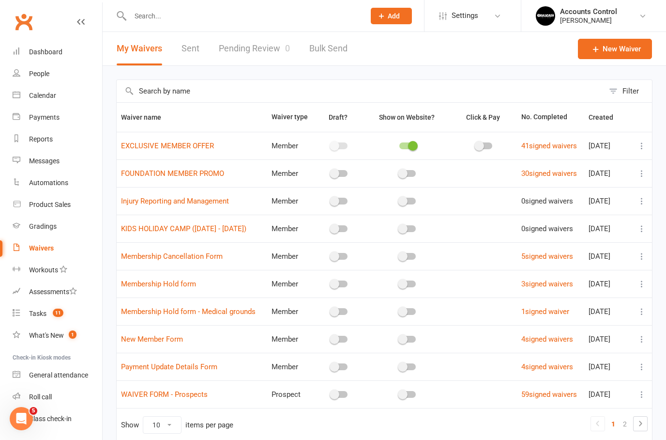
click at [272, 50] on link "Pending Review 0" at bounding box center [254, 48] width 71 height 33
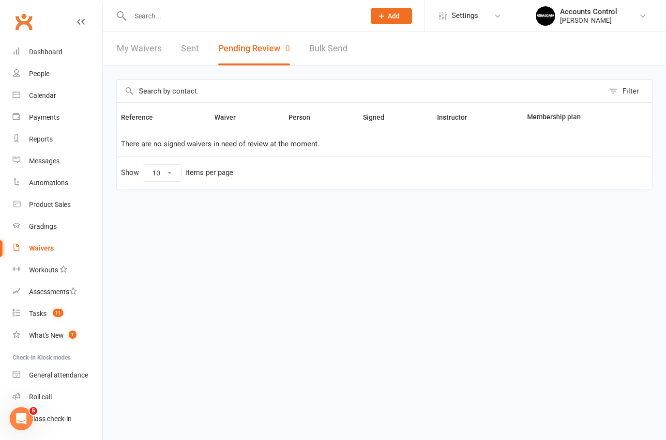
click at [204, 12] on input "text" at bounding box center [242, 16] width 231 height 14
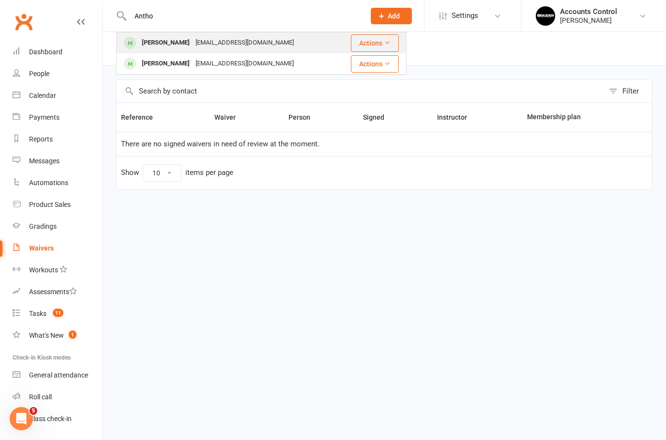
type input "Antho"
click at [160, 41] on div "[PERSON_NAME]" at bounding box center [166, 43] width 54 height 14
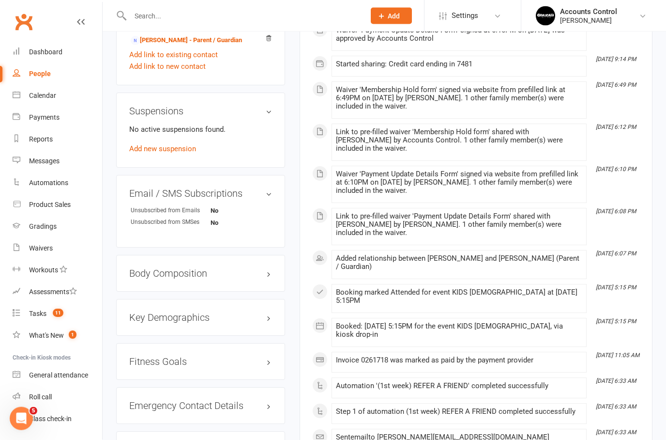
scroll to position [535, 0]
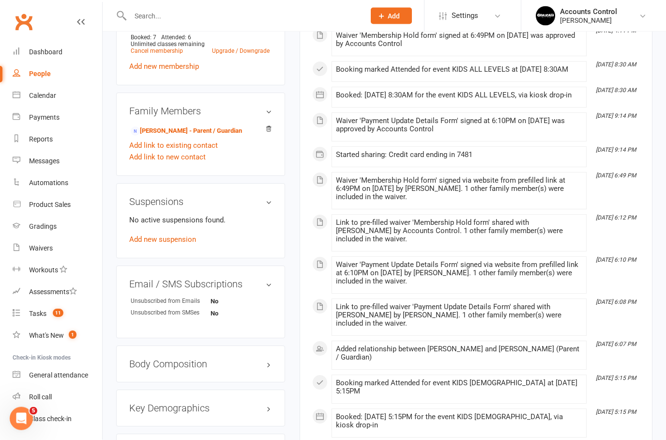
click at [165, 137] on link "[PERSON_NAME] - Parent / Guardian" at bounding box center [186, 131] width 111 height 10
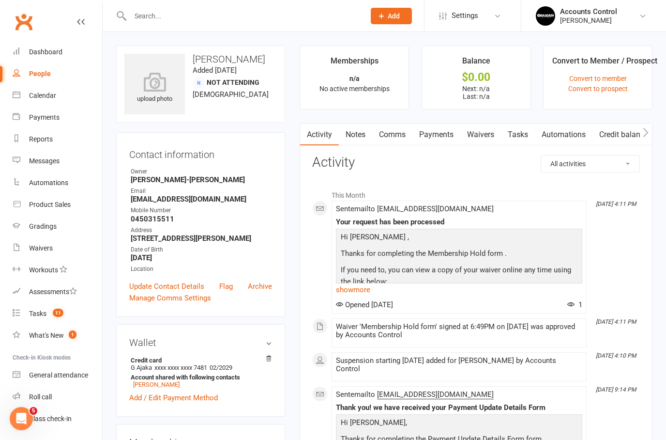
click at [440, 134] on link "Payments" at bounding box center [437, 134] width 48 height 22
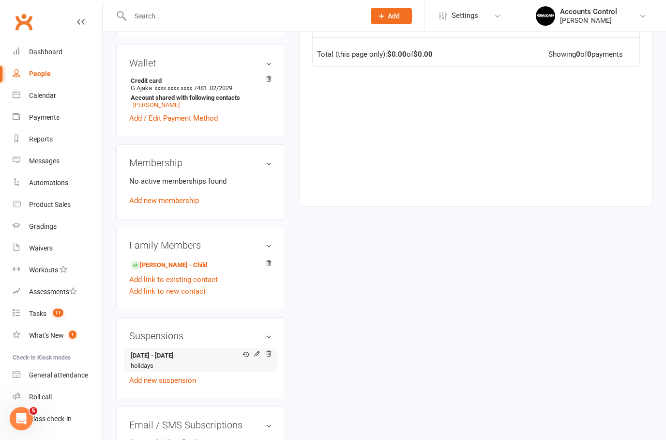
scroll to position [289, 0]
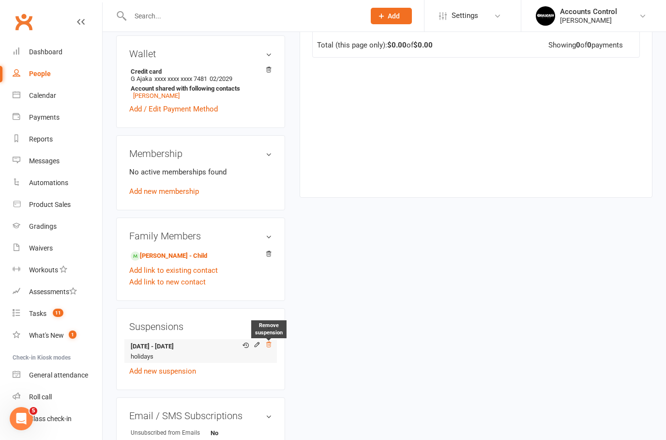
click at [269, 348] on icon at bounding box center [268, 344] width 7 height 7
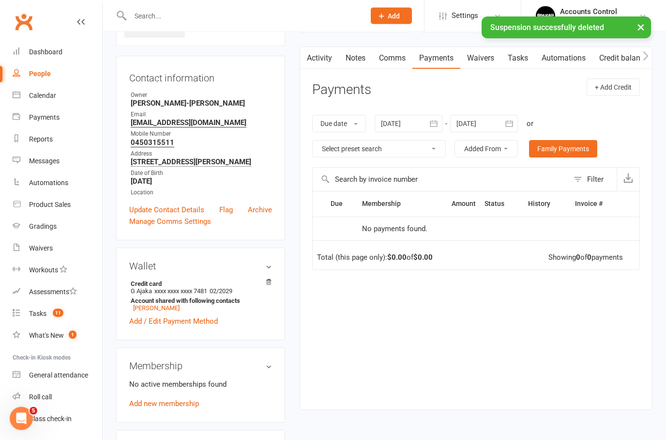
scroll to position [0, 0]
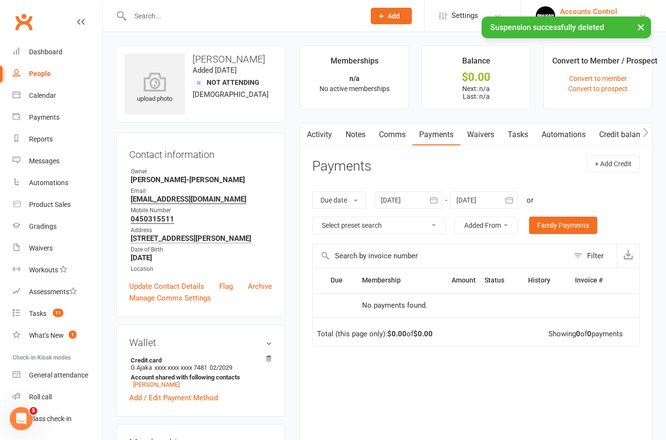
click at [617, 12] on div "Accounts Control" at bounding box center [588, 11] width 57 height 9
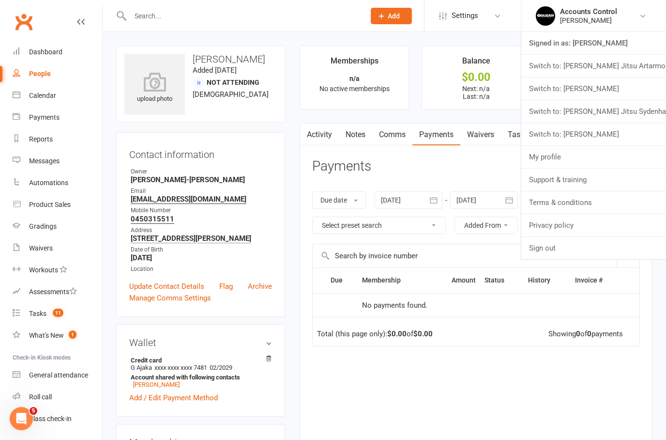
click at [580, 111] on link "Switch to: [PERSON_NAME] Jitsu Sydenham" at bounding box center [593, 111] width 145 height 22
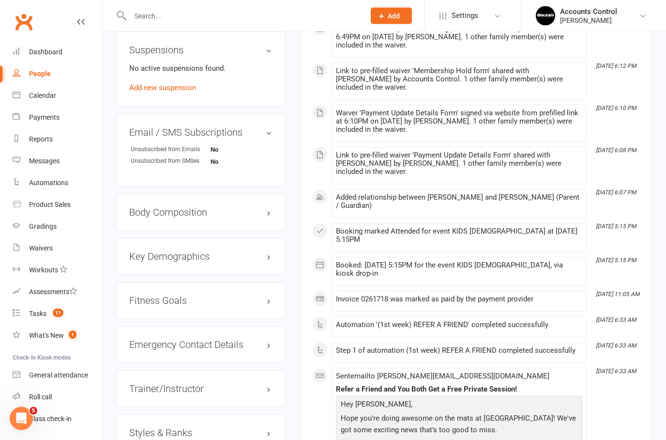
scroll to position [506, 0]
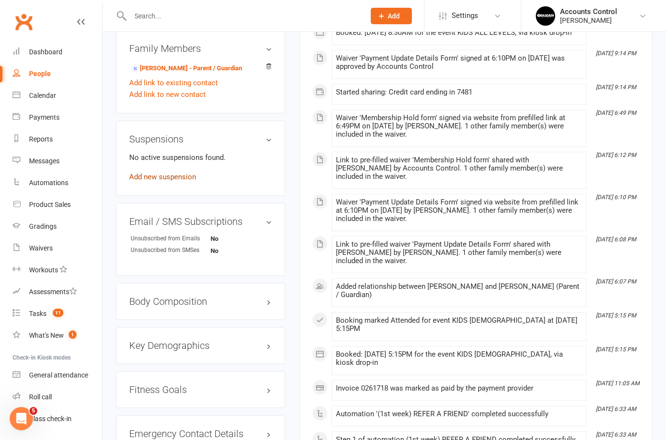
click at [183, 181] on link "Add new suspension" at bounding box center [162, 176] width 67 height 9
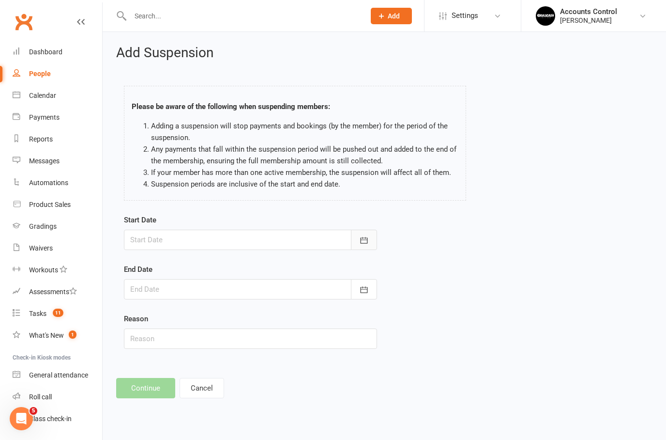
click at [375, 242] on button "button" at bounding box center [364, 239] width 26 height 20
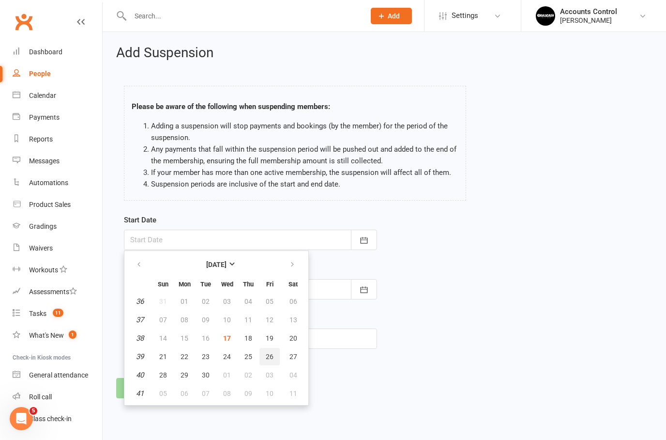
click at [270, 355] on span "26" at bounding box center [270, 356] width 8 height 8
type input "[DATE]"
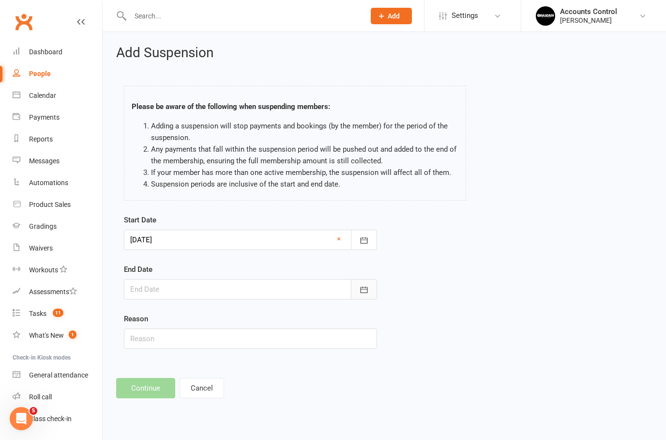
click at [362, 291] on icon "button" at bounding box center [364, 290] width 10 height 10
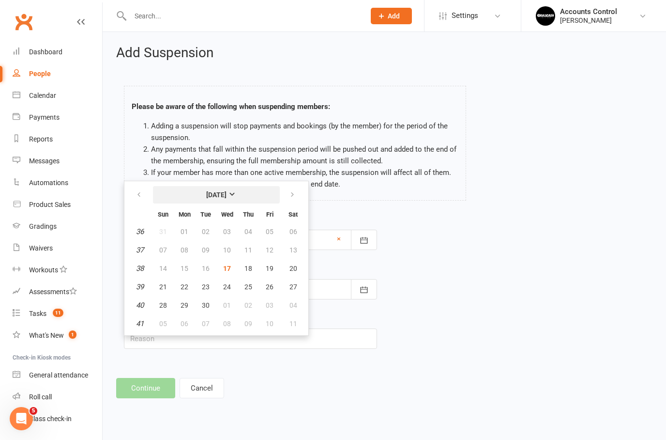
click at [227, 197] on strong "[DATE]" at bounding box center [216, 195] width 20 height 8
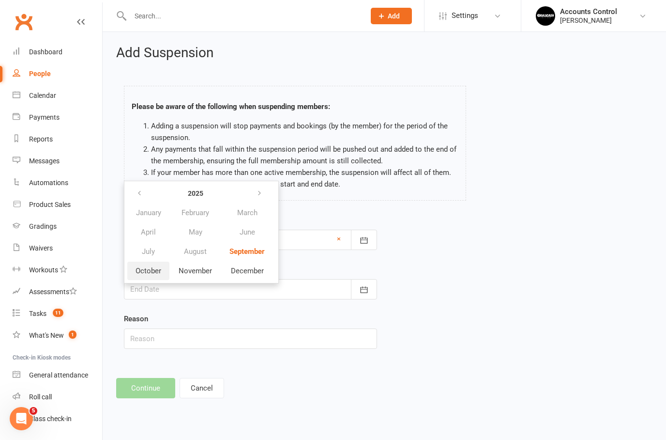
click at [154, 272] on span "October" at bounding box center [149, 270] width 26 height 9
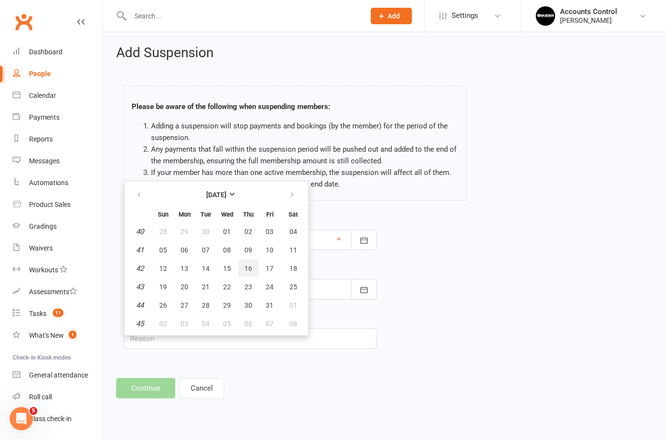
click at [248, 267] on span "16" at bounding box center [248, 268] width 8 height 8
type input "[DATE]"
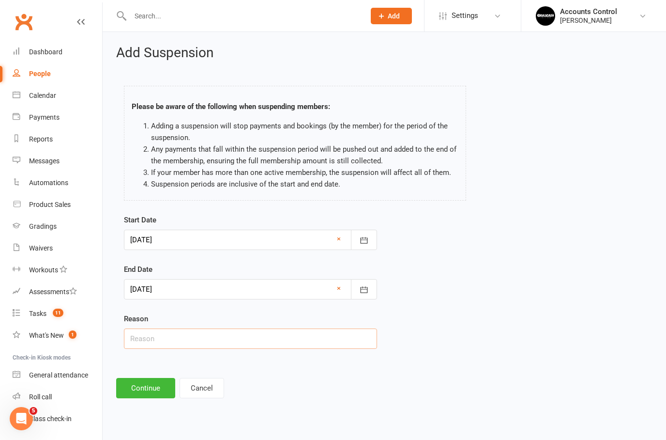
click at [249, 345] on input "text" at bounding box center [250, 338] width 253 height 20
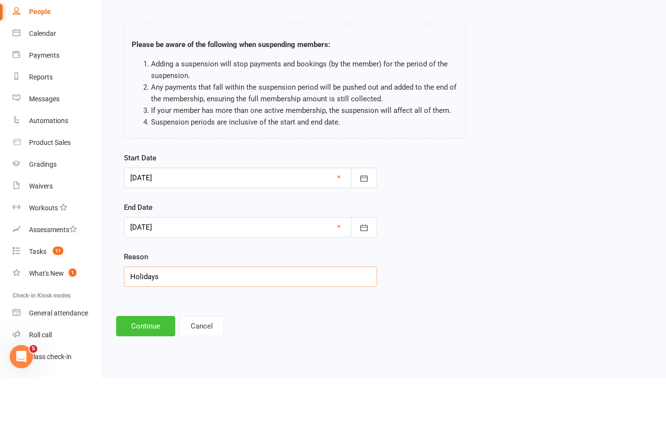
type input "Holidays"
click at [162, 378] on button "Continue" at bounding box center [145, 388] width 59 height 20
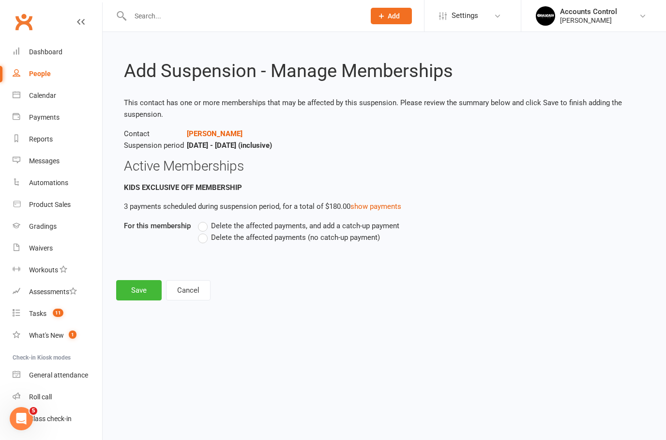
click at [201, 240] on label "Delete the affected payments (no catch-up payment)" at bounding box center [289, 237] width 182 height 12
click at [201, 231] on input "Delete the affected payments (no catch-up payment)" at bounding box center [201, 231] width 6 height 0
click at [136, 291] on button "Save" at bounding box center [139, 290] width 46 height 20
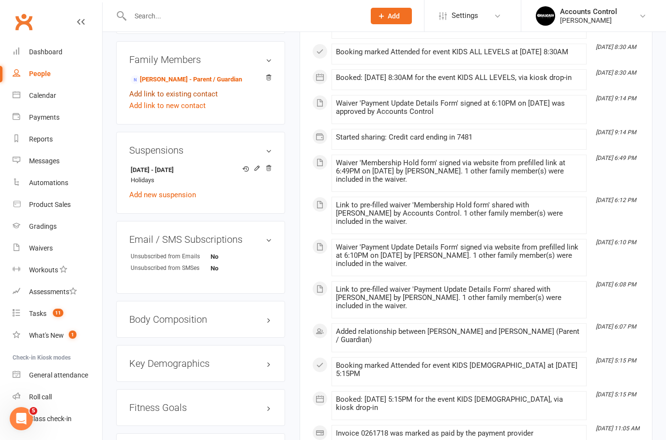
scroll to position [463, 0]
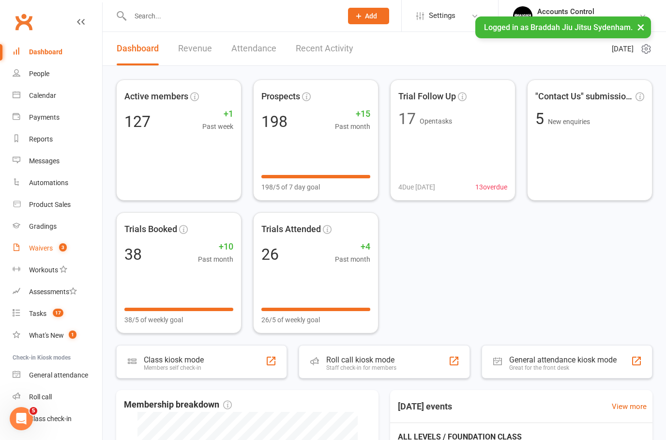
click at [43, 252] on link "Waivers 3" at bounding box center [58, 248] width 90 height 22
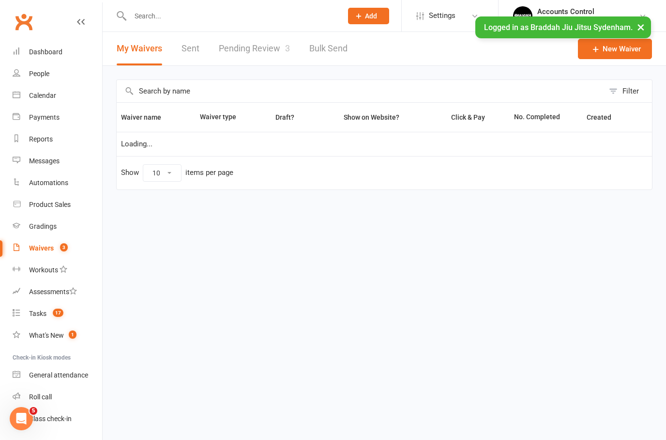
select select "25"
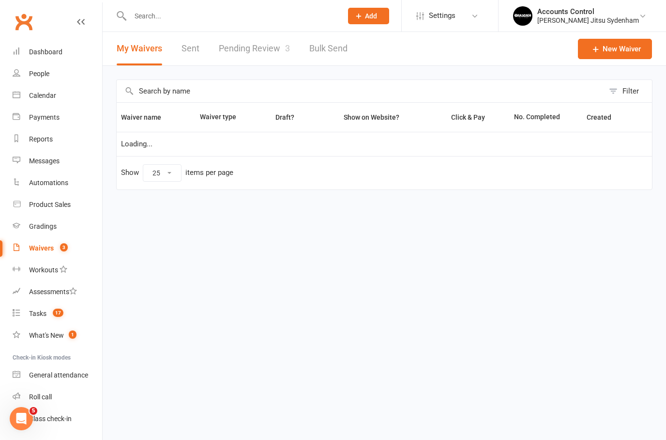
click at [256, 38] on link "Pending Review 3" at bounding box center [254, 48] width 71 height 33
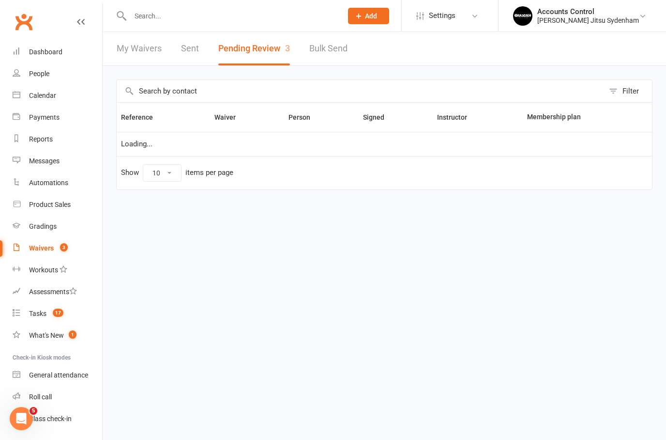
select select "25"
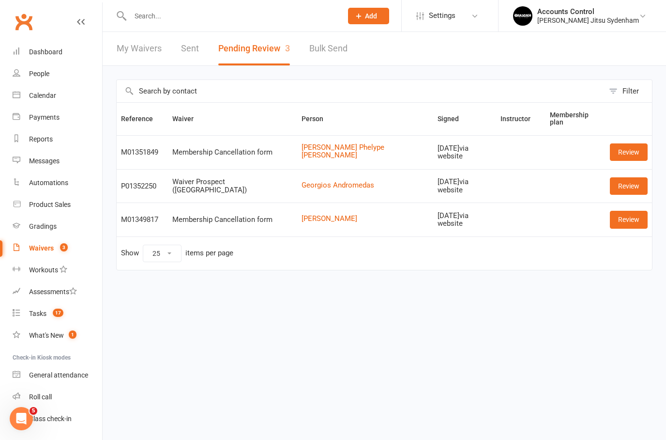
click at [626, 182] on link "Review" at bounding box center [629, 185] width 38 height 17
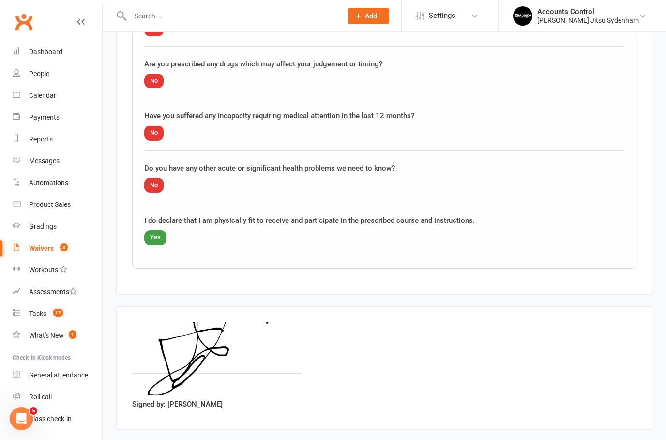
scroll to position [962, 0]
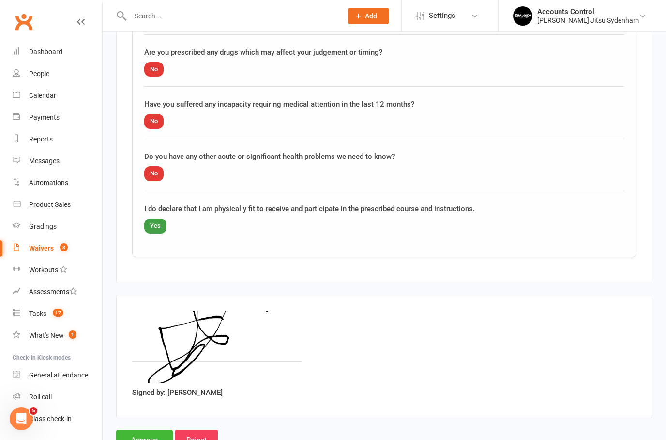
click at [141, 436] on input "Approve" at bounding box center [144, 439] width 57 height 20
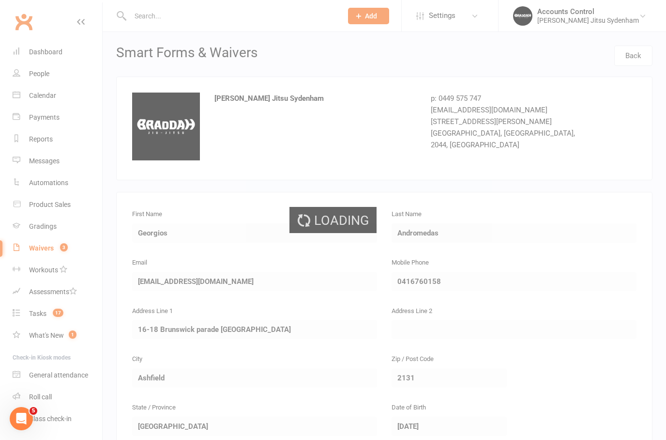
select select "25"
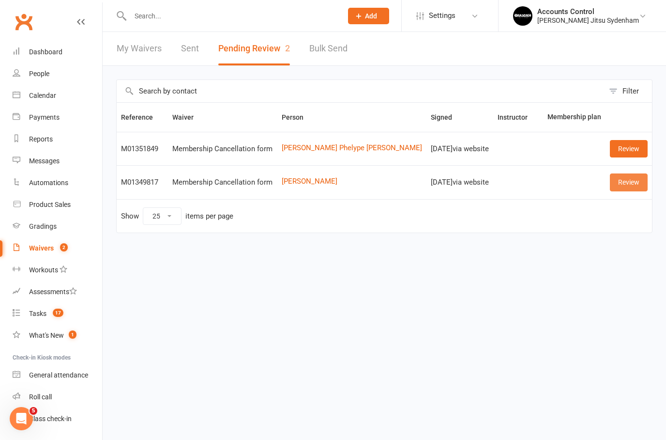
click at [629, 180] on link "Review" at bounding box center [629, 181] width 38 height 17
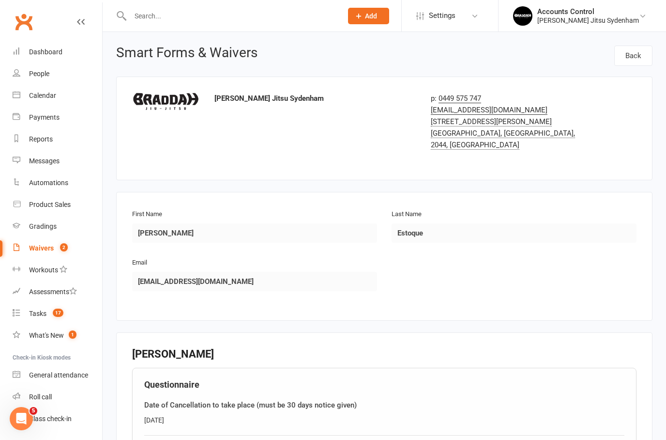
select select "25"
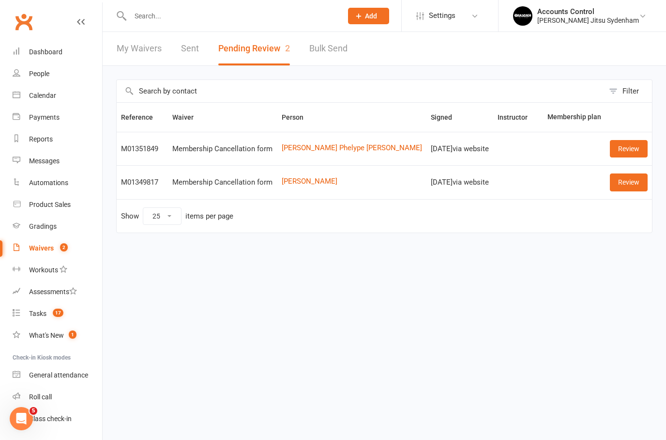
click at [626, 184] on link "Review" at bounding box center [629, 181] width 38 height 17
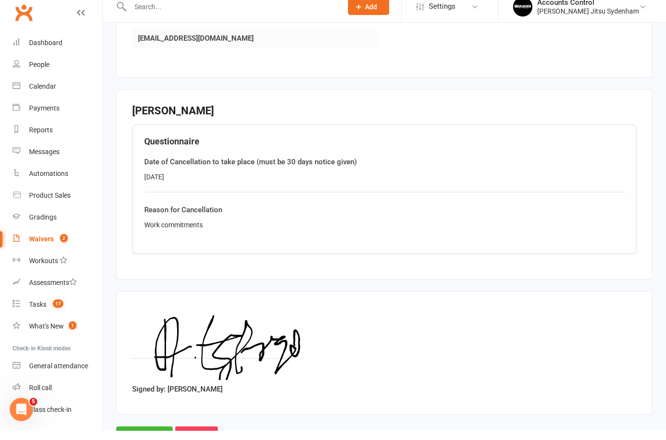
scroll to position [273, 0]
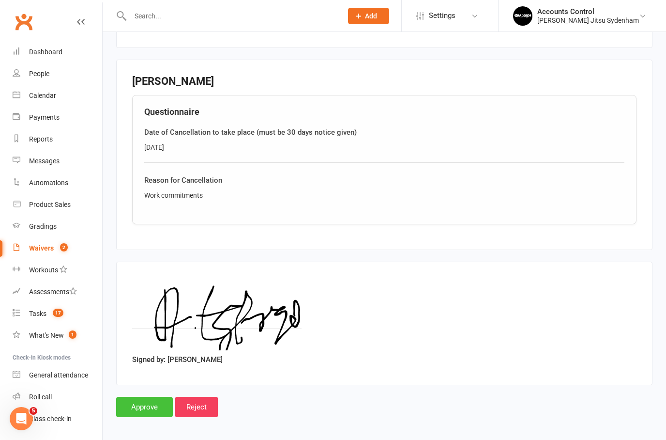
click at [149, 397] on input "Approve" at bounding box center [144, 407] width 57 height 20
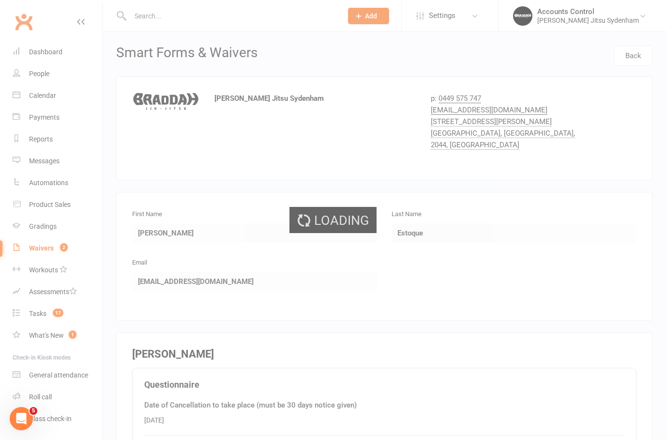
select select "25"
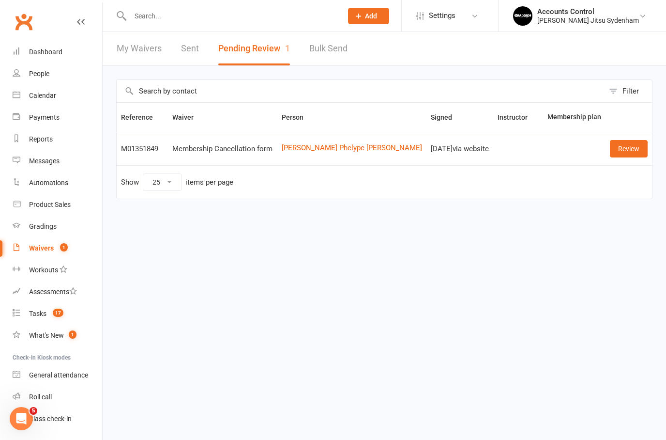
click at [149, 33] on link "My Waivers" at bounding box center [139, 48] width 45 height 33
select select "25"
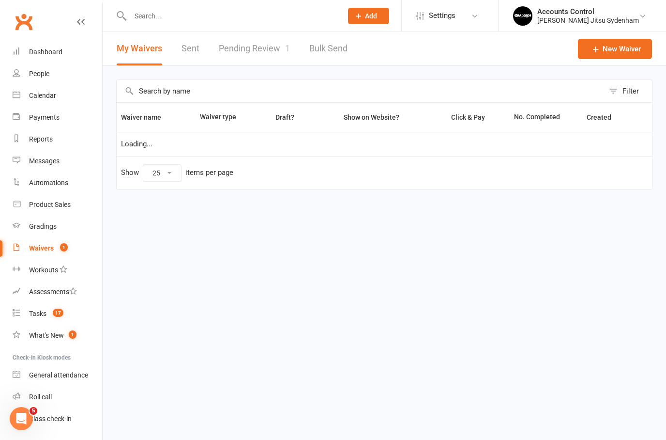
click at [157, 13] on input "text" at bounding box center [231, 16] width 208 height 14
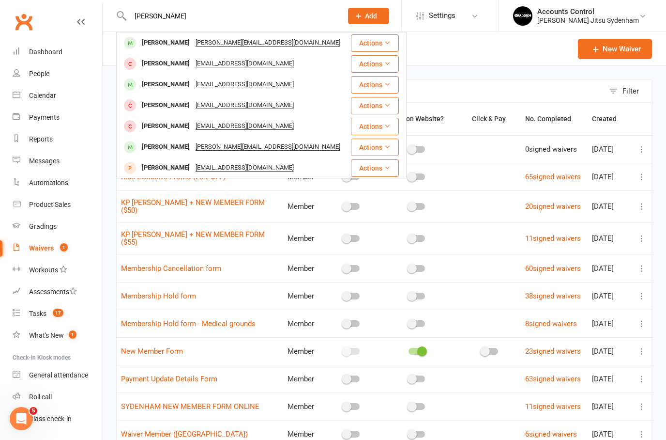
type input "daniel"
drag, startPoint x: 157, startPoint y: 15, endPoint x: 165, endPoint y: 85, distance: 70.2
click at [0, 0] on html "daniel Daniel Graham daniel.graham984@gmail.com Actions Daniel Milan dmilan91@h…" at bounding box center [333, 277] width 666 height 554
click at [165, 85] on div "Daniel Skarzynski" at bounding box center [166, 84] width 54 height 14
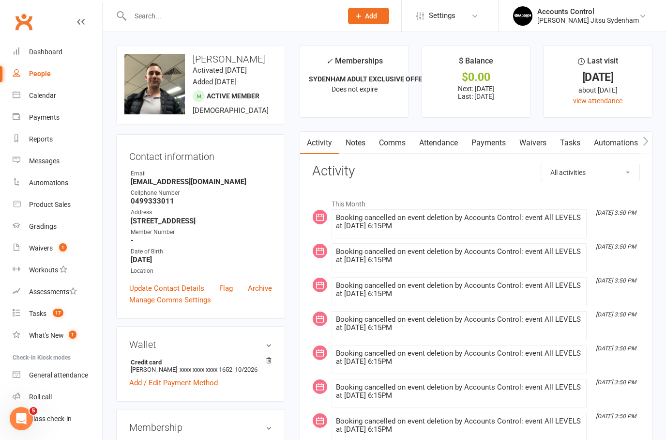
click at [536, 143] on link "Waivers" at bounding box center [533, 143] width 41 height 22
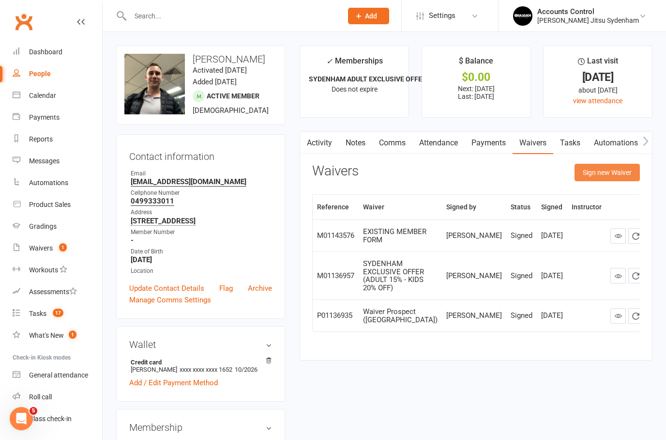
click at [603, 172] on button "Sign new Waiver" at bounding box center [607, 172] width 65 height 17
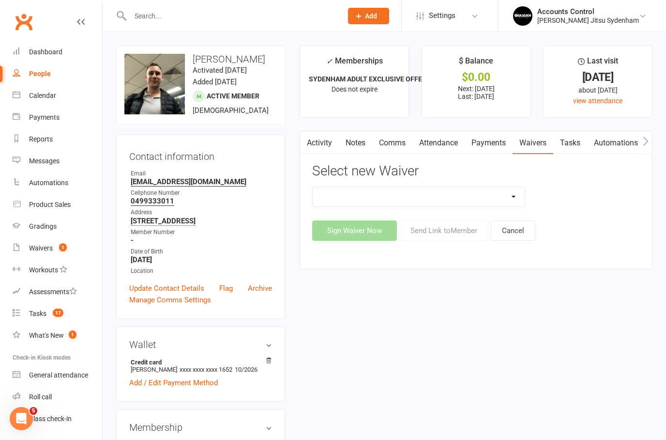
select select "13589"
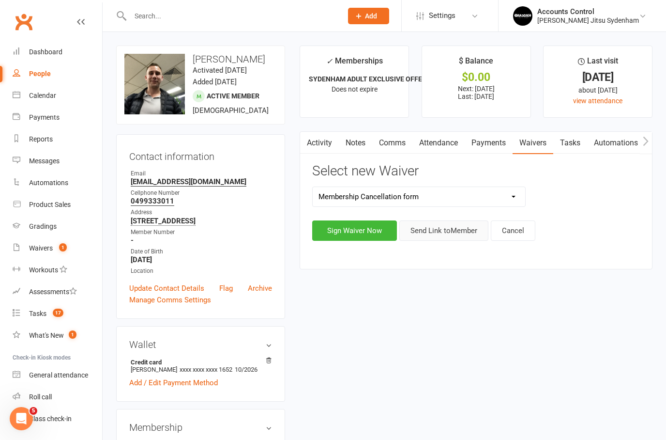
click at [445, 229] on button "Send Link to Member" at bounding box center [443, 230] width 89 height 20
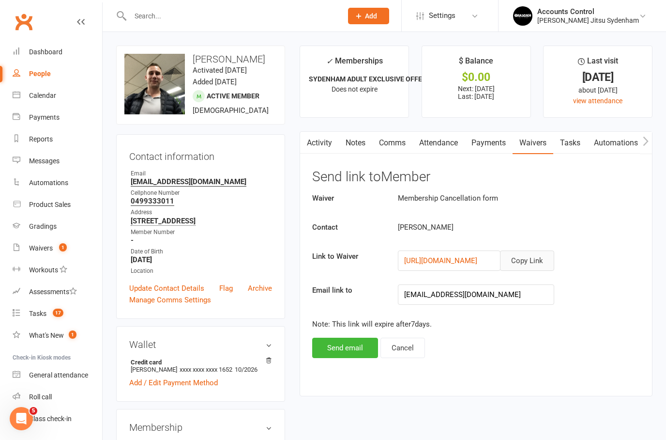
click at [525, 263] on button "Copy Link" at bounding box center [527, 260] width 54 height 20
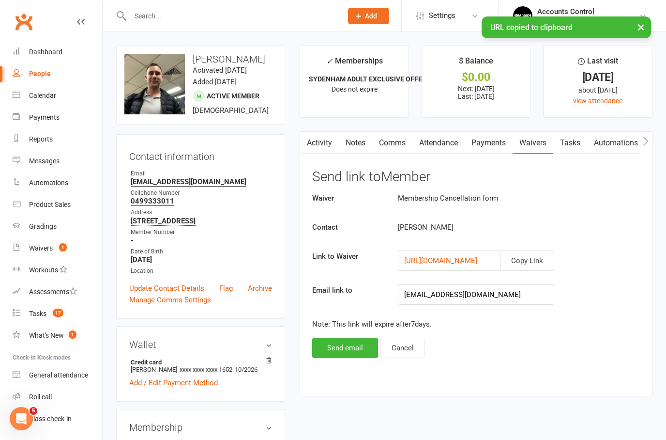
click at [345, 345] on button "Send email" at bounding box center [345, 347] width 66 height 20
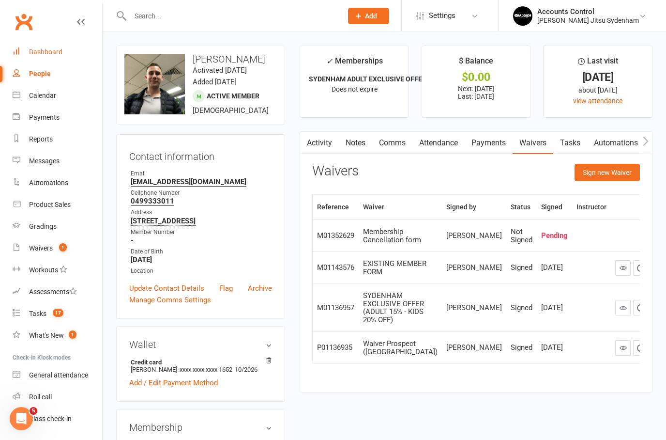
click at [61, 57] on link "Dashboard" at bounding box center [58, 52] width 90 height 22
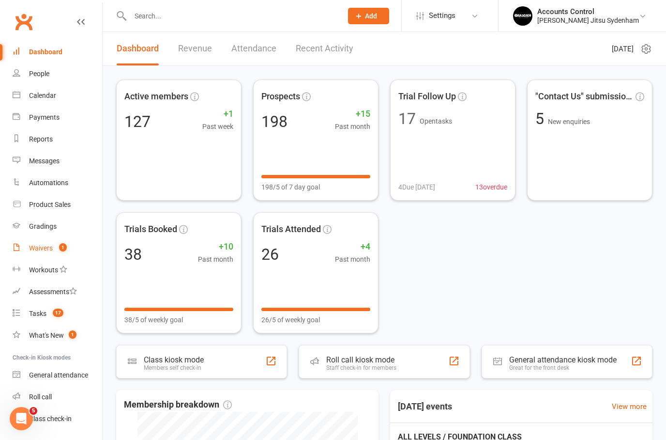
click at [46, 252] on div "Waivers" at bounding box center [41, 248] width 24 height 8
select select "25"
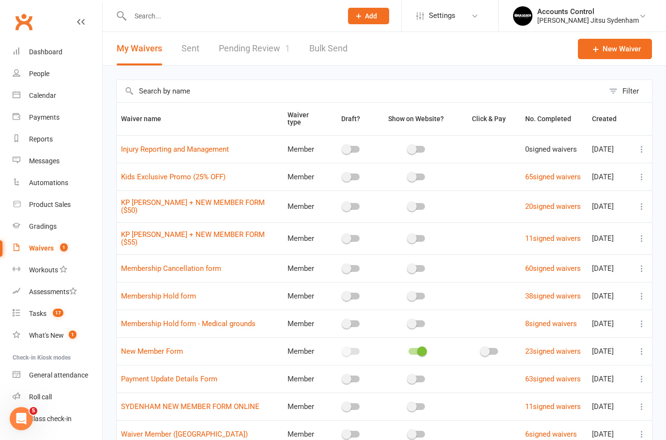
click at [235, 43] on link "Pending Review 1" at bounding box center [254, 48] width 71 height 33
select select "25"
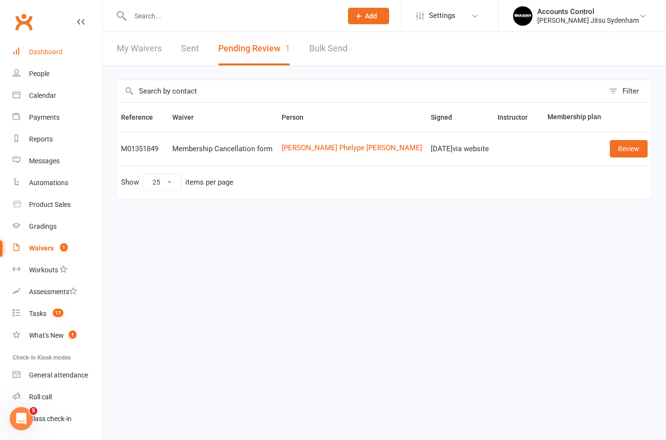
click at [30, 50] on div "Dashboard" at bounding box center [45, 52] width 33 height 8
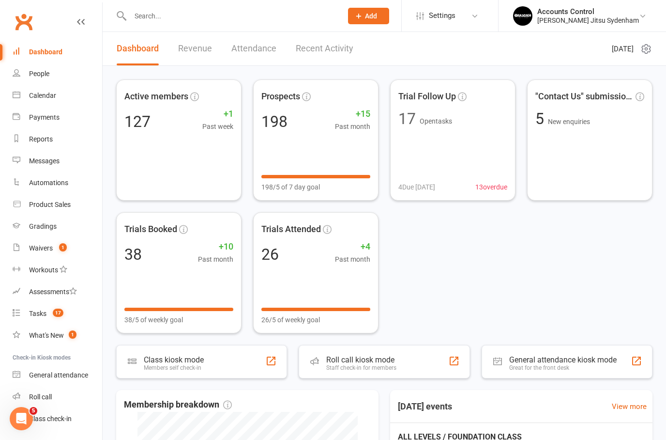
click at [606, 2] on li "Accounts Control Braddah Jiu Jitsu Sydenham Signed in as: Braddah Jiu Jitsu Syd…" at bounding box center [582, 15] width 168 height 31
click at [612, 36] on div "[DATE]" at bounding box center [632, 48] width 40 height 33
click at [603, 14] on div "Accounts Control" at bounding box center [588, 11] width 102 height 9
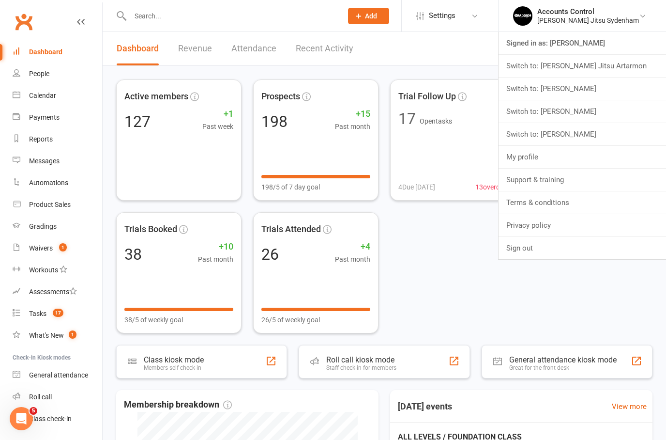
click at [607, 107] on link "Switch to: Braddah Jiu Jitsu Maroubra" at bounding box center [583, 111] width 168 height 22
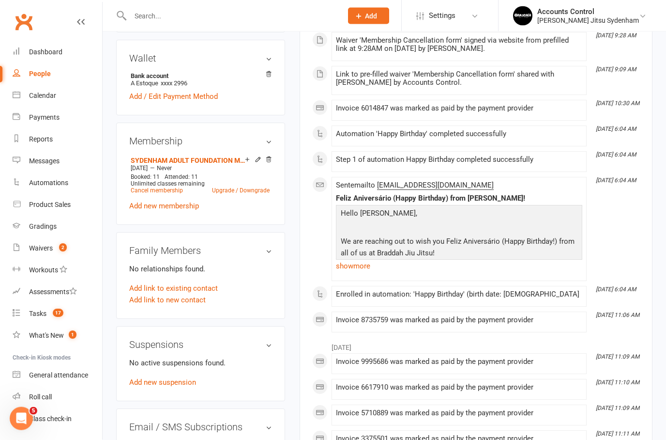
scroll to position [300, 0]
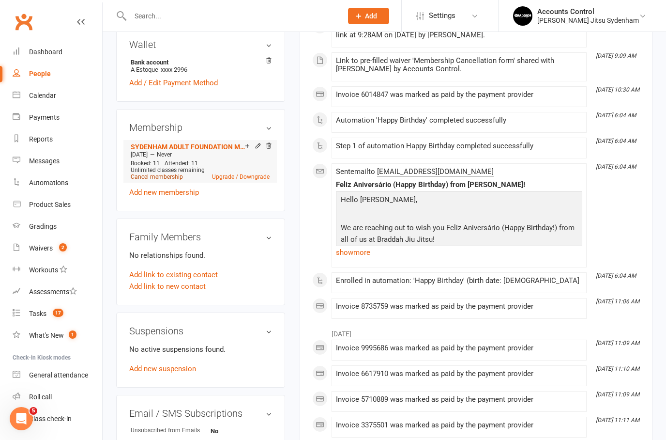
click at [153, 180] on link "Cancel membership" at bounding box center [157, 176] width 52 height 7
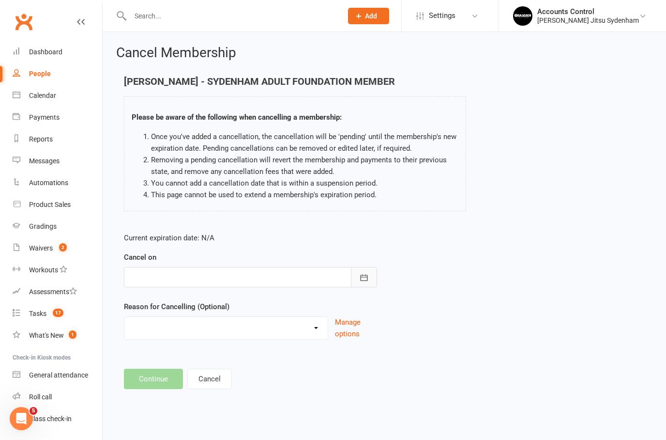
click at [364, 277] on icon "button" at bounding box center [364, 278] width 10 height 10
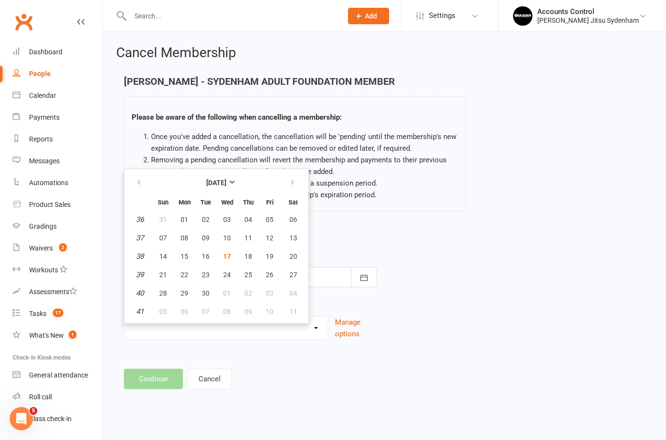
click at [386, 248] on div "Current expiration date: N/A Cancel on September 2025 Sun Mon Tue Wed Thu Fri S…" at bounding box center [384, 289] width 535 height 128
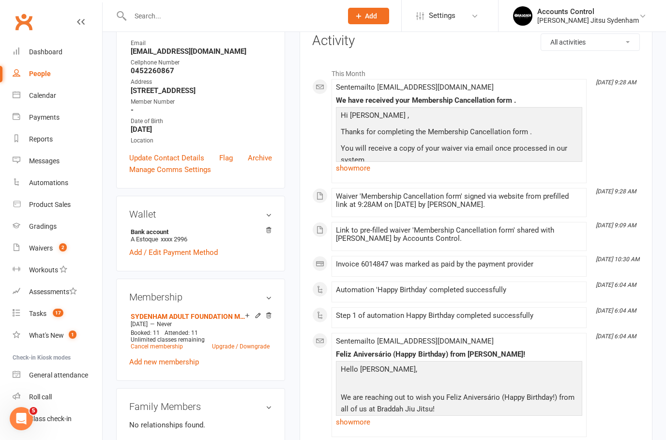
scroll to position [138, 0]
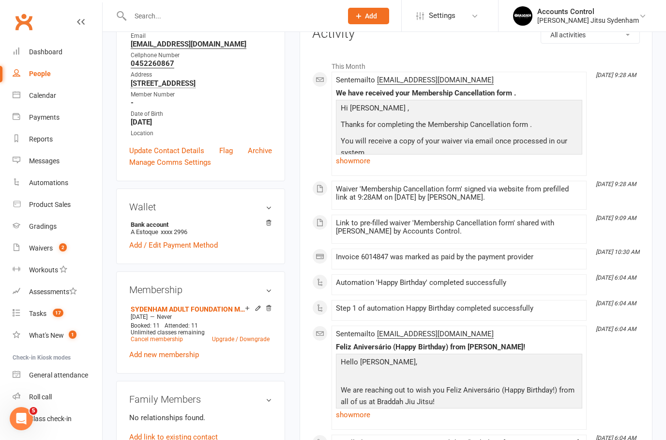
click at [131, 295] on h3 "Membership" at bounding box center [200, 289] width 143 height 11
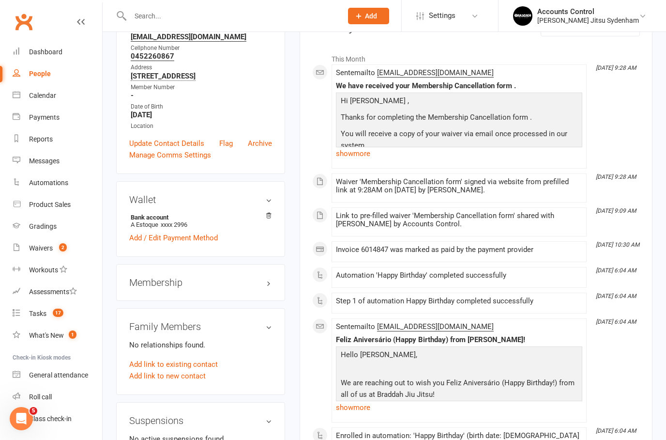
scroll to position [146, 0]
click at [134, 287] on h3 "Membership" at bounding box center [200, 281] width 143 height 11
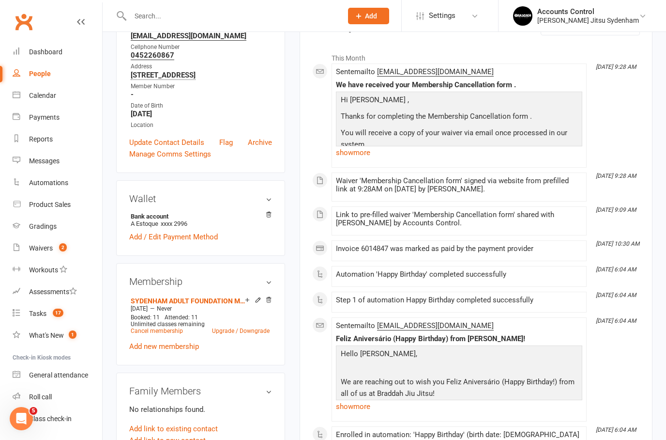
click at [138, 334] on link "Cancel membership" at bounding box center [157, 330] width 52 height 7
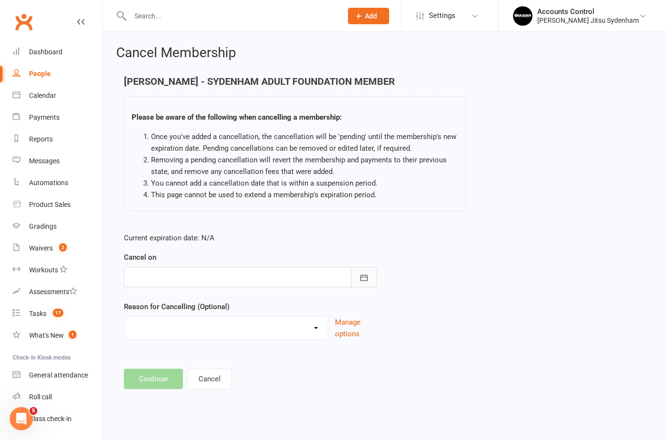
click at [369, 276] on button "button" at bounding box center [364, 277] width 26 height 20
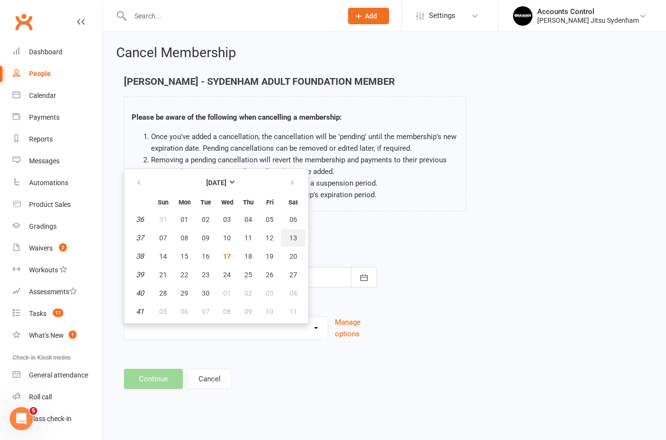
click at [297, 235] on button "13" at bounding box center [293, 237] width 25 height 17
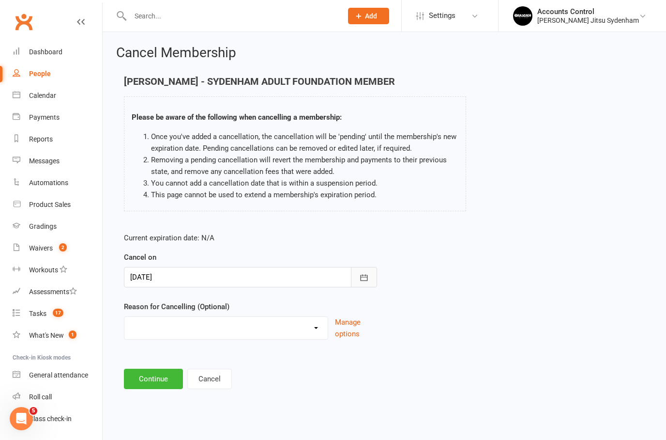
click at [372, 283] on button "button" at bounding box center [364, 277] width 26 height 20
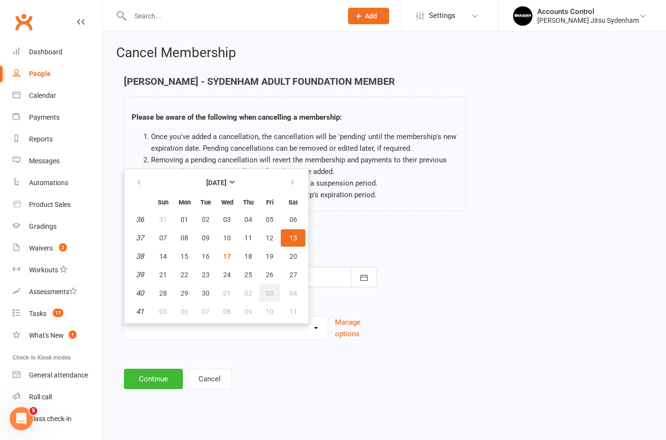
click at [268, 294] on span "03" at bounding box center [270, 293] width 8 height 8
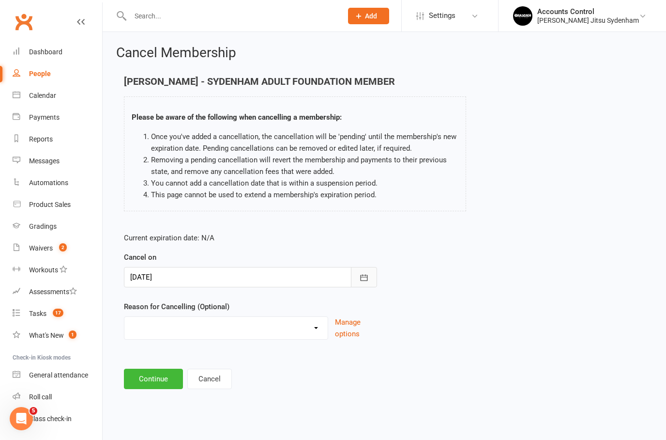
click at [365, 279] on icon "button" at bounding box center [364, 278] width 10 height 10
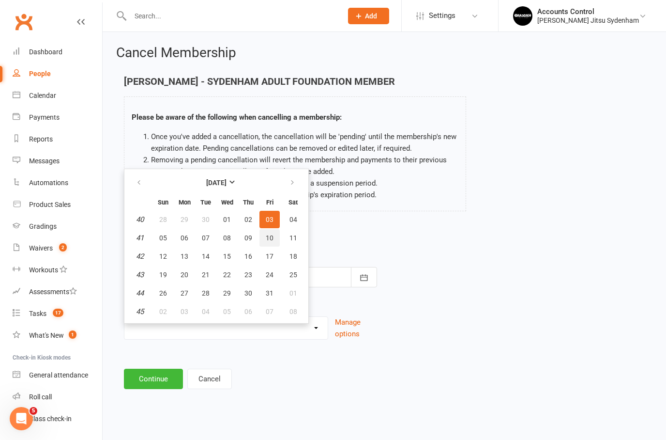
click at [267, 238] on span "10" at bounding box center [270, 238] width 8 height 8
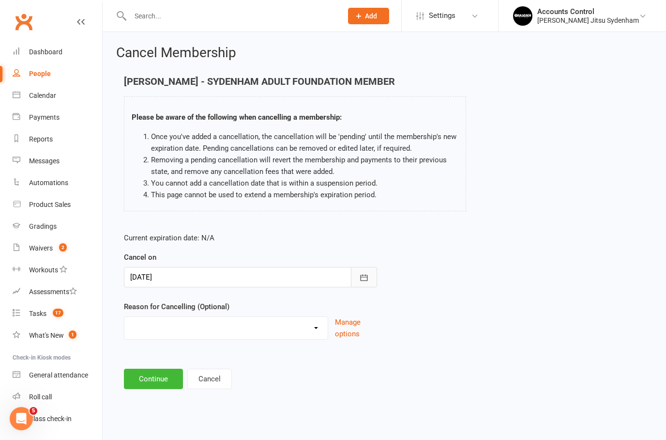
click at [356, 277] on button "button" at bounding box center [364, 277] width 26 height 20
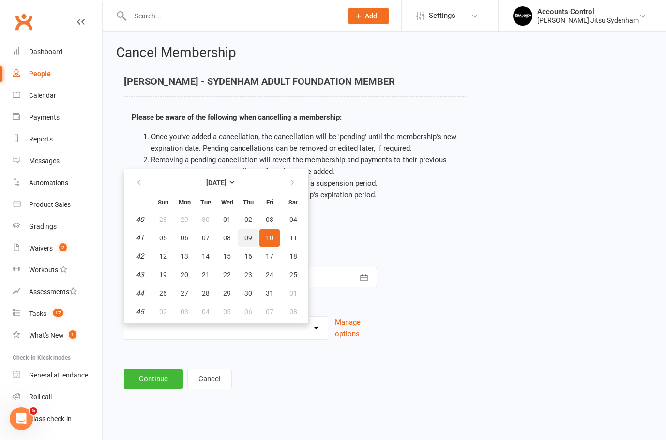
click at [248, 240] on span "09" at bounding box center [248, 238] width 8 height 8
type input "09 Oct 2025"
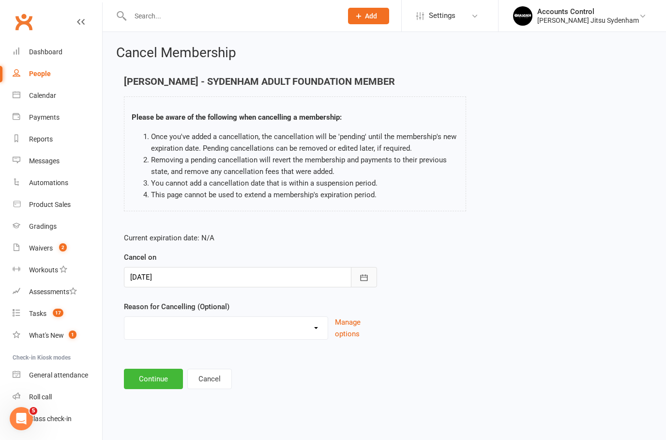
click at [370, 280] on button "button" at bounding box center [364, 277] width 26 height 20
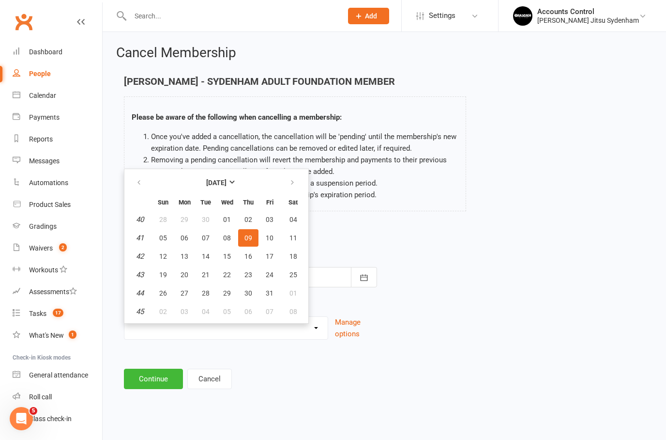
click at [251, 240] on span "09" at bounding box center [248, 238] width 8 height 8
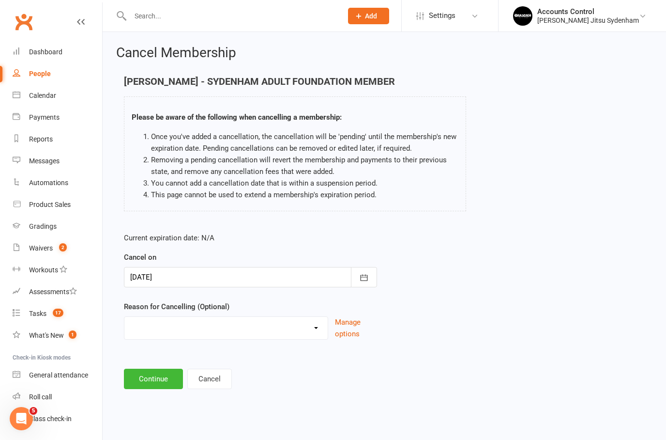
select select "2"
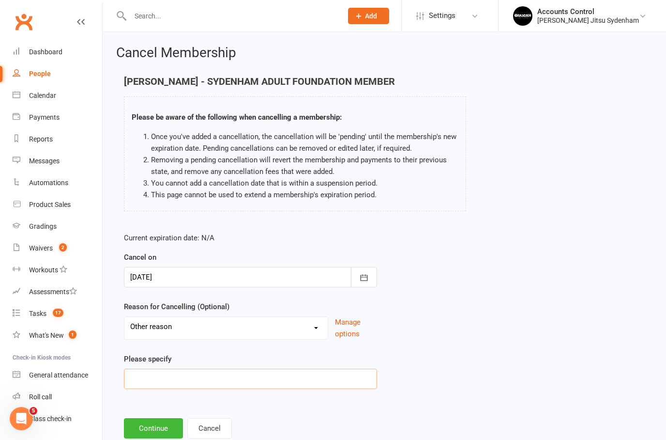
click at [180, 378] on input at bounding box center [250, 378] width 253 height 20
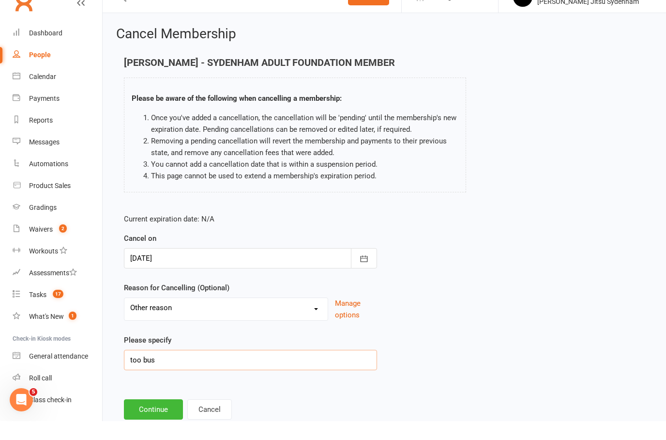
type input "too busy"
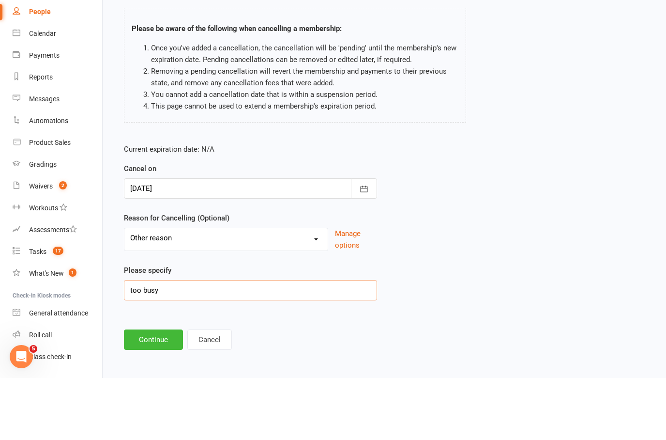
scroll to position [29, 0]
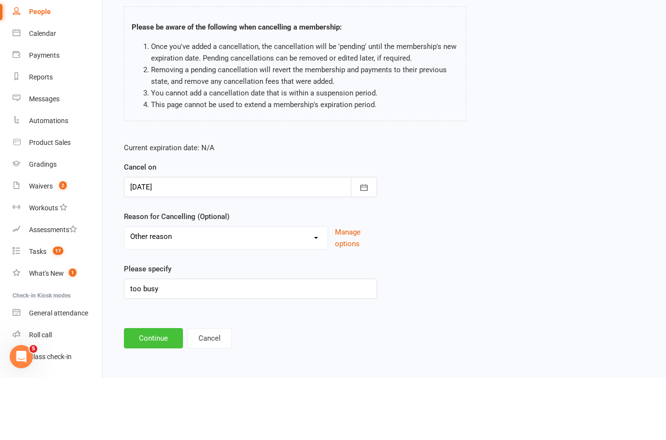
click at [168, 390] on button "Continue" at bounding box center [153, 400] width 59 height 20
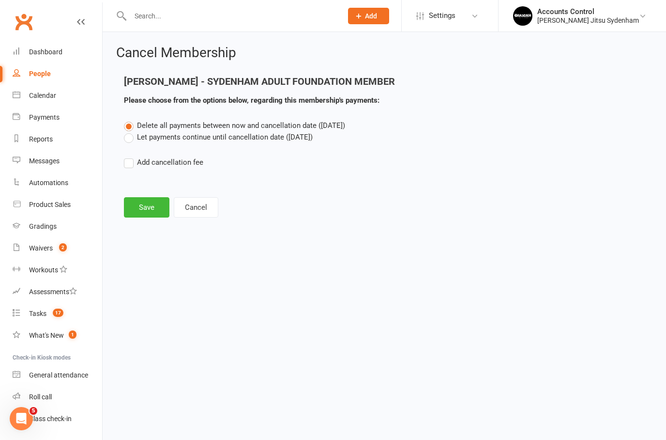
click at [132, 141] on label "Let payments continue until cancellation date (Oct 9, 2025)" at bounding box center [218, 137] width 189 height 12
click at [130, 131] on input "Let payments continue until cancellation date (Oct 9, 2025)" at bounding box center [127, 131] width 6 height 0
click at [141, 207] on button "Save" at bounding box center [147, 207] width 46 height 20
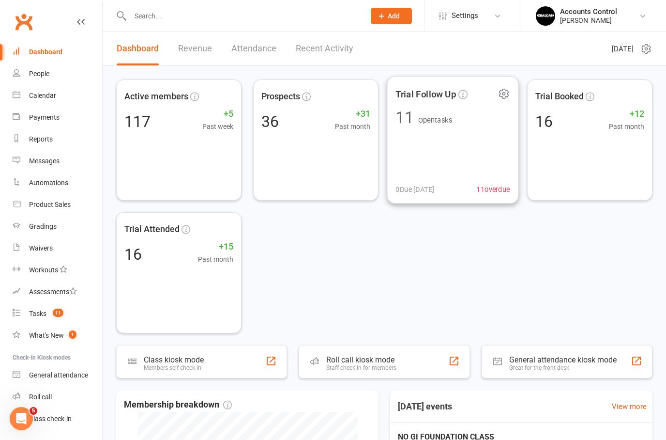
click at [444, 135] on div "Trial Follow Up 11 Open tasks 0 Due [DATE] 11 overdue" at bounding box center [453, 139] width 132 height 127
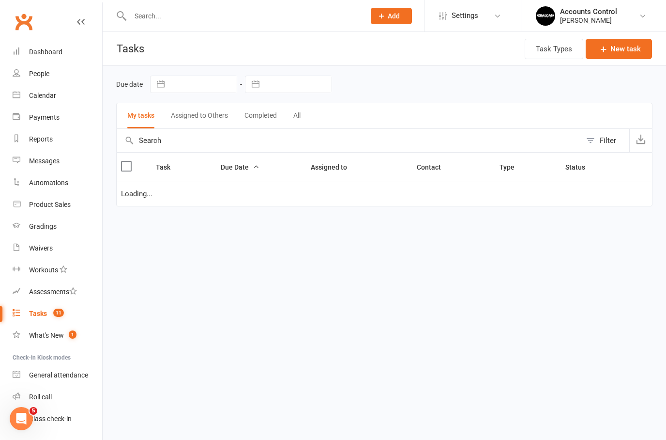
select select "waiting"
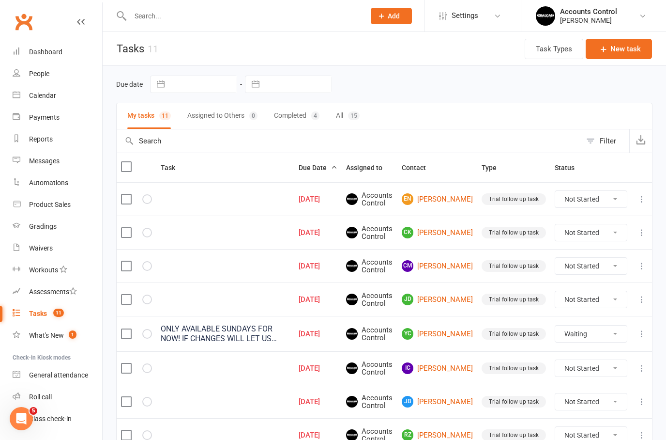
select select "waiting"
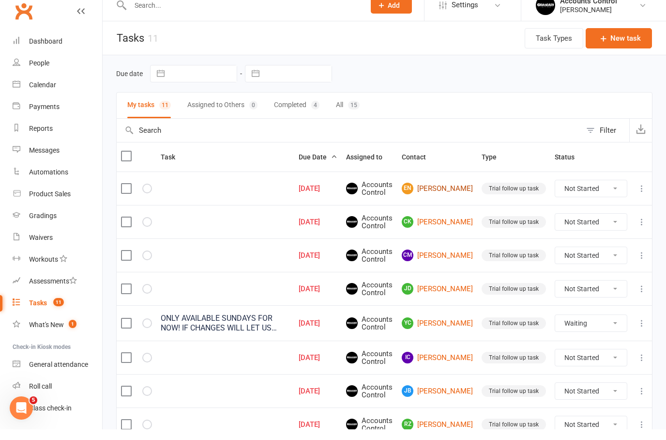
scroll to position [11, 0]
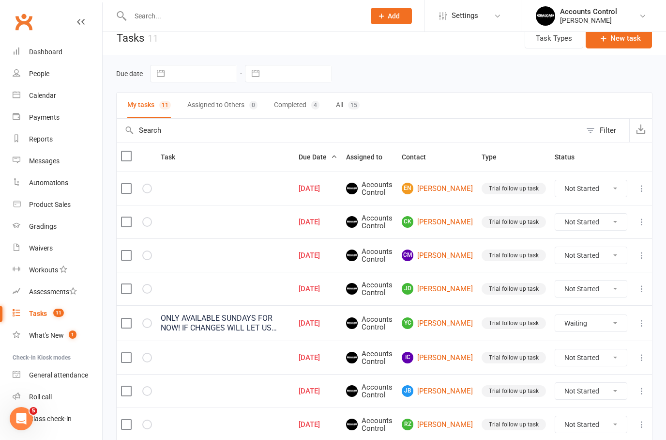
click at [643, 189] on icon at bounding box center [642, 188] width 10 height 10
click at [587, 228] on link "Edit" at bounding box center [599, 225] width 96 height 19
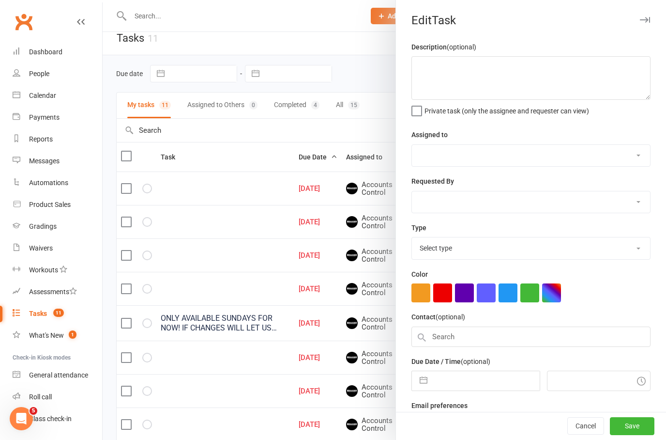
select select "49086"
type input "21 Aug 2025"
type input "12:45am"
checkbox input "true"
select select "34432"
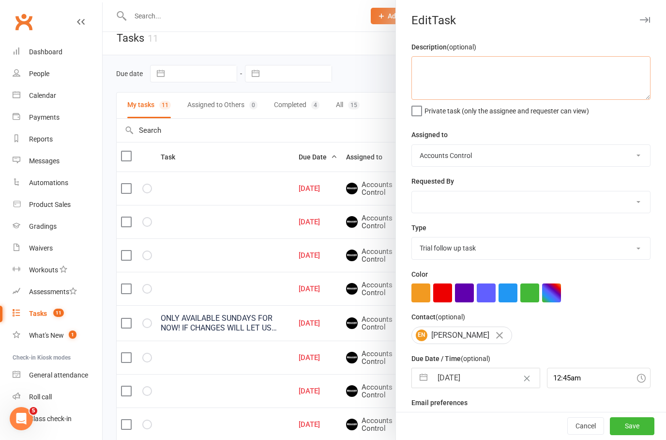
click at [441, 79] on textarea at bounding box center [531, 78] width 239 height 44
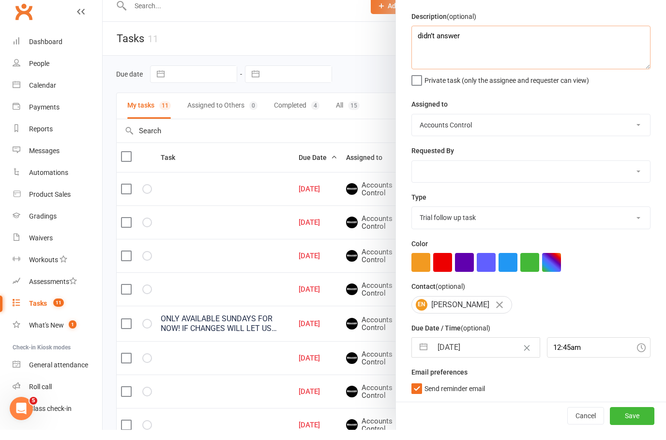
scroll to position [12, 0]
type textarea "didn’t answer"
click at [640, 355] on div "21 Aug 2025 Navigate forward to interact with the calendar and select a date. P…" at bounding box center [531, 357] width 239 height 20
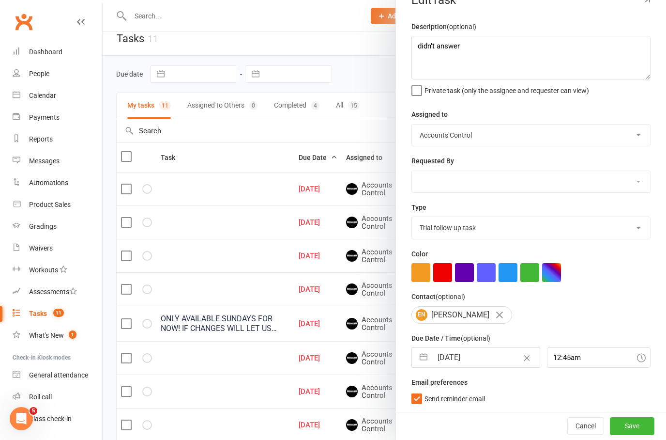
click at [635, 426] on button "Save" at bounding box center [632, 425] width 45 height 17
select select "waiting"
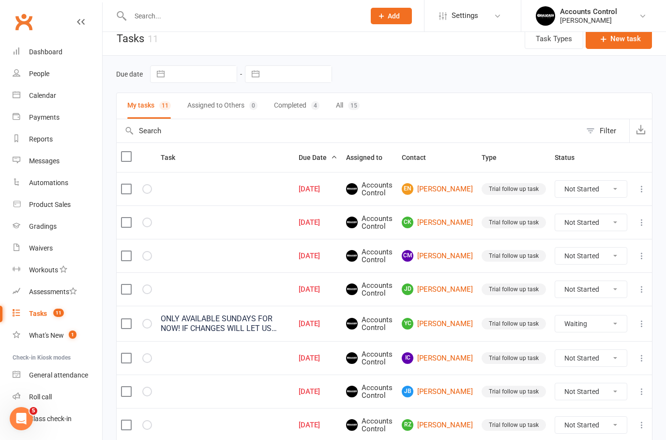
select select "waiting"
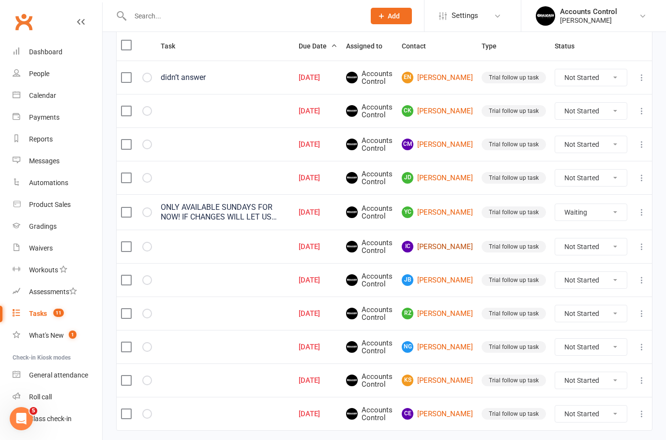
scroll to position [128, 0]
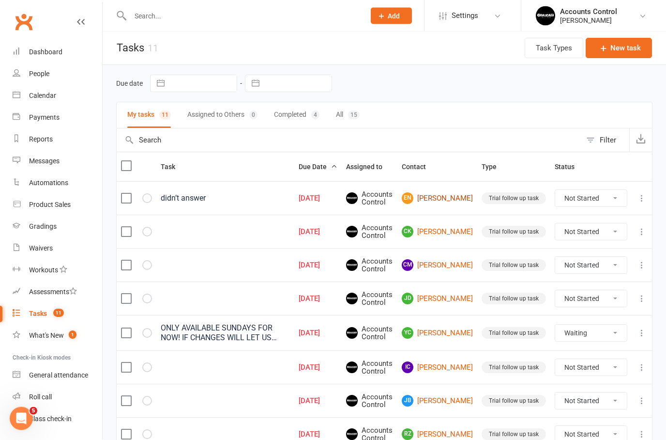
click at [451, 193] on link "EN Eloise Naudi" at bounding box center [437, 199] width 71 height 12
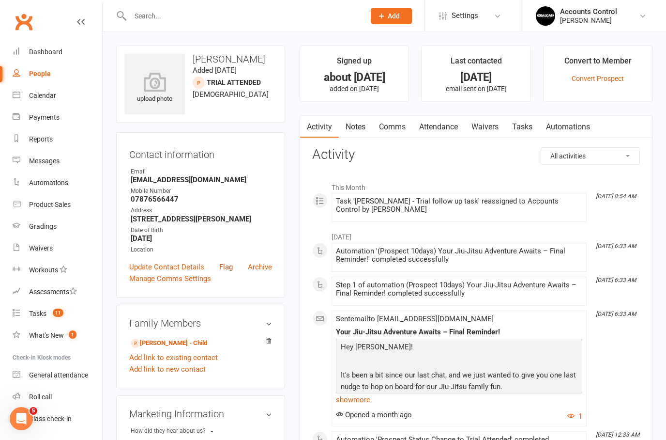
click at [230, 269] on link "Flag" at bounding box center [226, 267] width 14 height 12
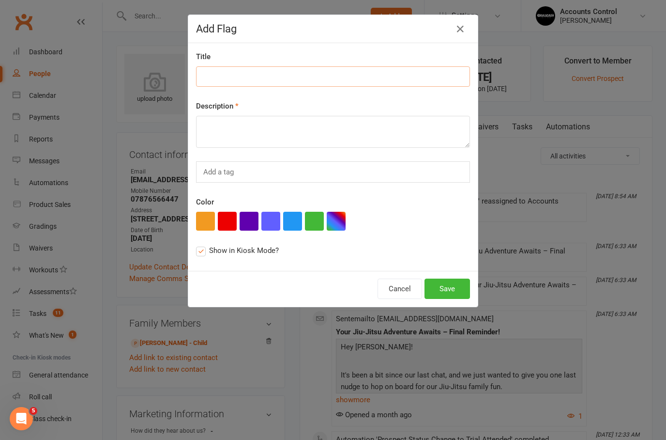
click at [234, 76] on input at bounding box center [333, 76] width 274 height 20
type input "TEST `Not interested"
type textarea "TEST"
click at [444, 297] on button "Save" at bounding box center [448, 288] width 46 height 20
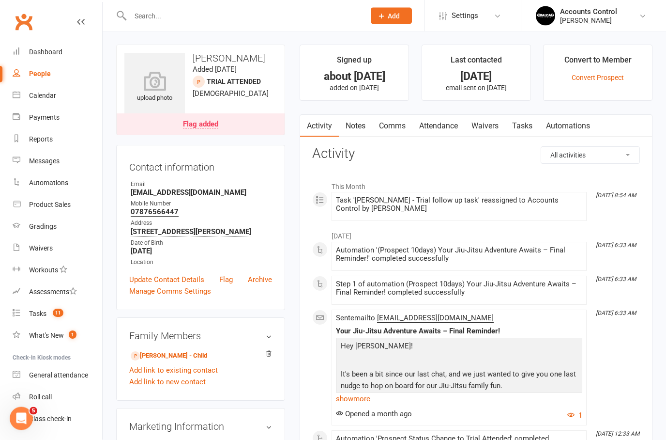
click at [209, 124] on div "Flag added" at bounding box center [200, 125] width 35 height 8
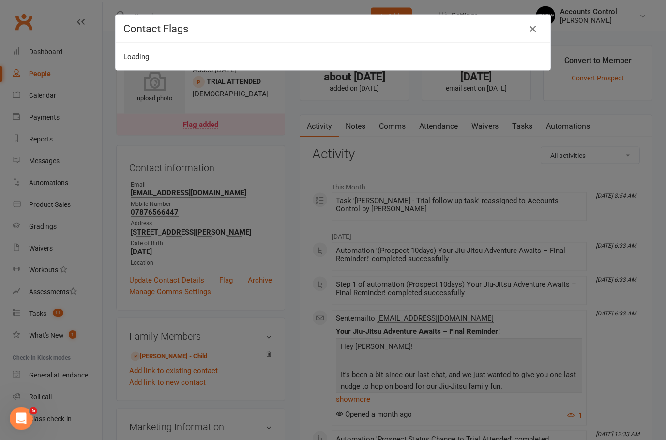
scroll to position [1, 0]
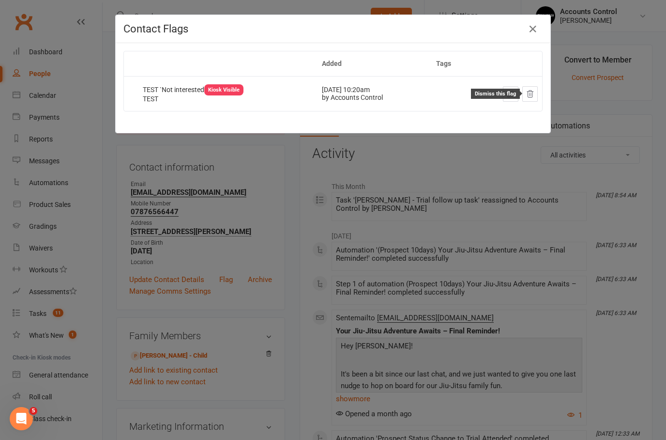
drag, startPoint x: 534, startPoint y: 95, endPoint x: 337, endPoint y: 193, distance: 219.6
click at [534, 95] on icon at bounding box center [530, 94] width 9 height 9
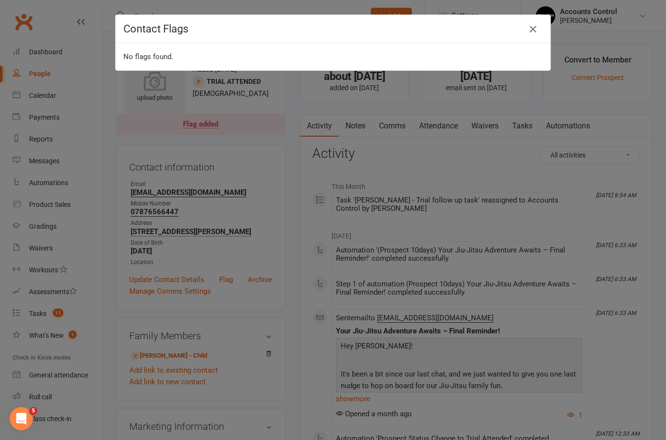
click at [535, 26] on icon "button" at bounding box center [533, 29] width 12 height 12
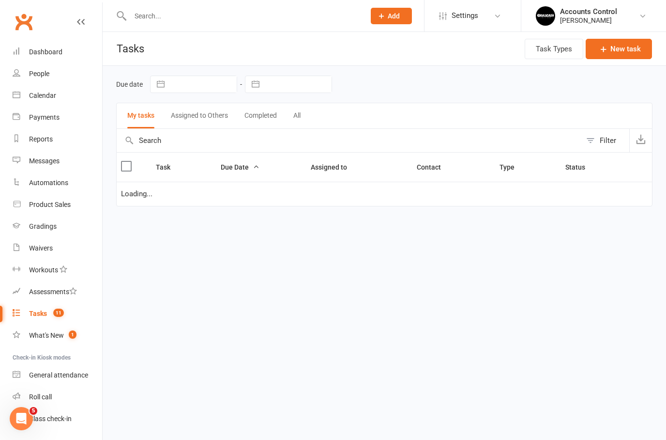
select select "waiting"
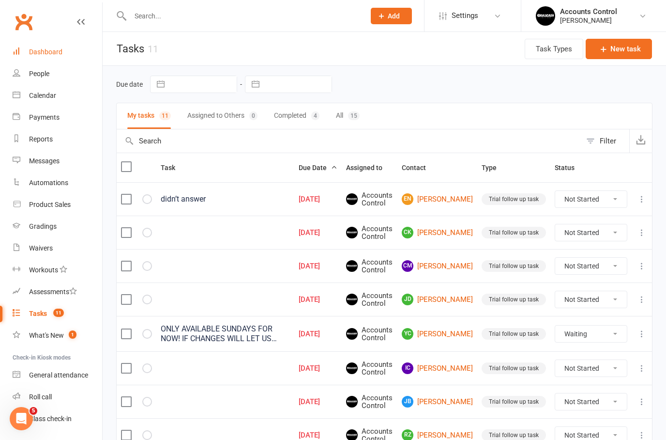
click at [52, 53] on div "Dashboard" at bounding box center [45, 52] width 33 height 8
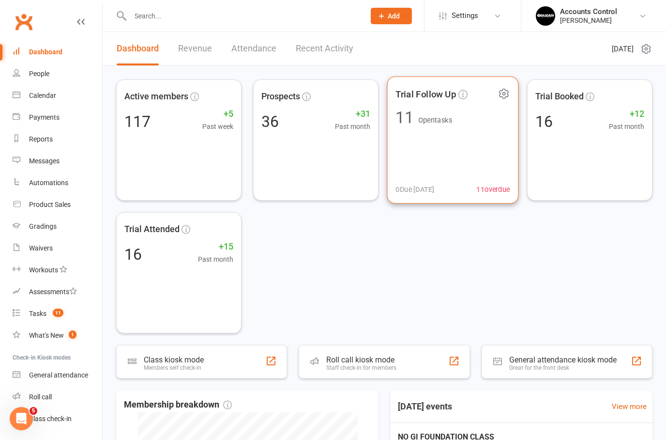
click at [423, 141] on div "Trial Follow Up 11 Open tasks 0 Due today 11 overdue" at bounding box center [453, 139] width 132 height 127
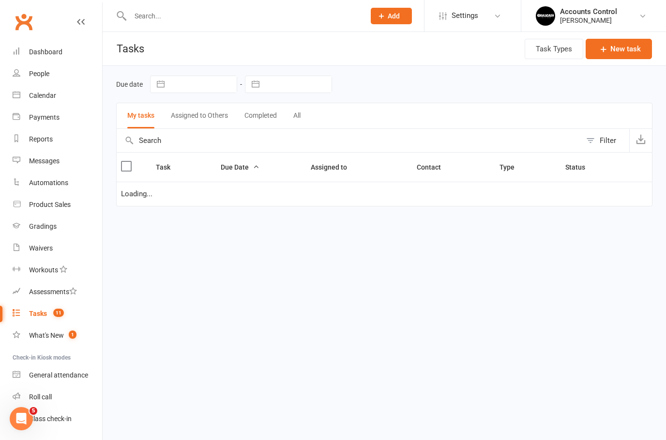
select select "waiting"
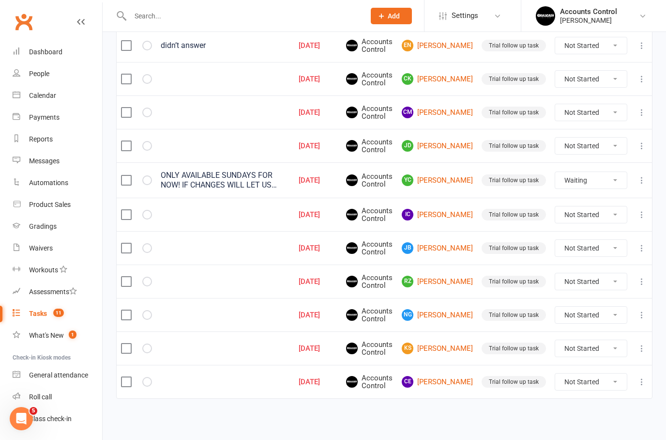
scroll to position [128, 0]
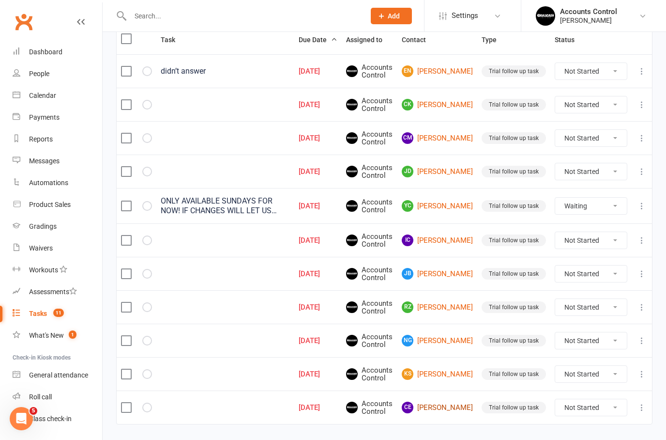
click at [455, 407] on link "CE Cherie Ellis-Timbery" at bounding box center [437, 407] width 71 height 12
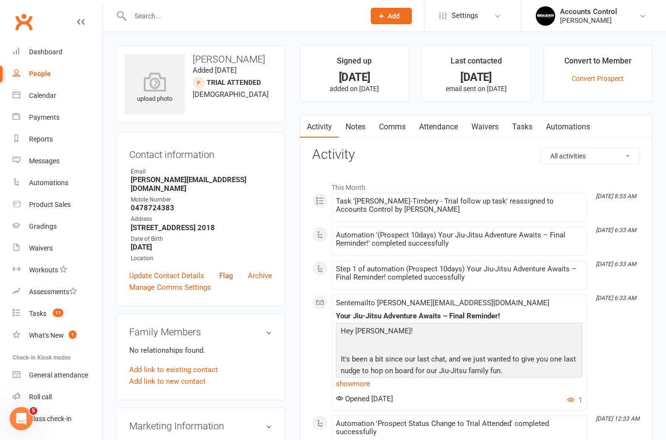
click at [229, 279] on link "Flag" at bounding box center [226, 276] width 14 height 12
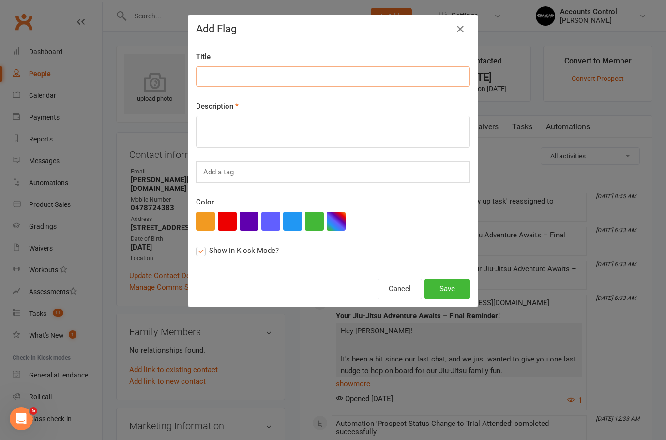
click at [217, 82] on input at bounding box center [333, 76] width 274 height 20
type input "T"
type input "BOTANY STUDENT"
click at [222, 133] on textarea at bounding box center [333, 132] width 274 height 32
type textarea "LEAVE HER ALONE"
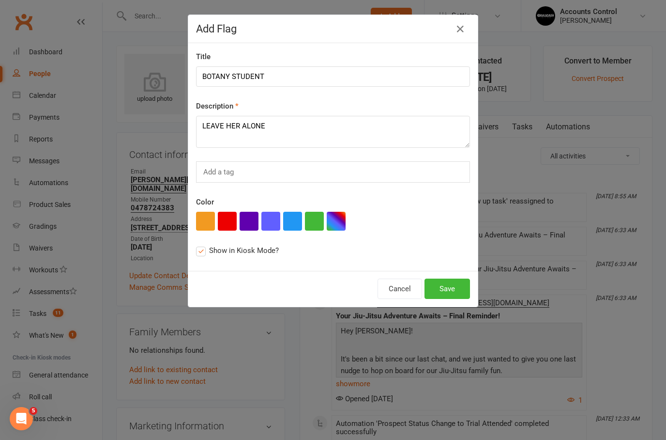
click at [445, 291] on button "Save" at bounding box center [448, 288] width 46 height 20
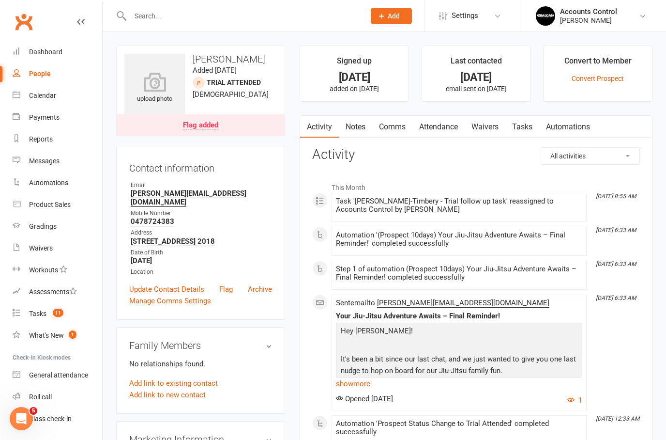
click at [197, 126] on div "Flag added" at bounding box center [200, 126] width 35 height 8
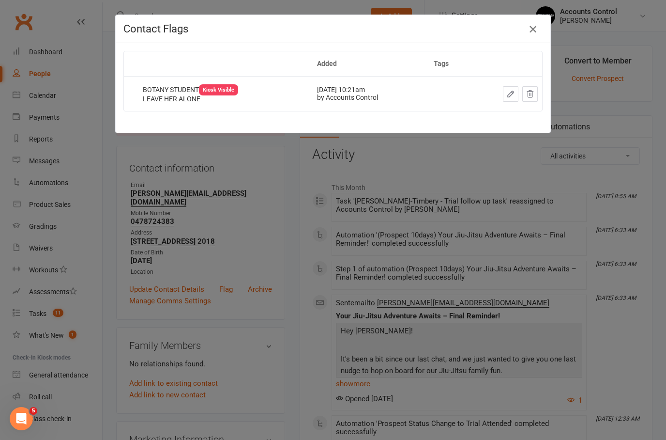
click at [533, 28] on icon "button" at bounding box center [533, 29] width 12 height 12
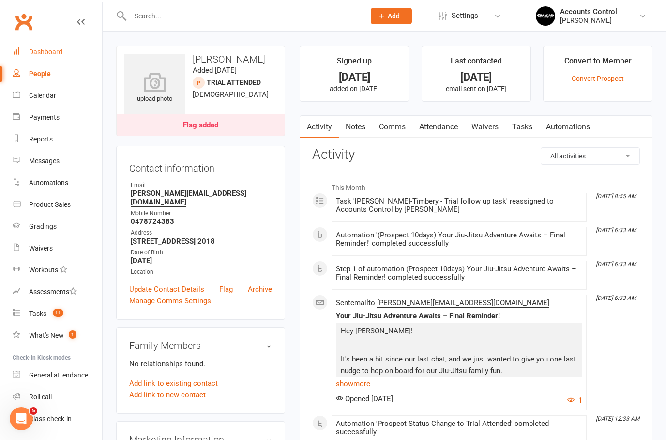
click at [35, 61] on link "Dashboard" at bounding box center [58, 52] width 90 height 22
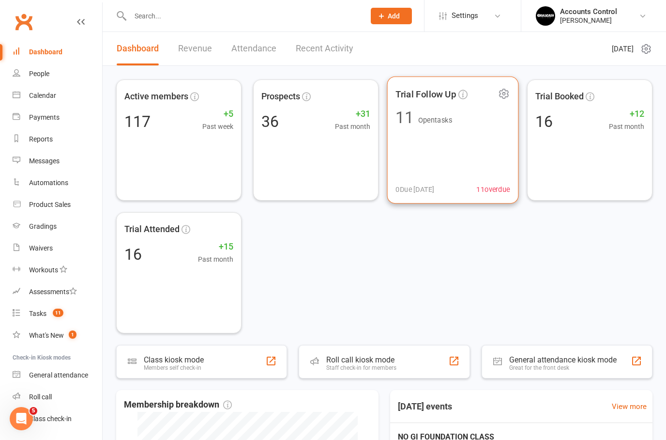
click at [453, 168] on div "Trial Follow Up 11 Open tasks 0 Due today 11 overdue" at bounding box center [453, 139] width 132 height 127
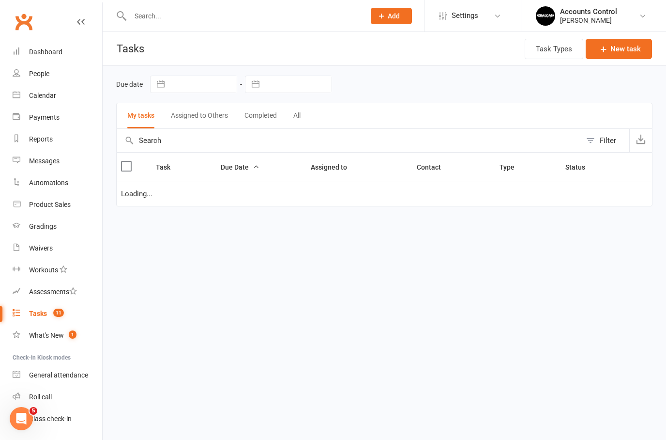
select select "waiting"
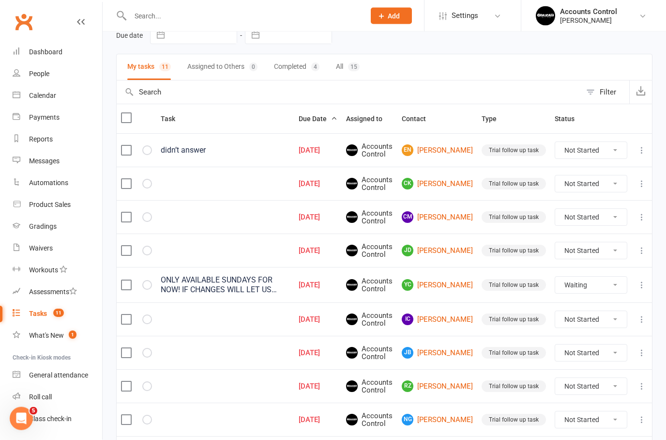
scroll to position [128, 0]
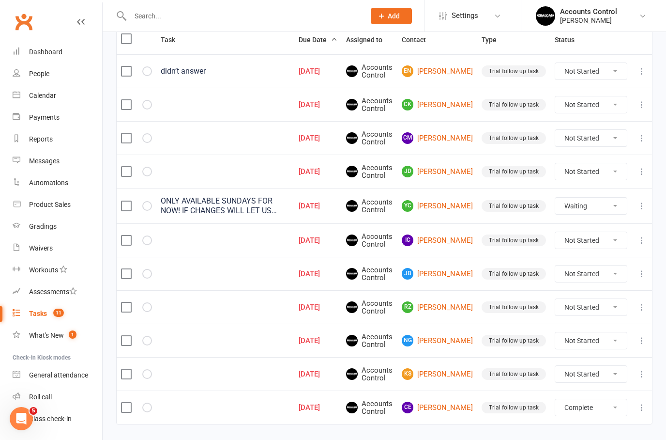
select select "unstarted"
select select "waiting"
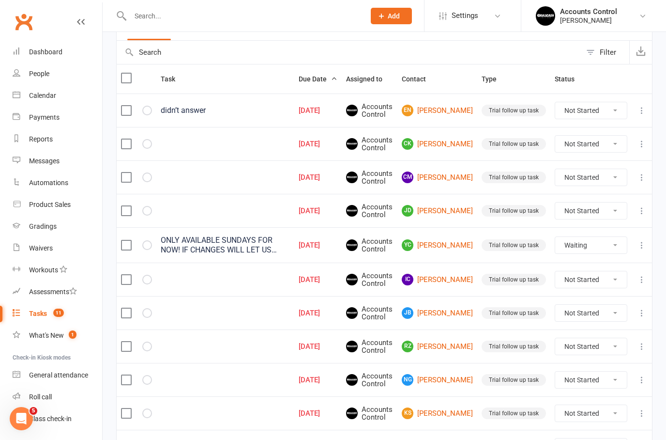
select select "waiting"
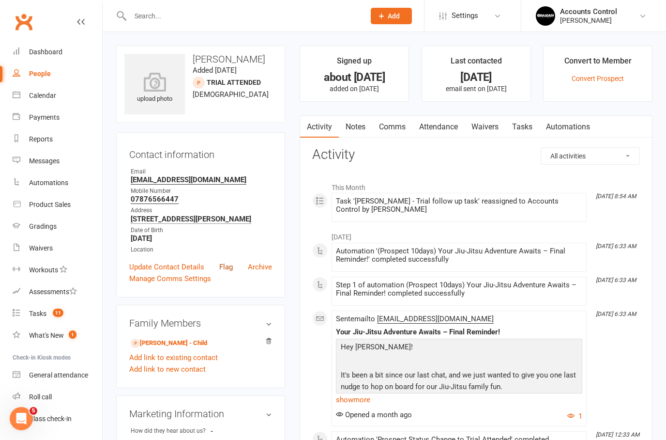
click at [225, 269] on link "Flag" at bounding box center [226, 267] width 14 height 12
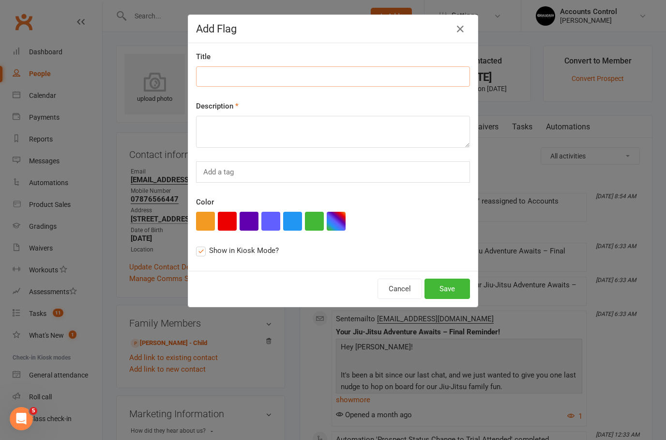
click at [386, 67] on input at bounding box center [333, 76] width 274 height 20
click at [461, 30] on icon "button" at bounding box center [461, 29] width 12 height 12
